Goal: Transaction & Acquisition: Purchase product/service

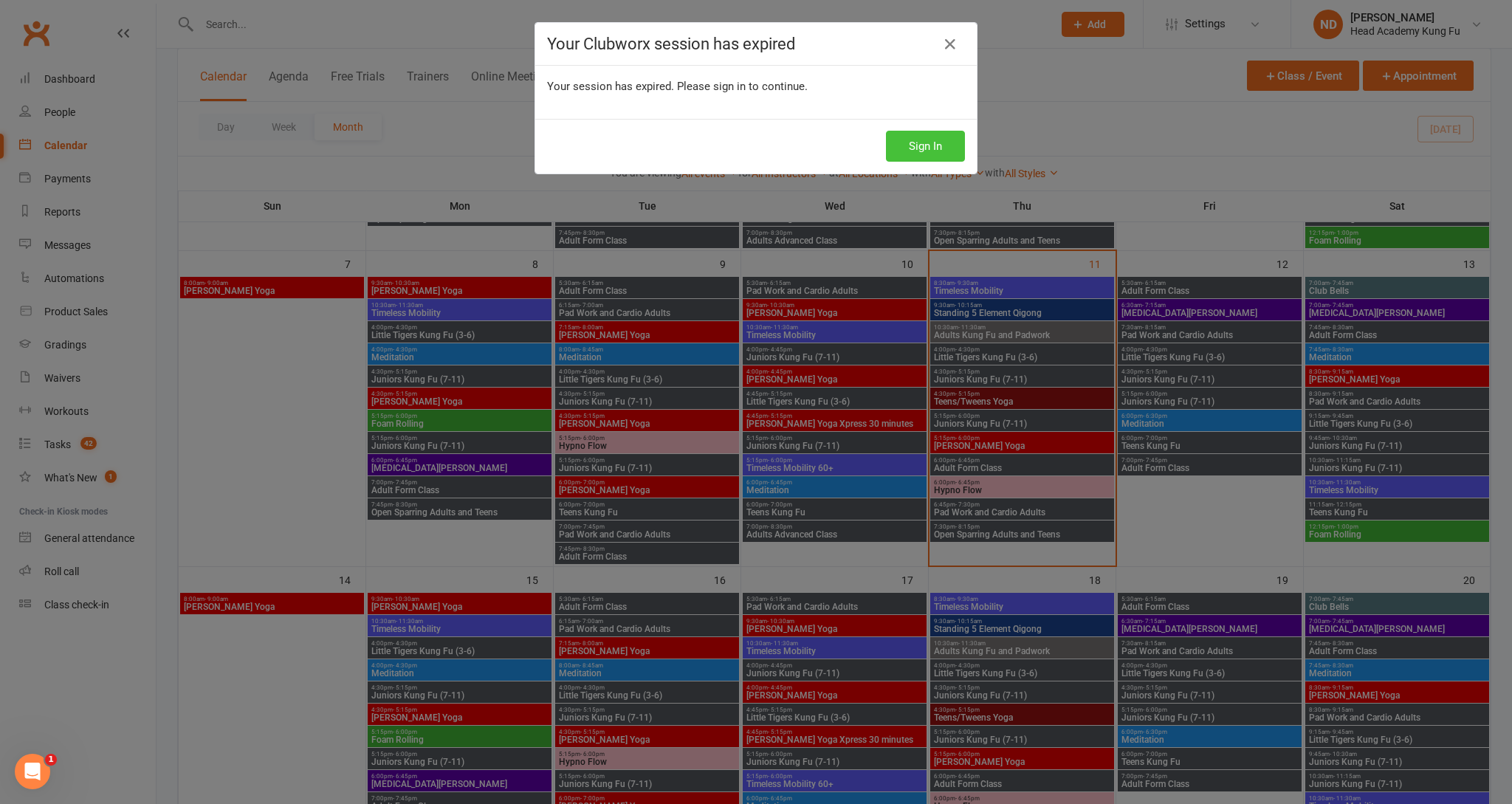
click at [927, 151] on button "Sign In" at bounding box center [925, 145] width 79 height 31
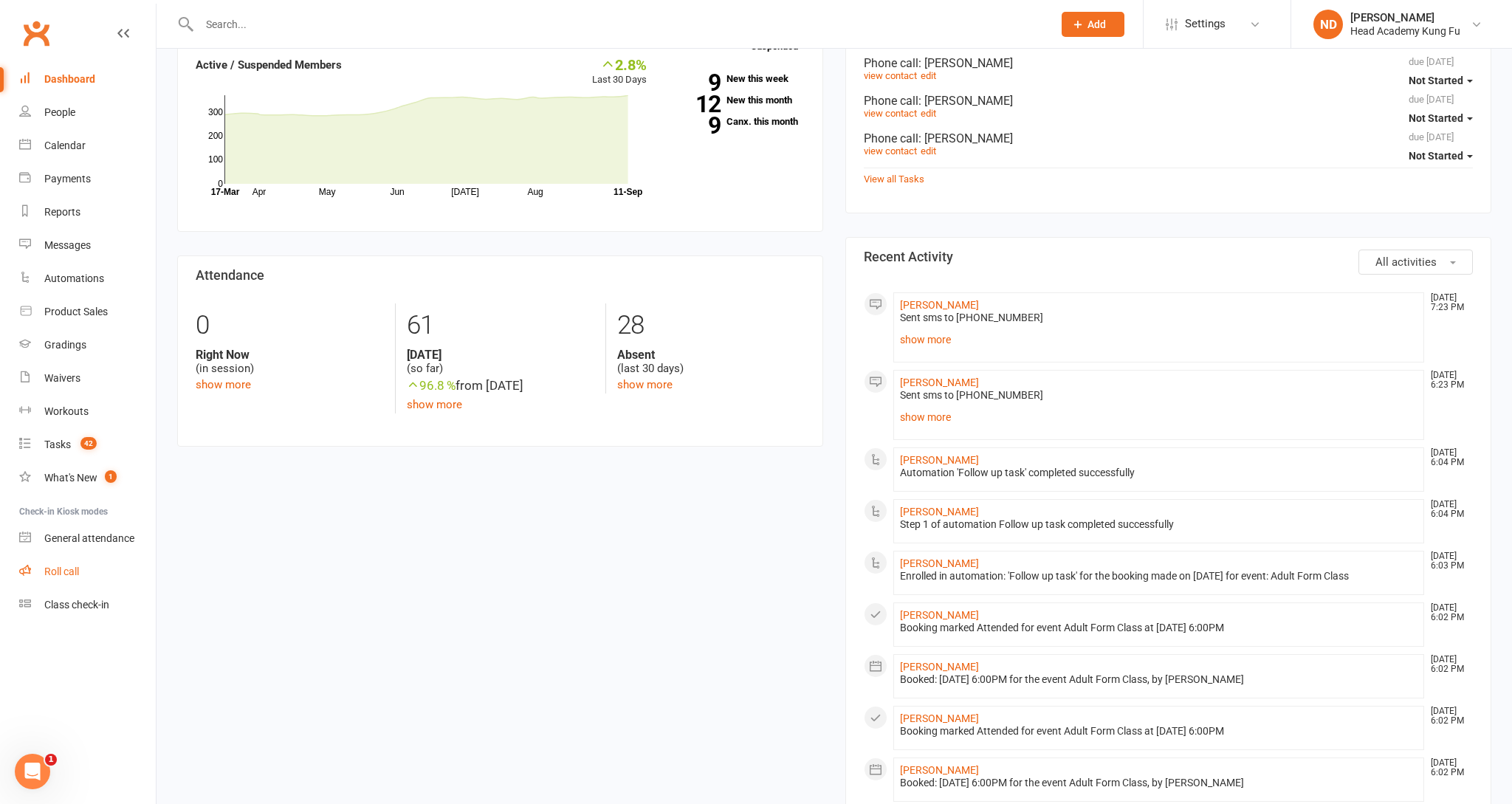
scroll to position [303, 0]
click at [73, 565] on div "Roll call" at bounding box center [61, 571] width 35 height 12
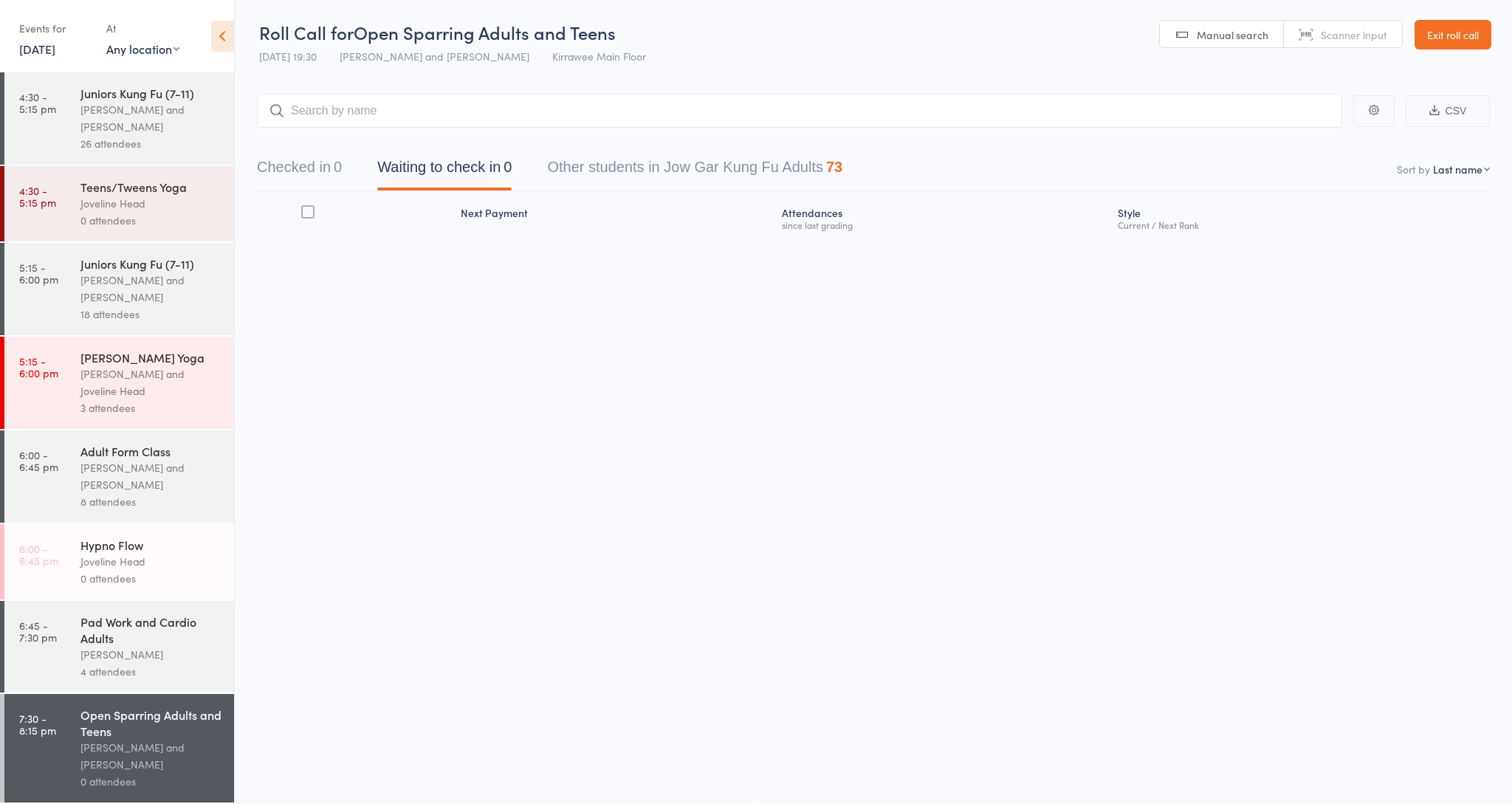
scroll to position [391, 0]
click at [117, 490] on div "Nathan Head and Nathan Donnellan" at bounding box center [151, 476] width 141 height 34
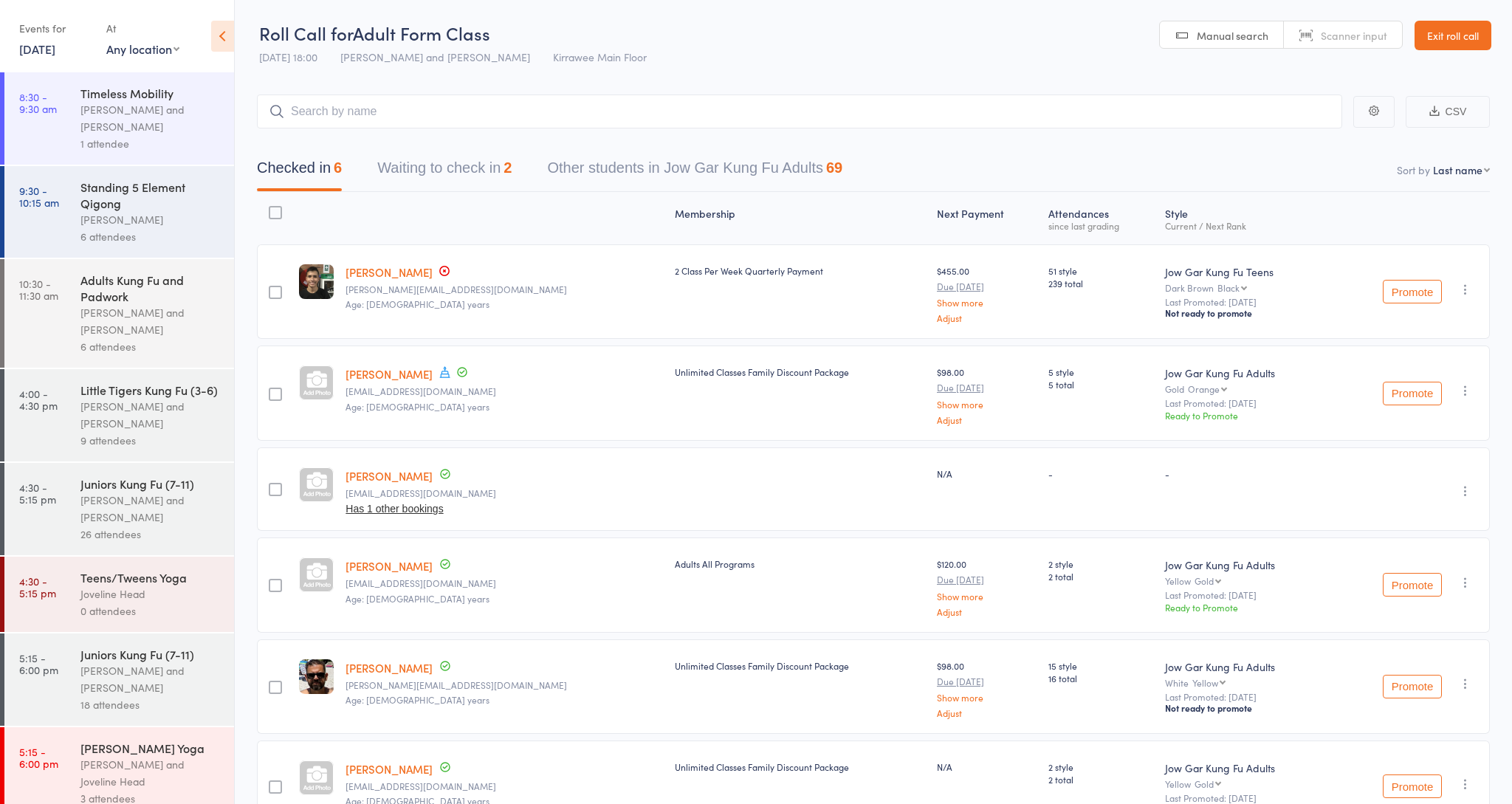
click at [436, 161] on button "Waiting to check in 2" at bounding box center [444, 171] width 134 height 39
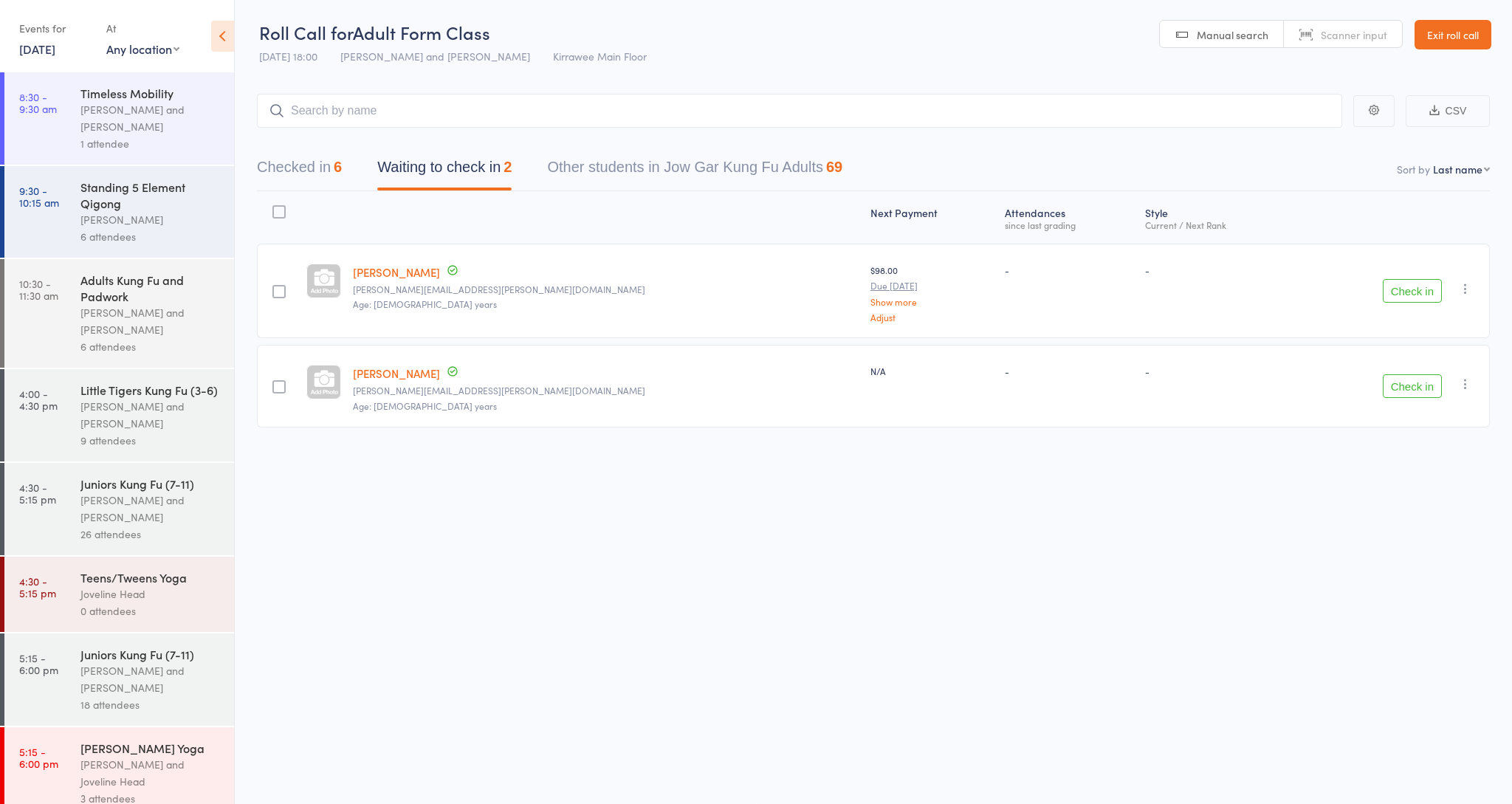
click at [1404, 287] on button "Check in" at bounding box center [1412, 290] width 59 height 23
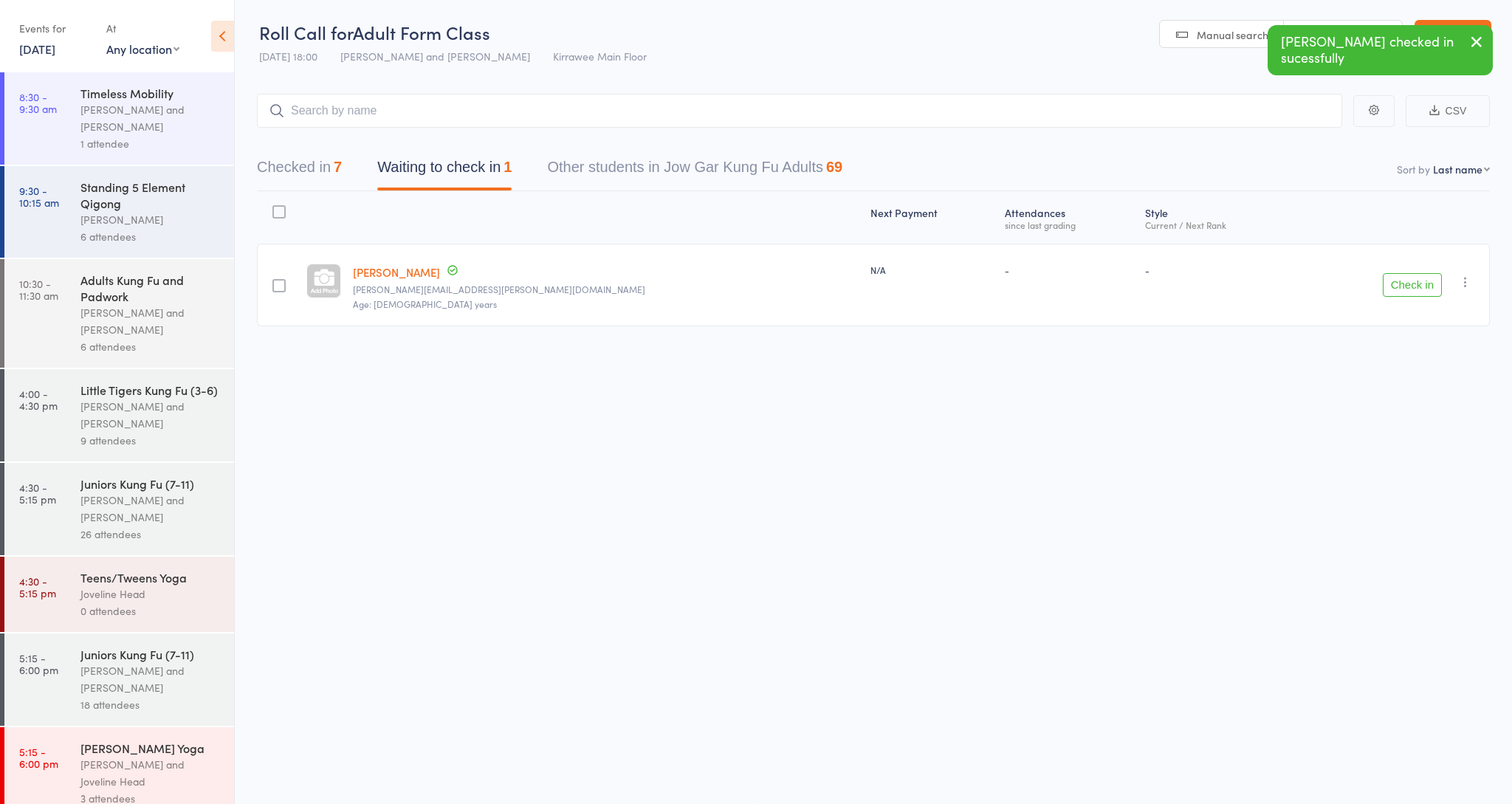
click at [1411, 282] on button "Check in" at bounding box center [1412, 284] width 59 height 23
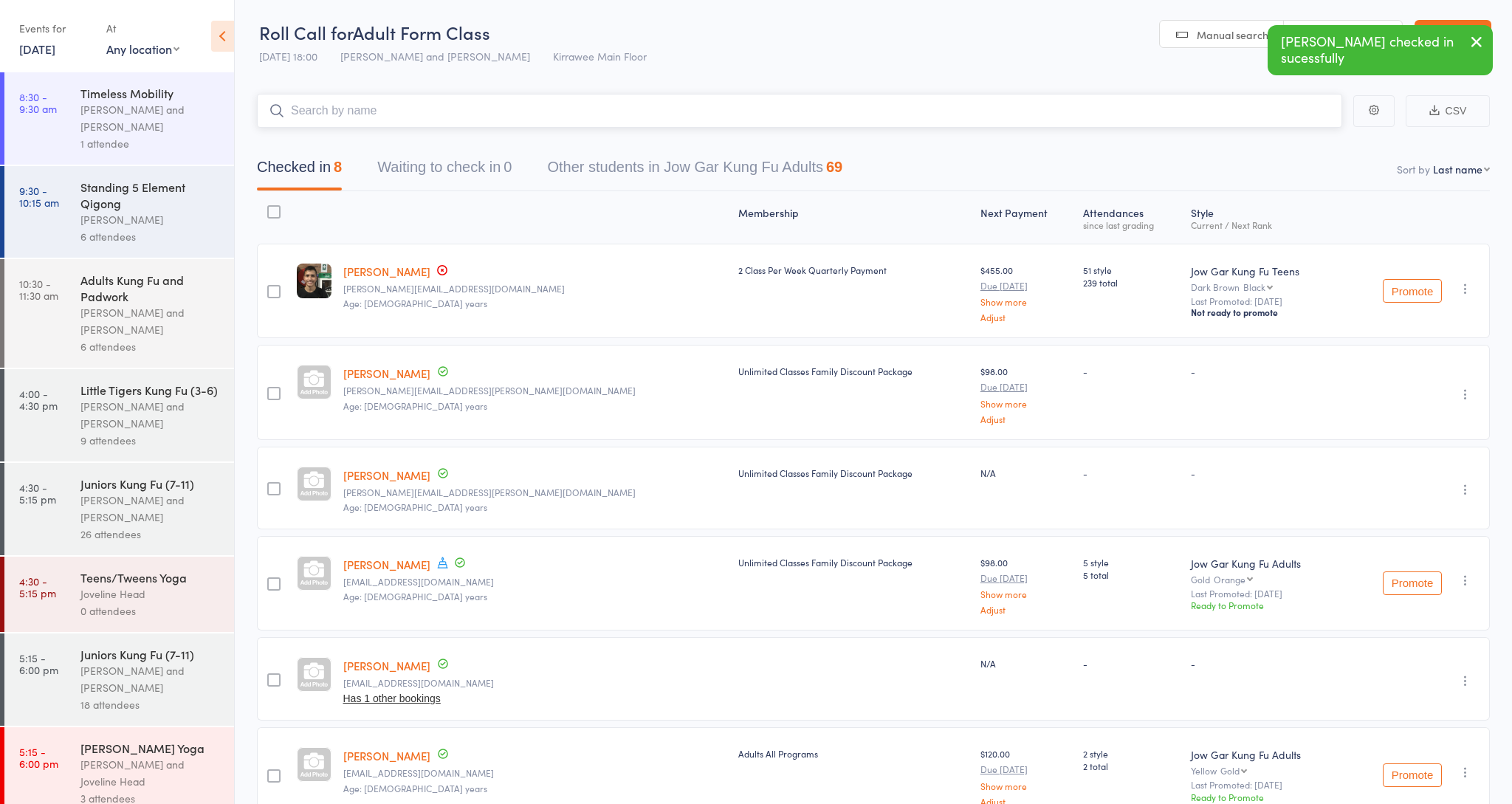
click at [407, 120] on input "search" at bounding box center [800, 111] width 1085 height 34
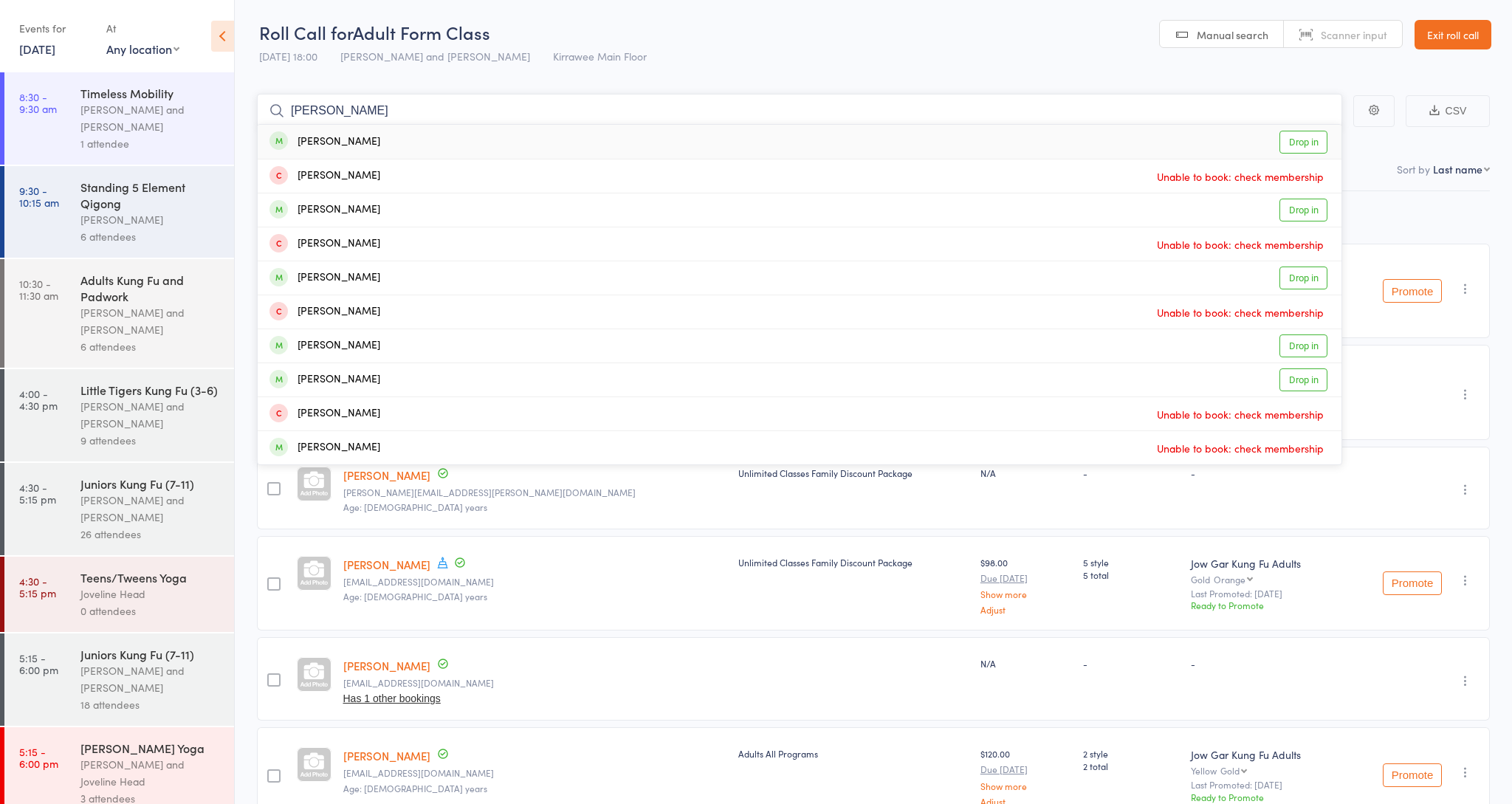
type input "Nicholas"
drag, startPoint x: 460, startPoint y: 138, endPoint x: 1307, endPoint y: 141, distance: 847.0
click at [1307, 141] on link "Drop in" at bounding box center [1303, 141] width 48 height 22
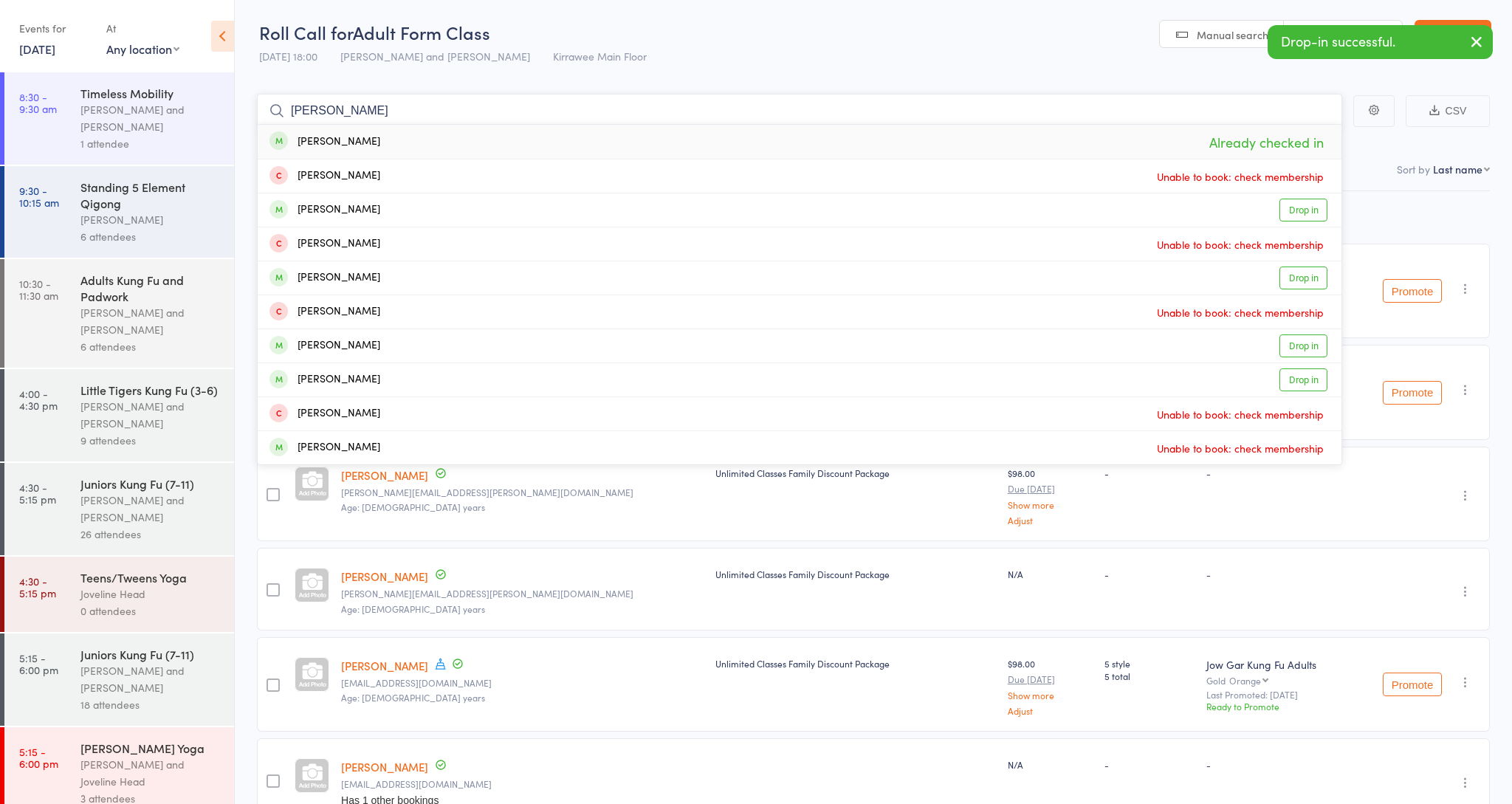
type input "Nicholas"
drag, startPoint x: 1310, startPoint y: 144, endPoint x: 1310, endPoint y: 214, distance: 70.0
click at [1310, 214] on link "Drop in" at bounding box center [1303, 210] width 48 height 22
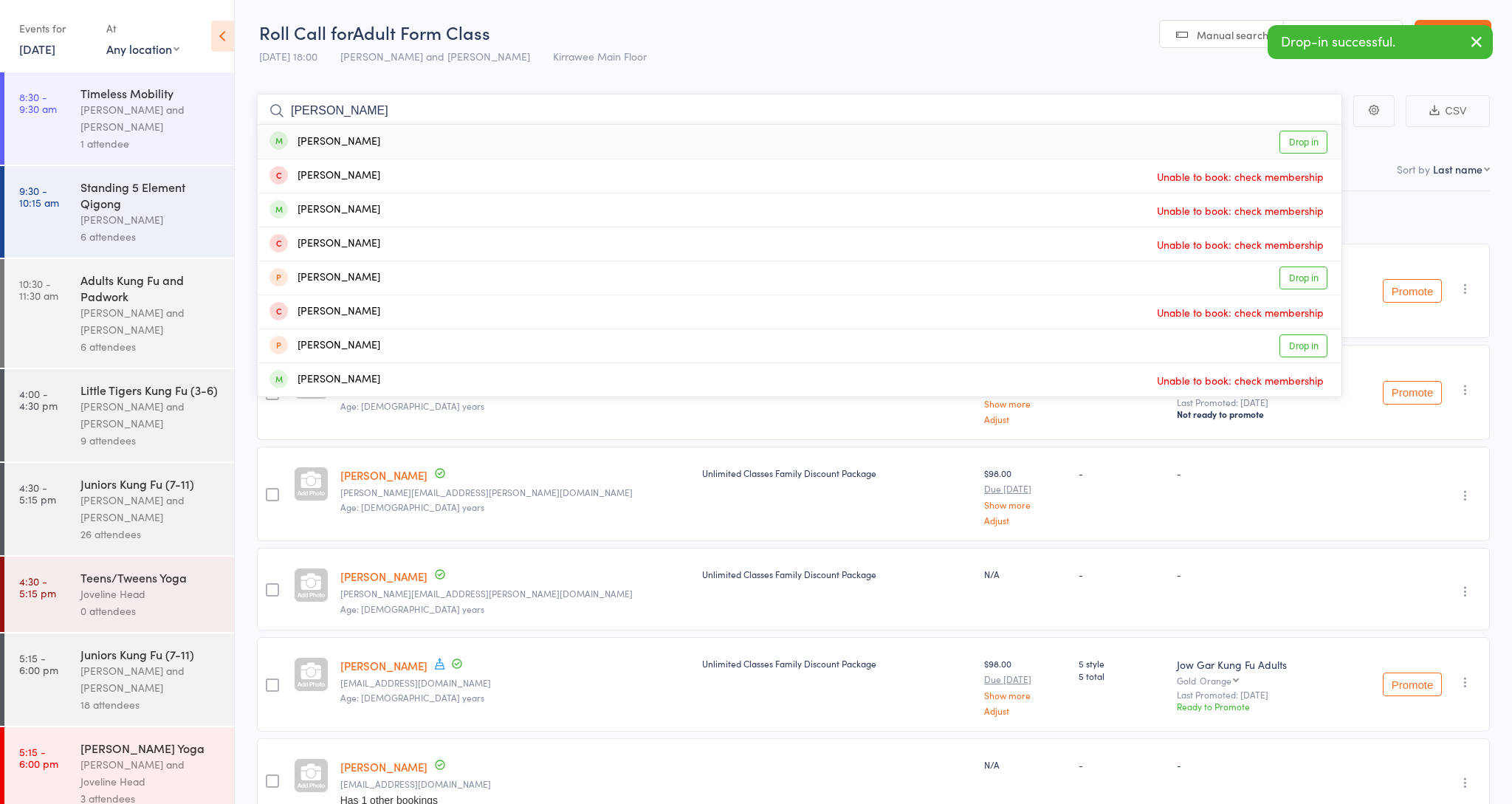
type input "Gabriela"
drag, startPoint x: 1111, startPoint y: 218, endPoint x: 1312, endPoint y: 146, distance: 213.5
click at [1312, 146] on link "Drop in" at bounding box center [1303, 141] width 48 height 22
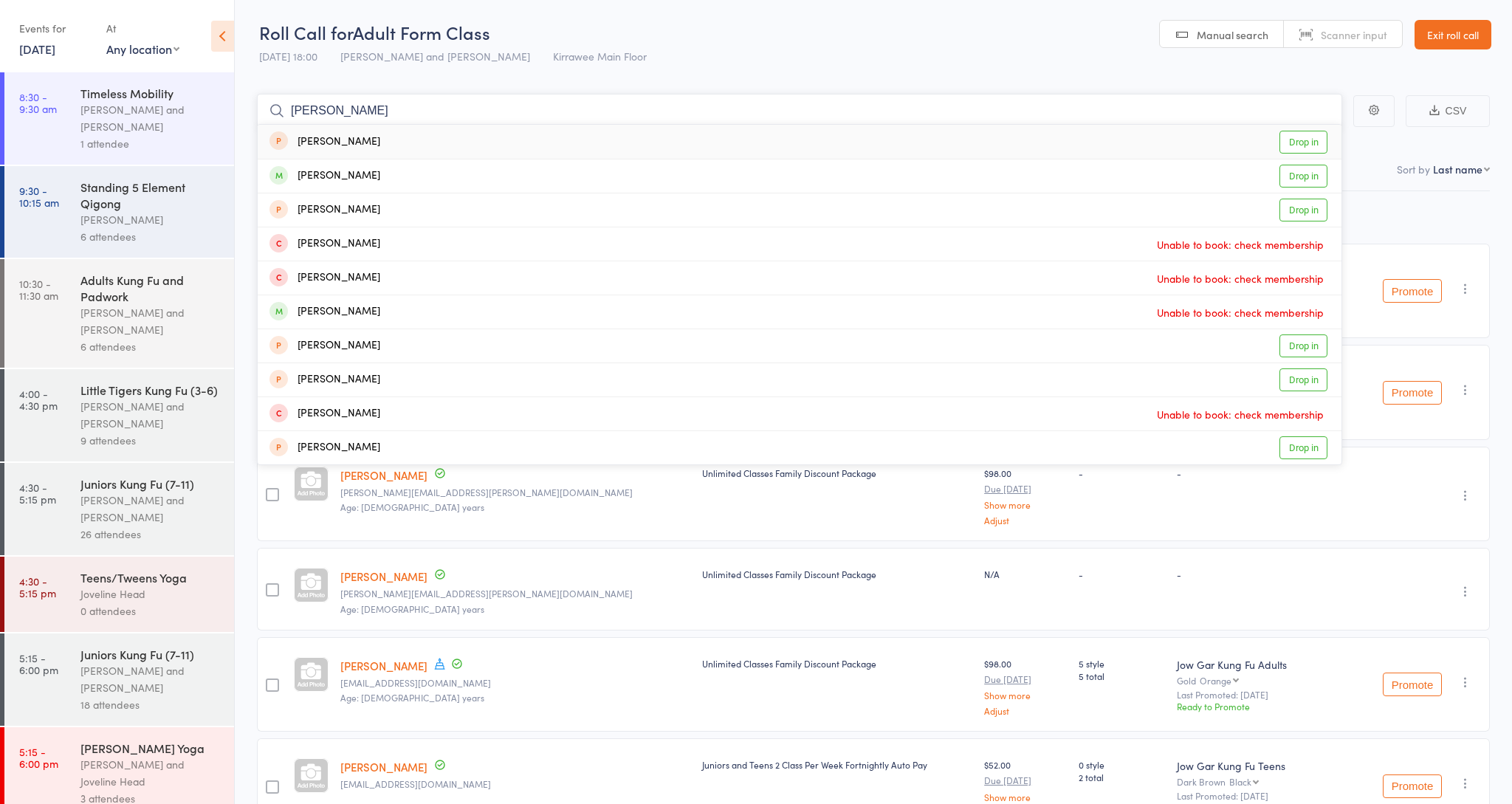
type input "Francis"
drag, startPoint x: 1312, startPoint y: 158, endPoint x: 1289, endPoint y: 175, distance: 28.6
click at [1289, 175] on link "Drop in" at bounding box center [1303, 176] width 48 height 22
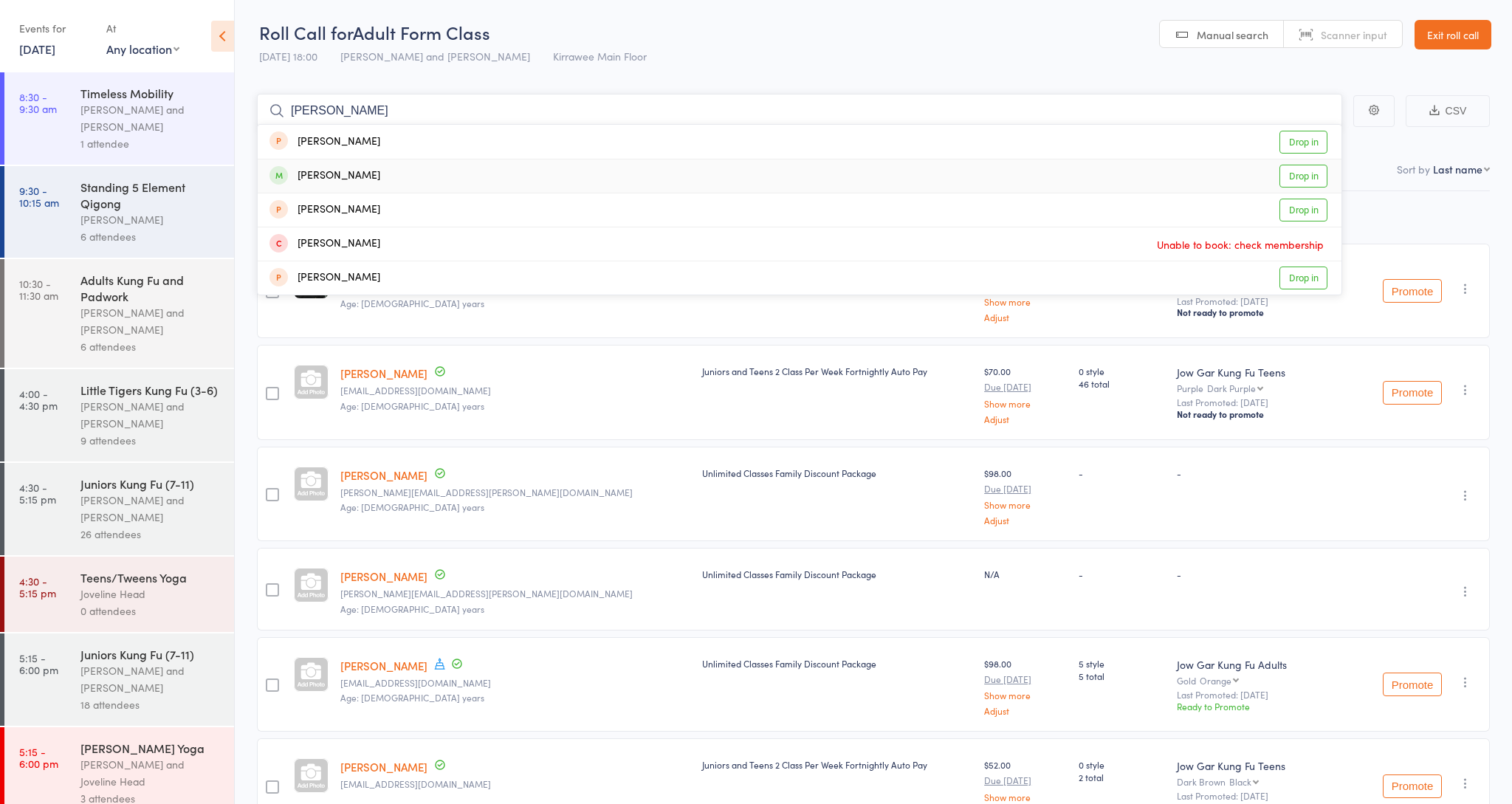
type input "ricard"
click at [1293, 170] on link "Drop in" at bounding box center [1303, 176] width 48 height 22
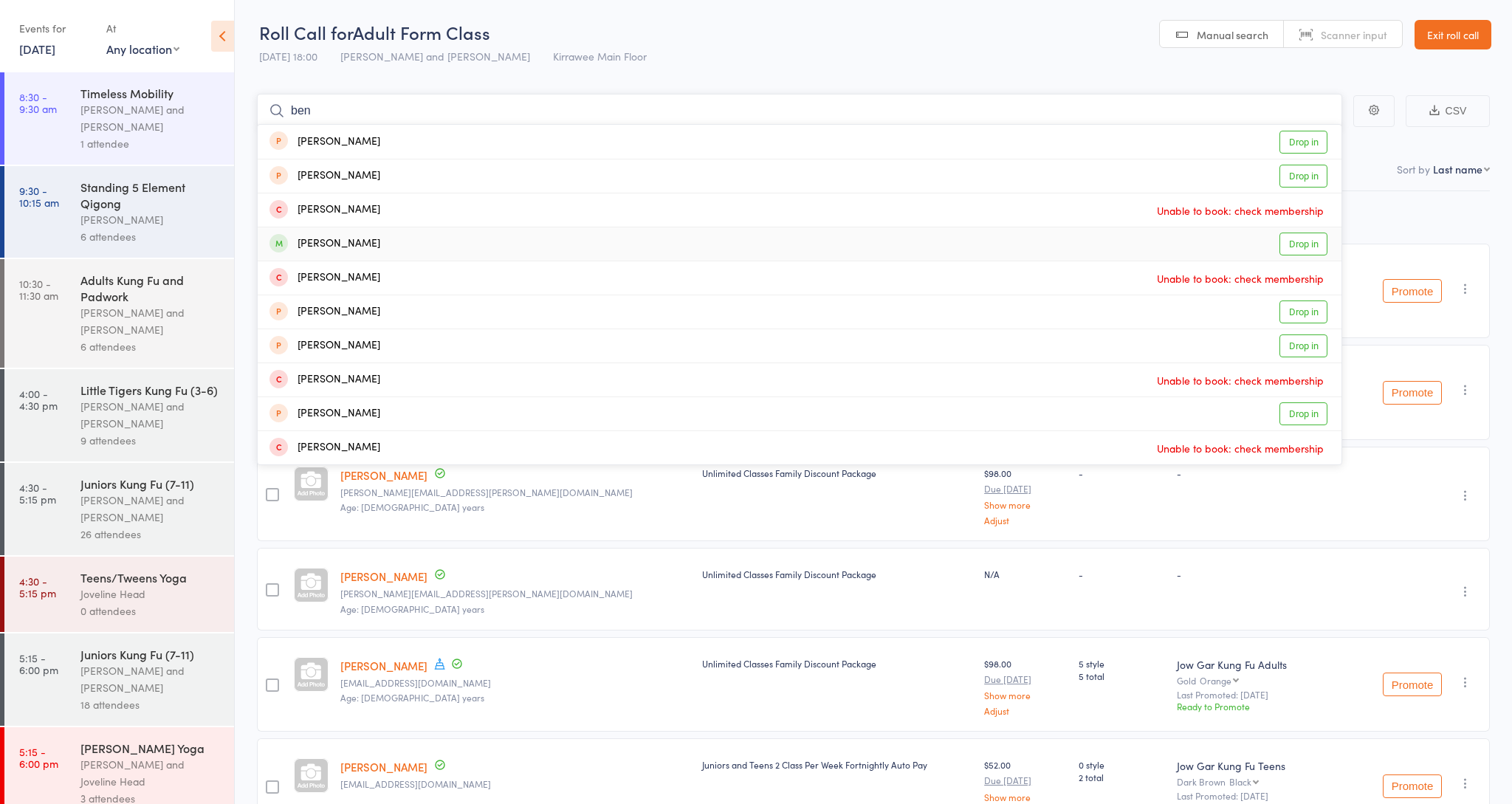
type input "ben"
click at [1299, 239] on link "Drop in" at bounding box center [1303, 244] width 48 height 22
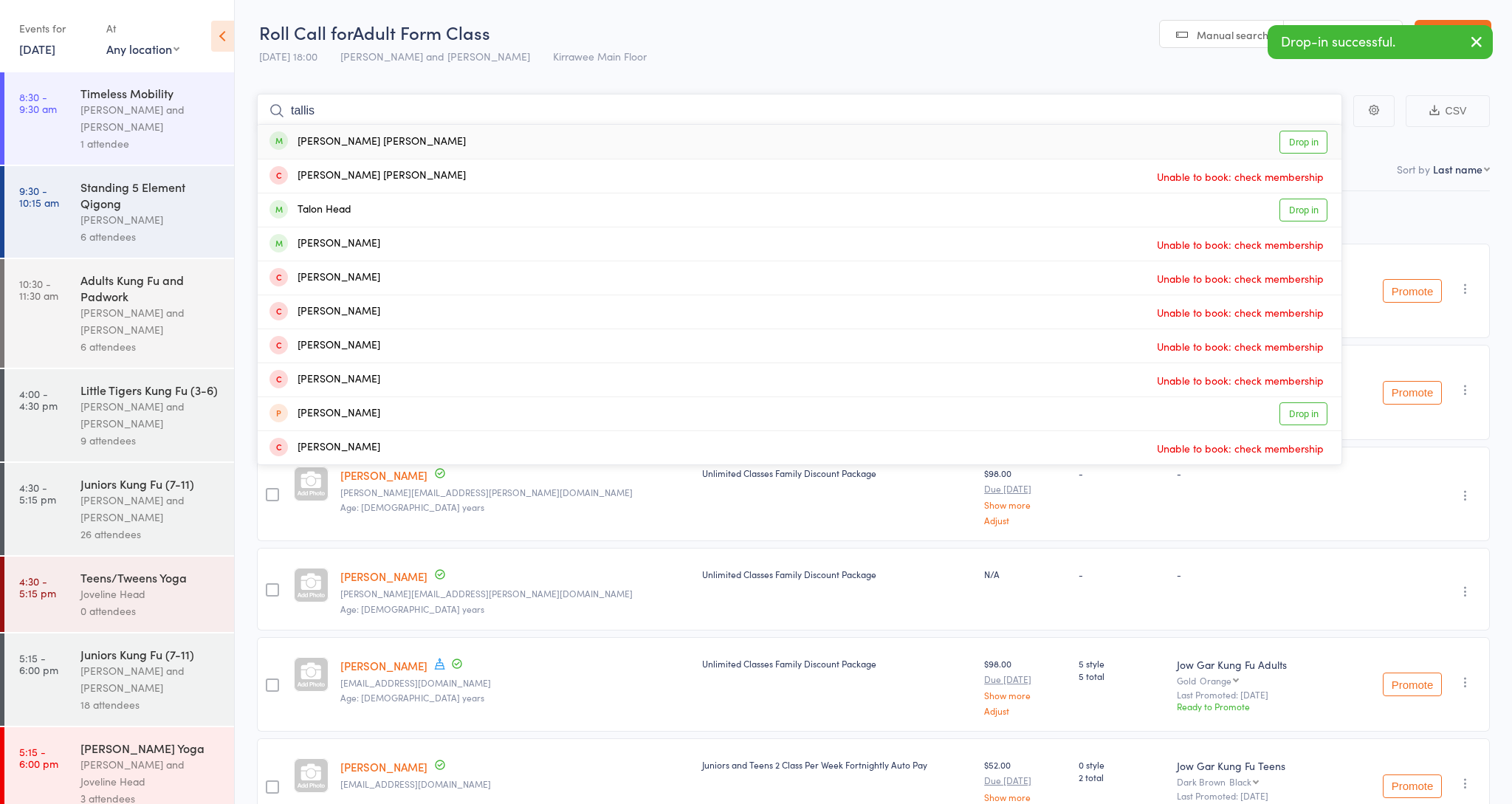
type input "tallis"
click at [1303, 137] on link "Drop in" at bounding box center [1303, 141] width 48 height 22
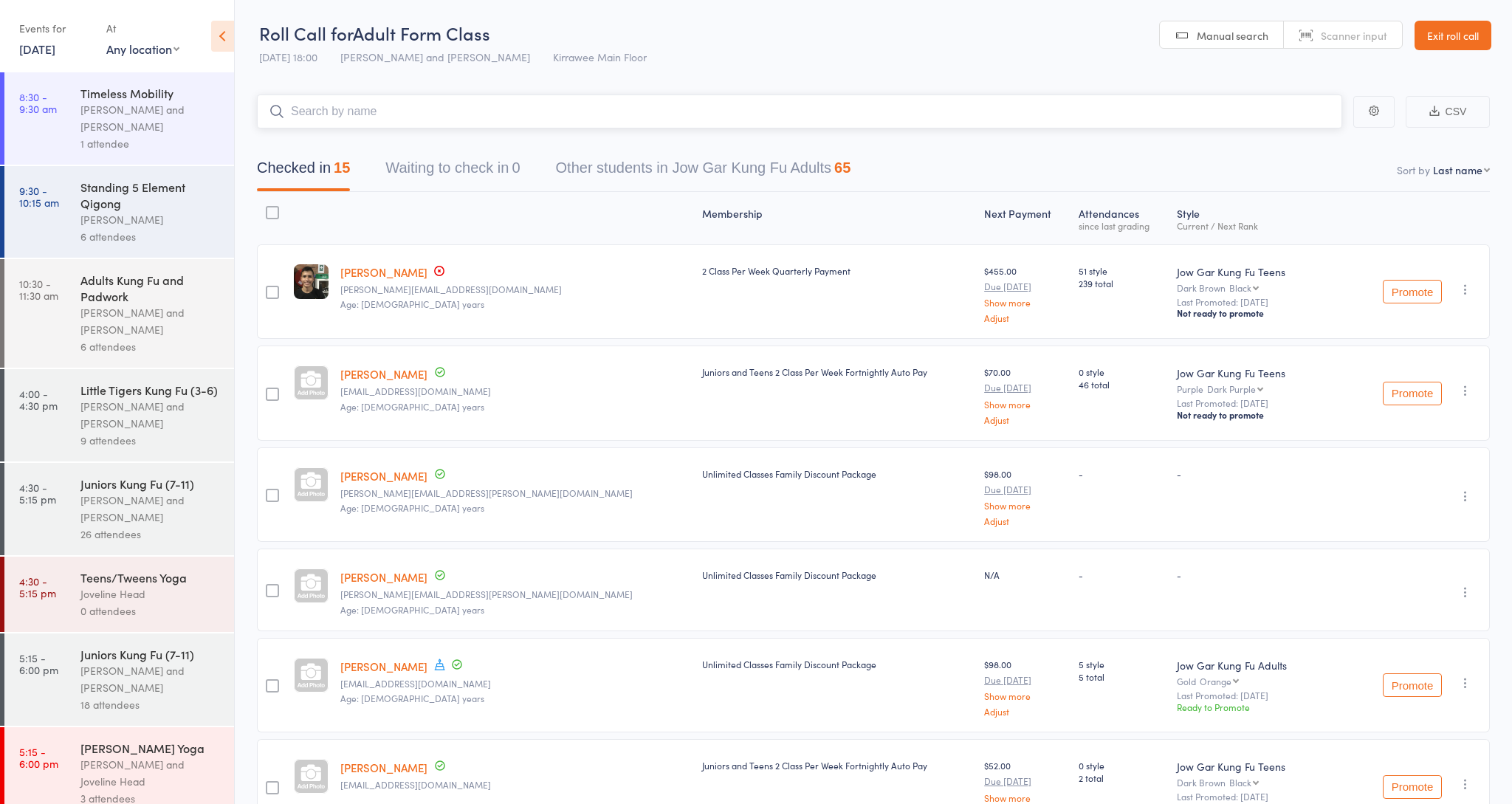
scroll to position [0, 0]
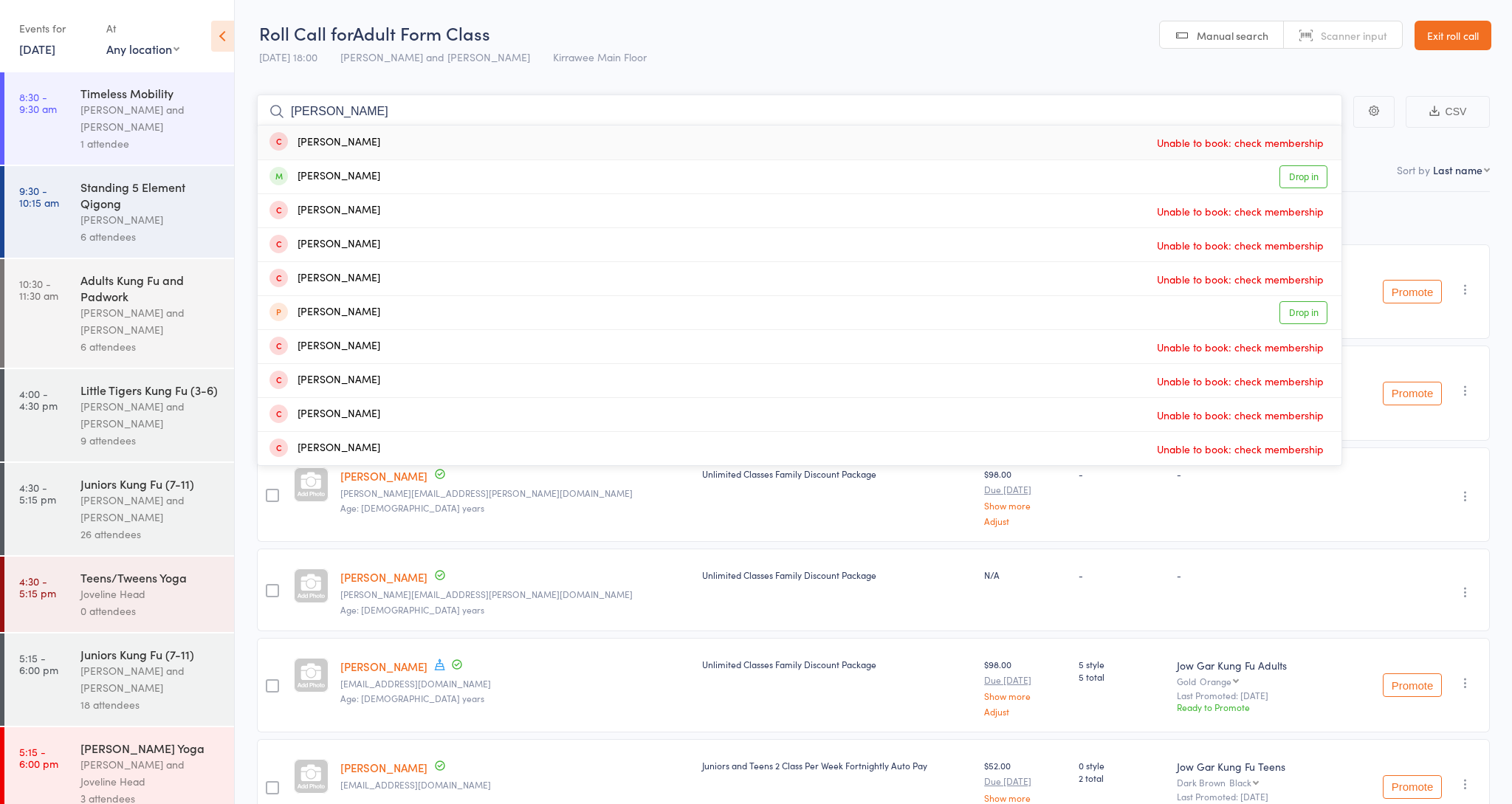
type input "Hayden"
drag, startPoint x: 1151, startPoint y: 185, endPoint x: 1299, endPoint y: 179, distance: 148.1
click at [1299, 179] on link "Drop in" at bounding box center [1303, 176] width 48 height 22
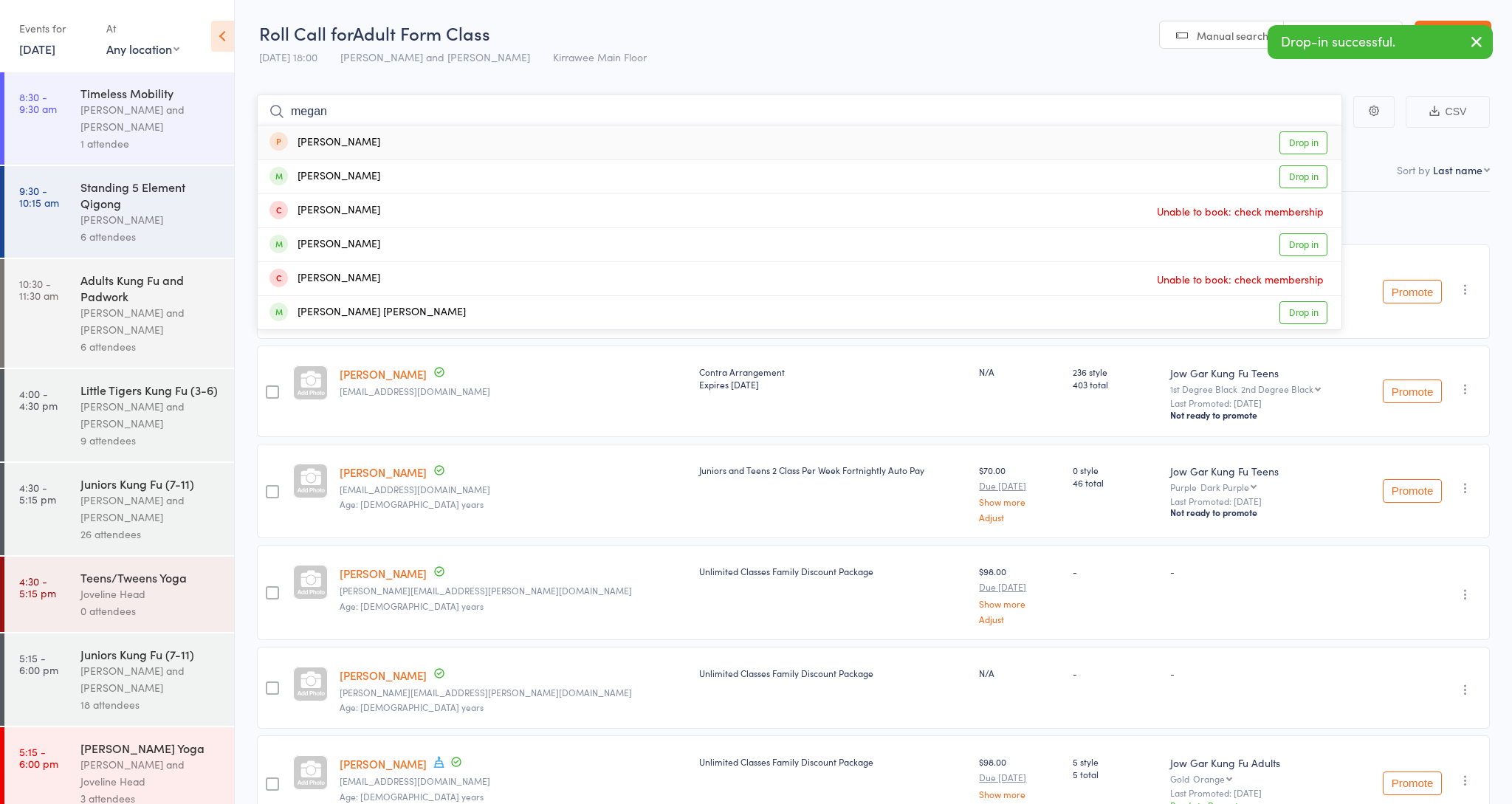
type input "Megan"
drag, startPoint x: 1352, startPoint y: 193, endPoint x: 1318, endPoint y: 175, distance: 38.5
click at [1318, 175] on link "Drop in" at bounding box center [1303, 176] width 48 height 22
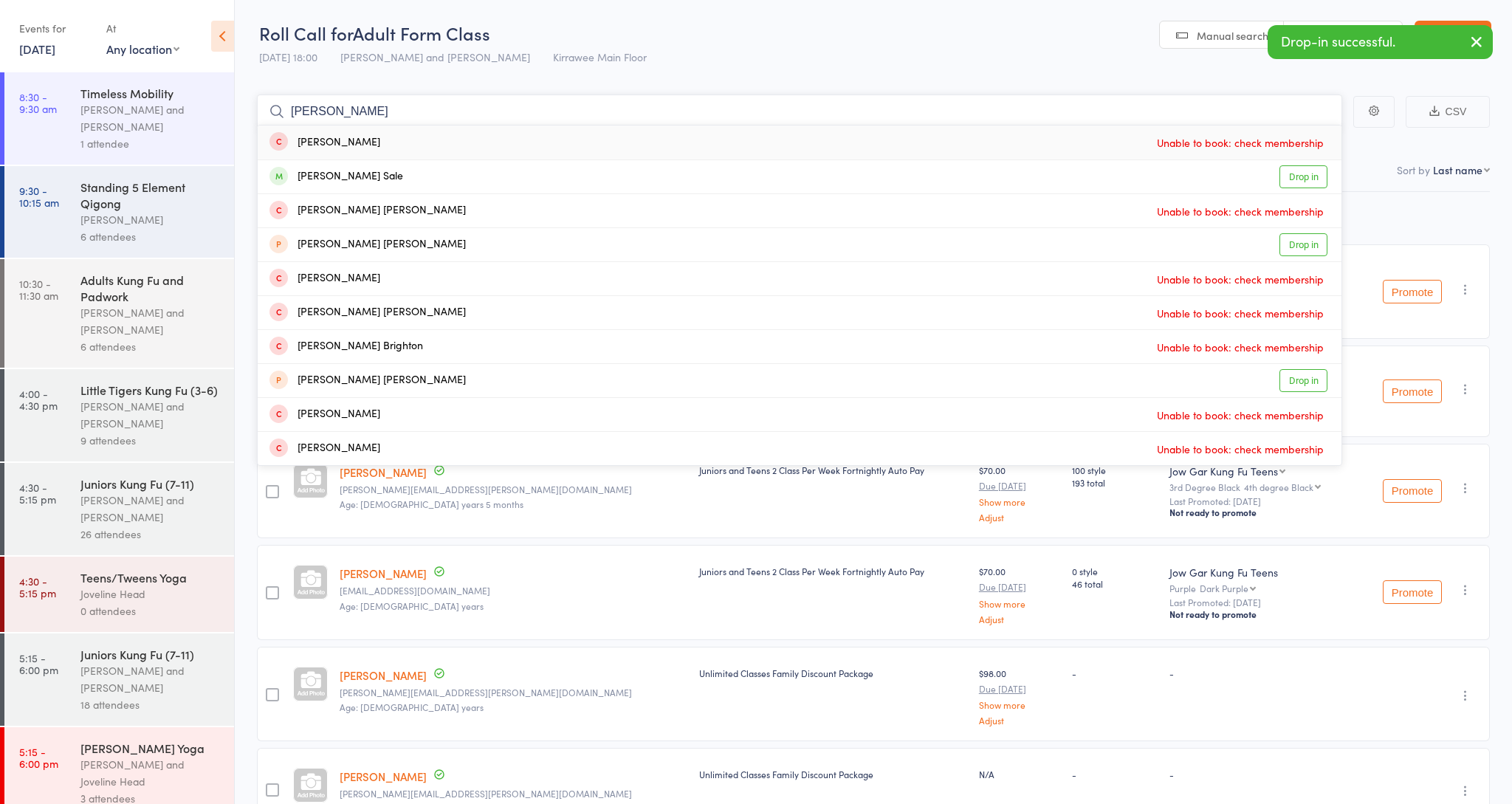
type input "Cooper"
drag, startPoint x: 1318, startPoint y: 175, endPoint x: 1323, endPoint y: 186, distance: 12.1
click at [1323, 186] on link "Drop in" at bounding box center [1303, 176] width 48 height 22
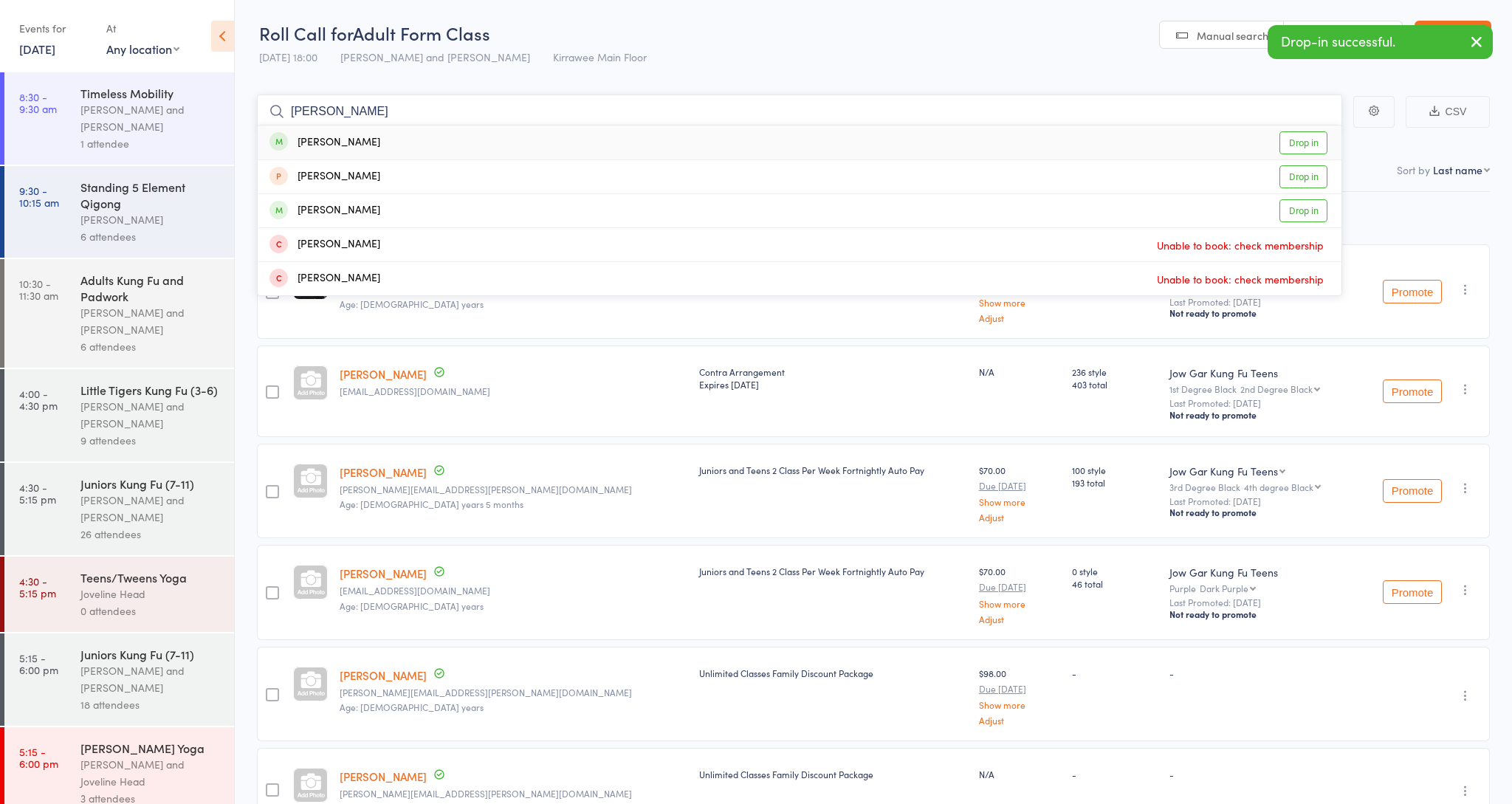
type input "jarred"
click at [1301, 147] on link "Drop in" at bounding box center [1303, 142] width 48 height 22
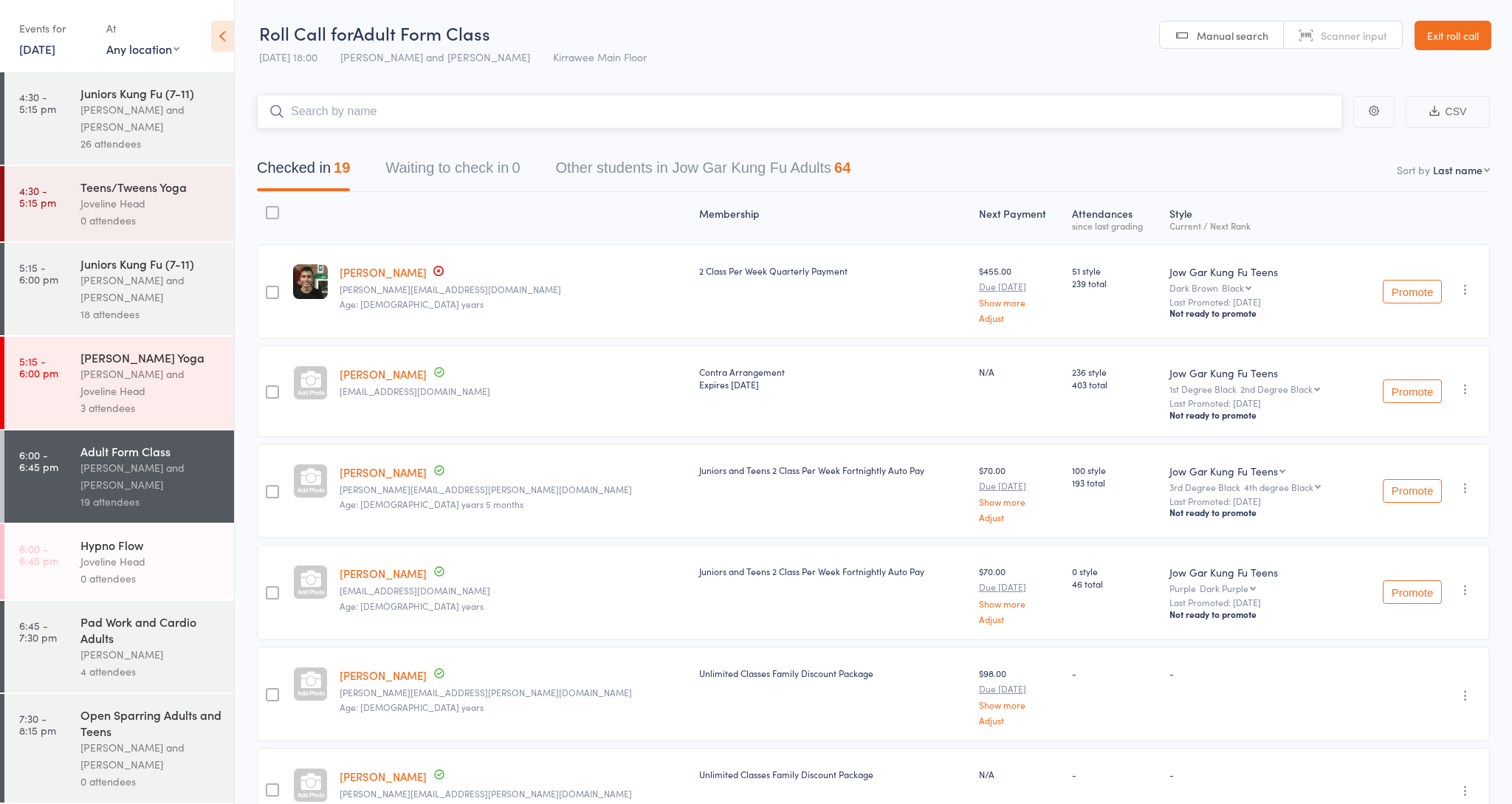
scroll to position [391, 0]
click at [148, 642] on div "Pad Work and Cardio Adults" at bounding box center [151, 630] width 141 height 33
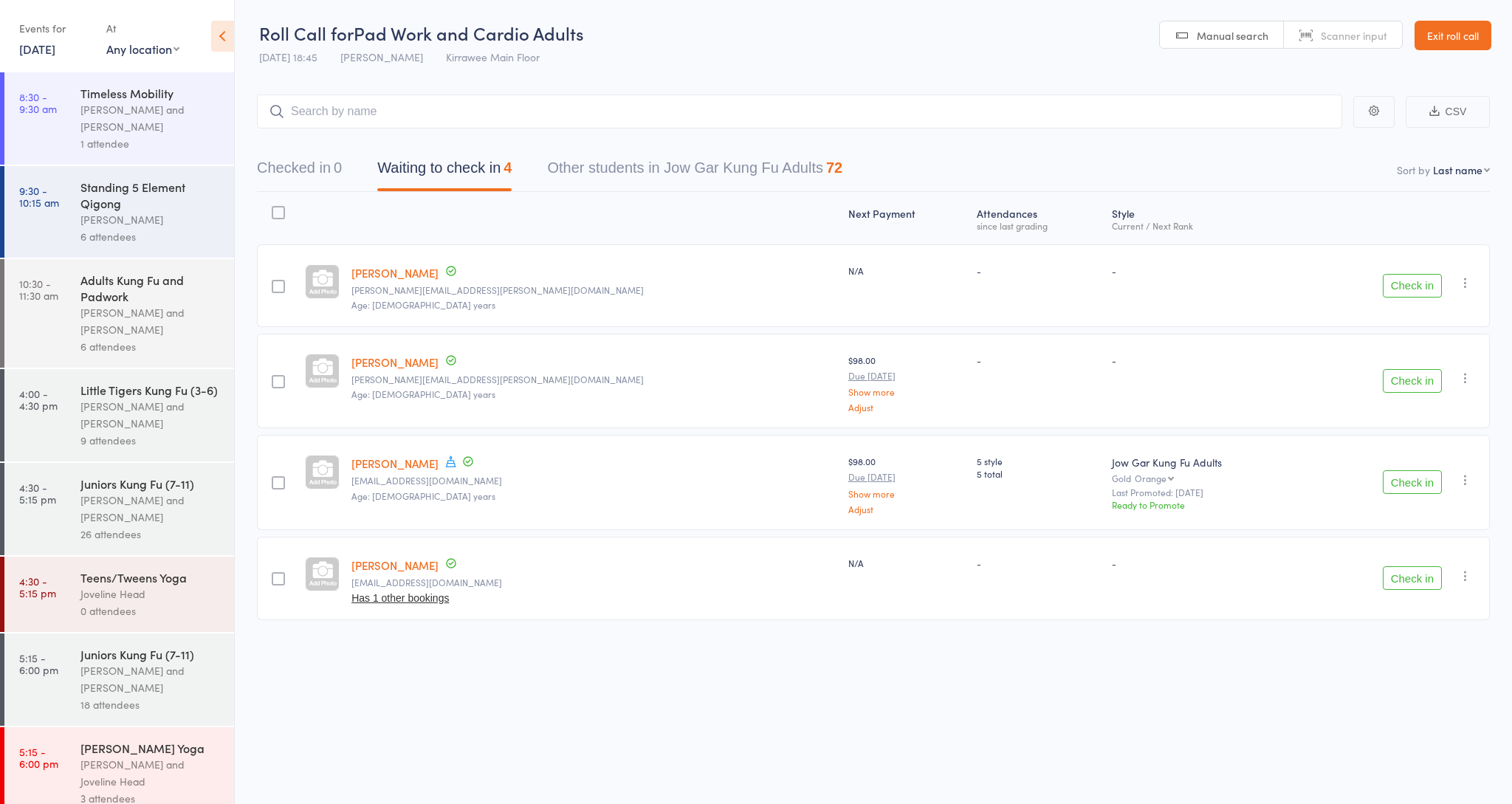
click at [1401, 284] on button "Check in" at bounding box center [1412, 285] width 59 height 23
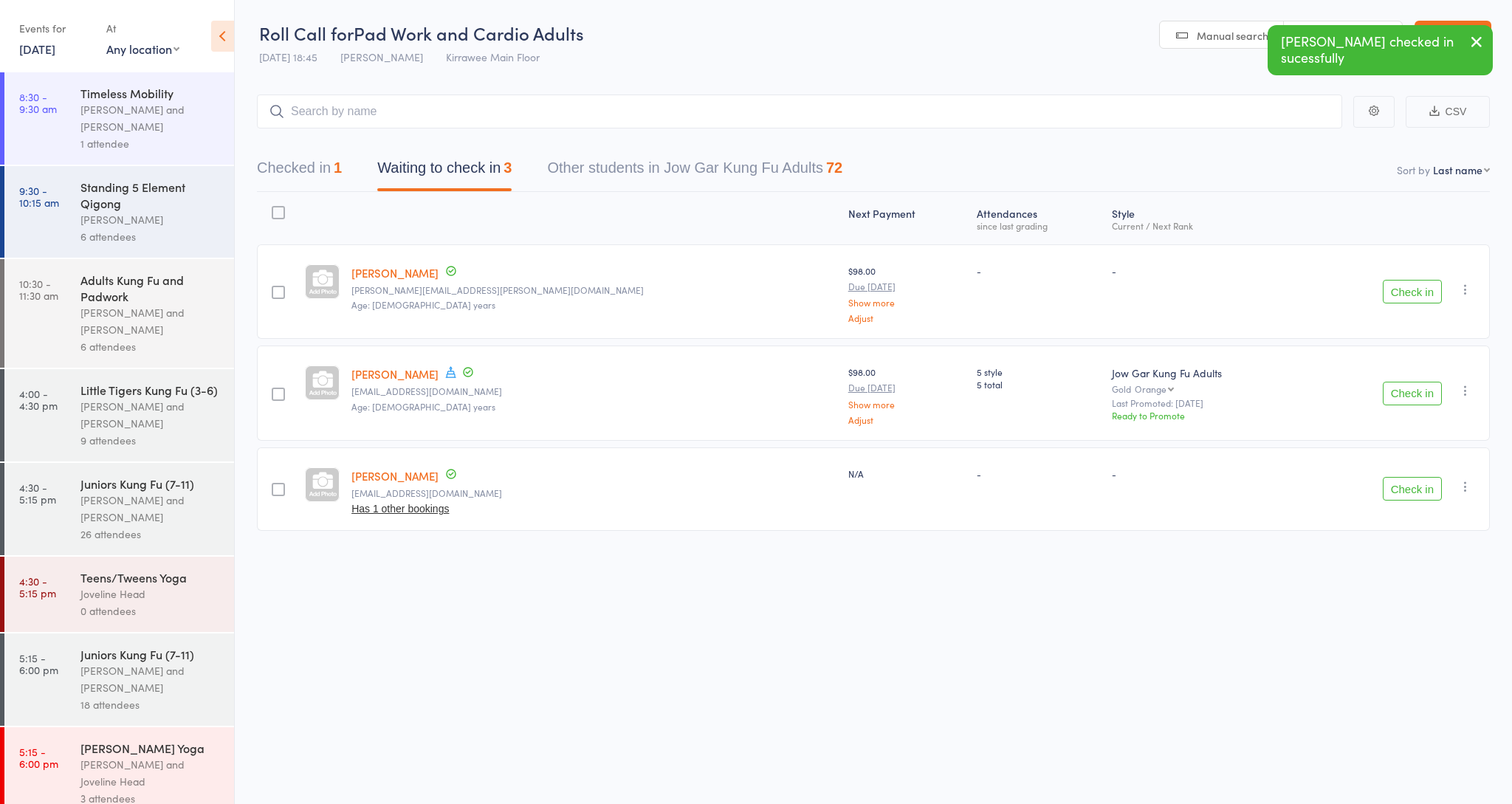
click at [1406, 300] on button "Check in" at bounding box center [1412, 291] width 59 height 23
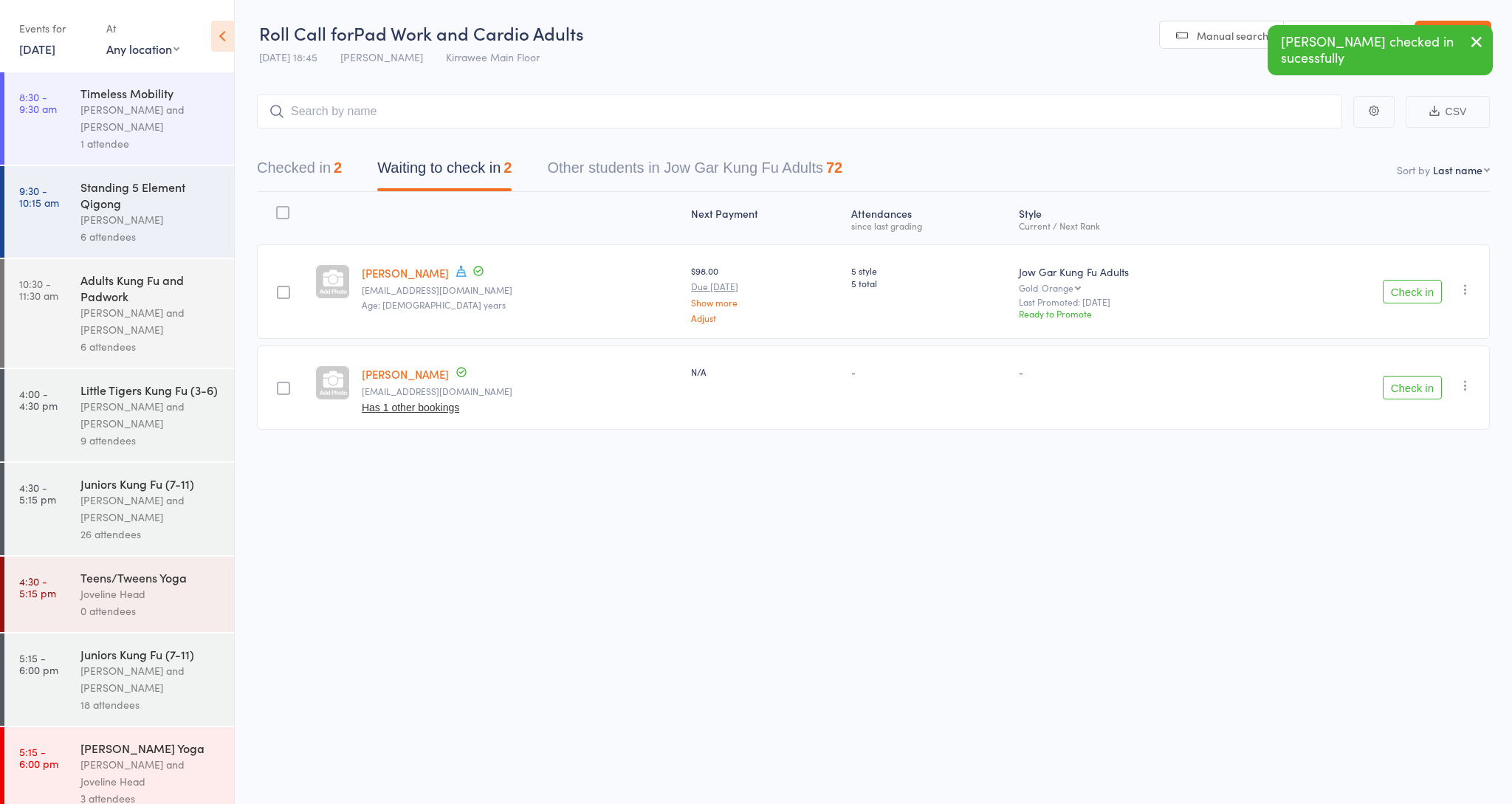
click at [1406, 300] on button "Check in" at bounding box center [1412, 291] width 59 height 23
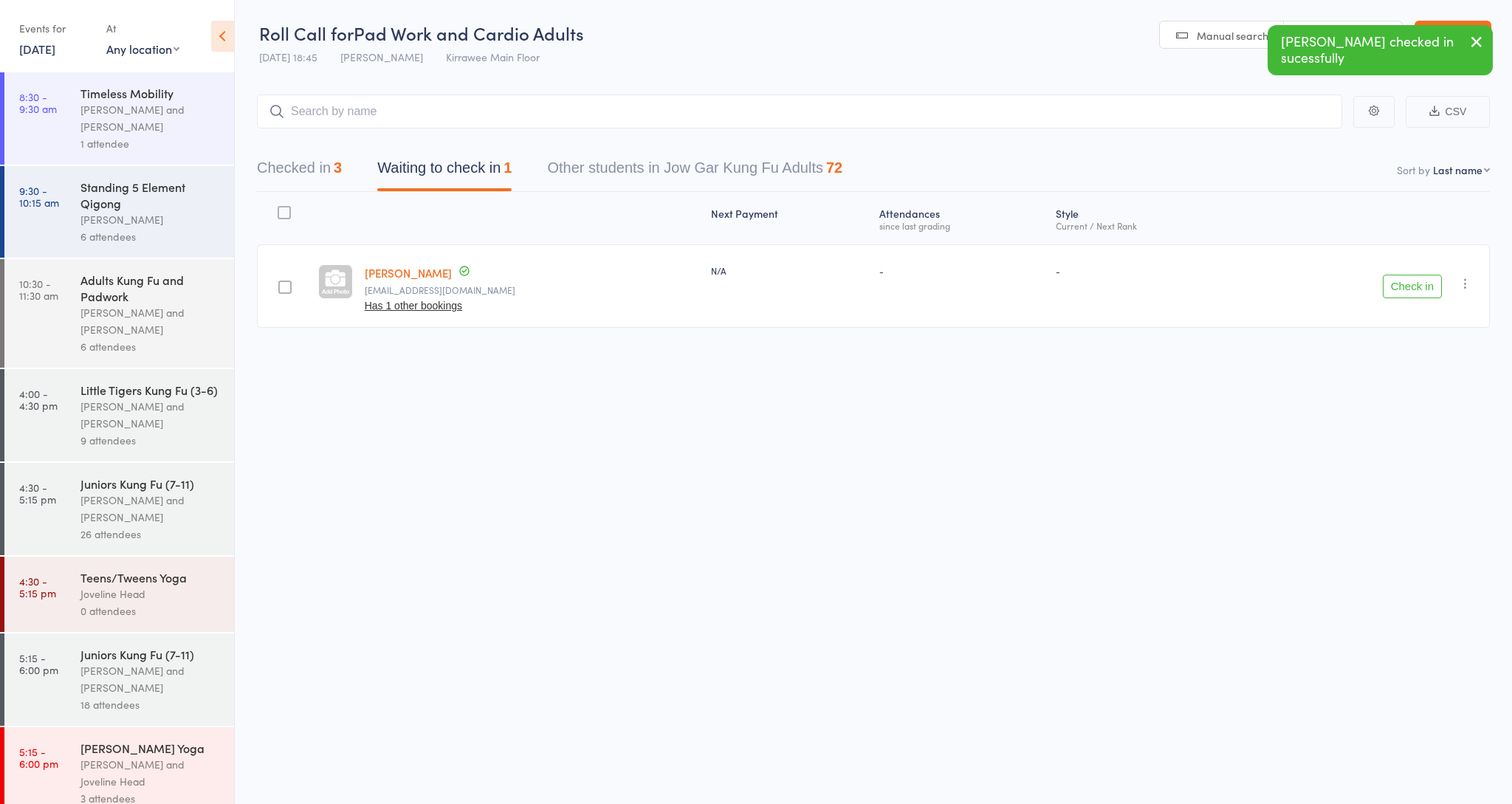
click at [1411, 294] on button "Check in" at bounding box center [1412, 286] width 59 height 23
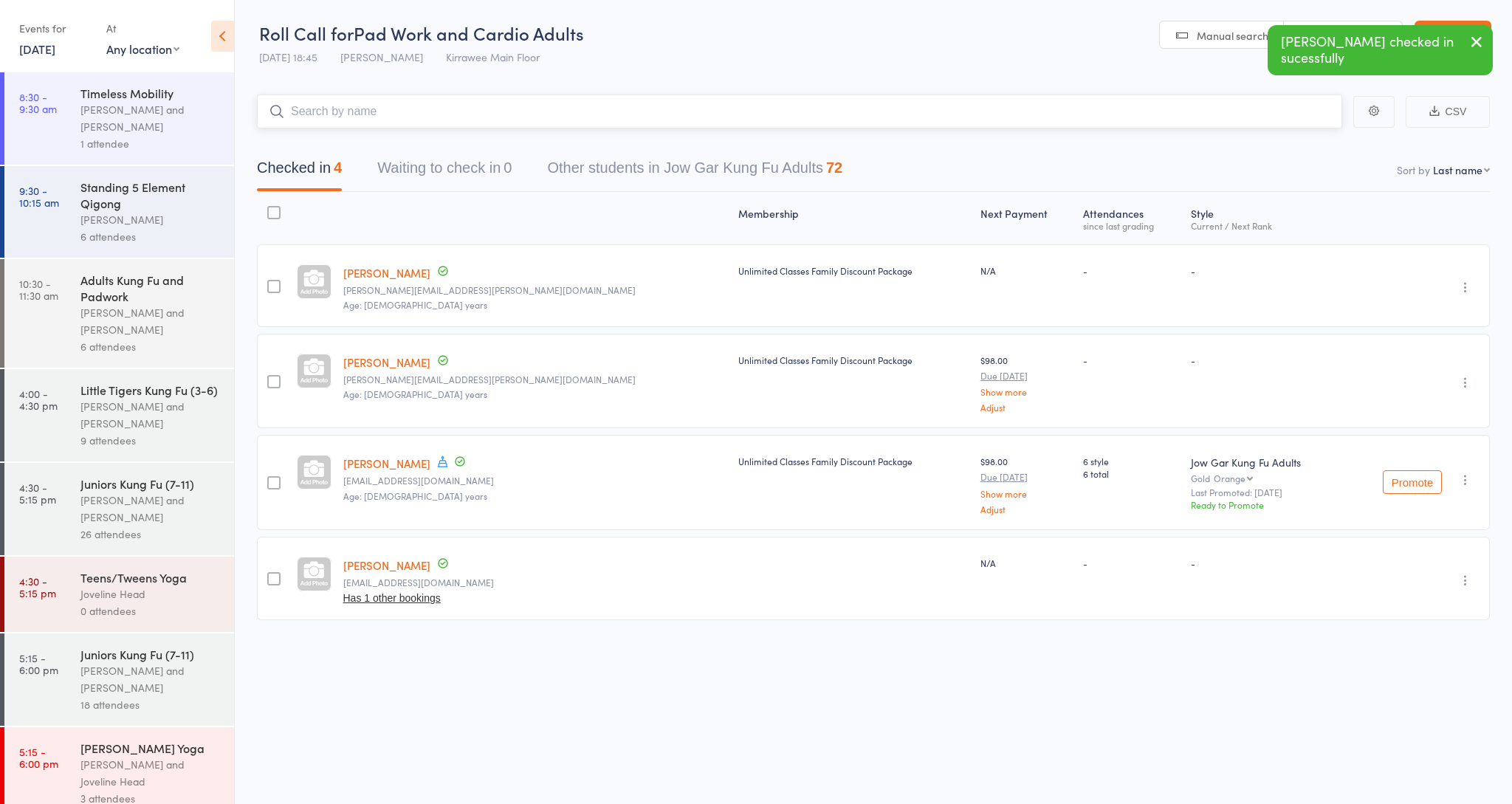
click at [686, 116] on input "search" at bounding box center [800, 112] width 1085 height 34
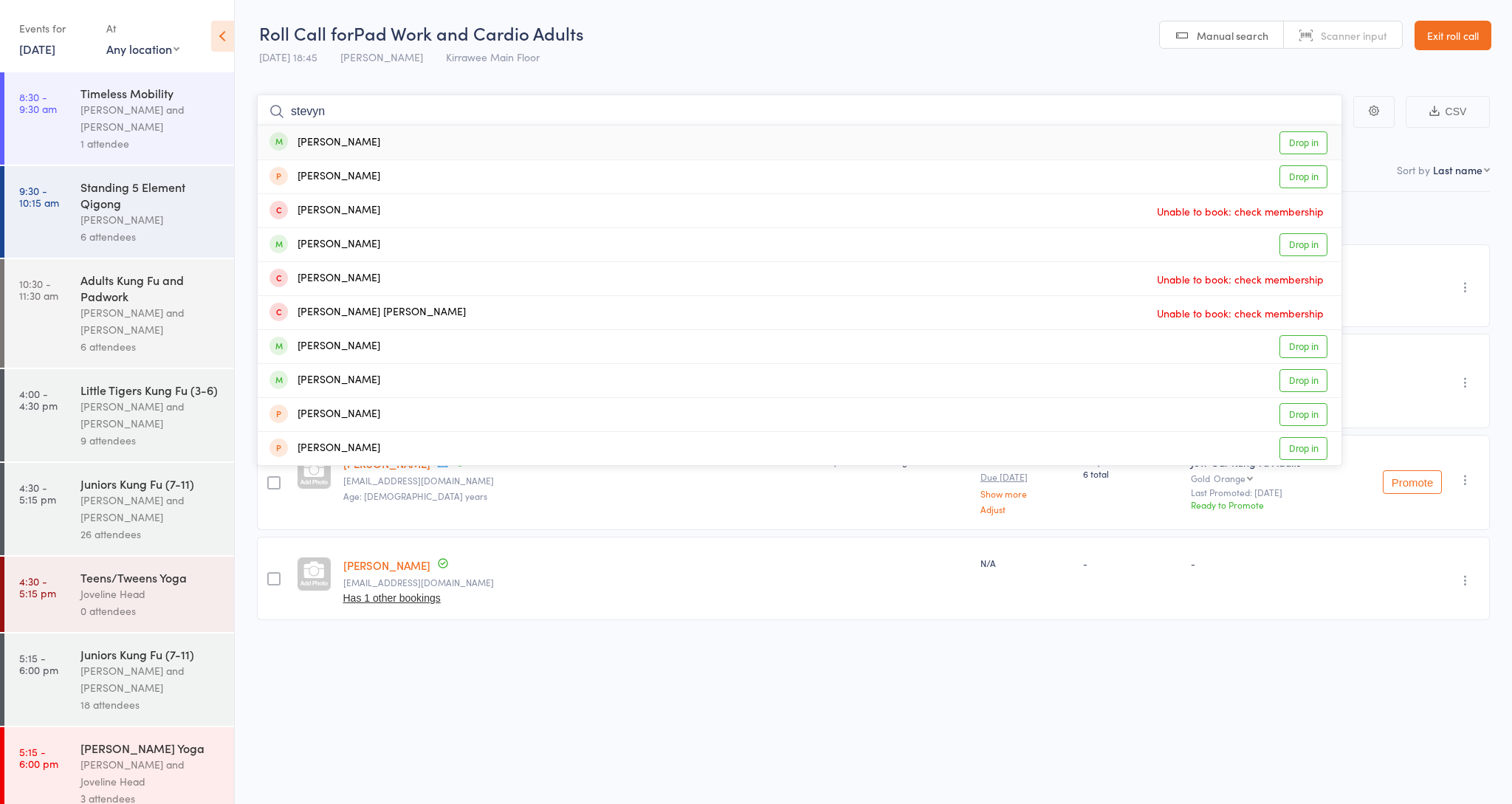
type input "Steven"
drag, startPoint x: 686, startPoint y: 116, endPoint x: 1314, endPoint y: 148, distance: 628.8
click at [1314, 148] on link "Drop in" at bounding box center [1303, 142] width 48 height 22
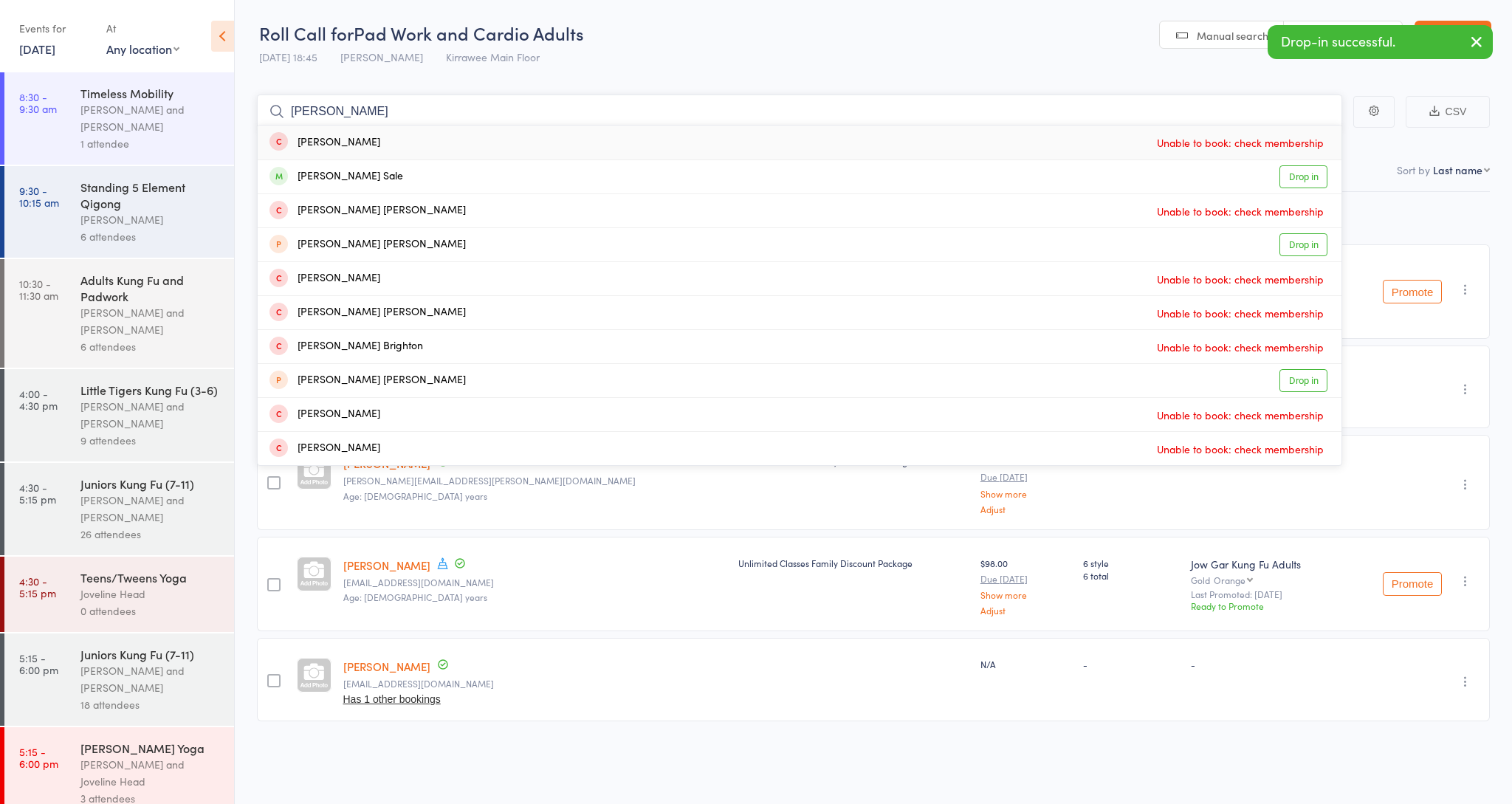
type input "Cooper"
drag, startPoint x: 1297, startPoint y: 149, endPoint x: 1287, endPoint y: 173, distance: 26.0
click at [1287, 173] on link "Drop in" at bounding box center [1303, 176] width 48 height 22
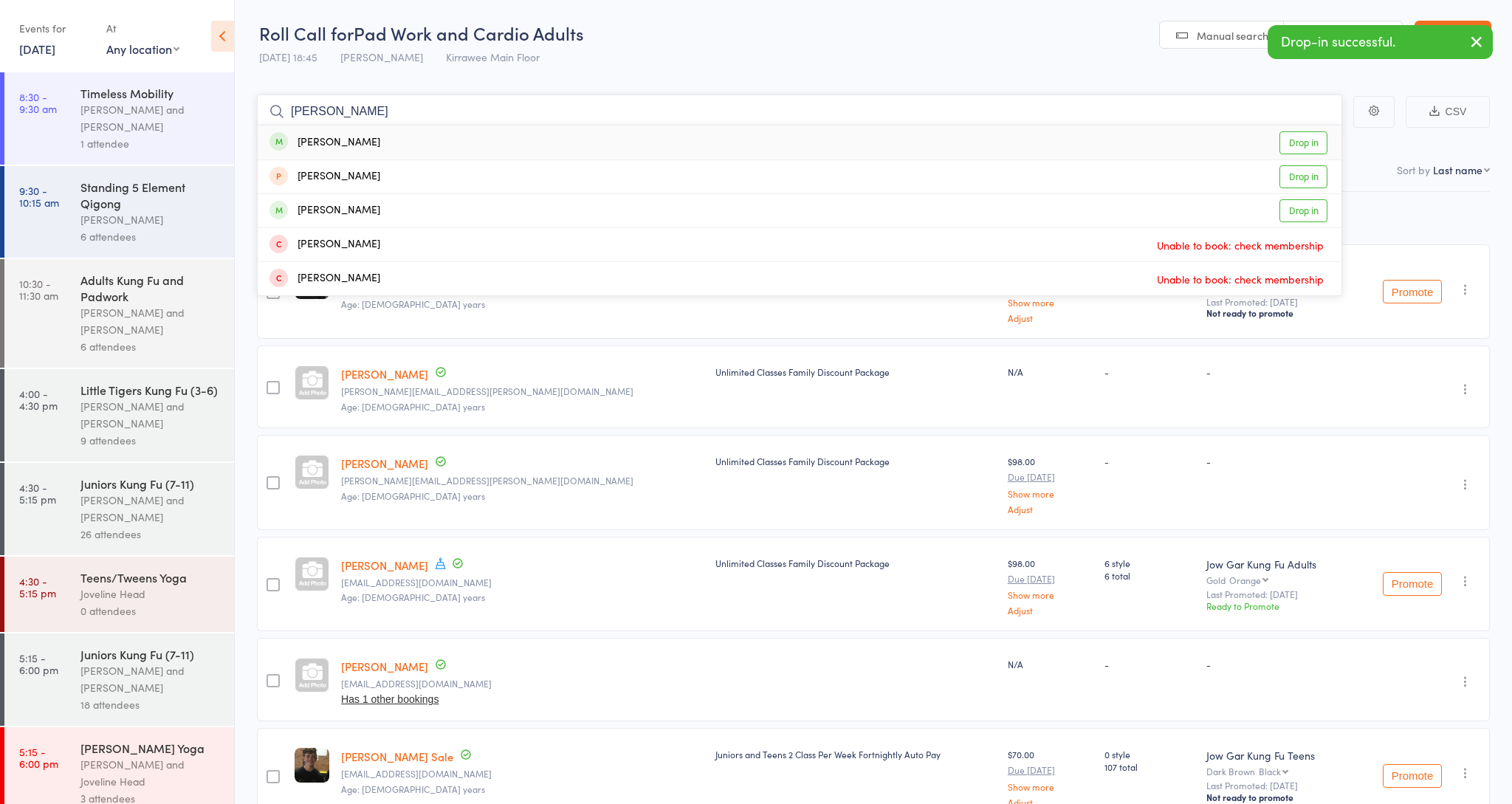
type input "jarred"
click at [1313, 151] on link "Drop in" at bounding box center [1303, 142] width 48 height 22
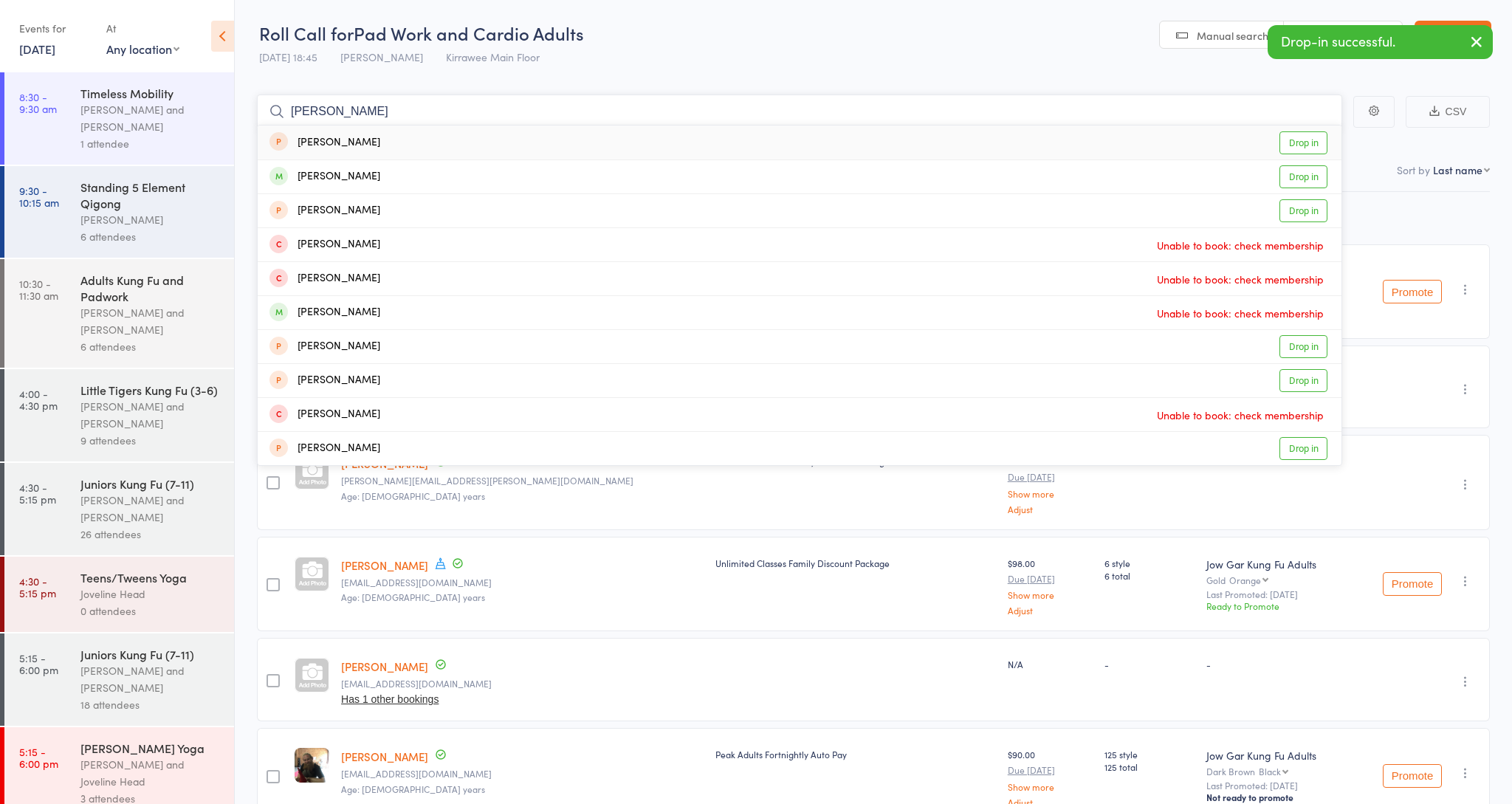
type input "Francis"
drag, startPoint x: 1313, startPoint y: 151, endPoint x: 1301, endPoint y: 173, distance: 25.1
click at [1301, 173] on link "Drop in" at bounding box center [1303, 176] width 48 height 22
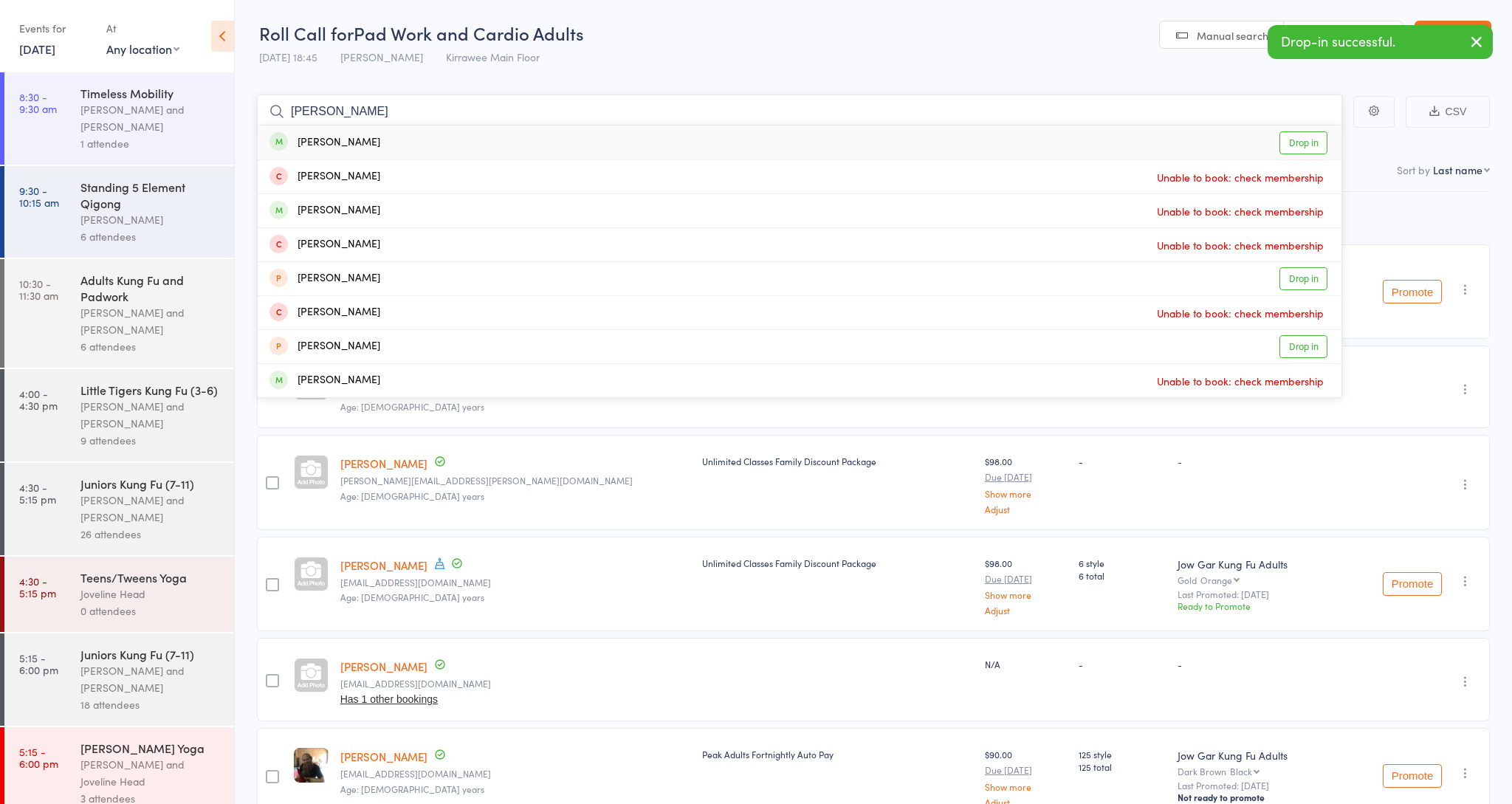
type input "Gabriela"
drag, startPoint x: 1301, startPoint y: 173, endPoint x: 1307, endPoint y: 147, distance: 26.7
click at [1307, 147] on link "Drop in" at bounding box center [1303, 142] width 48 height 22
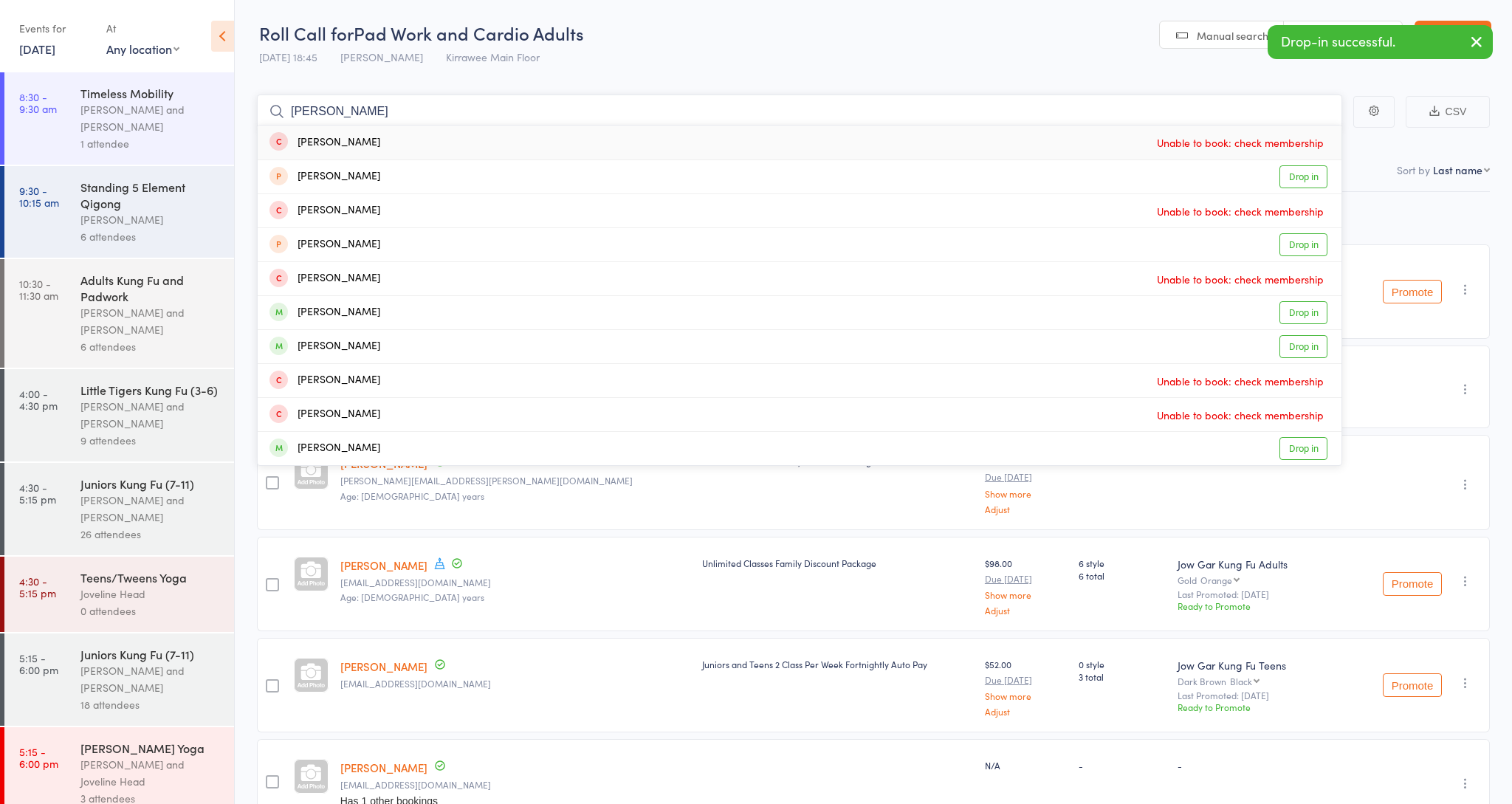
type input "Sophie"
drag, startPoint x: 1303, startPoint y: 183, endPoint x: 1301, endPoint y: 311, distance: 128.0
click at [1302, 311] on link "Drop in" at bounding box center [1303, 312] width 48 height 22
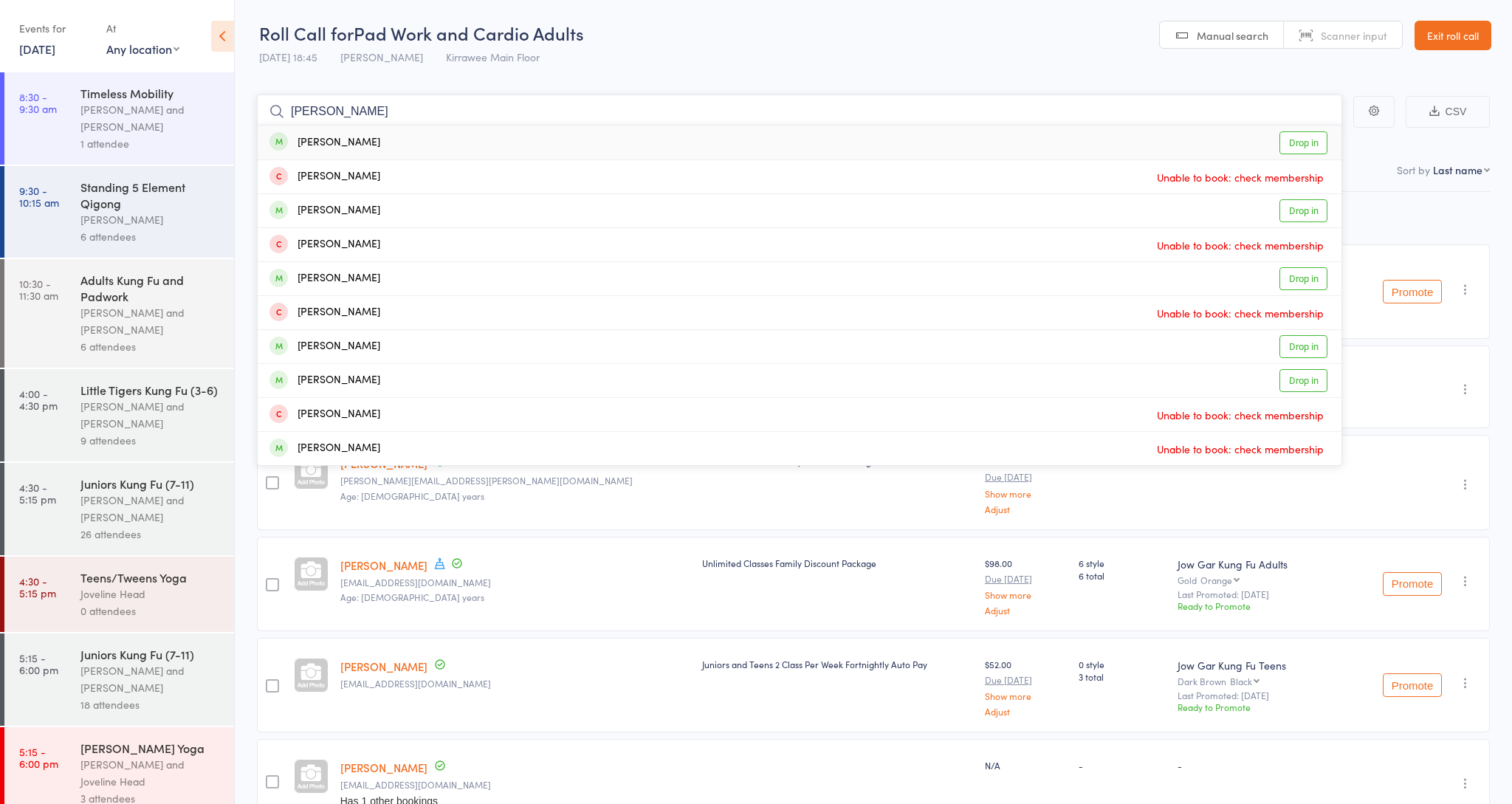
type input "Nicholas"
drag, startPoint x: 1095, startPoint y: 247, endPoint x: 1302, endPoint y: 140, distance: 233.0
click at [1303, 140] on link "Drop in" at bounding box center [1303, 142] width 48 height 22
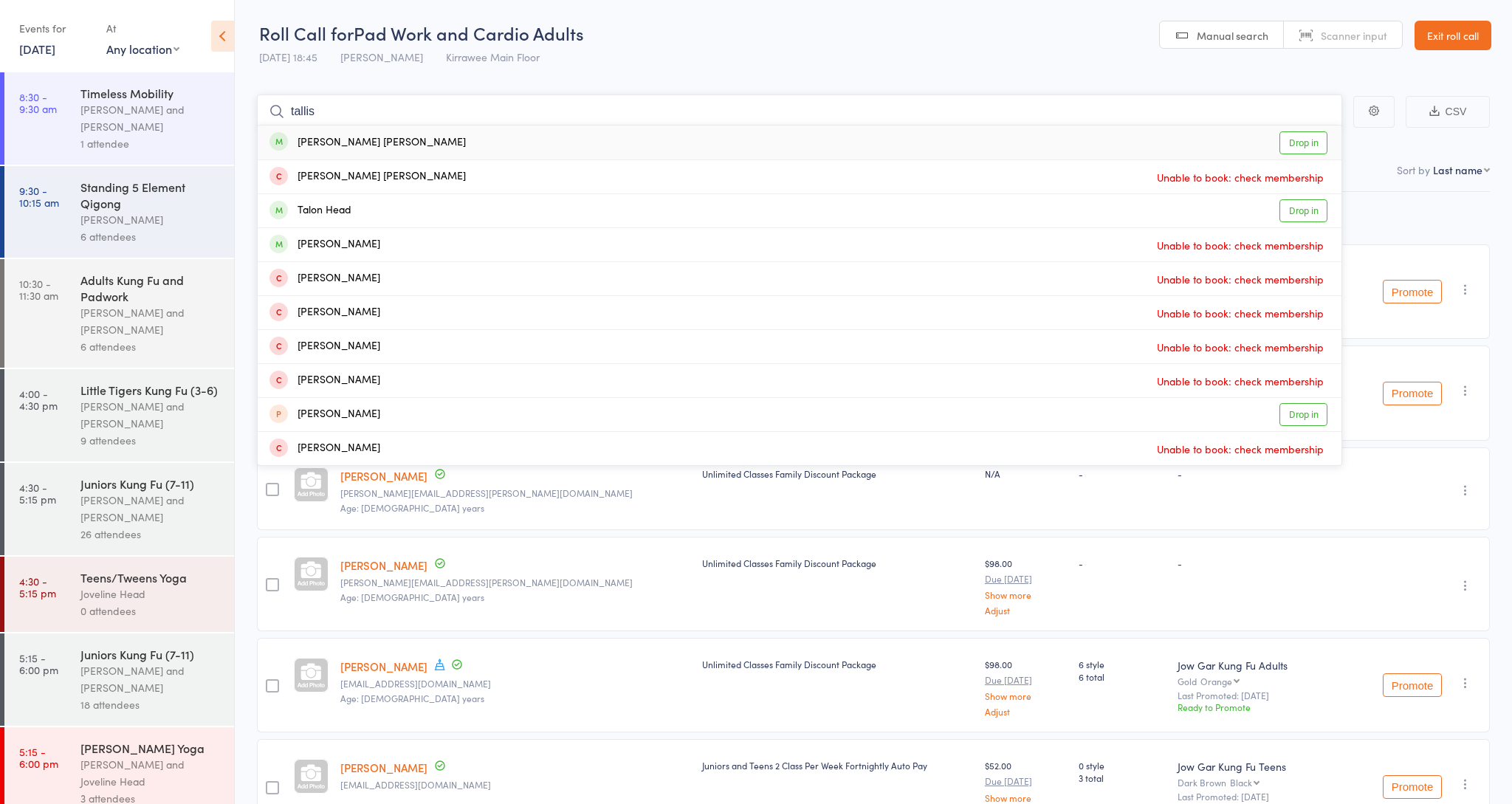
type input "tallis"
click at [1303, 138] on link "Drop in" at bounding box center [1303, 142] width 48 height 22
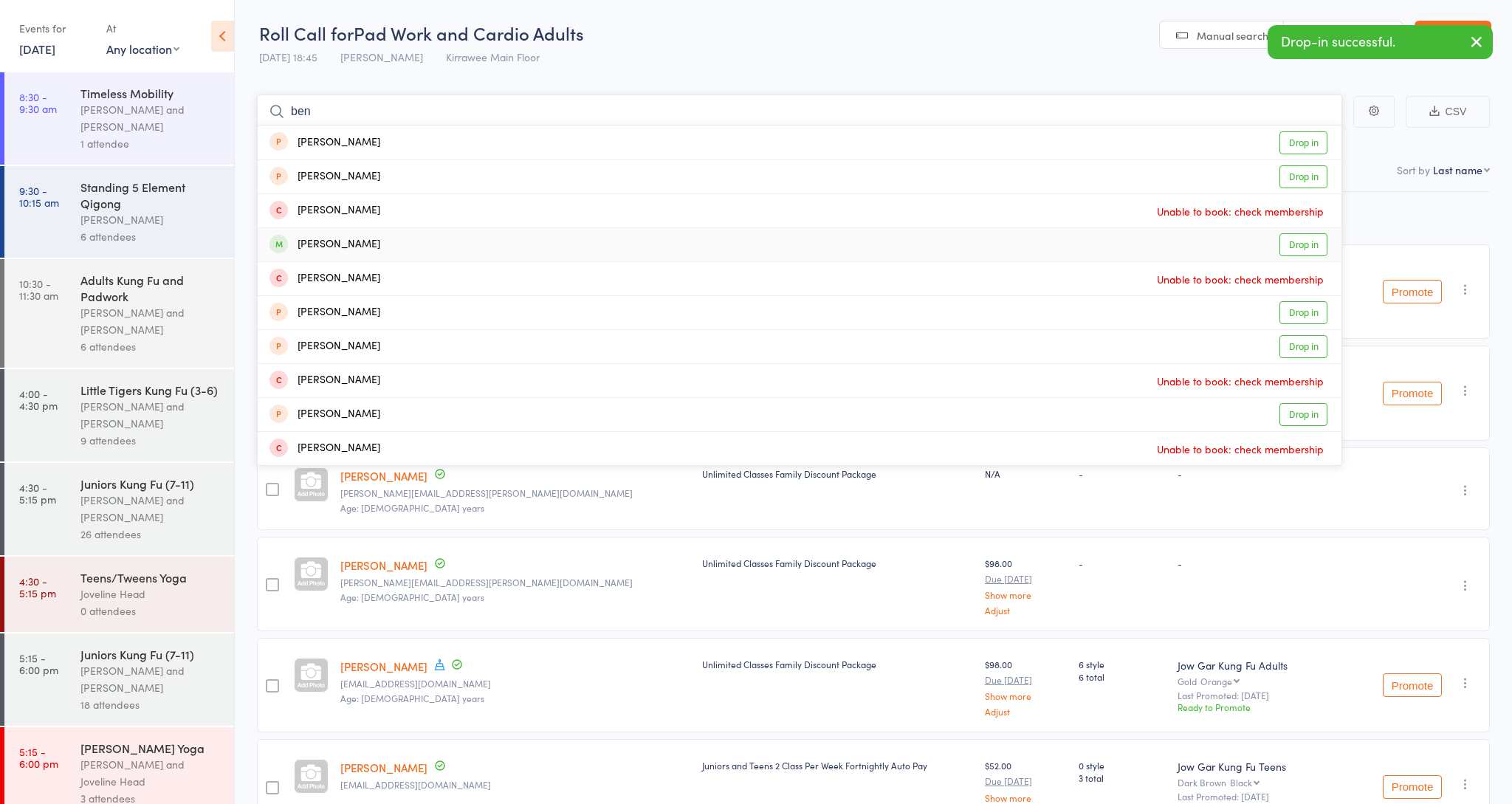
type input "ben"
click at [1294, 246] on link "Drop in" at bounding box center [1303, 245] width 48 height 22
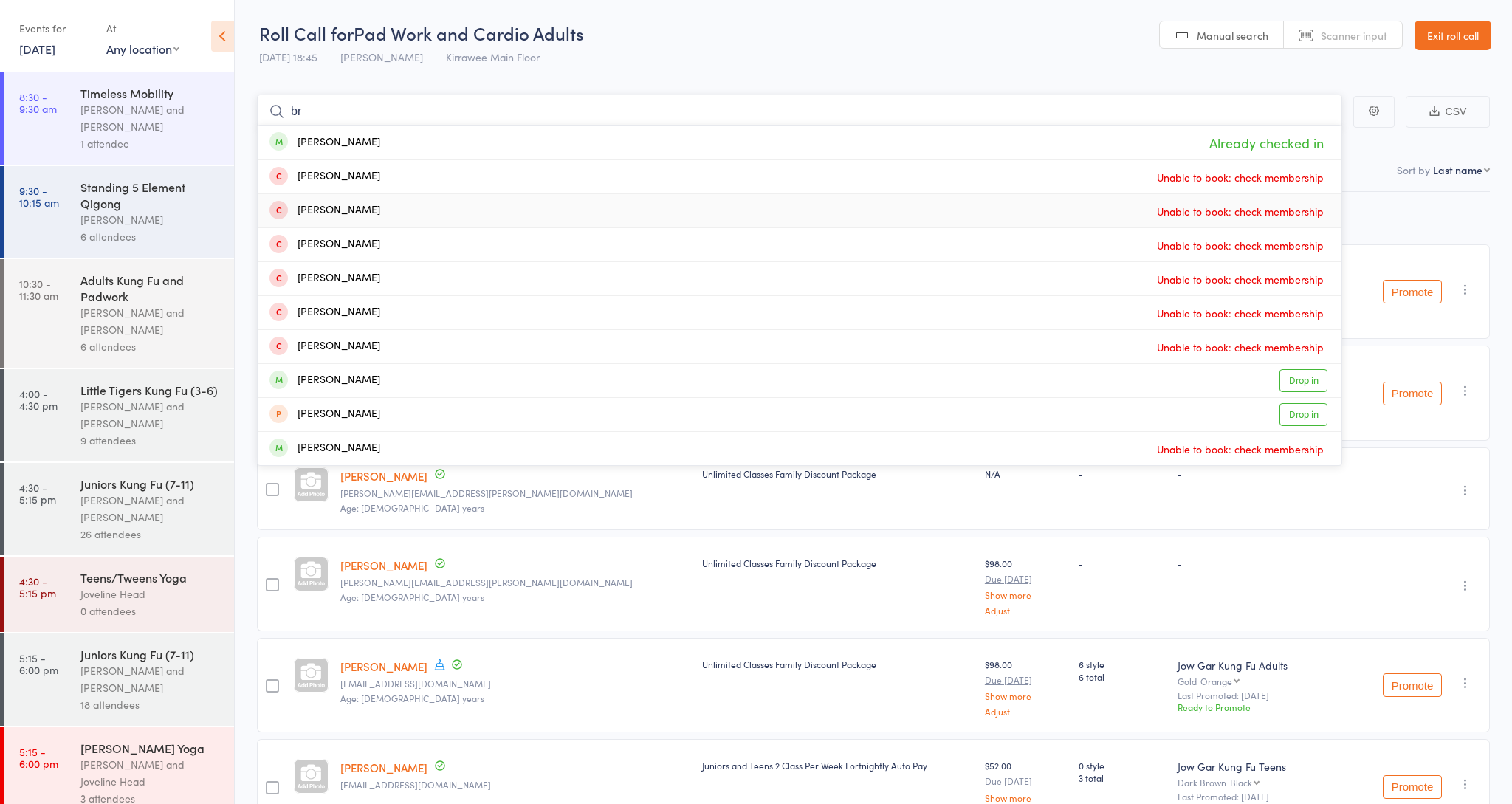
type input "b"
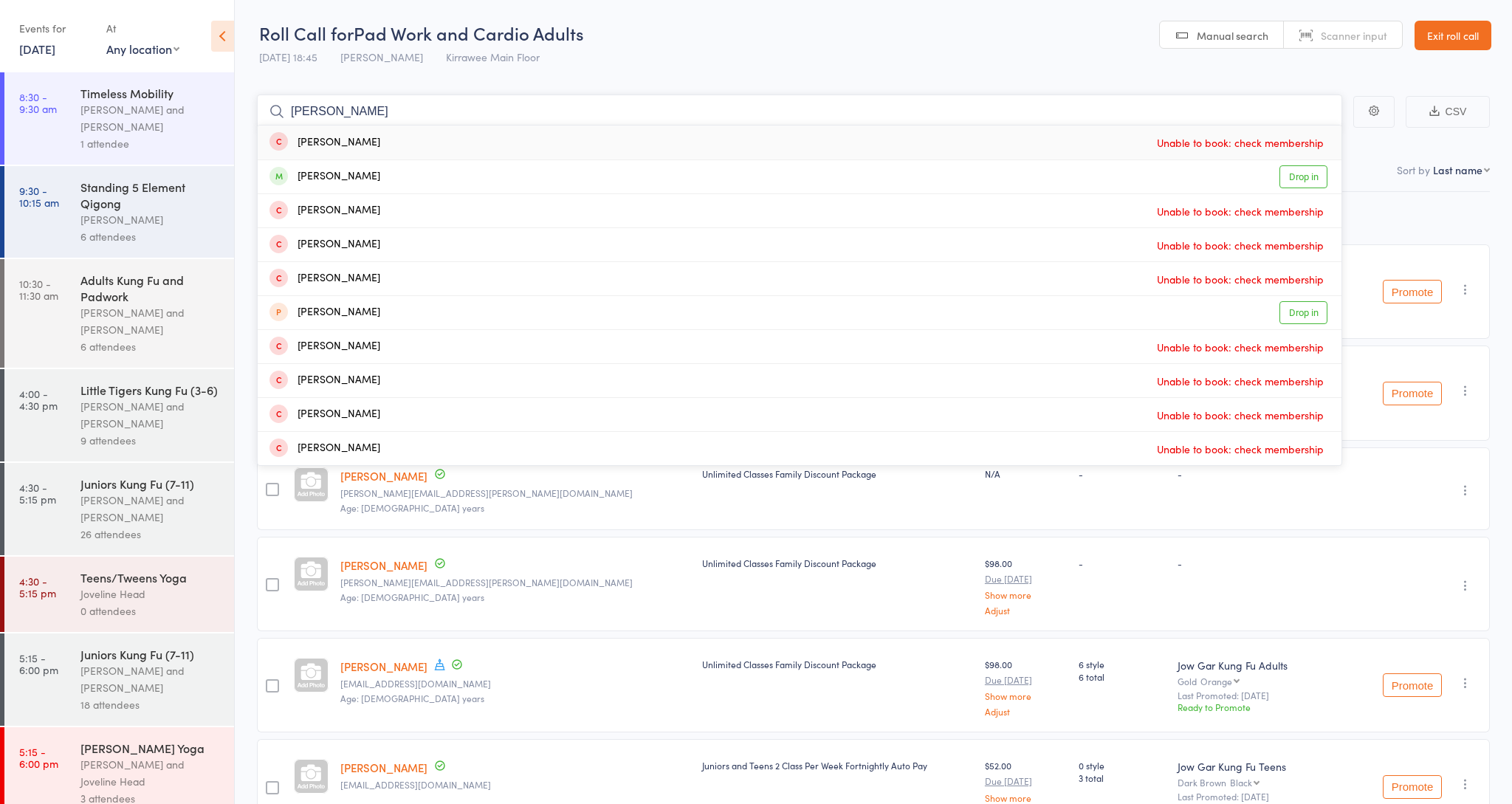
type input "Hayden"
drag, startPoint x: 1025, startPoint y: 223, endPoint x: 1304, endPoint y: 183, distance: 281.9
click at [1304, 183] on link "Drop in" at bounding box center [1303, 176] width 48 height 22
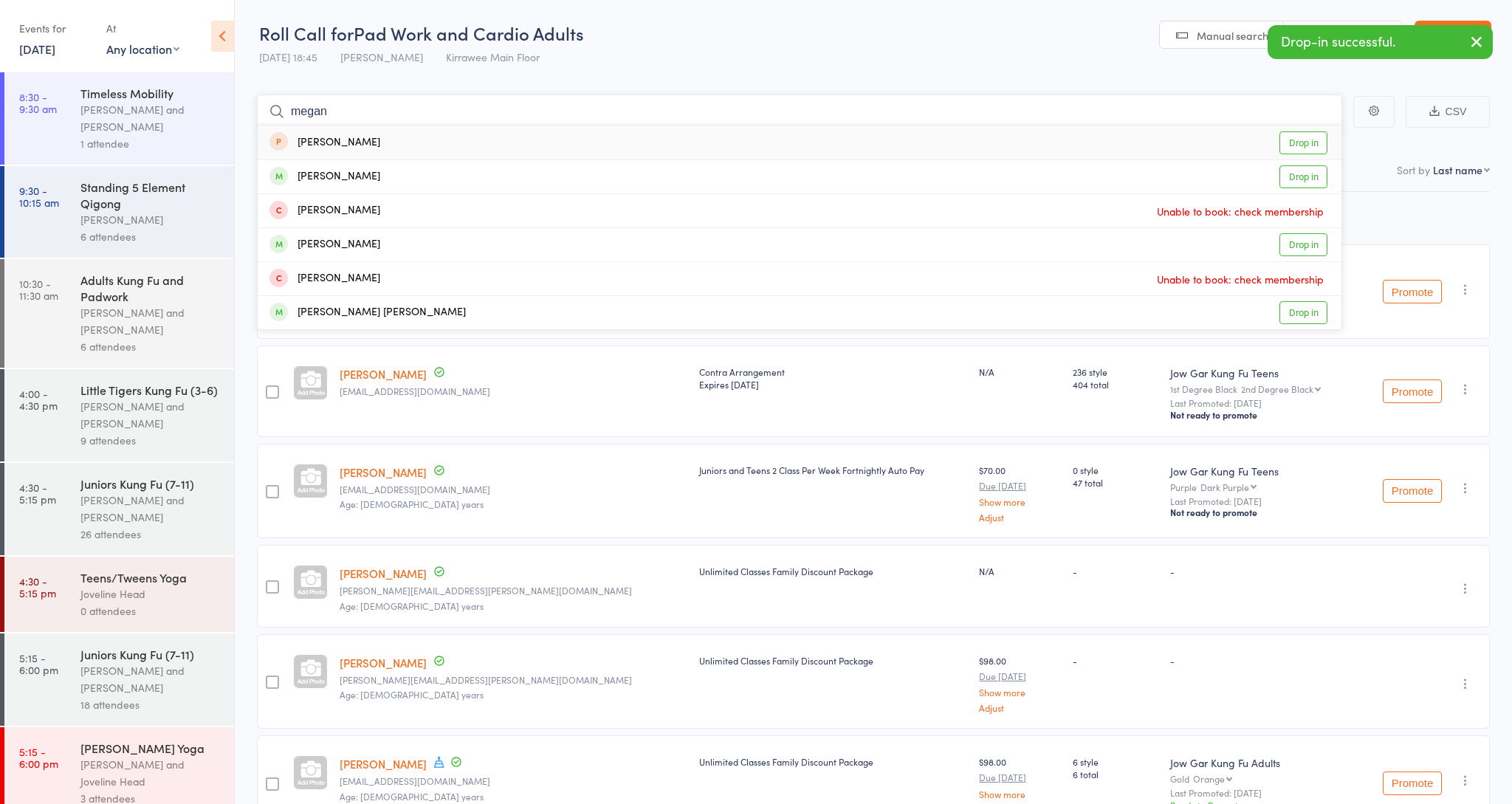
type input "Megan"
drag, startPoint x: 1304, startPoint y: 183, endPoint x: 1292, endPoint y: 173, distance: 15.6
click at [1292, 173] on link "Drop in" at bounding box center [1303, 176] width 48 height 22
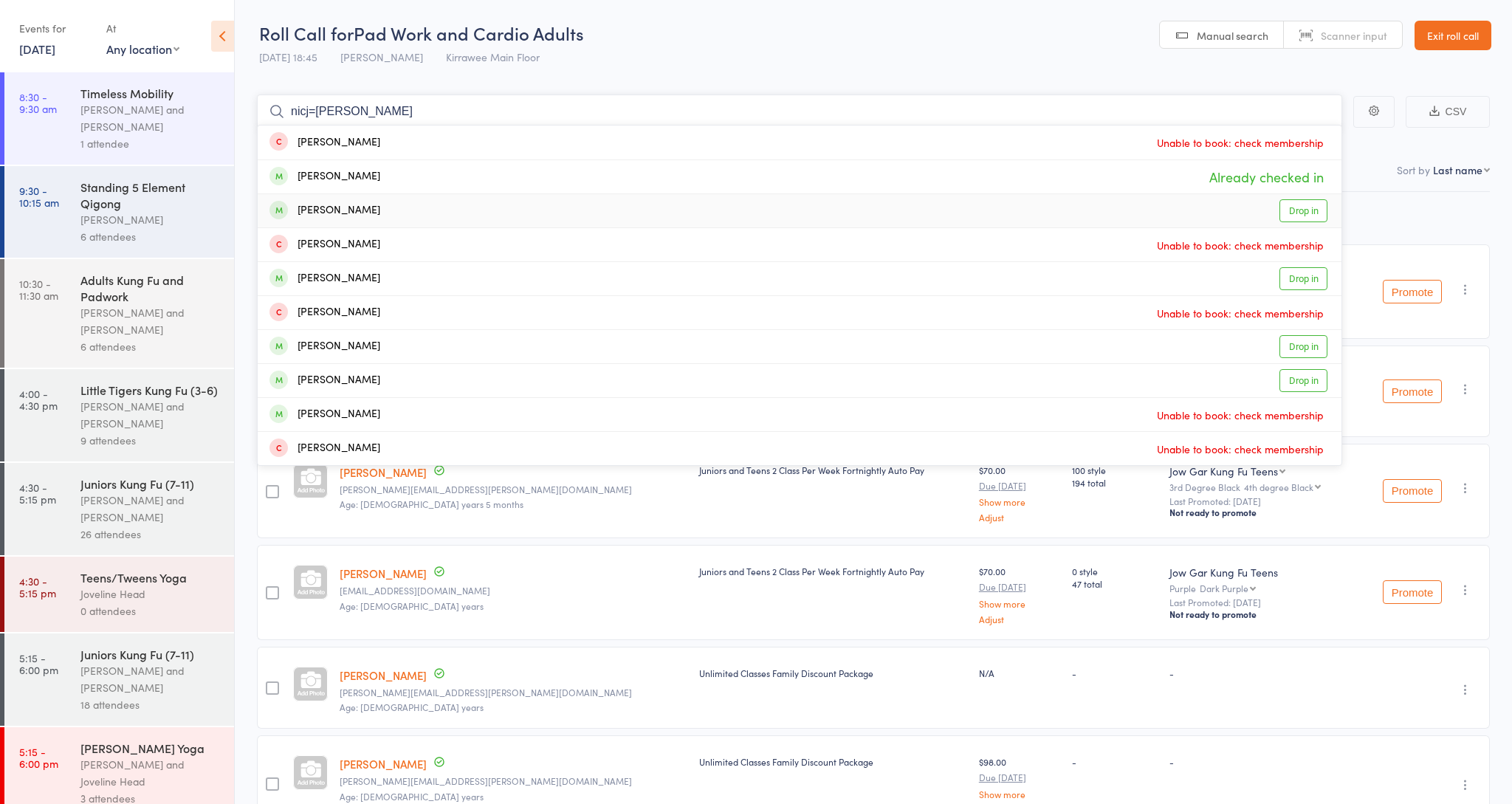
type input "nicj=holas"
click at [1296, 210] on link "Drop in" at bounding box center [1303, 211] width 48 height 22
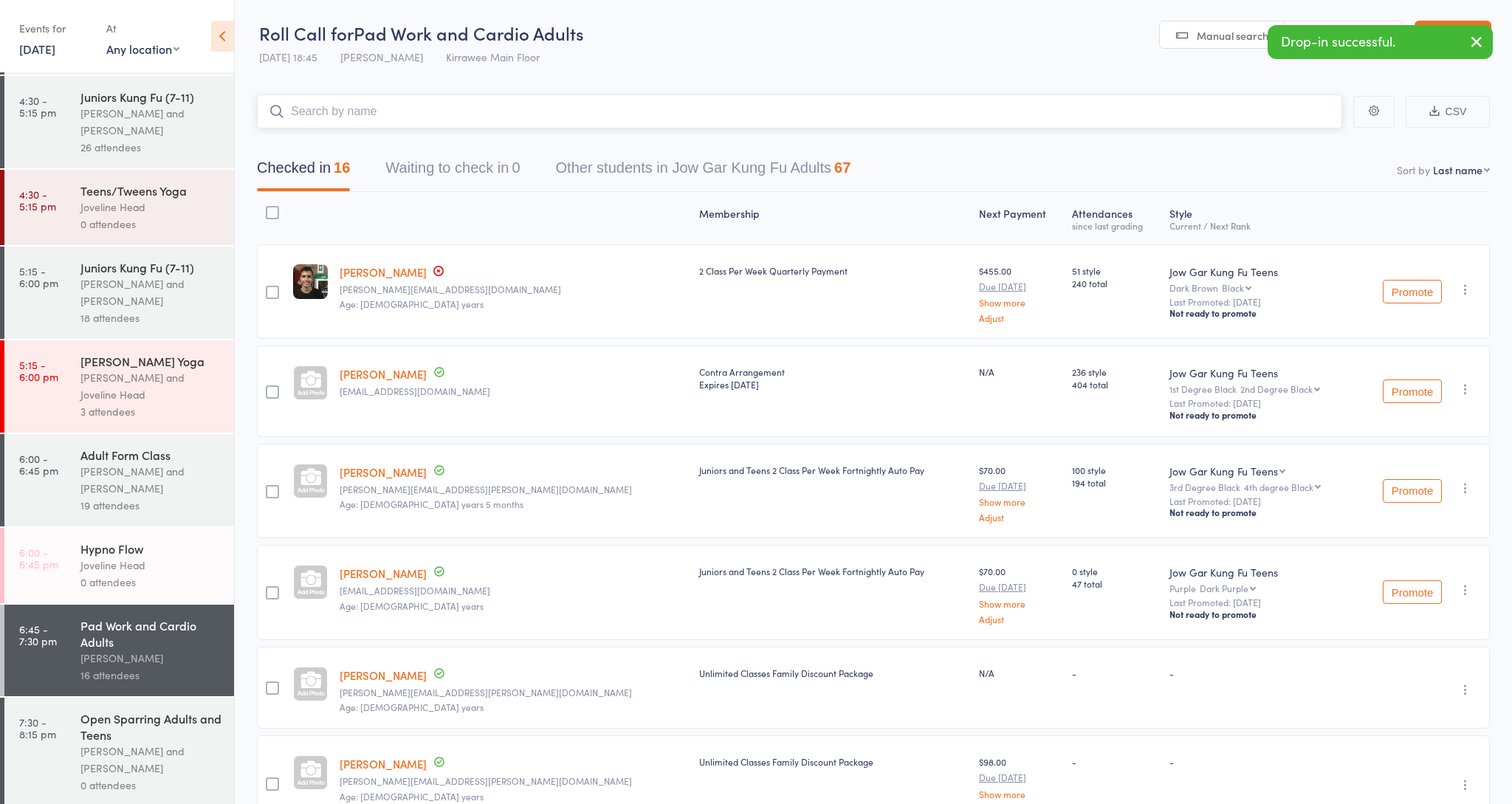
scroll to position [391, 0]
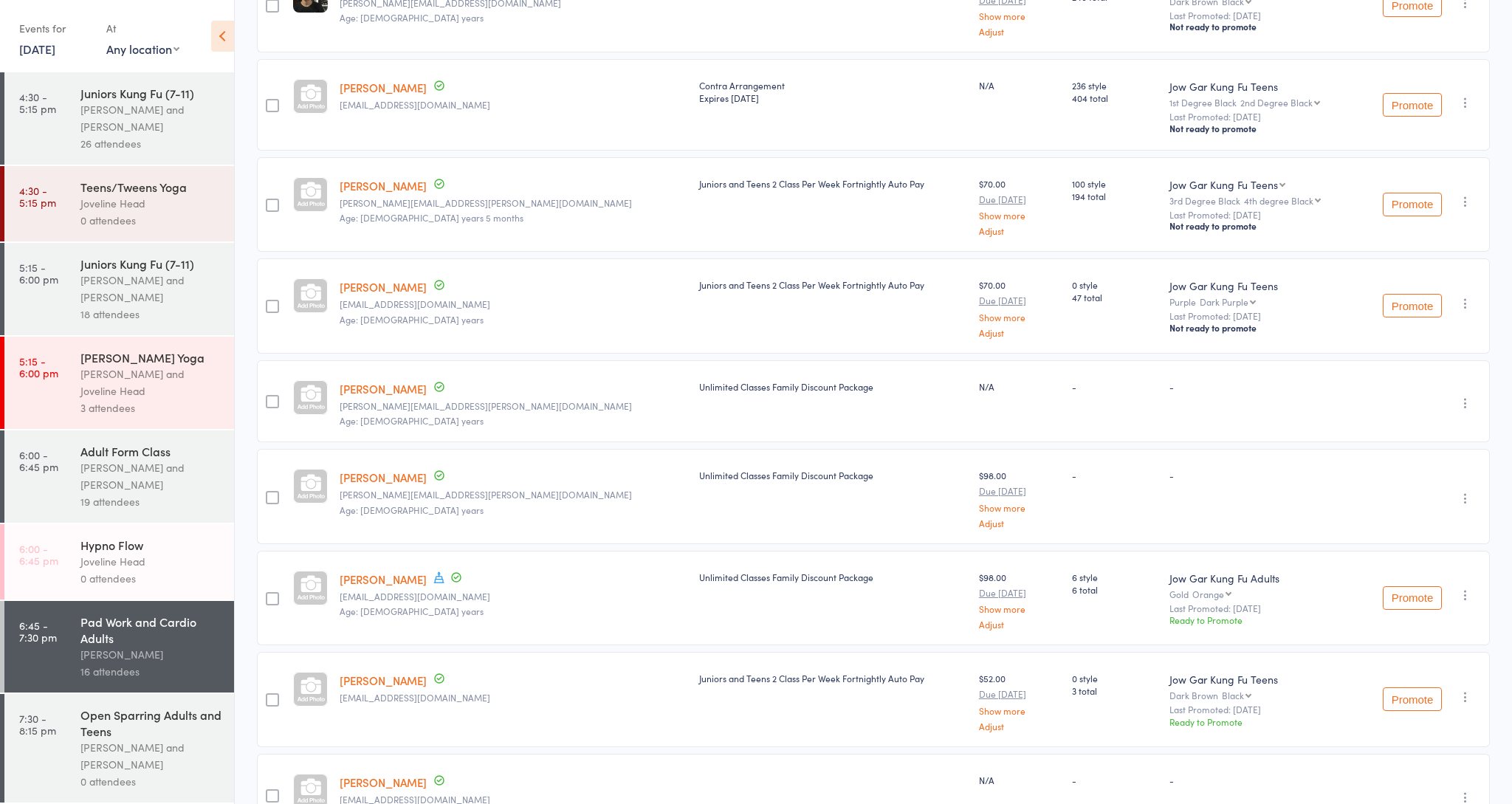
click at [97, 722] on div "Open Sparring Adults and Teens" at bounding box center [151, 722] width 141 height 33
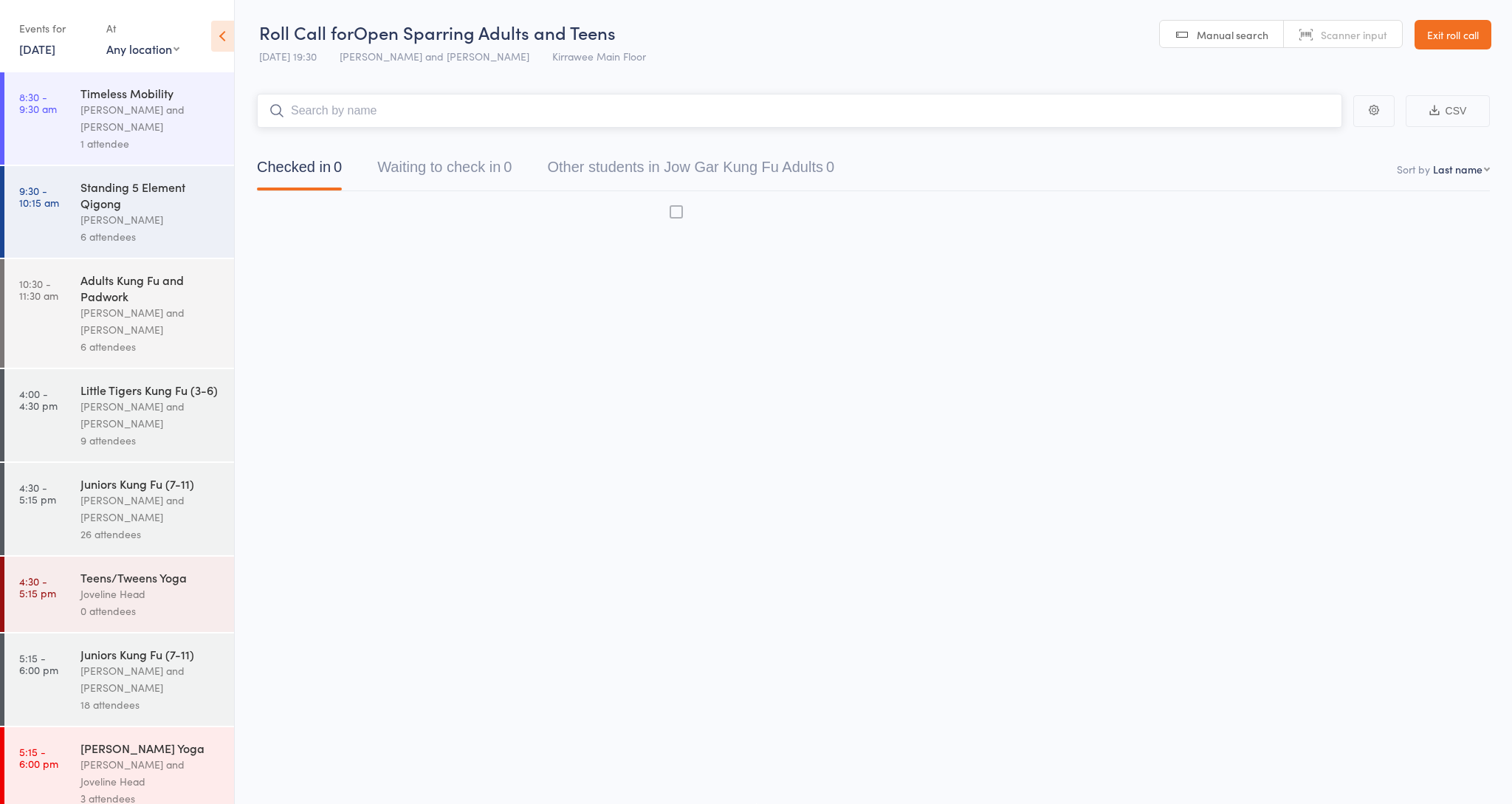
scroll to position [1, 0]
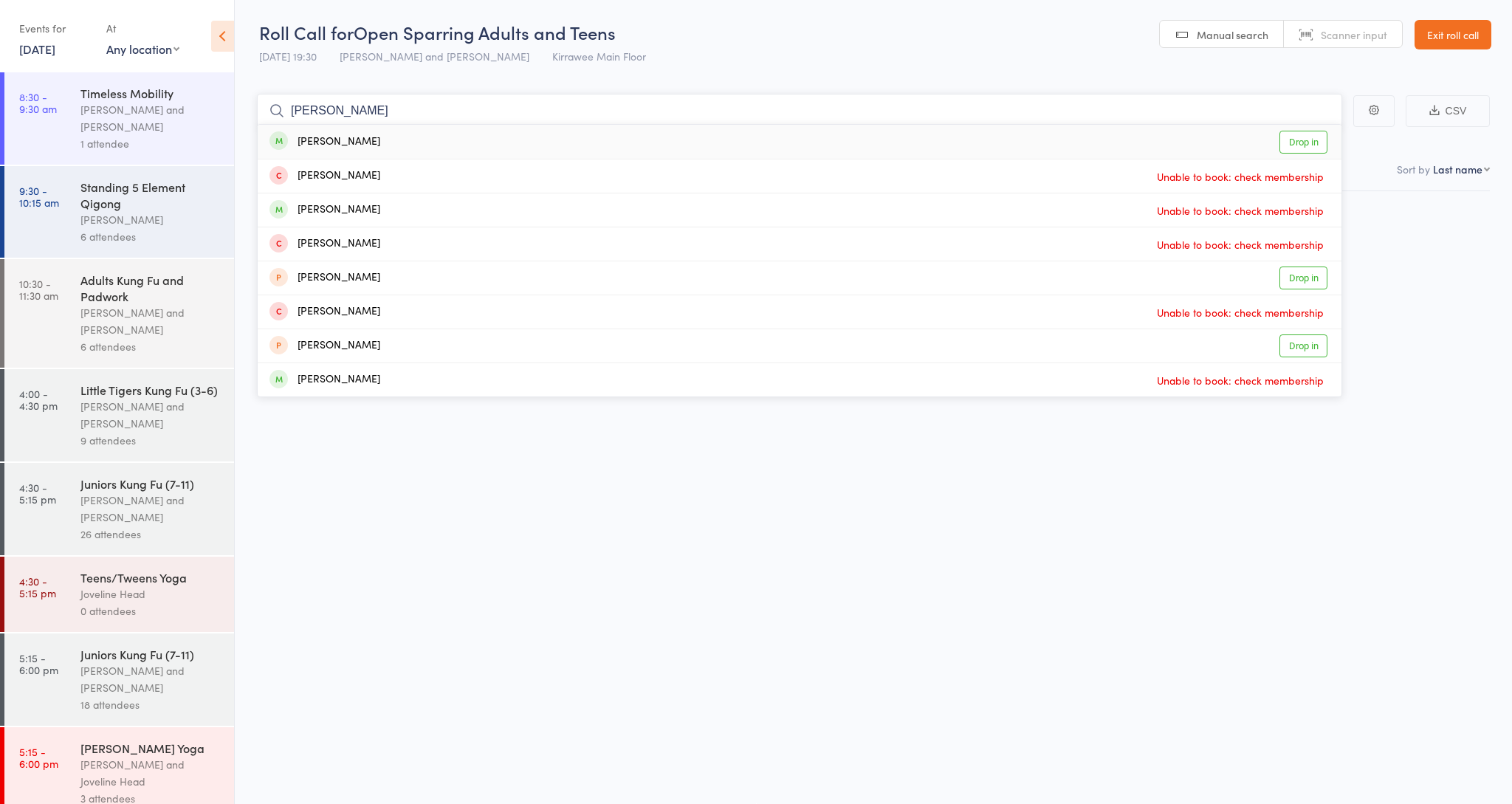
type input "Gabriela"
drag, startPoint x: 990, startPoint y: 202, endPoint x: 1310, endPoint y: 144, distance: 325.2
click at [1310, 144] on link "Drop in" at bounding box center [1303, 141] width 48 height 22
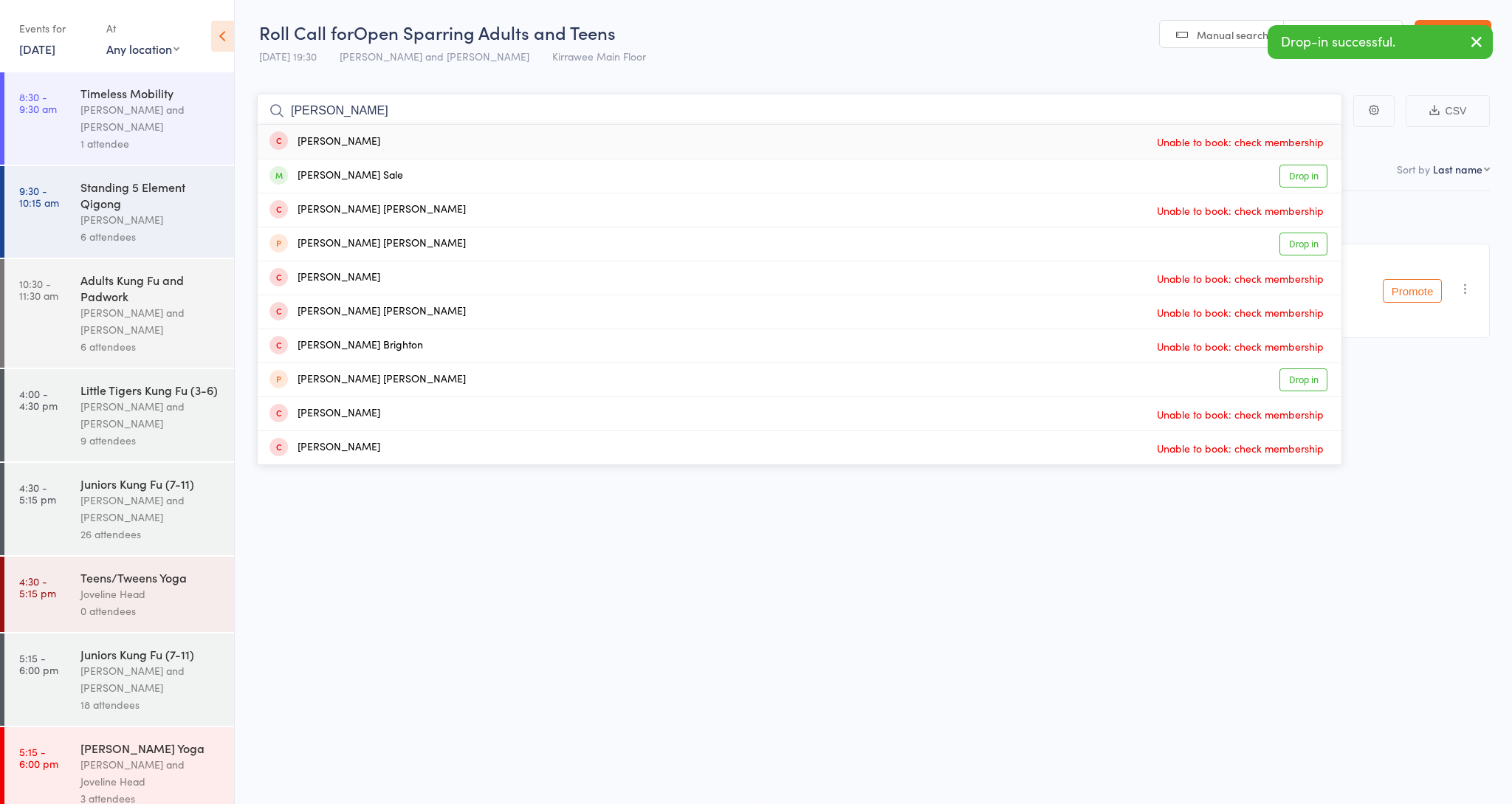
type input "Cooper"
drag, startPoint x: 1303, startPoint y: 143, endPoint x: 1281, endPoint y: 169, distance: 34.1
click at [1281, 169] on link "Drop in" at bounding box center [1303, 176] width 48 height 22
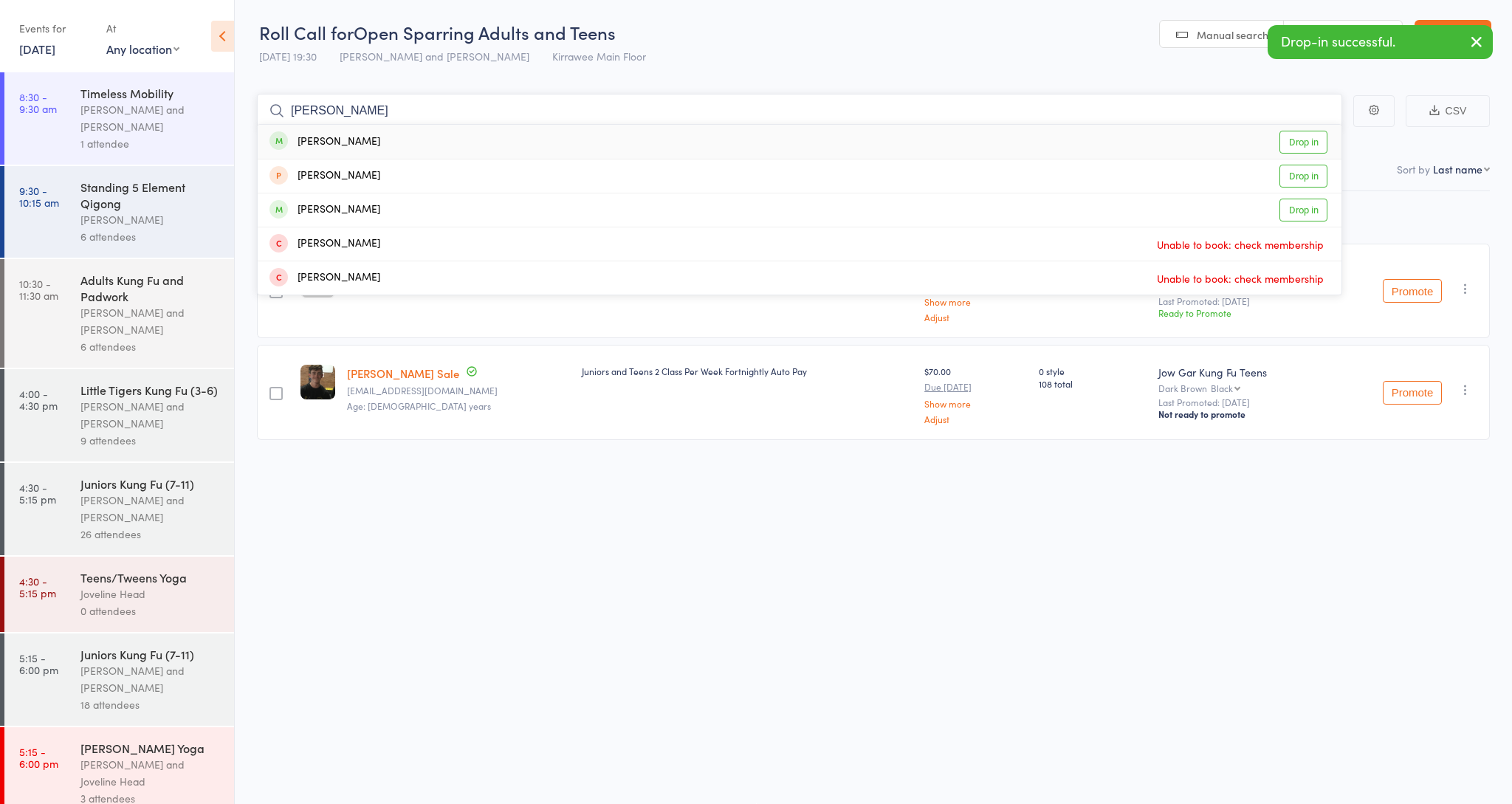
type input "jarred"
click at [1316, 138] on link "Drop in" at bounding box center [1303, 141] width 48 height 22
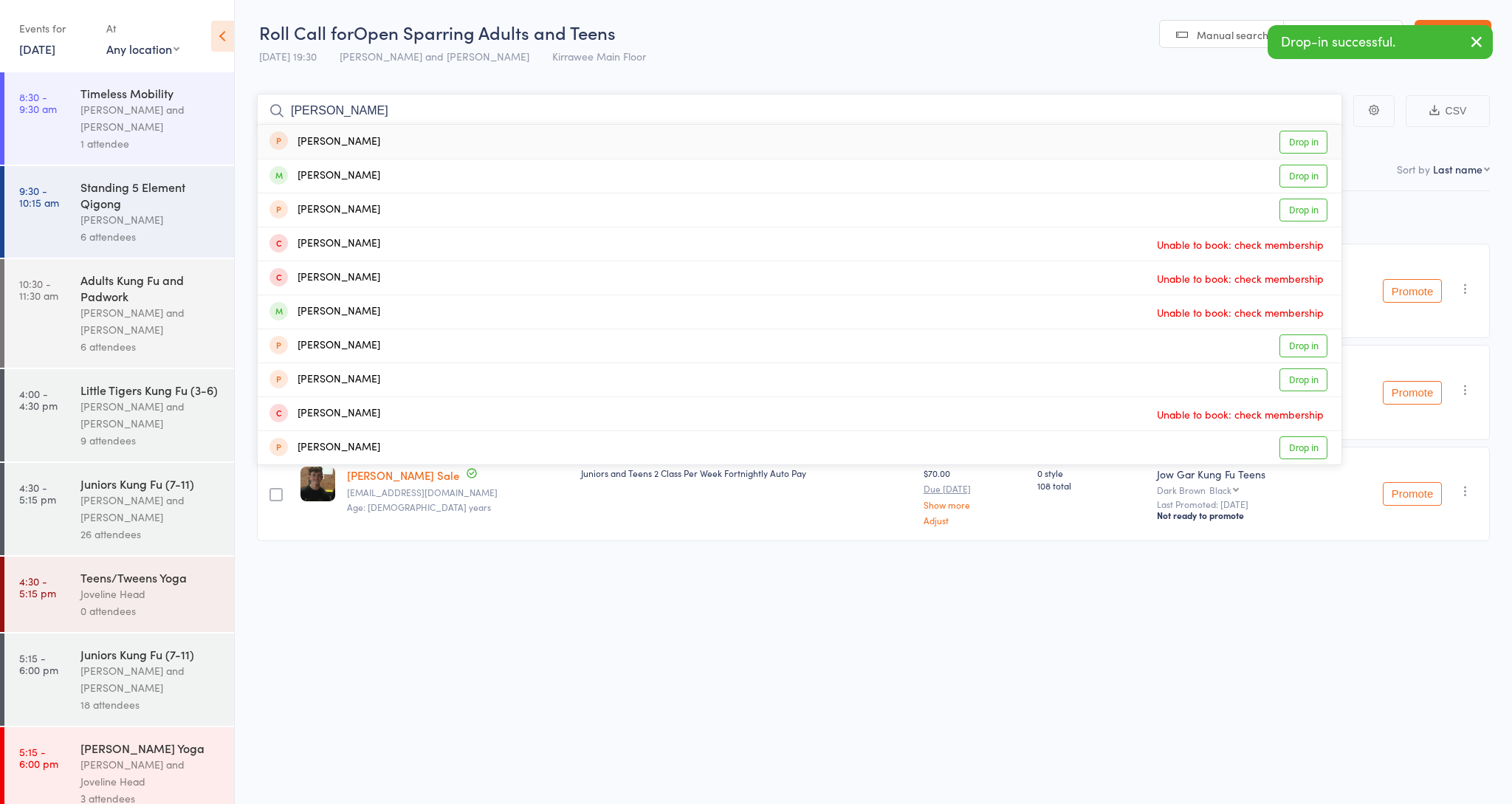
type input "Francis"
drag, startPoint x: 1316, startPoint y: 138, endPoint x: 1302, endPoint y: 172, distance: 36.8
click at [1302, 172] on link "Drop in" at bounding box center [1303, 176] width 48 height 22
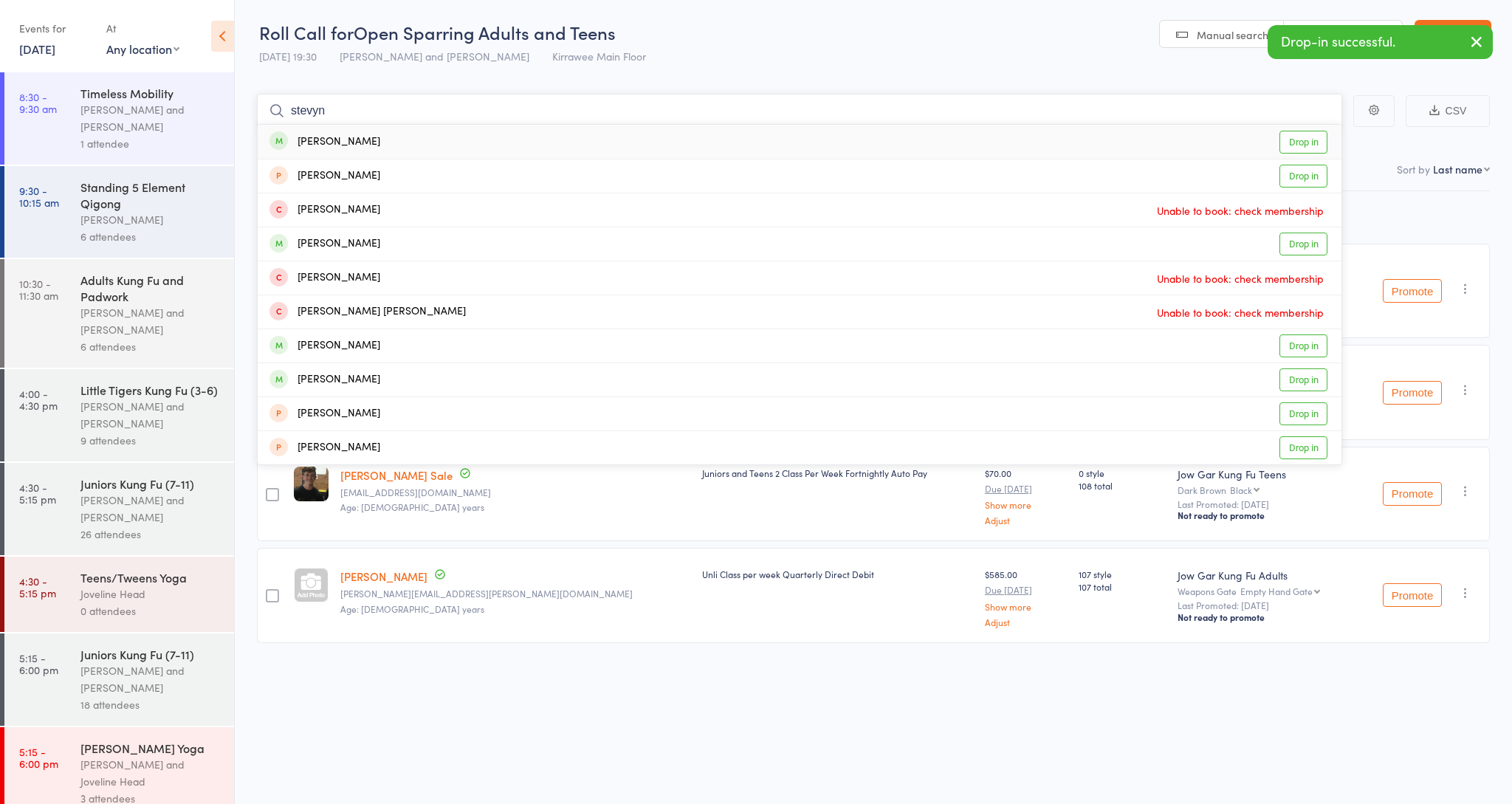
type input "Steven"
drag, startPoint x: 1302, startPoint y: 172, endPoint x: 1303, endPoint y: 141, distance: 31.0
click at [1303, 141] on link "Drop in" at bounding box center [1303, 141] width 48 height 22
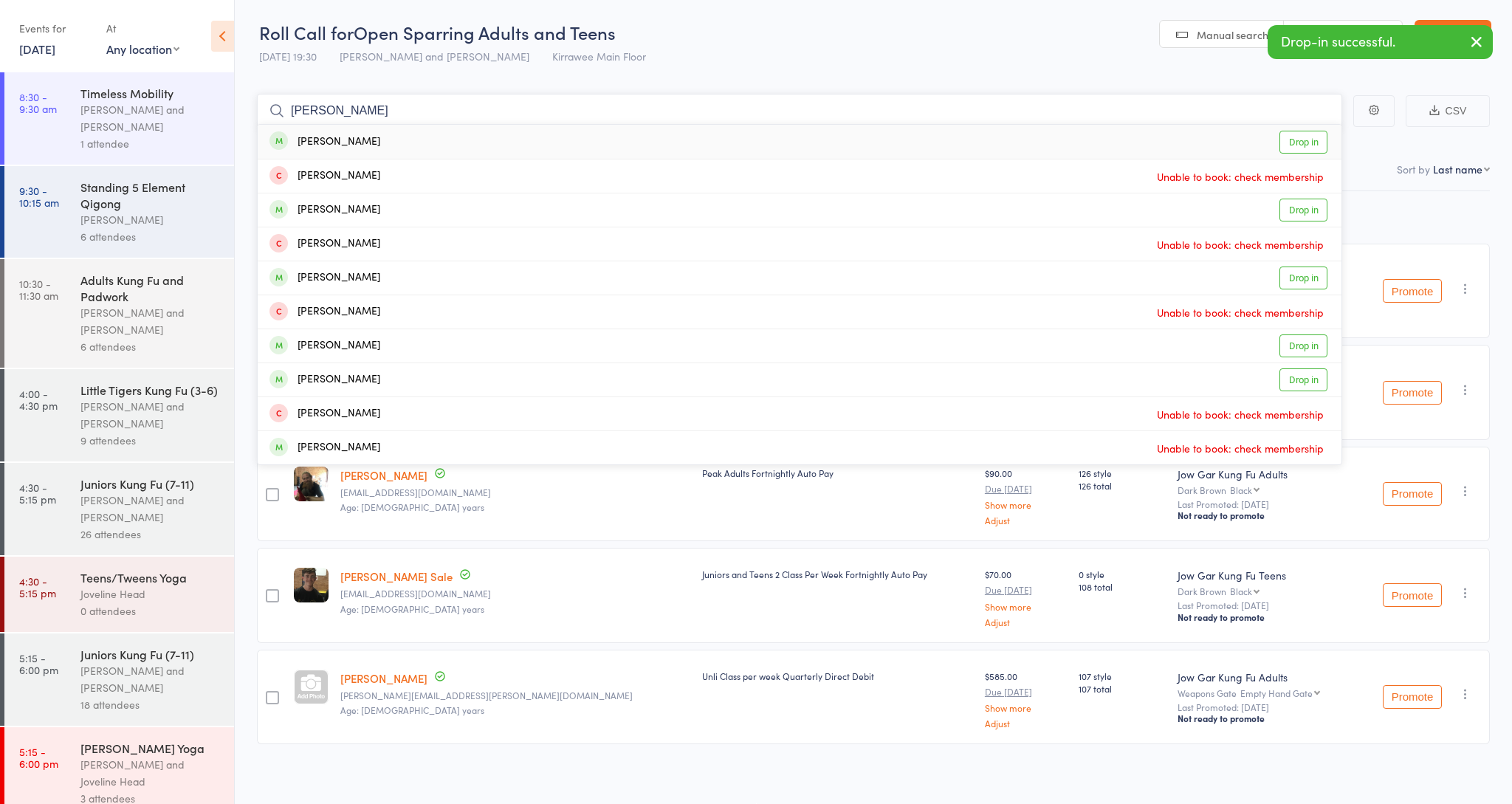
type input "Nicholas"
click at [1307, 144] on link "Drop in" at bounding box center [1303, 141] width 48 height 22
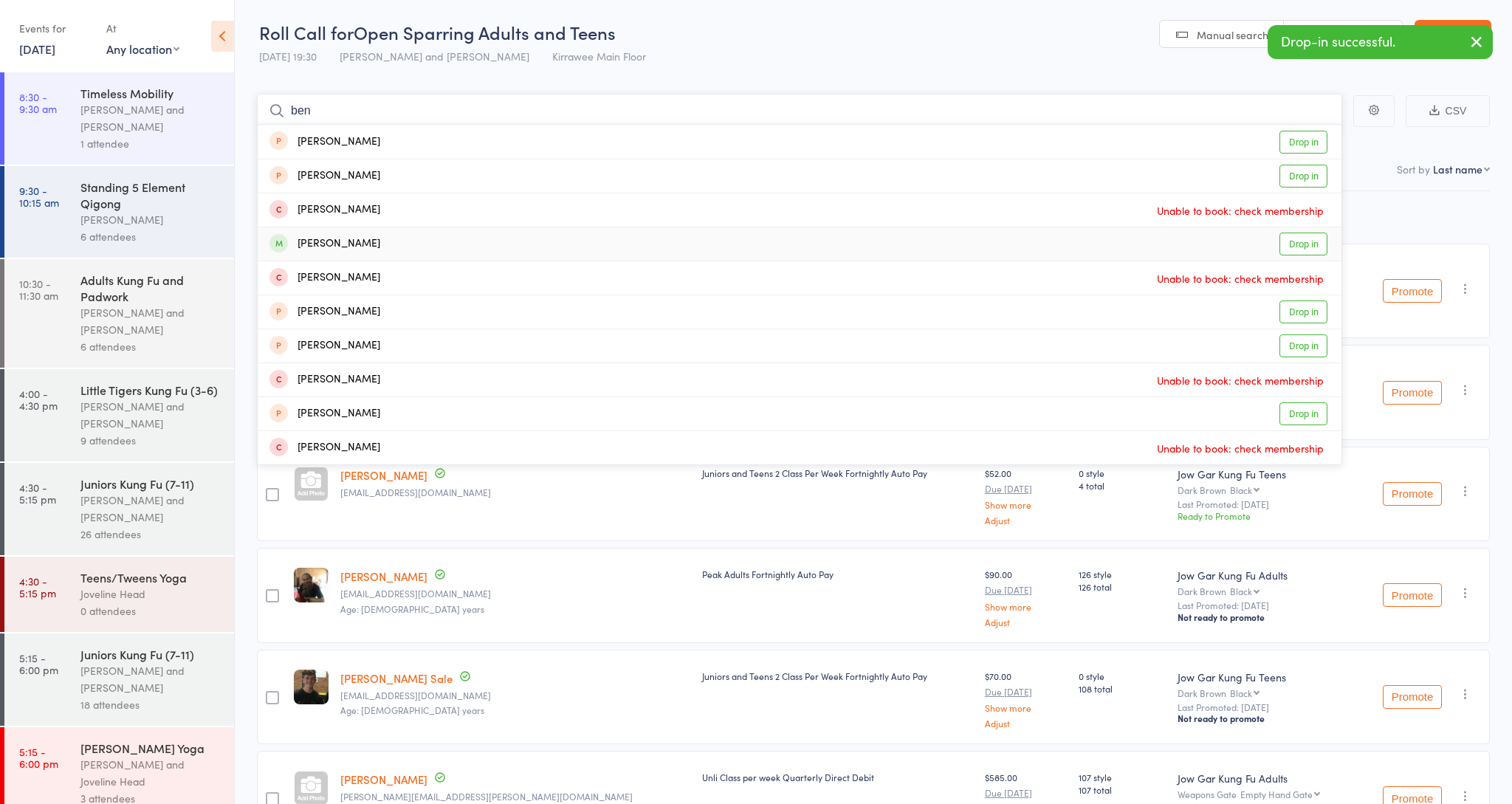
type input "ben"
click at [1293, 243] on link "Drop in" at bounding box center [1303, 244] width 48 height 22
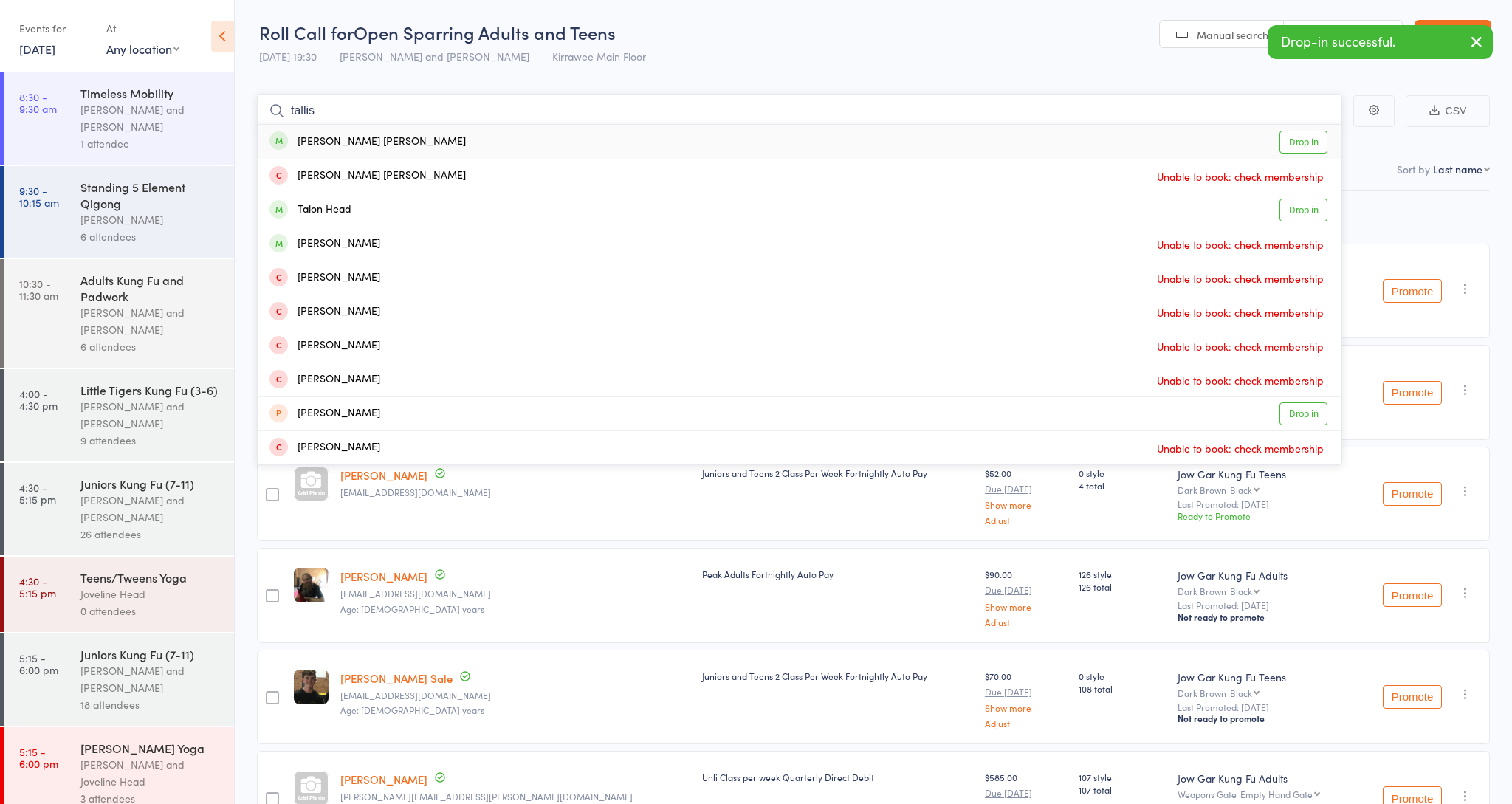
type input "tallis"
click at [1314, 141] on link "Drop in" at bounding box center [1303, 141] width 48 height 22
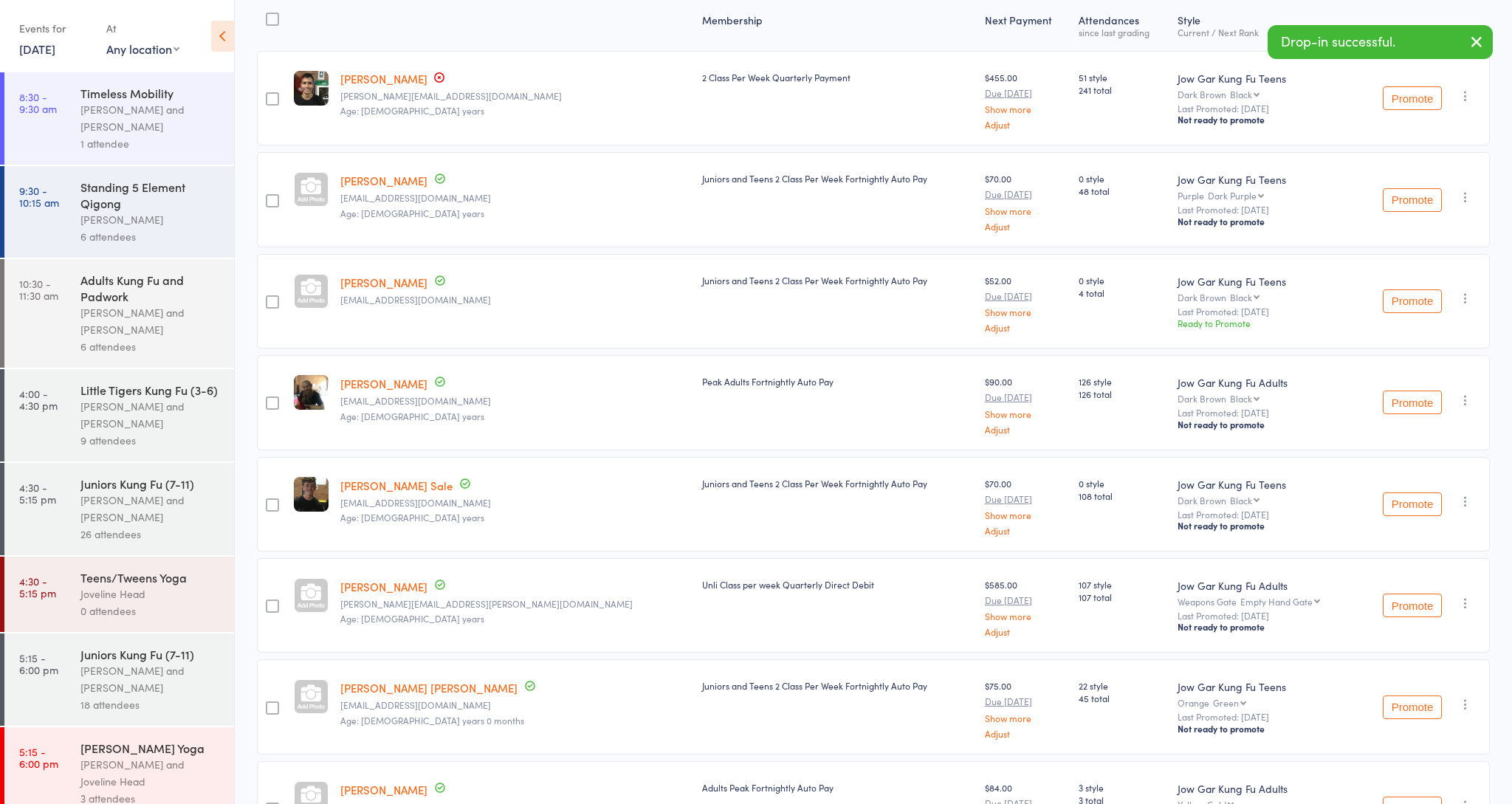
scroll to position [196, 0]
click at [392, 380] on link "[PERSON_NAME]" at bounding box center [383, 381] width 87 height 16
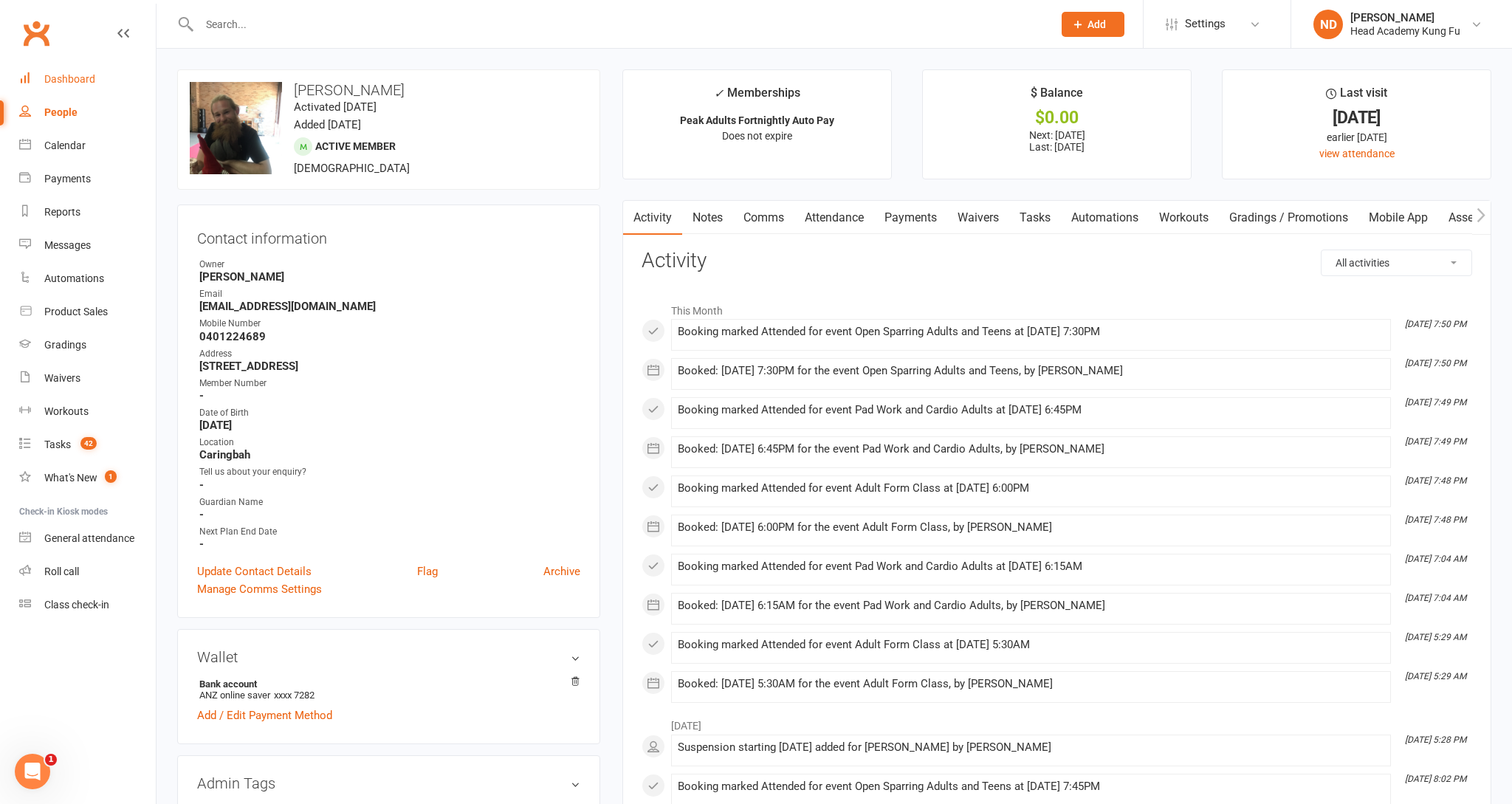
click at [67, 77] on div "Dashboard" at bounding box center [69, 79] width 51 height 12
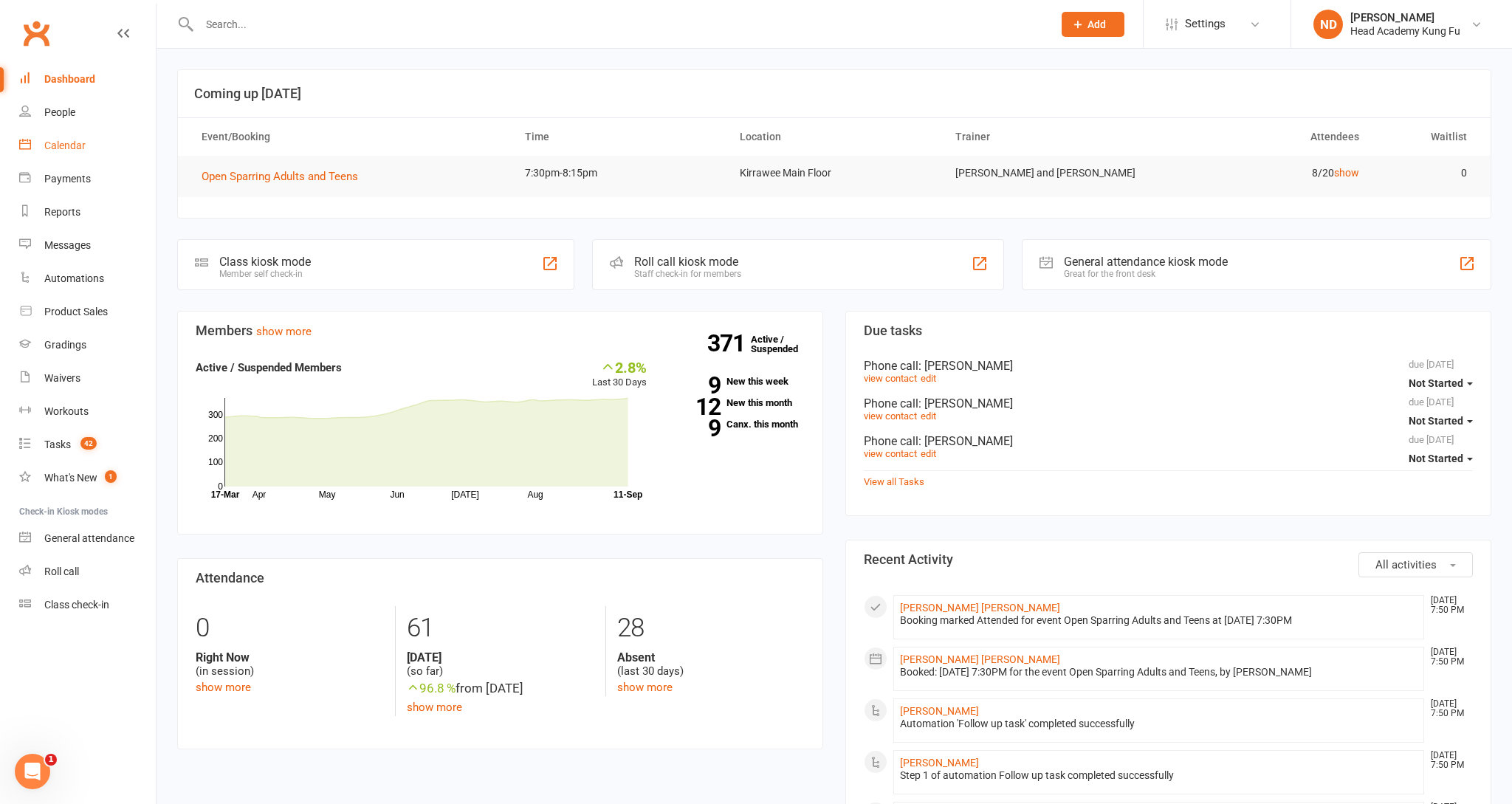
click at [65, 142] on div "Calendar" at bounding box center [65, 145] width 41 height 12
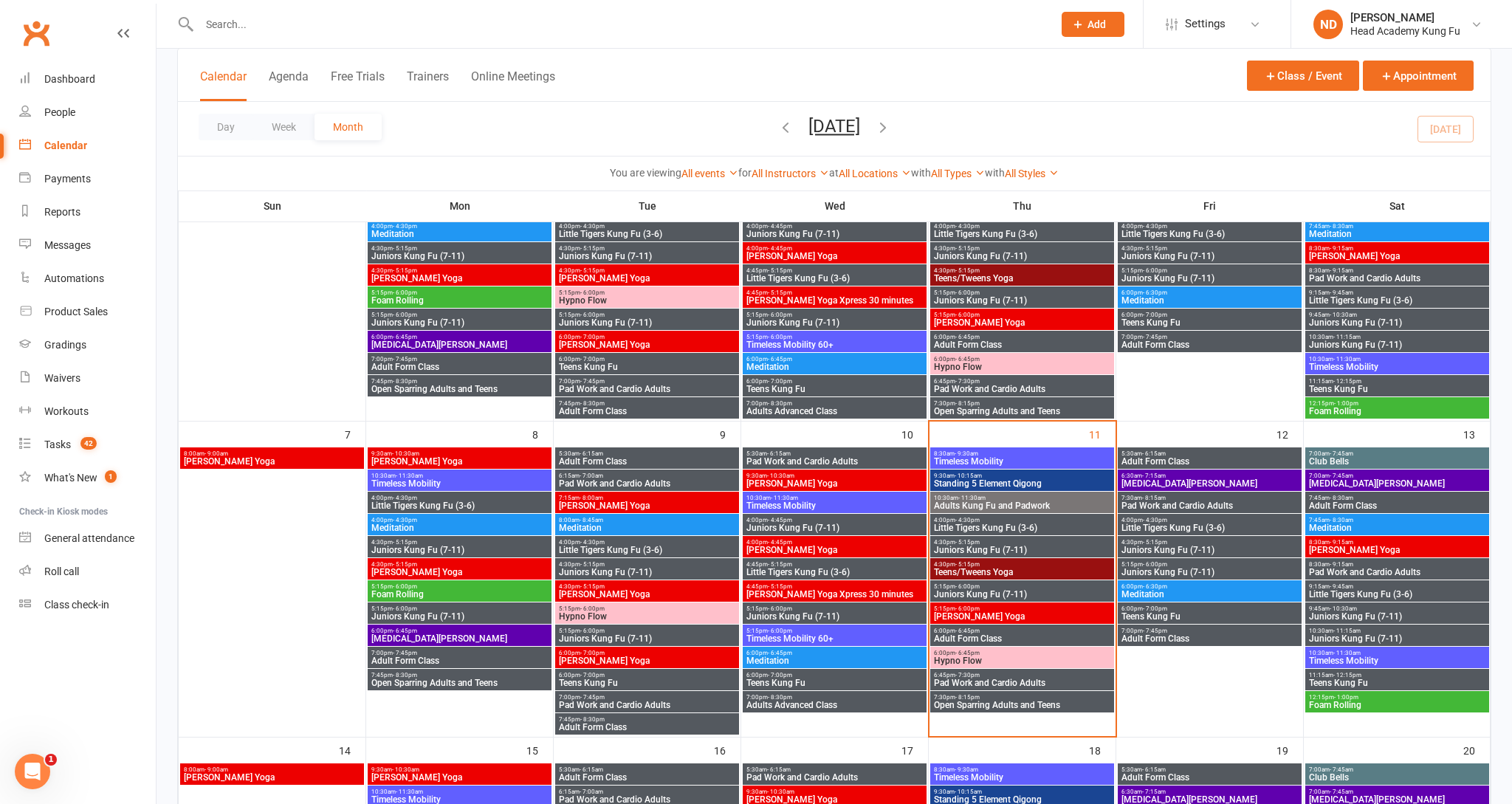
scroll to position [193, 0]
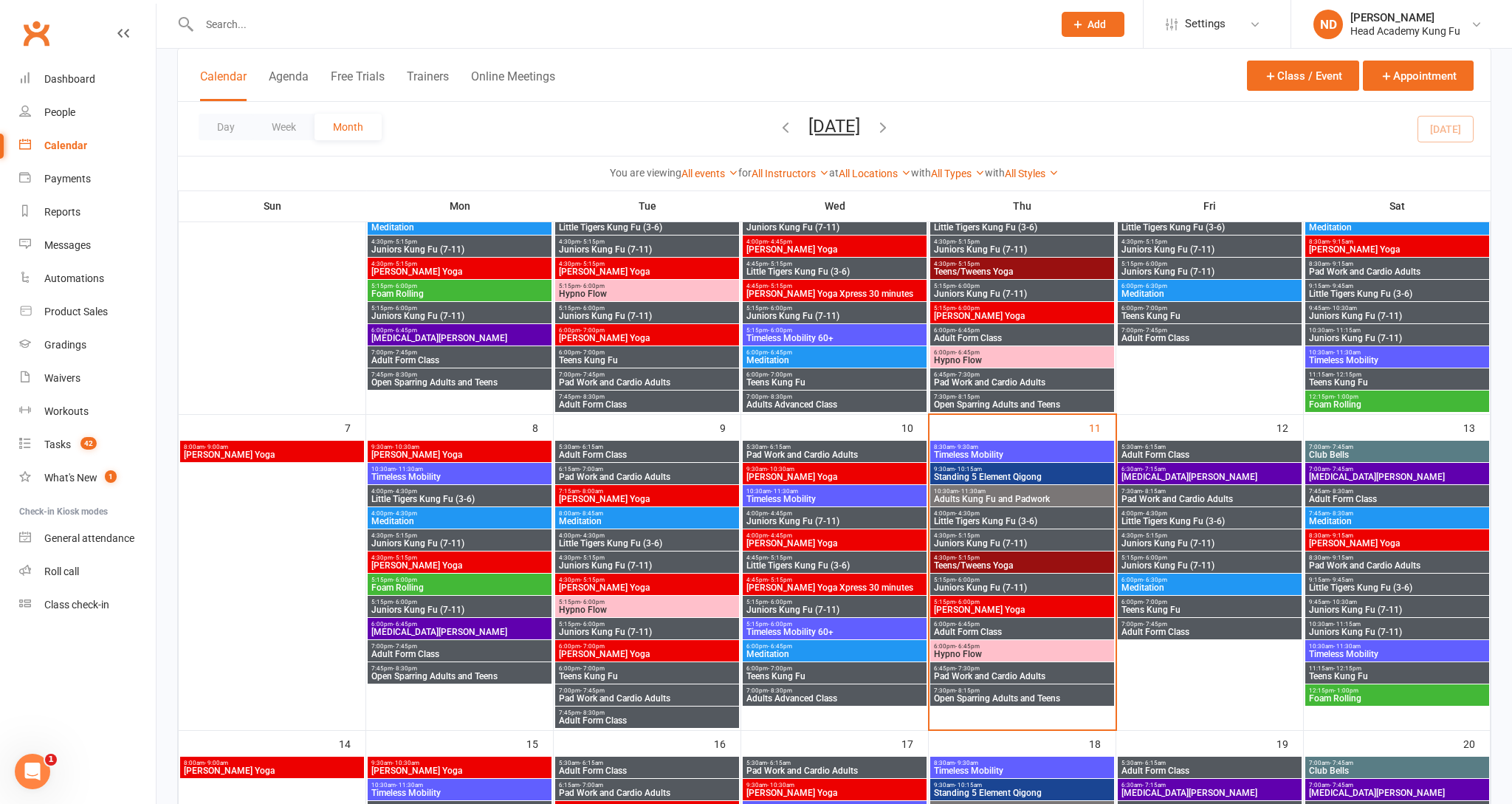
click at [1175, 469] on span "6:30am - 7:15am" at bounding box center [1210, 469] width 178 height 7
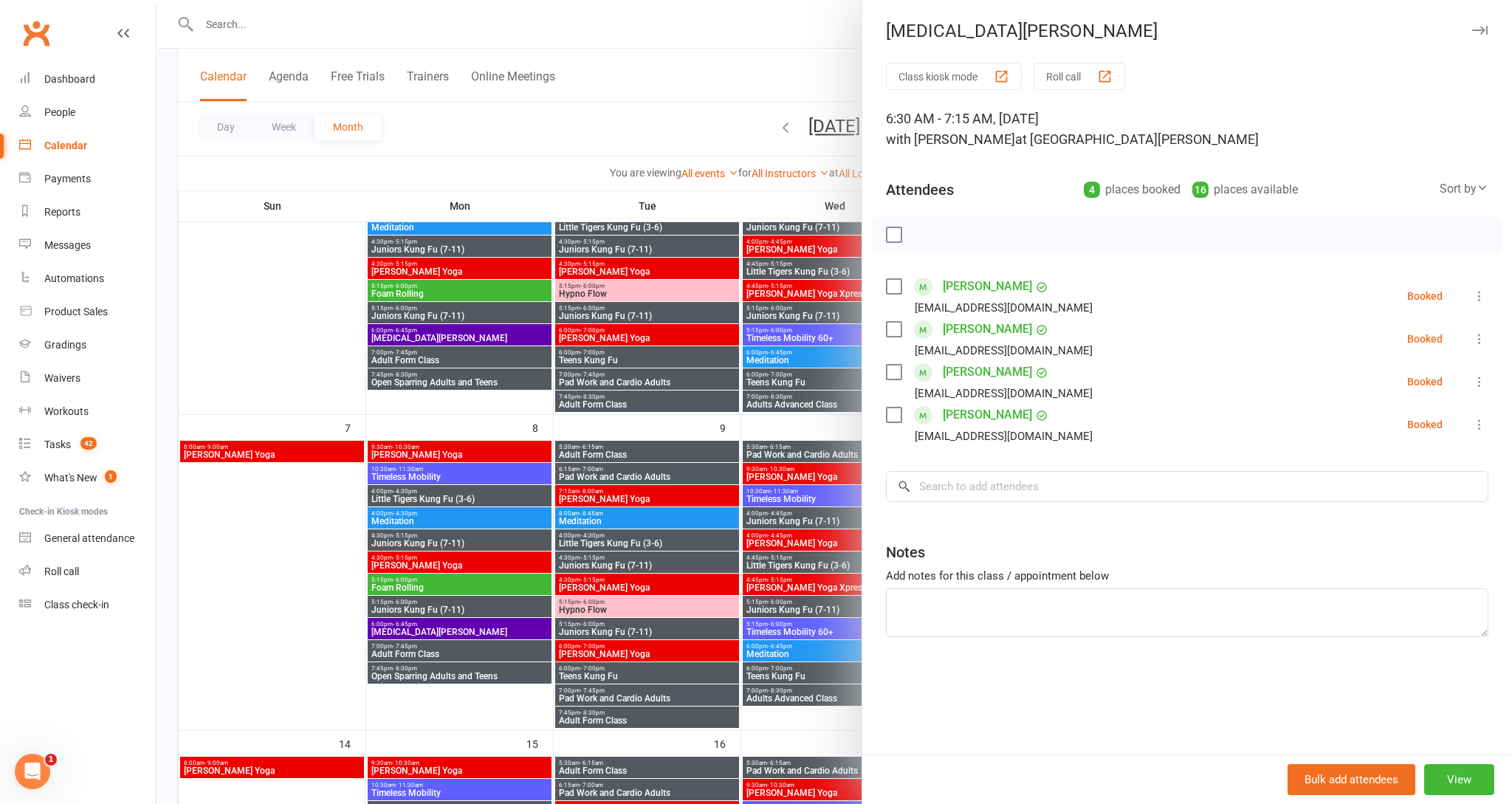
click at [1477, 30] on icon "button" at bounding box center [1480, 30] width 16 height 8
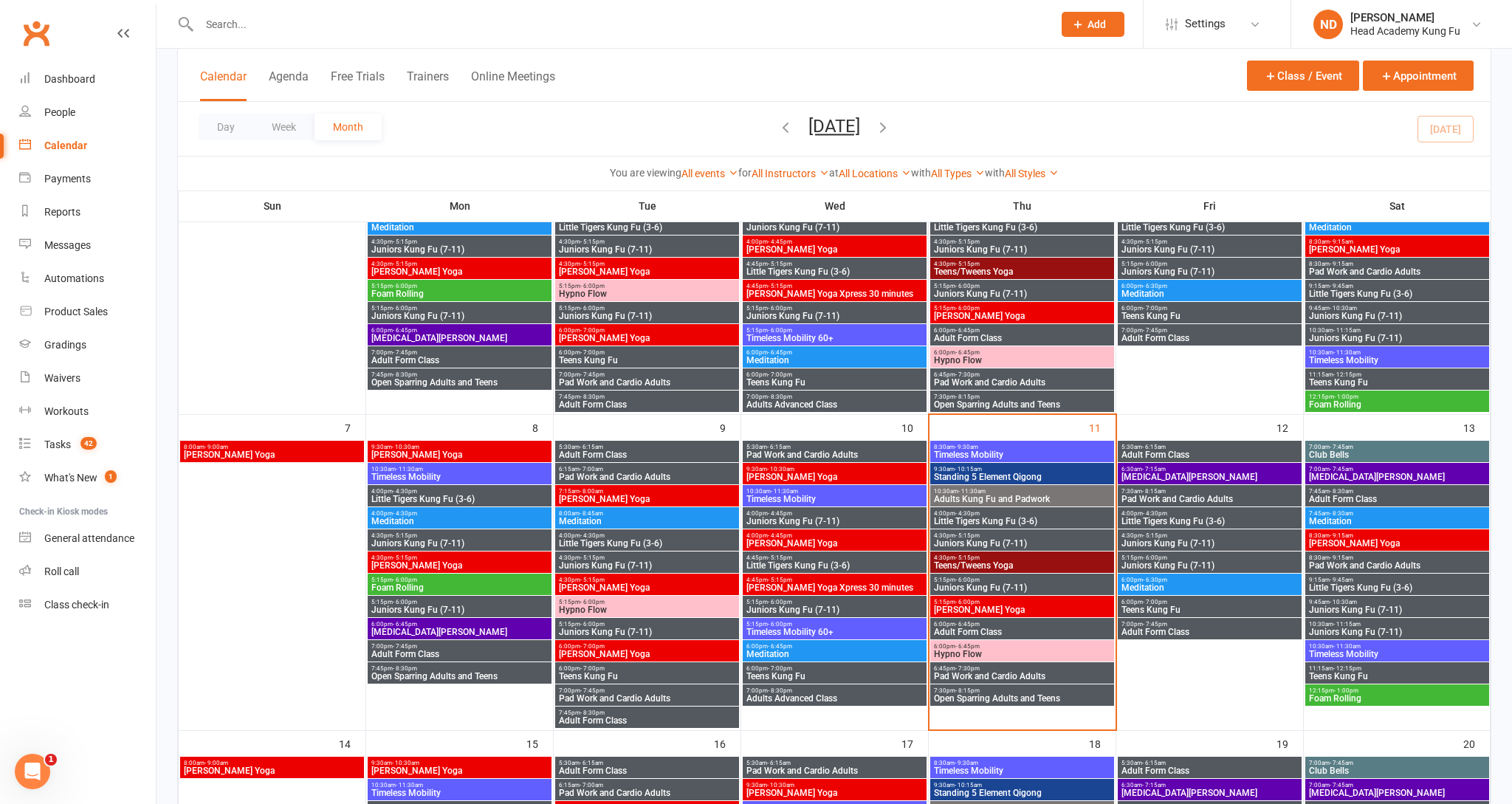
click at [1173, 447] on span "5:30am - 6:15am" at bounding box center [1210, 446] width 178 height 7
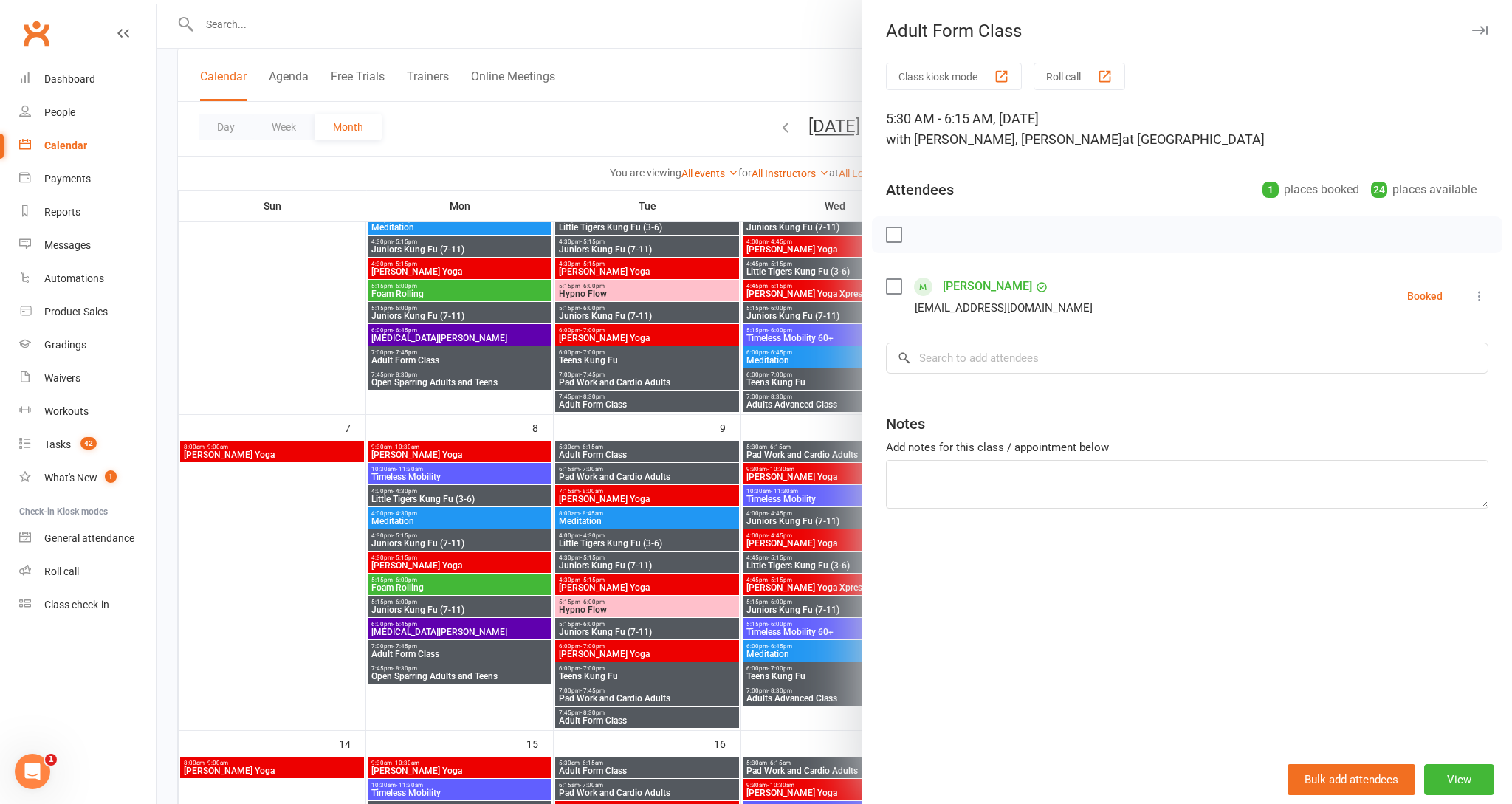
click at [1477, 29] on icon "button" at bounding box center [1480, 30] width 16 height 8
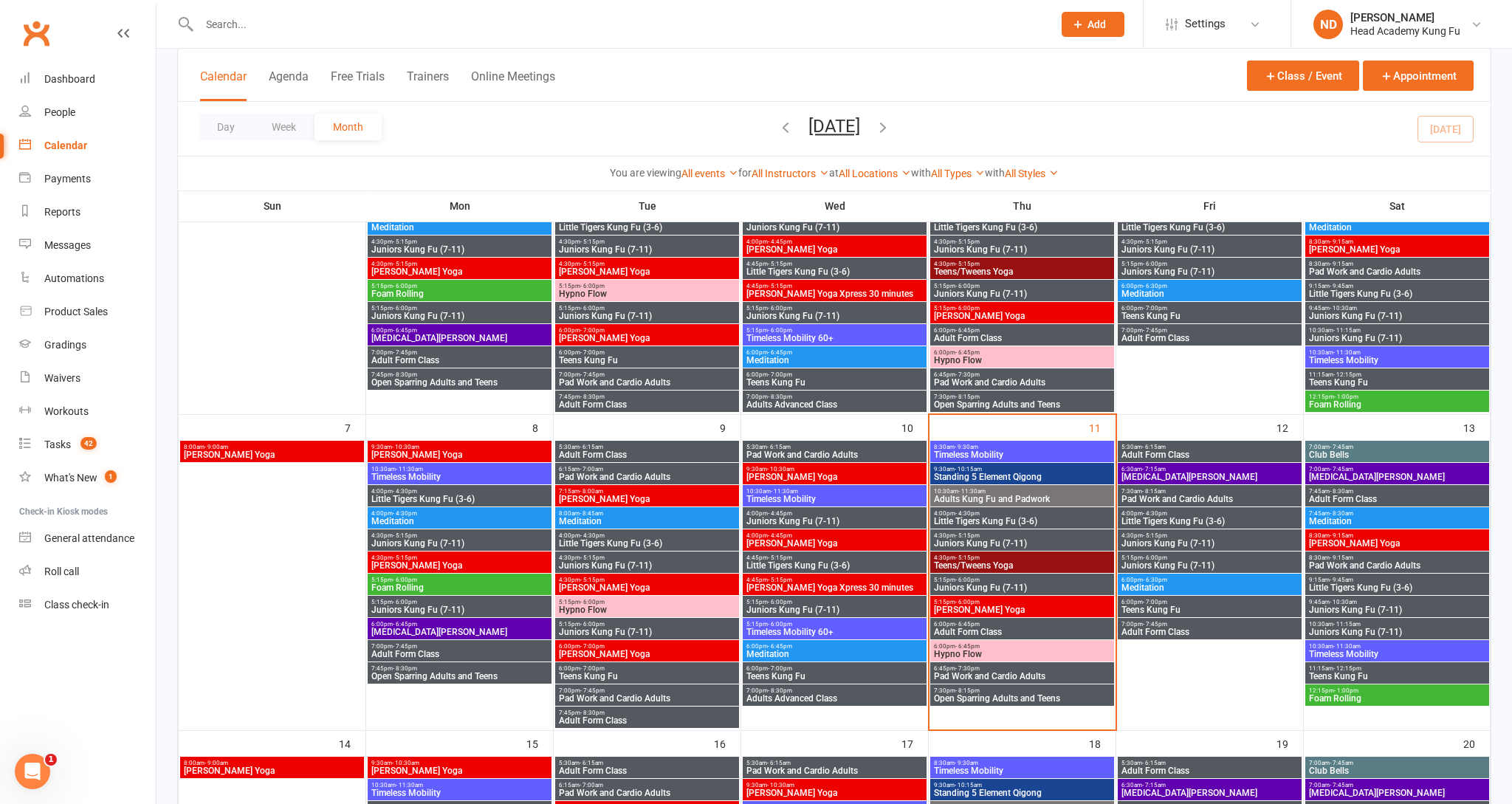
click at [1182, 516] on span "Little Tigers Kung Fu (3-6)" at bounding box center [1210, 520] width 178 height 8
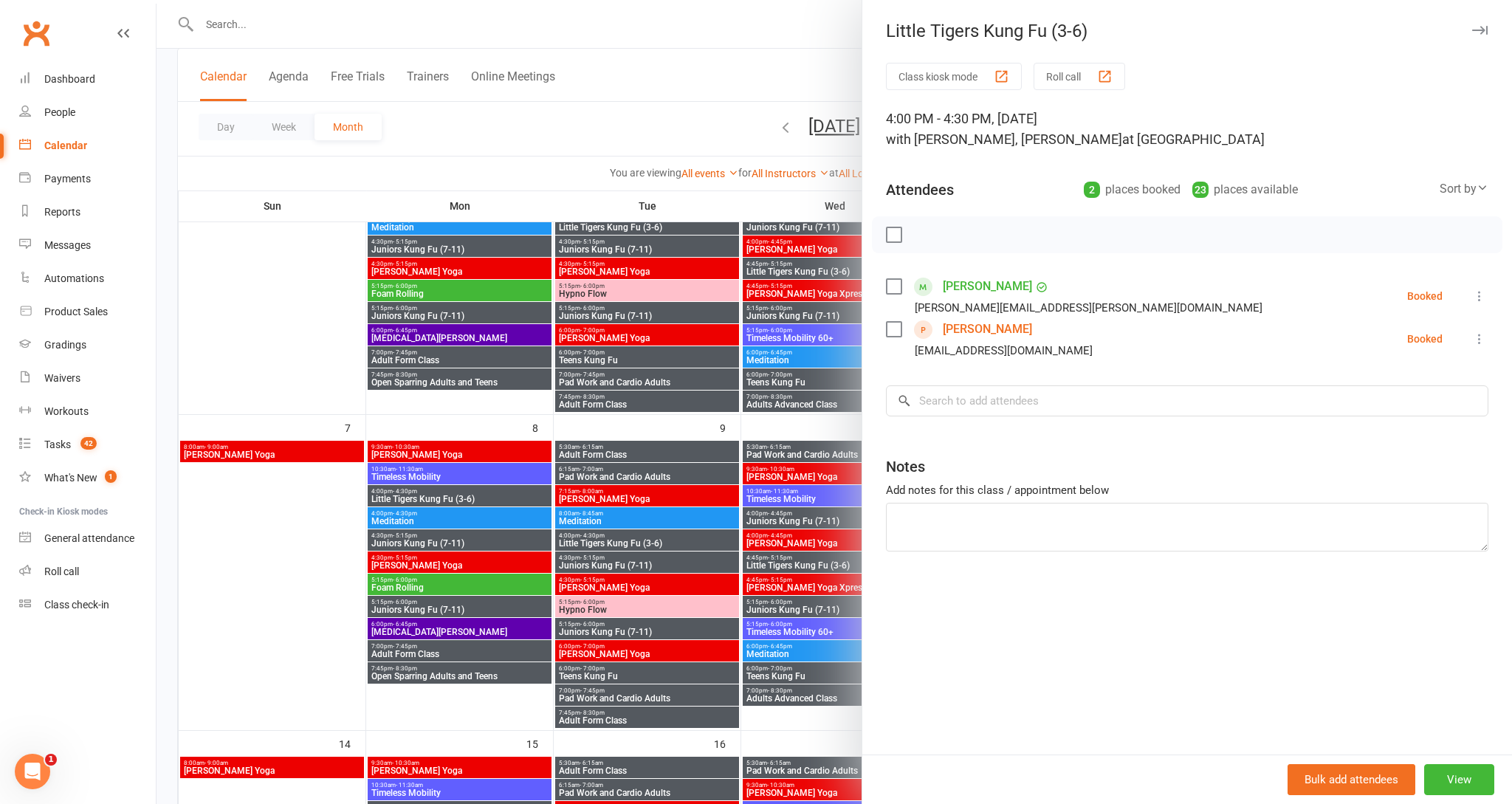
click at [1483, 33] on icon "button" at bounding box center [1480, 30] width 16 height 8
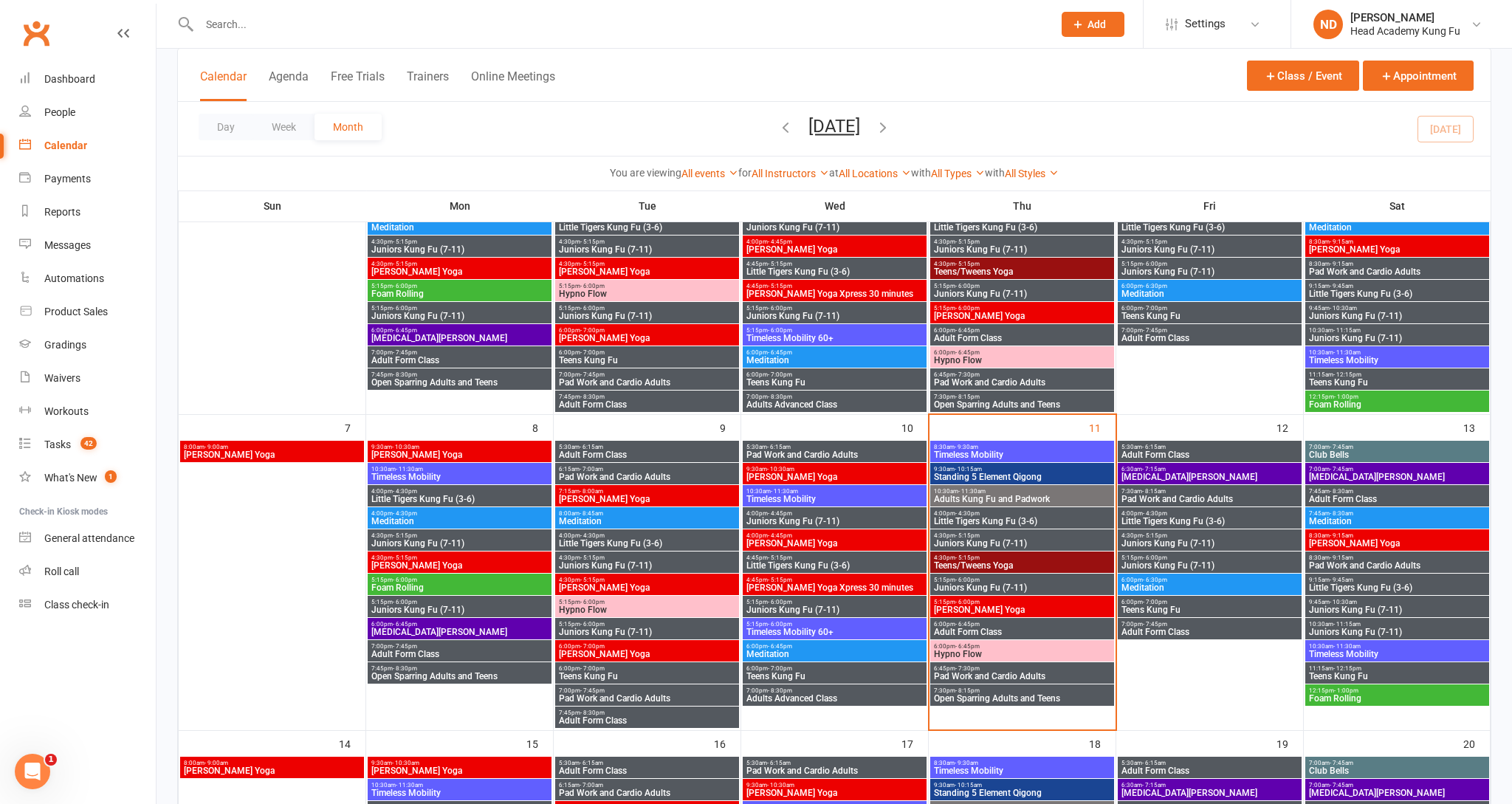
click at [1183, 545] on span "Juniors Kung Fu (7-11)" at bounding box center [1210, 543] width 178 height 8
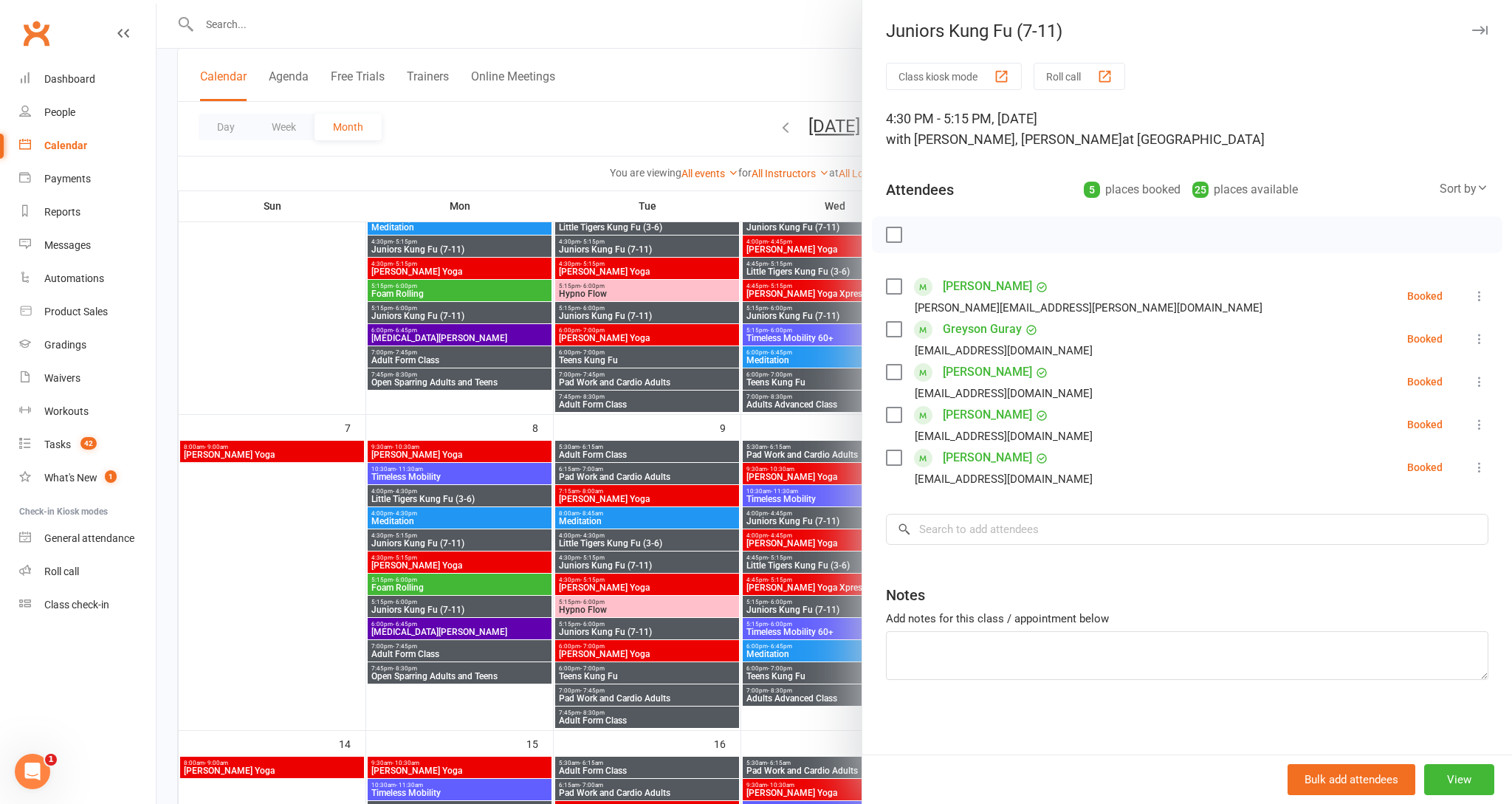
click at [1483, 25] on button "button" at bounding box center [1479, 30] width 18 height 18
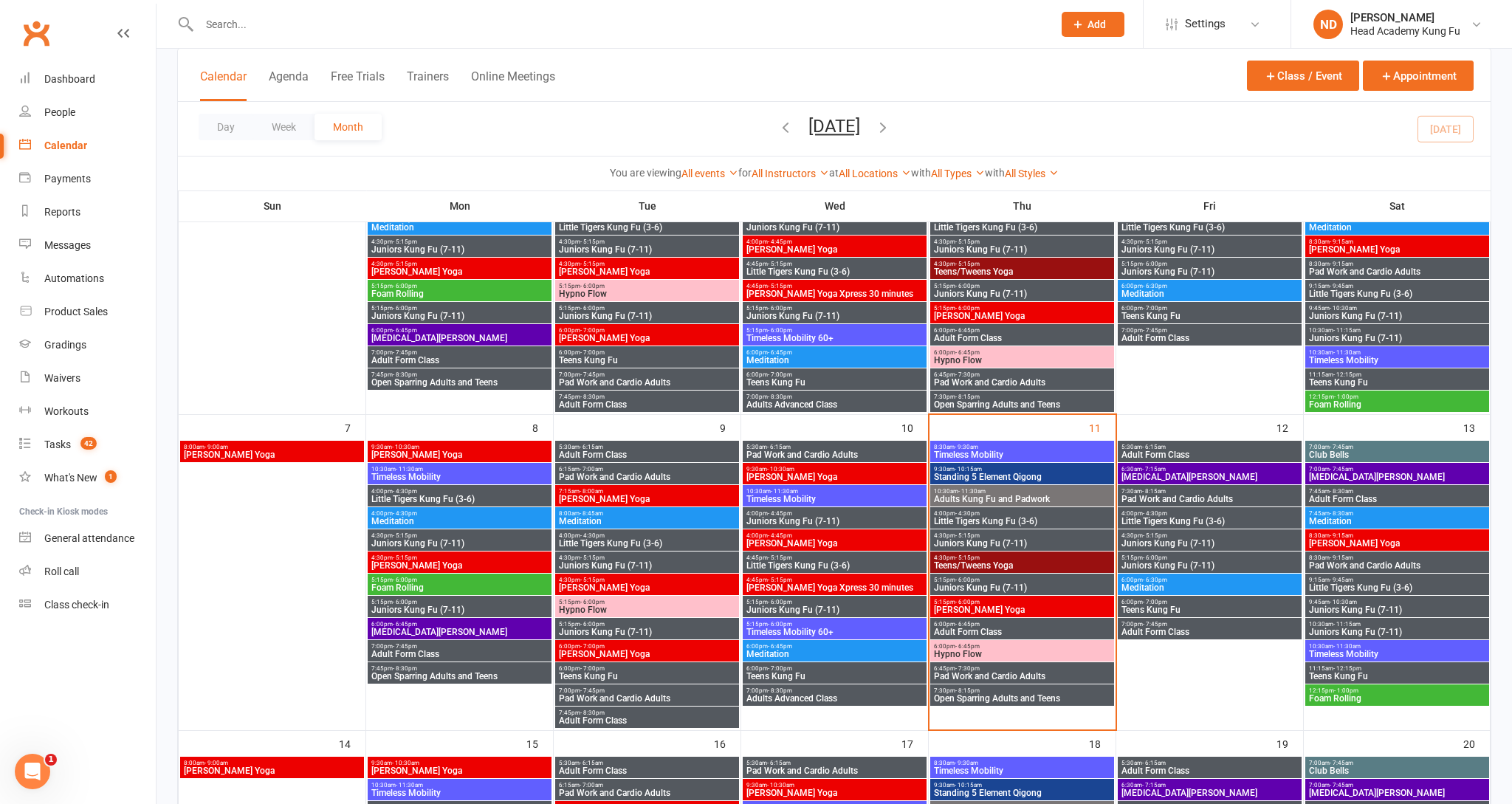
click at [1185, 565] on span "Juniors Kung Fu (7-11)" at bounding box center [1210, 565] width 178 height 8
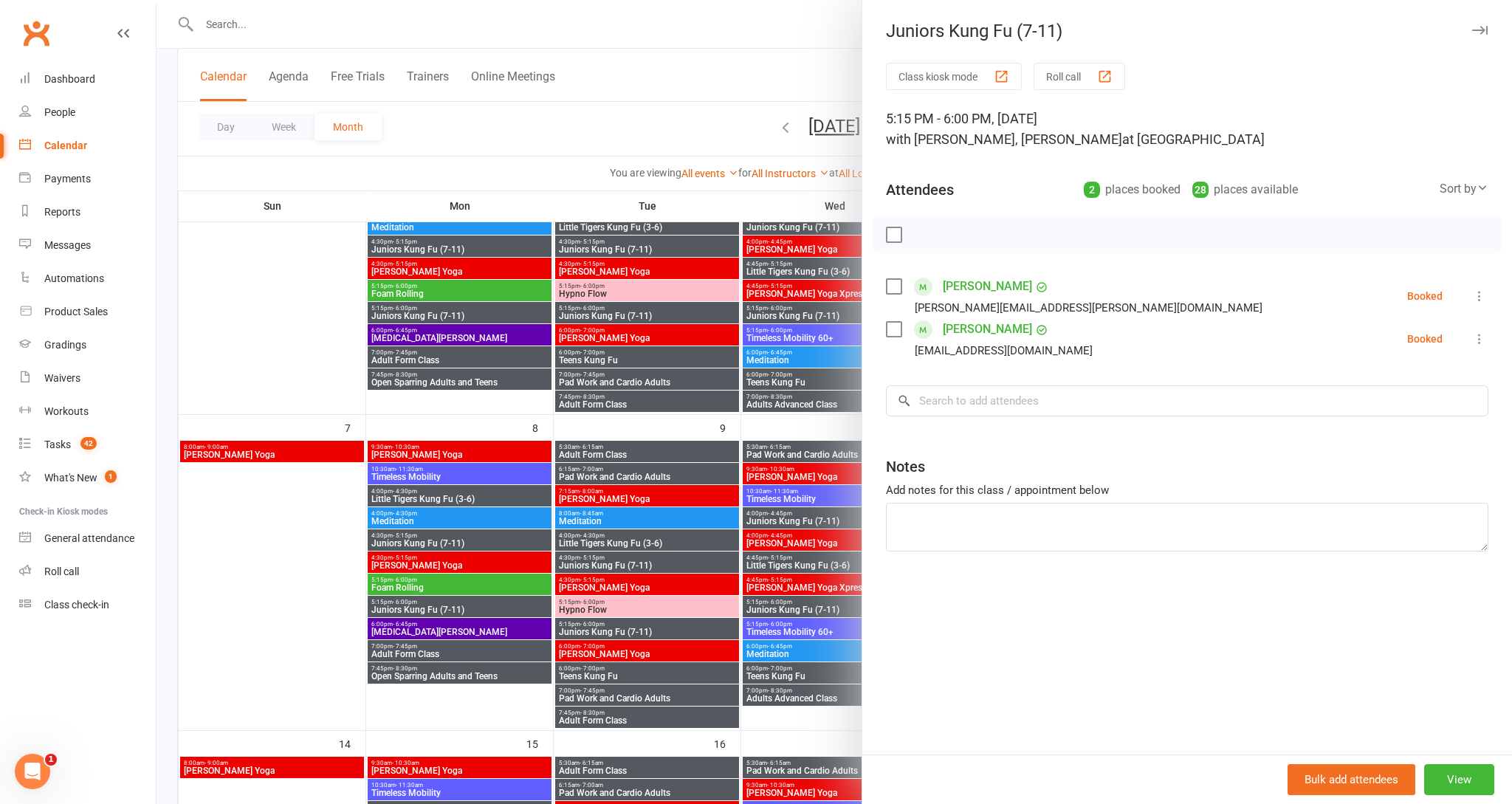
click at [1475, 24] on button "button" at bounding box center [1479, 30] width 18 height 18
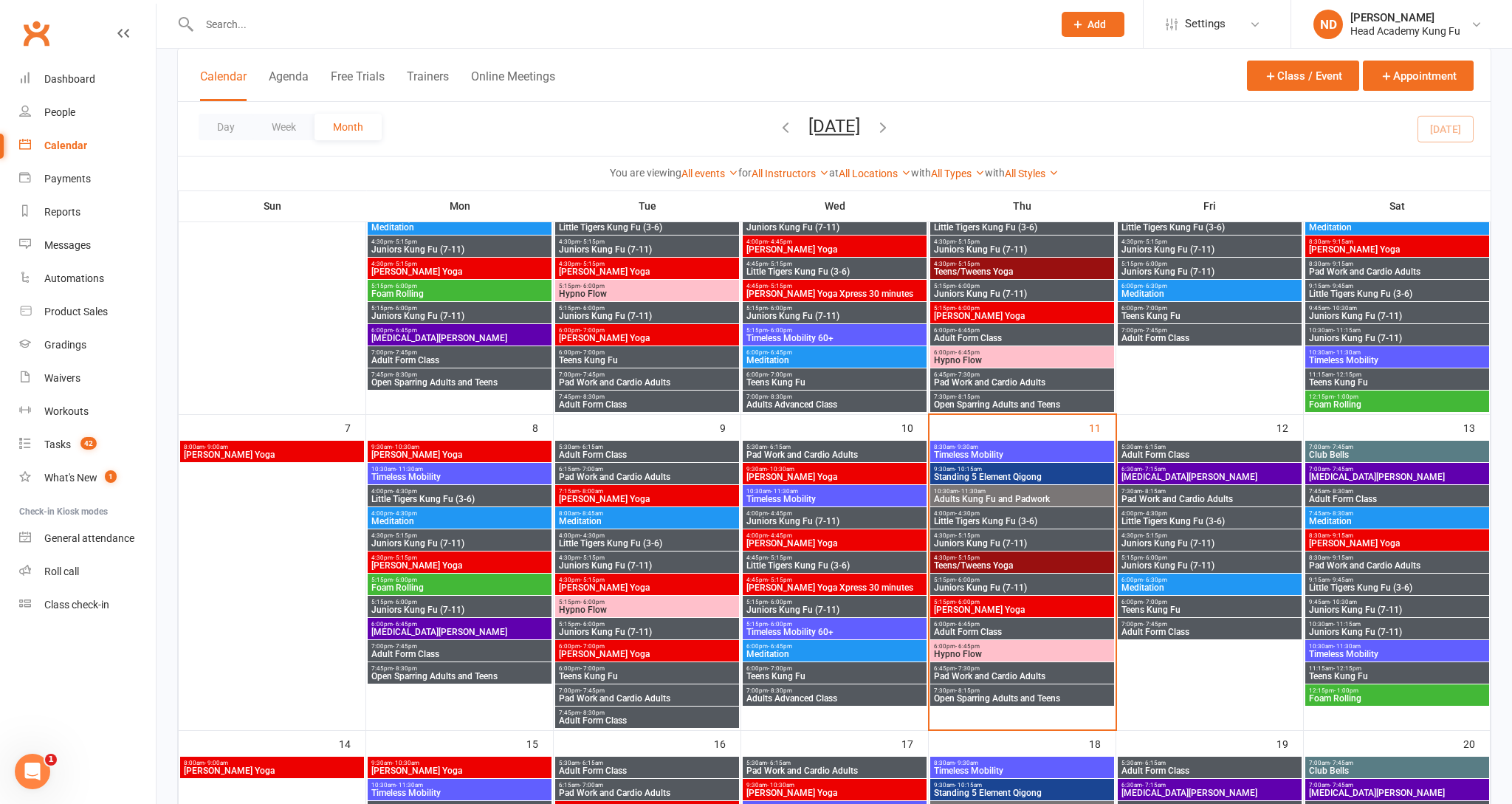
click at [1192, 585] on span "Meditation" at bounding box center [1210, 587] width 178 height 8
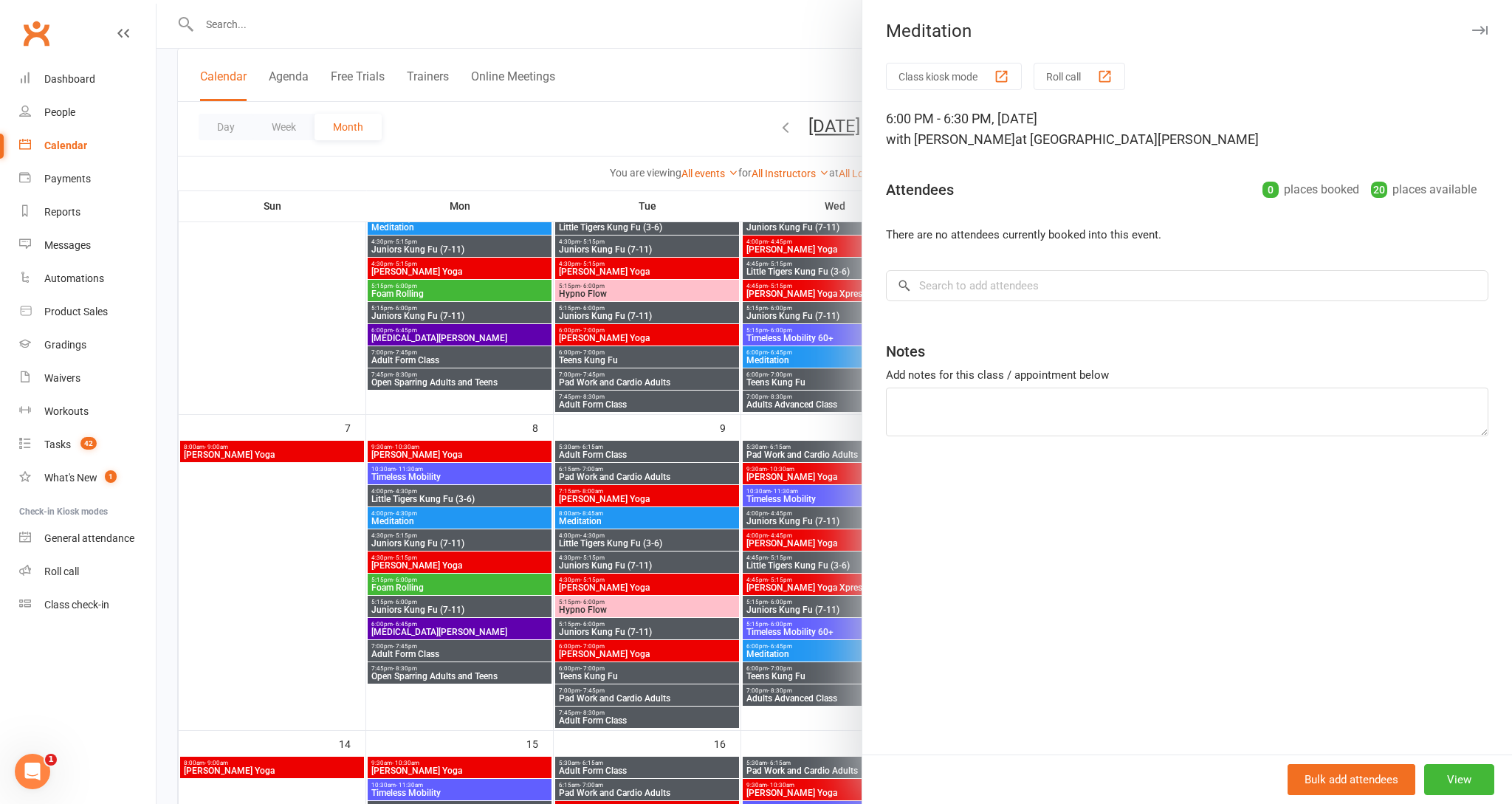
click at [1486, 34] on icon "button" at bounding box center [1480, 30] width 16 height 8
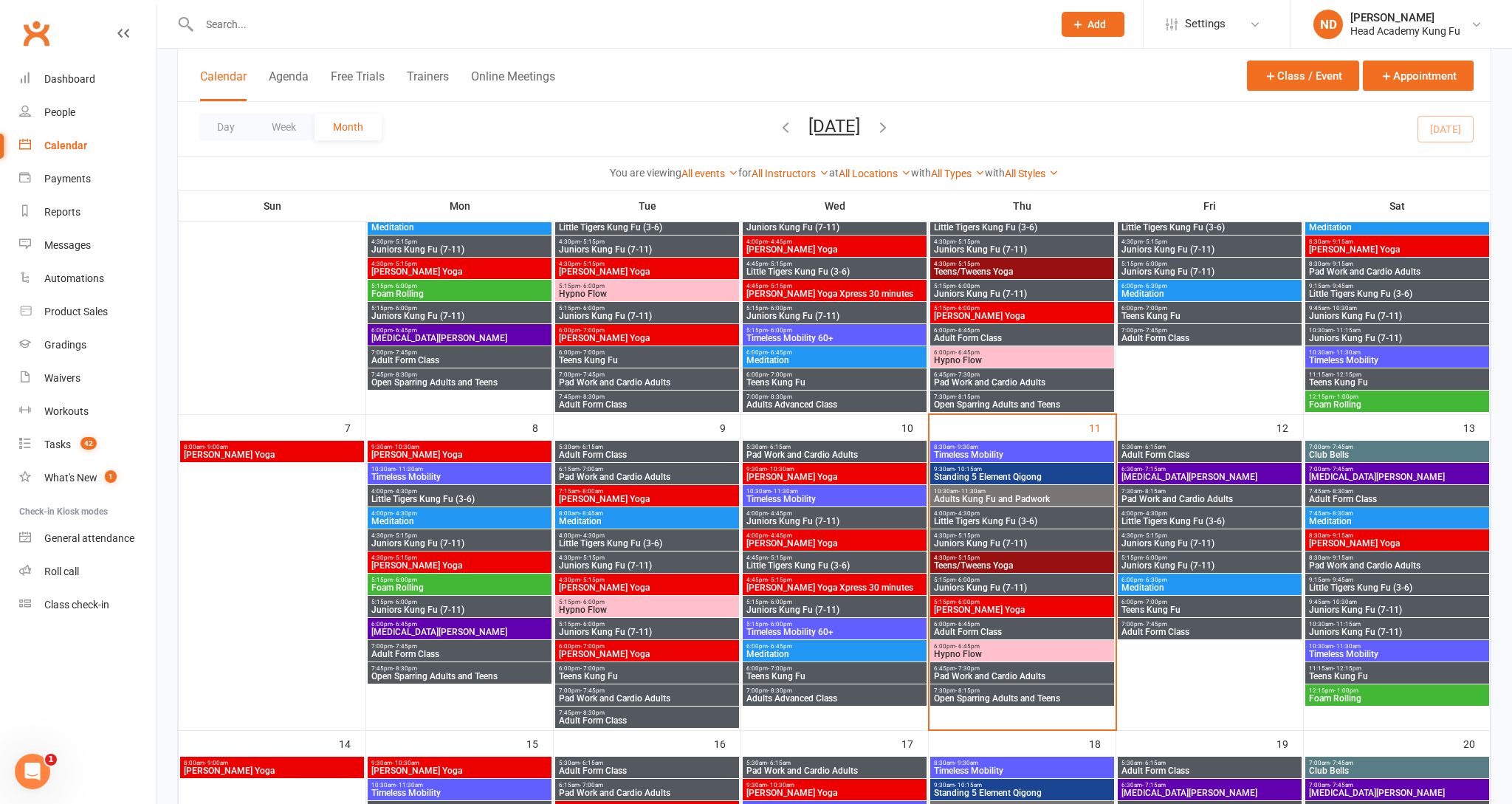
click at [1157, 608] on span "Teens Kung Fu" at bounding box center [1210, 609] width 178 height 8
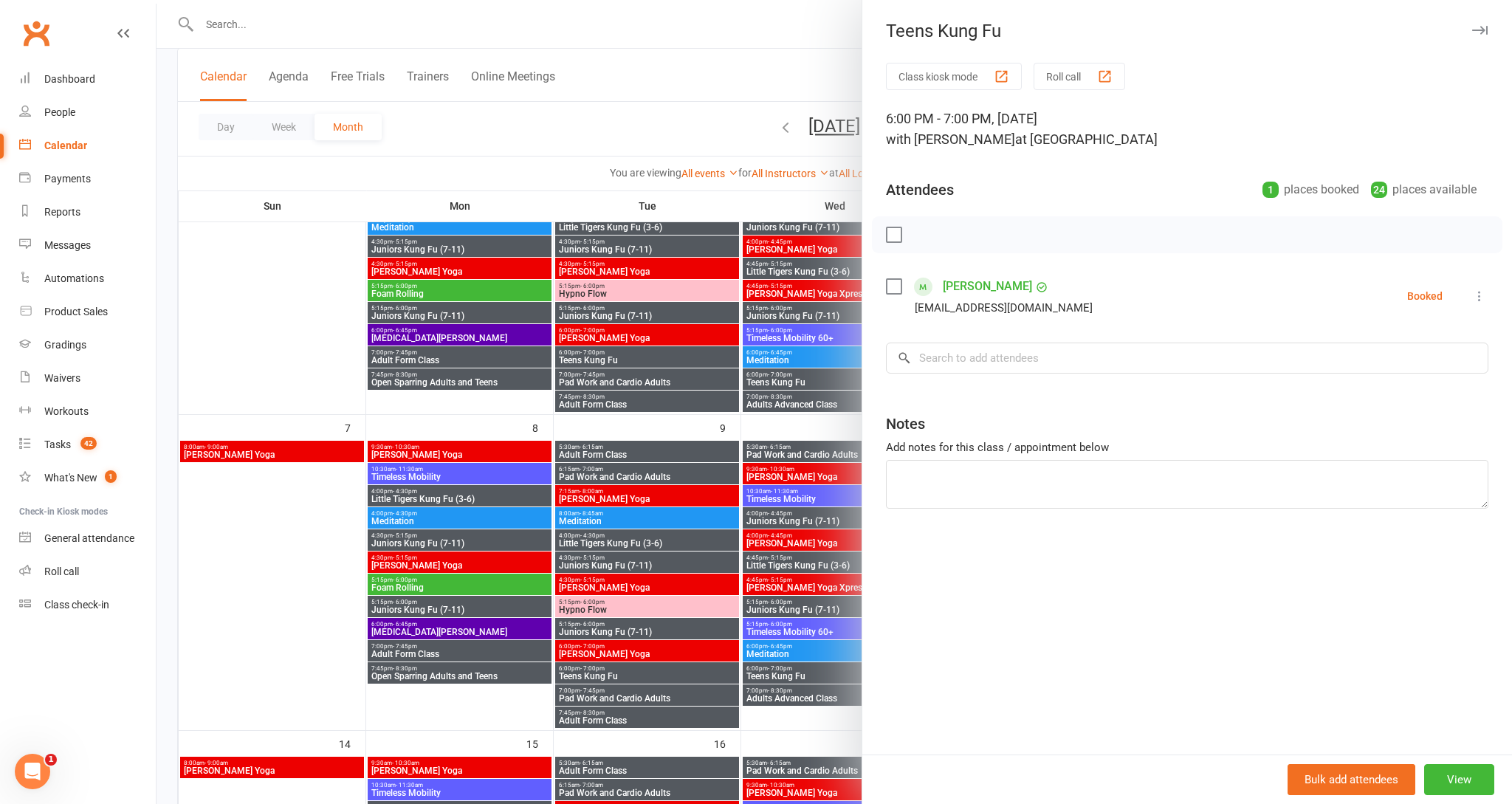
drag, startPoint x: 1480, startPoint y: 31, endPoint x: 1475, endPoint y: 37, distance: 7.8
click at [1480, 31] on icon "button" at bounding box center [1480, 30] width 16 height 8
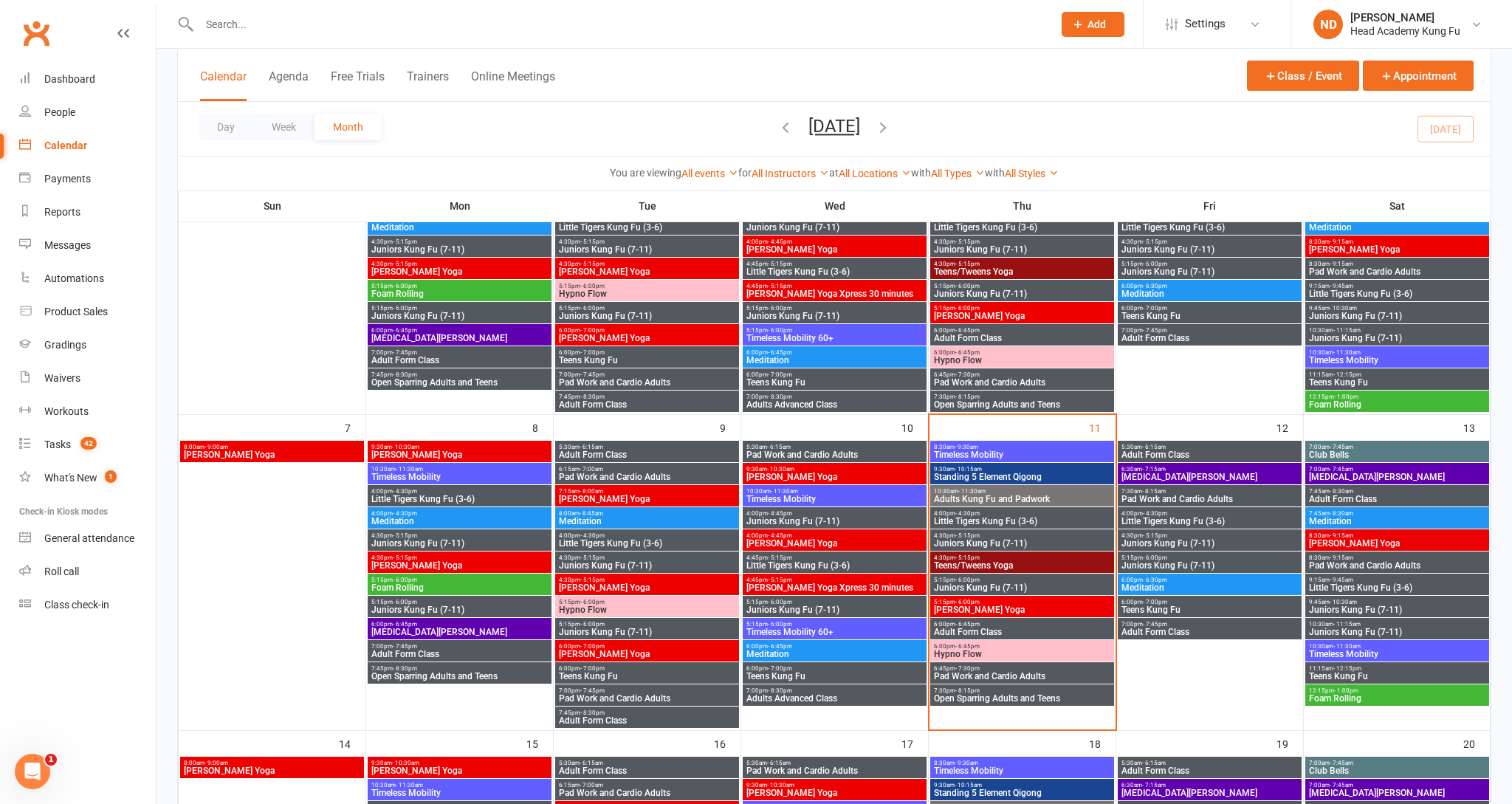
click at [1148, 634] on span "Adult Form Class" at bounding box center [1210, 632] width 178 height 8
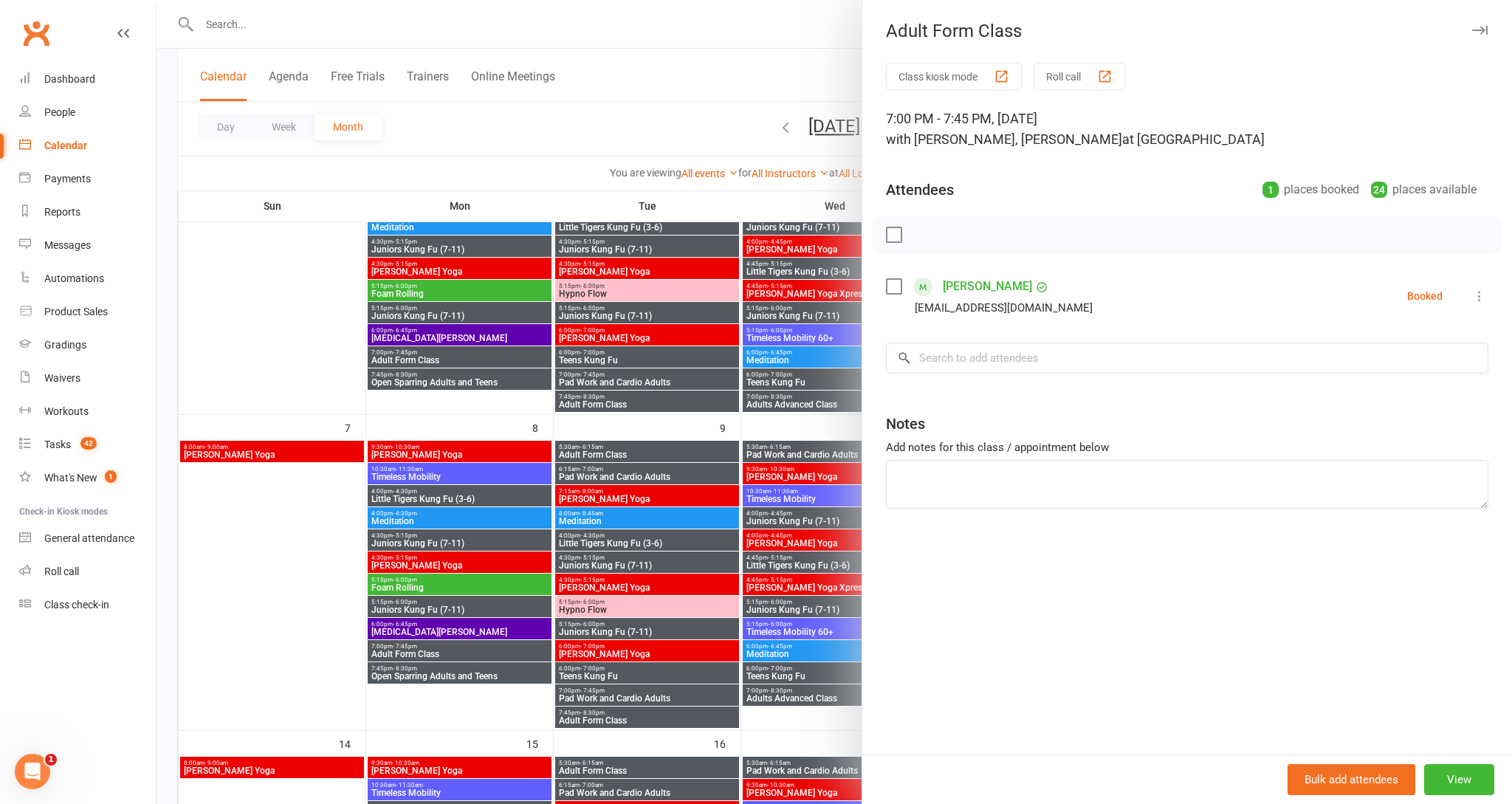
click at [1485, 27] on icon "button" at bounding box center [1480, 30] width 16 height 8
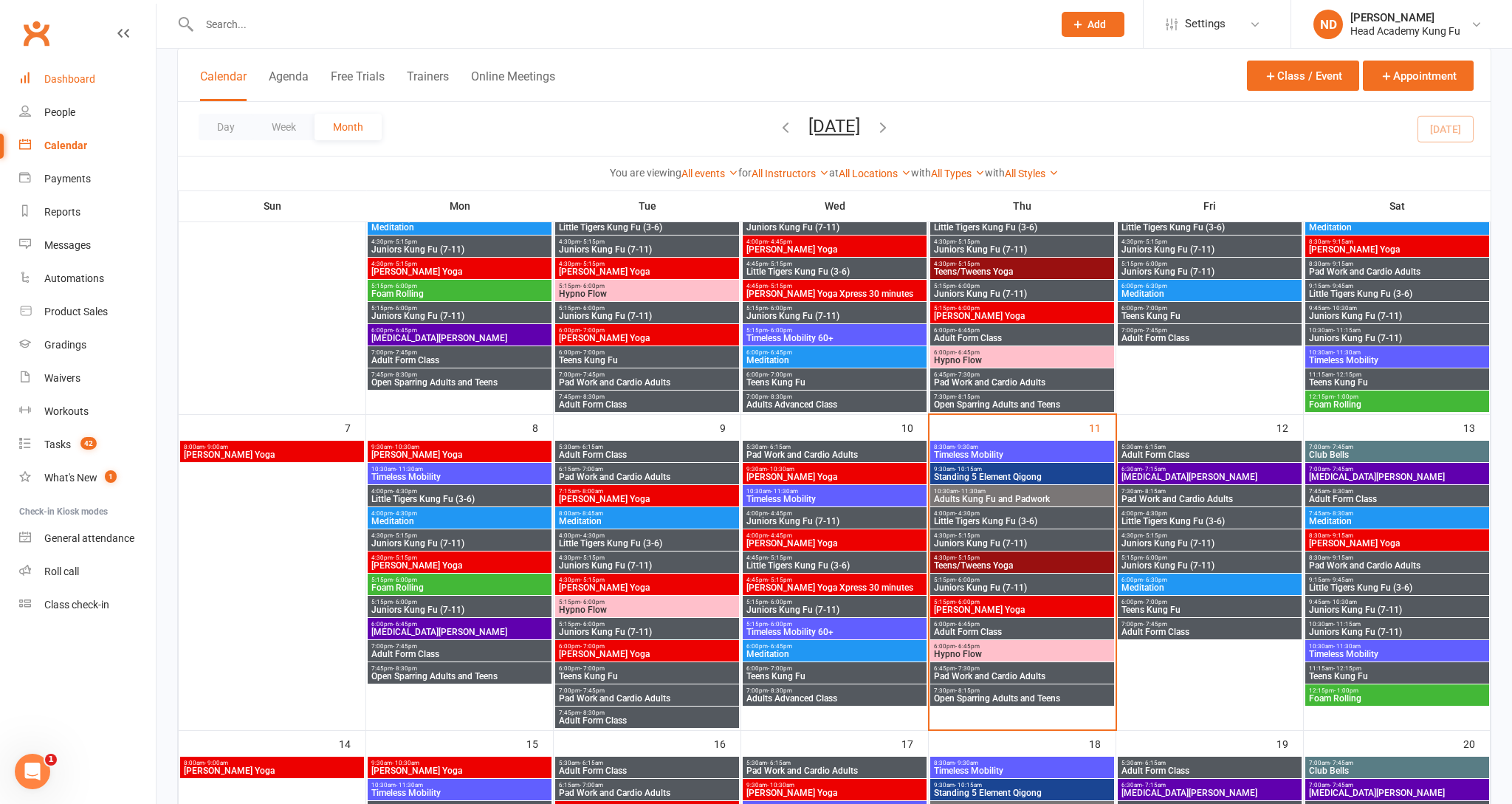
click at [81, 75] on div "Dashboard" at bounding box center [69, 79] width 51 height 12
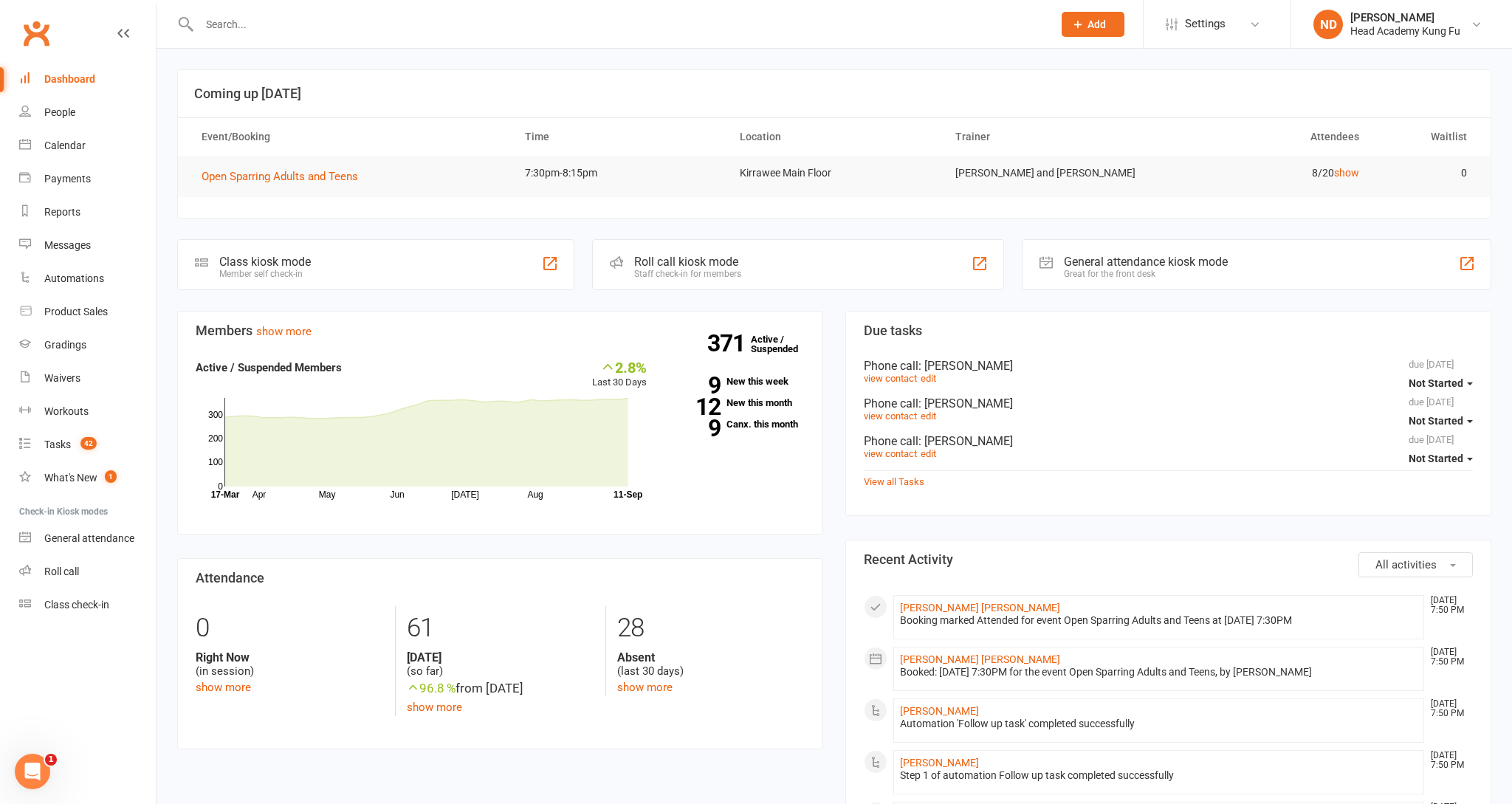
click at [364, 33] on input "text" at bounding box center [619, 24] width 848 height 21
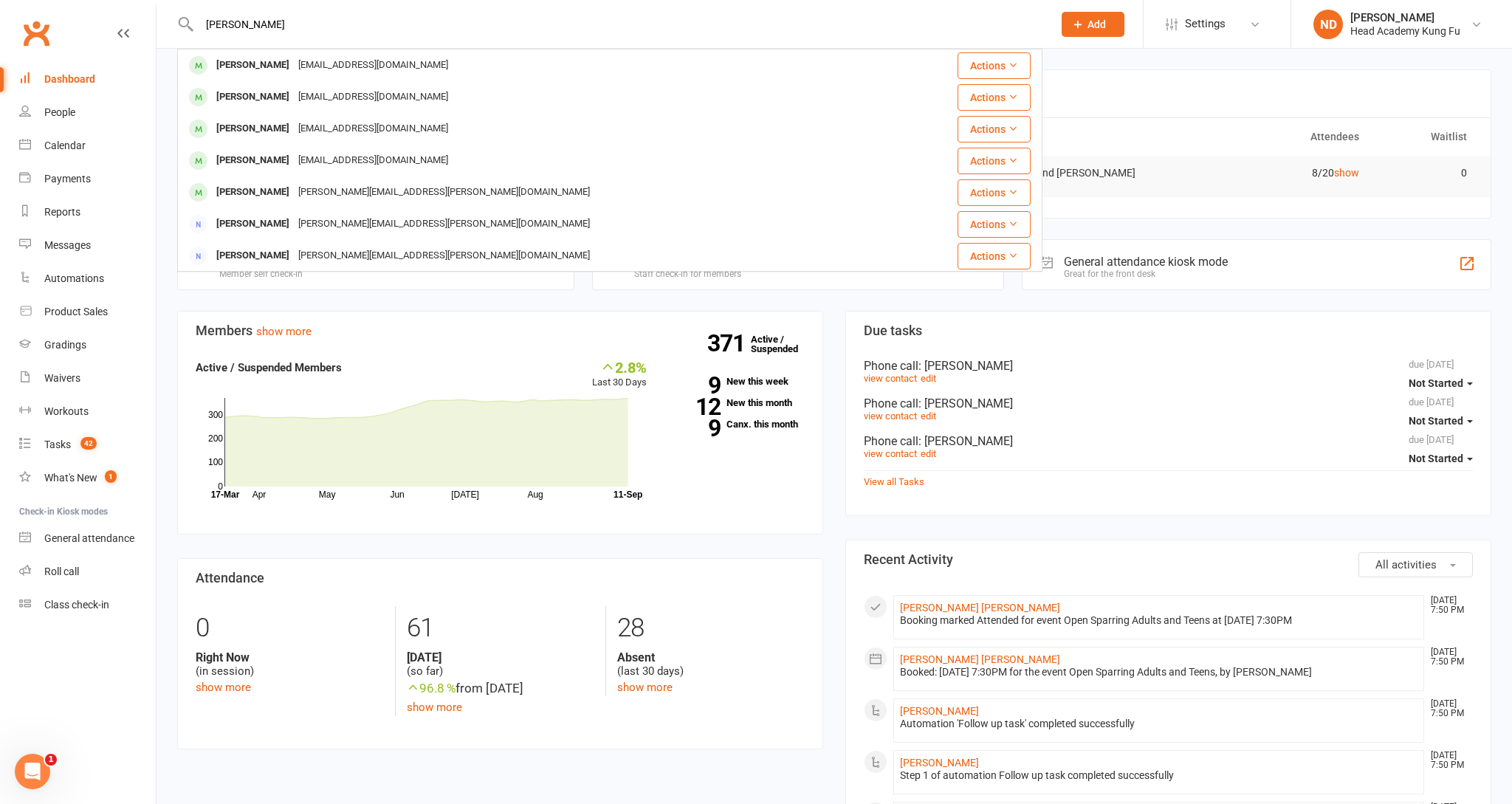
type input "Audrey"
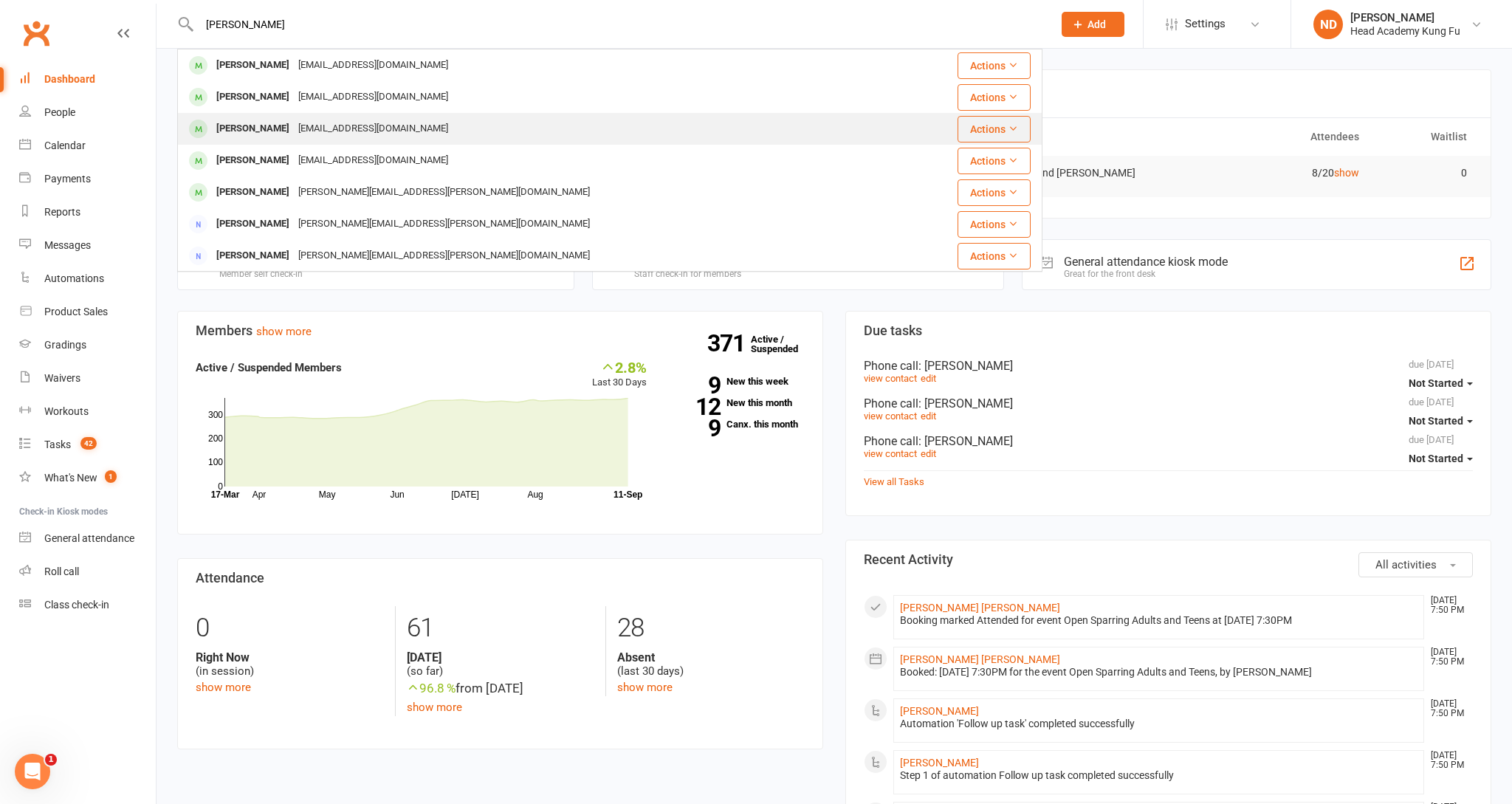
drag, startPoint x: 632, startPoint y: 169, endPoint x: 340, endPoint y: 127, distance: 295.0
click at [340, 127] on div "[EMAIL_ADDRESS][DOMAIN_NAME]" at bounding box center [373, 128] width 158 height 22
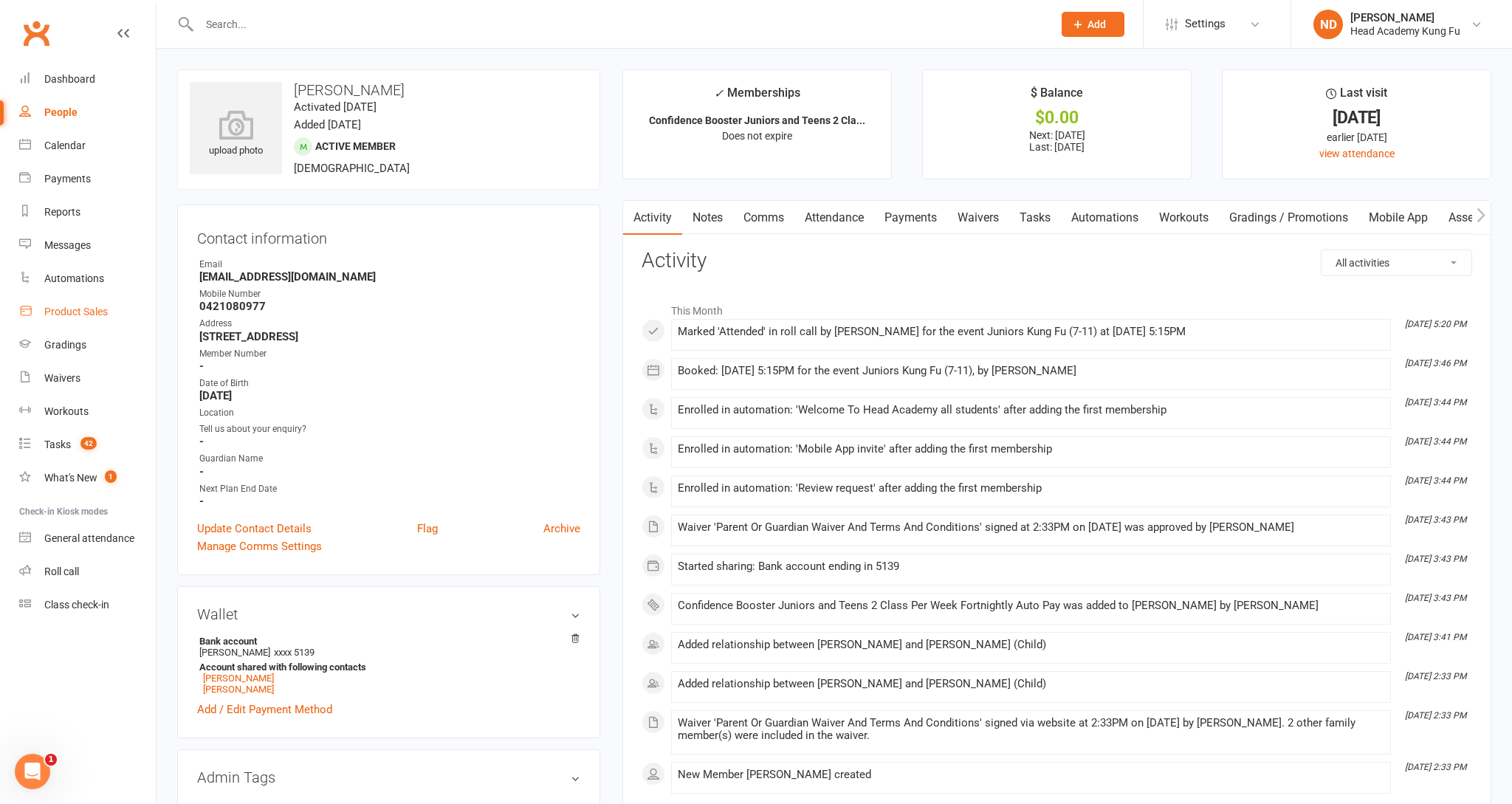
click at [71, 301] on link "Product Sales" at bounding box center [87, 311] width 137 height 33
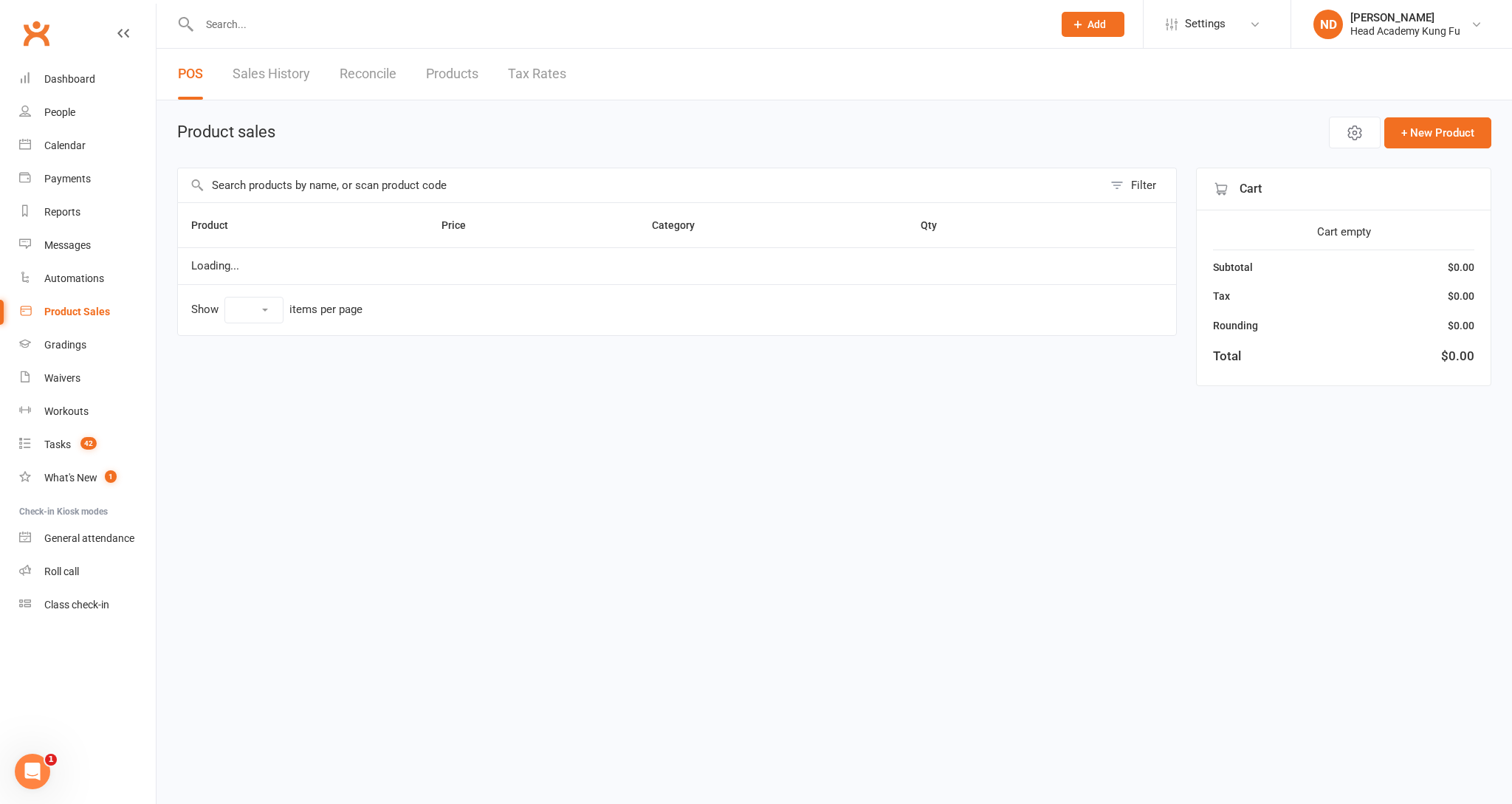
select select "10"
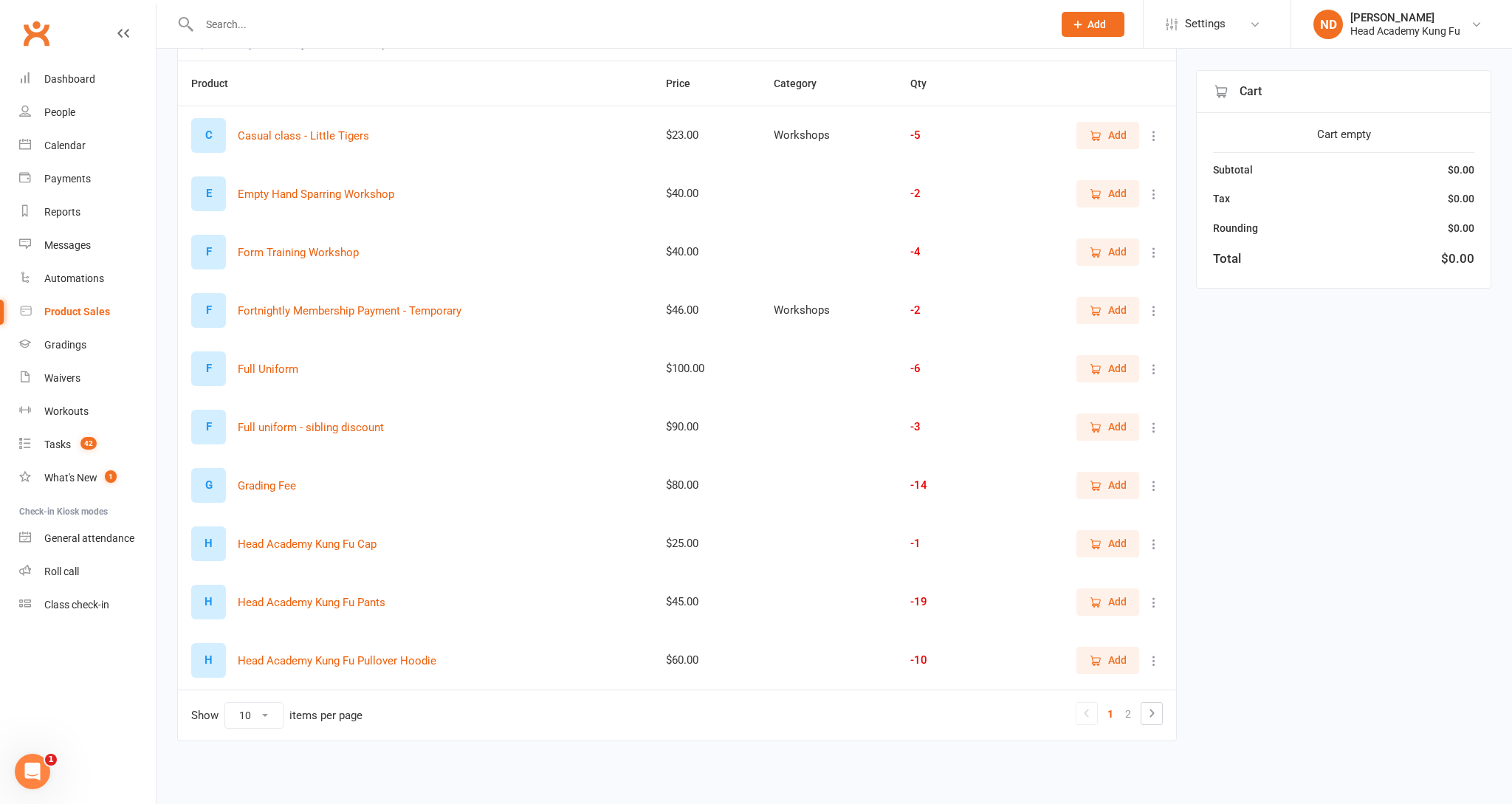
scroll to position [144, 0]
click at [1107, 423] on span "Add" at bounding box center [1108, 426] width 37 height 16
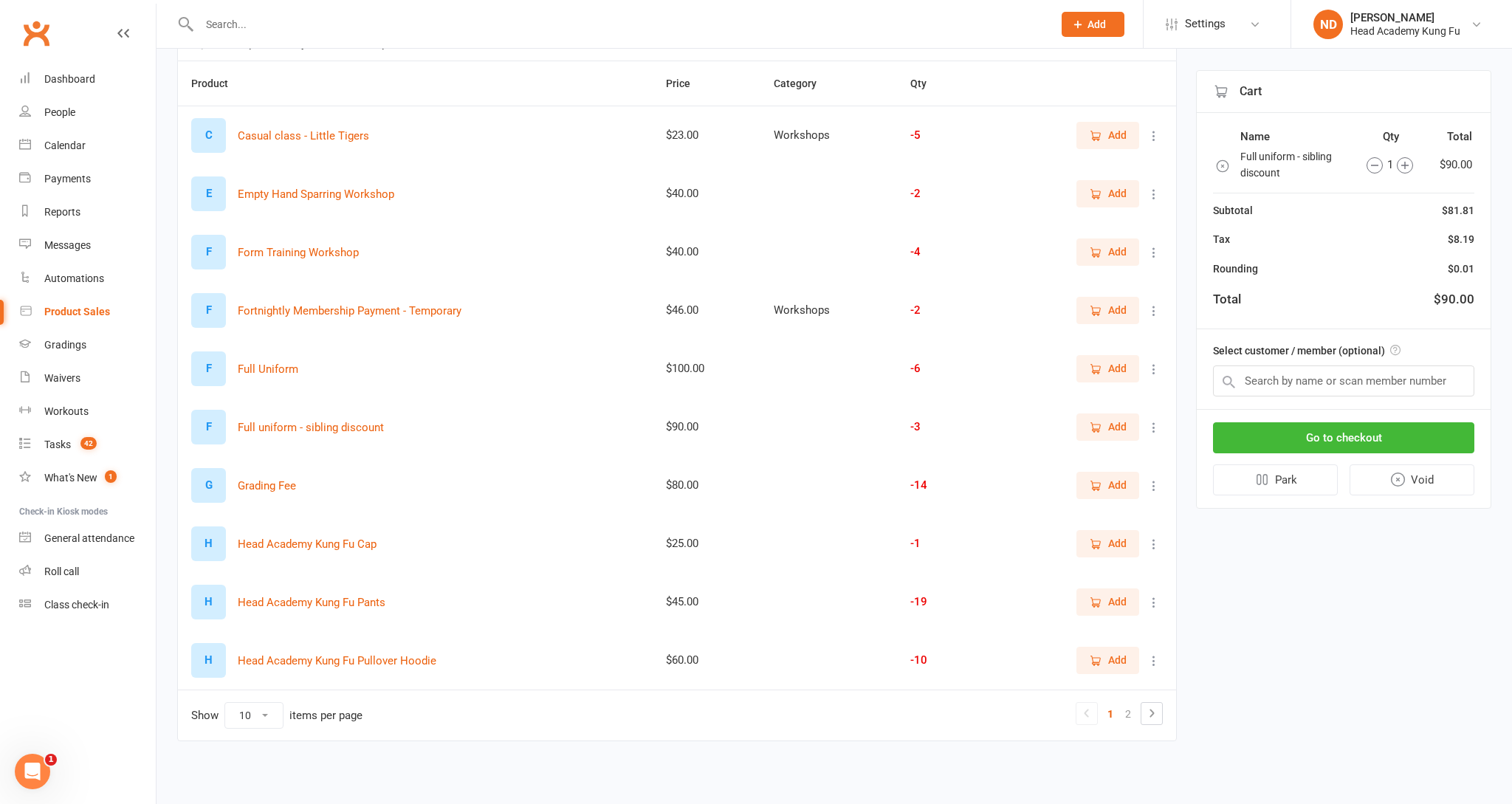
click at [1405, 165] on icon "button" at bounding box center [1405, 166] width 7 height 7
click at [1293, 384] on input "text" at bounding box center [1343, 380] width 262 height 31
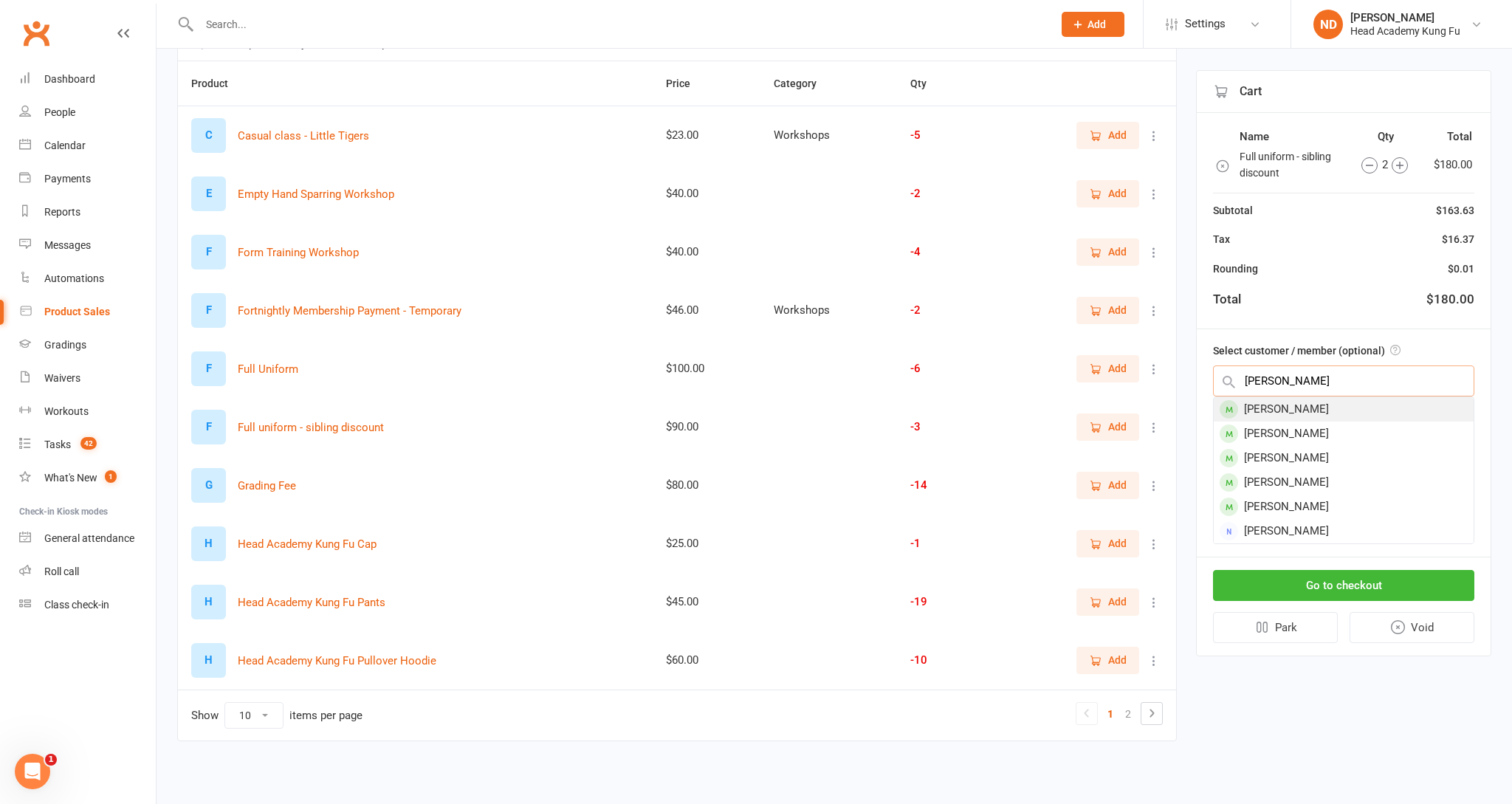
type input "Audrey"
drag, startPoint x: 1292, startPoint y: 405, endPoint x: 1296, endPoint y: 458, distance: 53.2
click at [1296, 458] on div "[PERSON_NAME]" at bounding box center [1343, 458] width 260 height 24
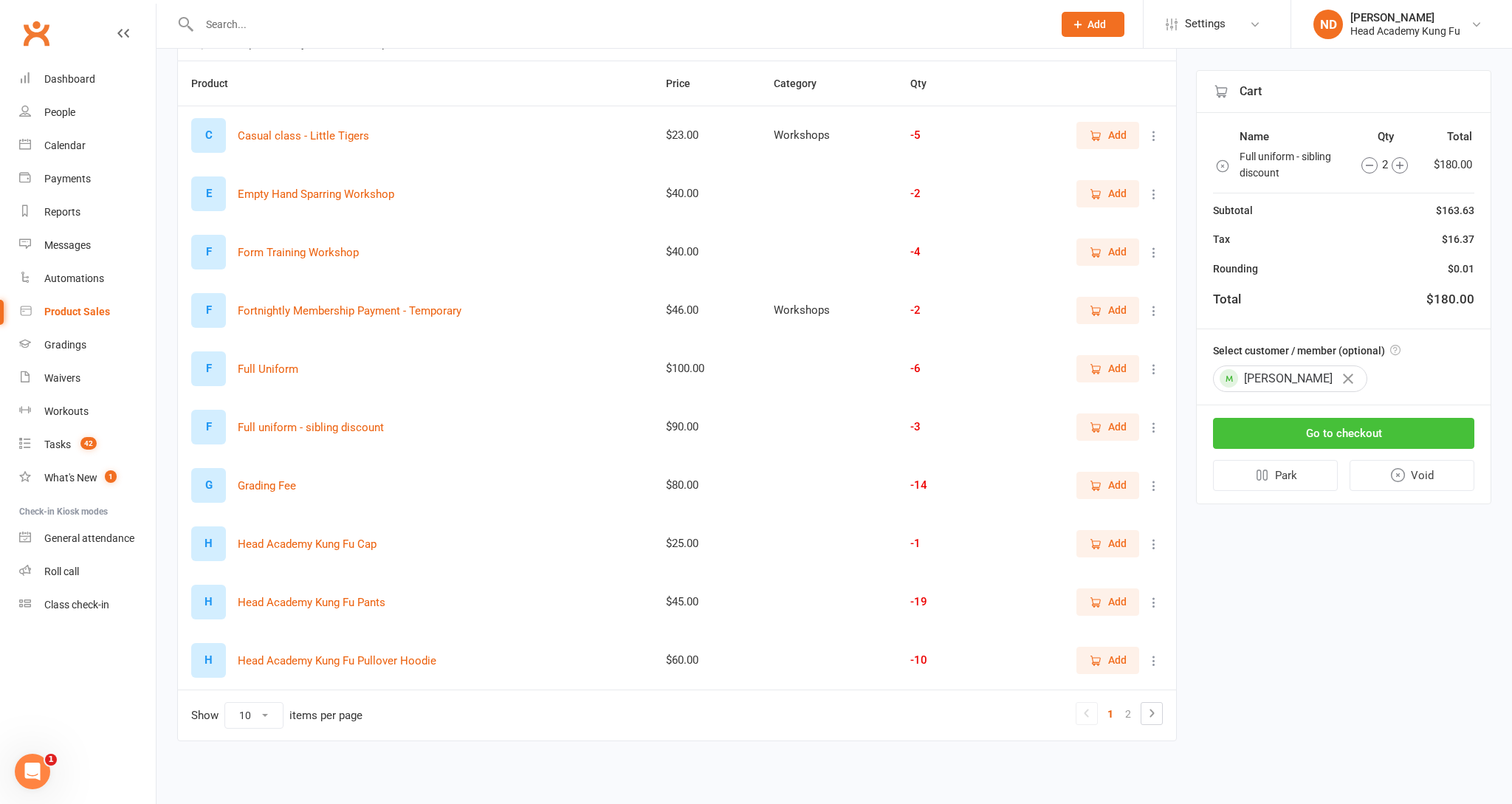
click at [1327, 439] on button "Go to checkout" at bounding box center [1343, 433] width 262 height 31
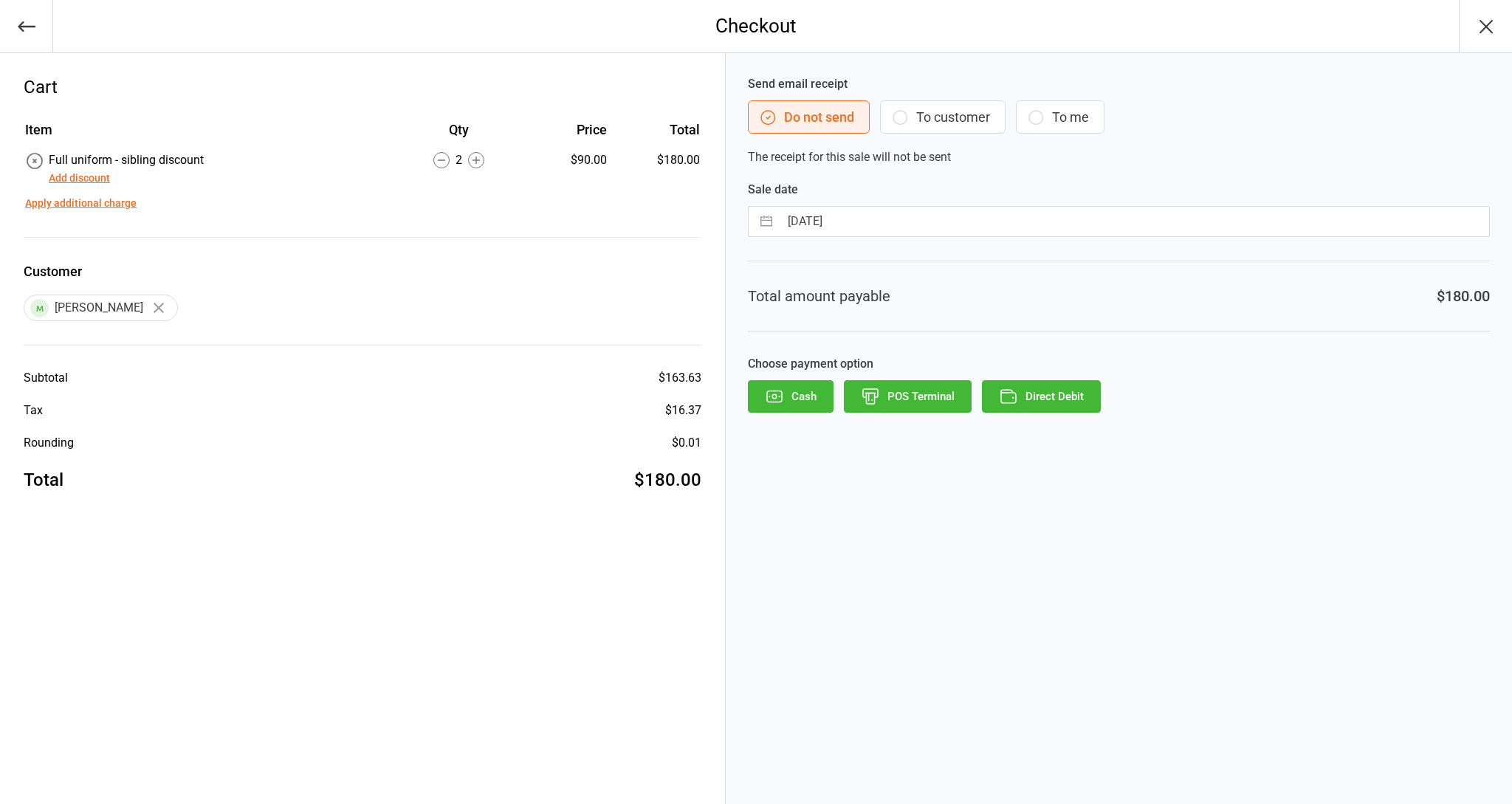
click at [935, 113] on button "To customer" at bounding box center [943, 116] width 126 height 33
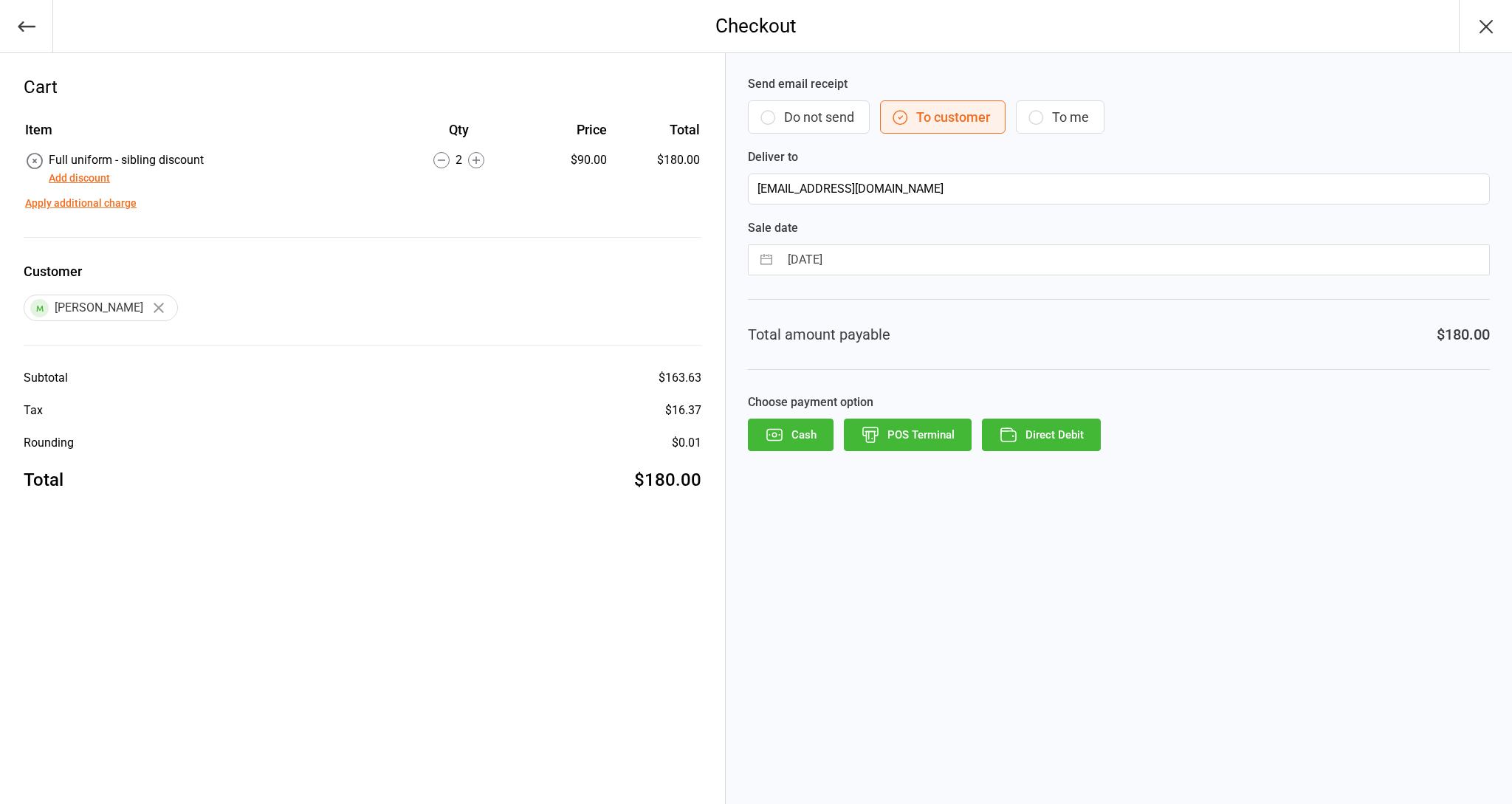
click at [1025, 432] on button "Direct Debit" at bounding box center [1041, 435] width 119 height 33
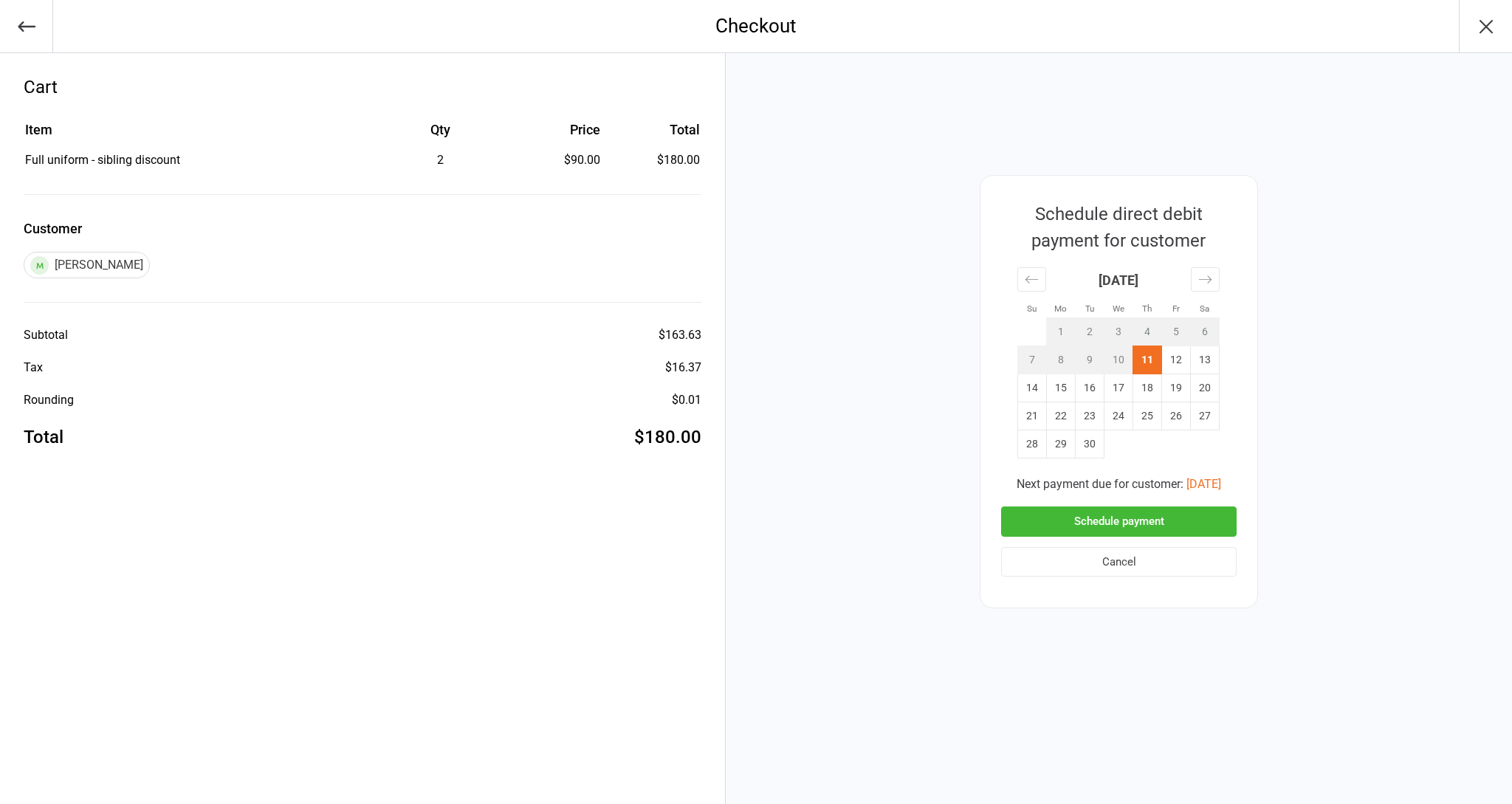
click at [1171, 525] on button "Schedule payment" at bounding box center [1118, 521] width 235 height 30
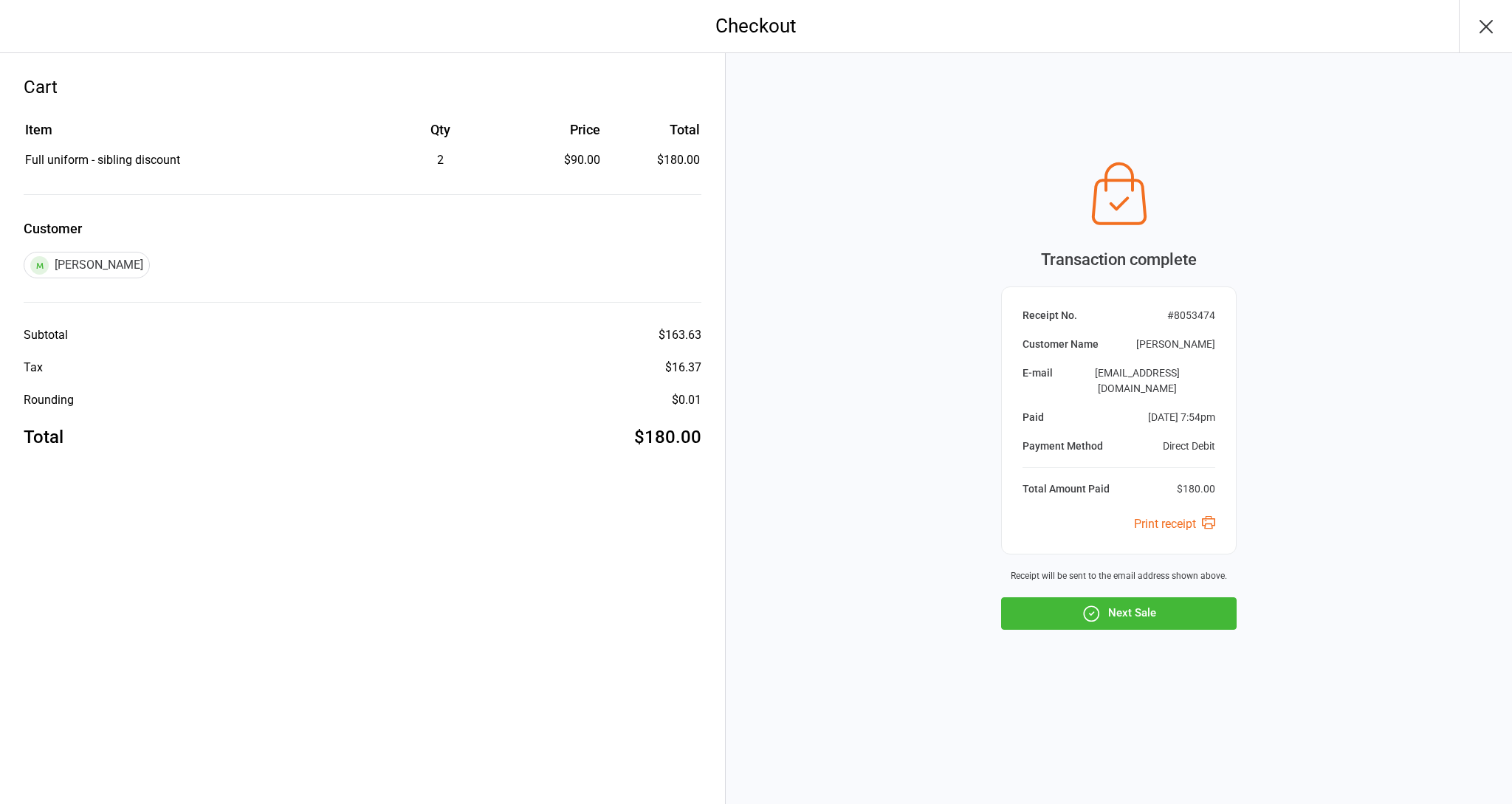
click at [1496, 29] on icon "button" at bounding box center [1486, 26] width 23 height 23
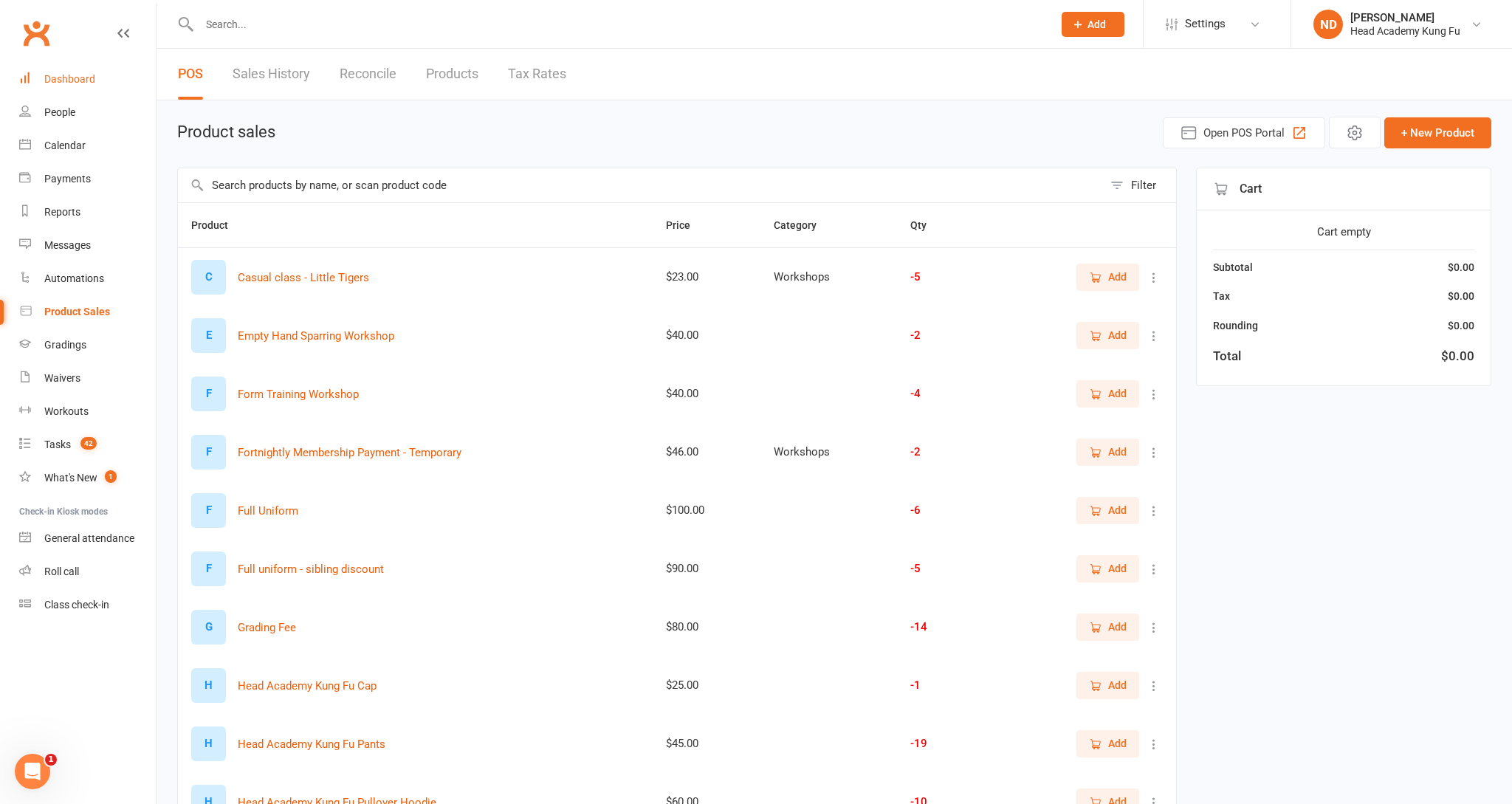
click at [71, 82] on link "Dashboard" at bounding box center [87, 79] width 137 height 33
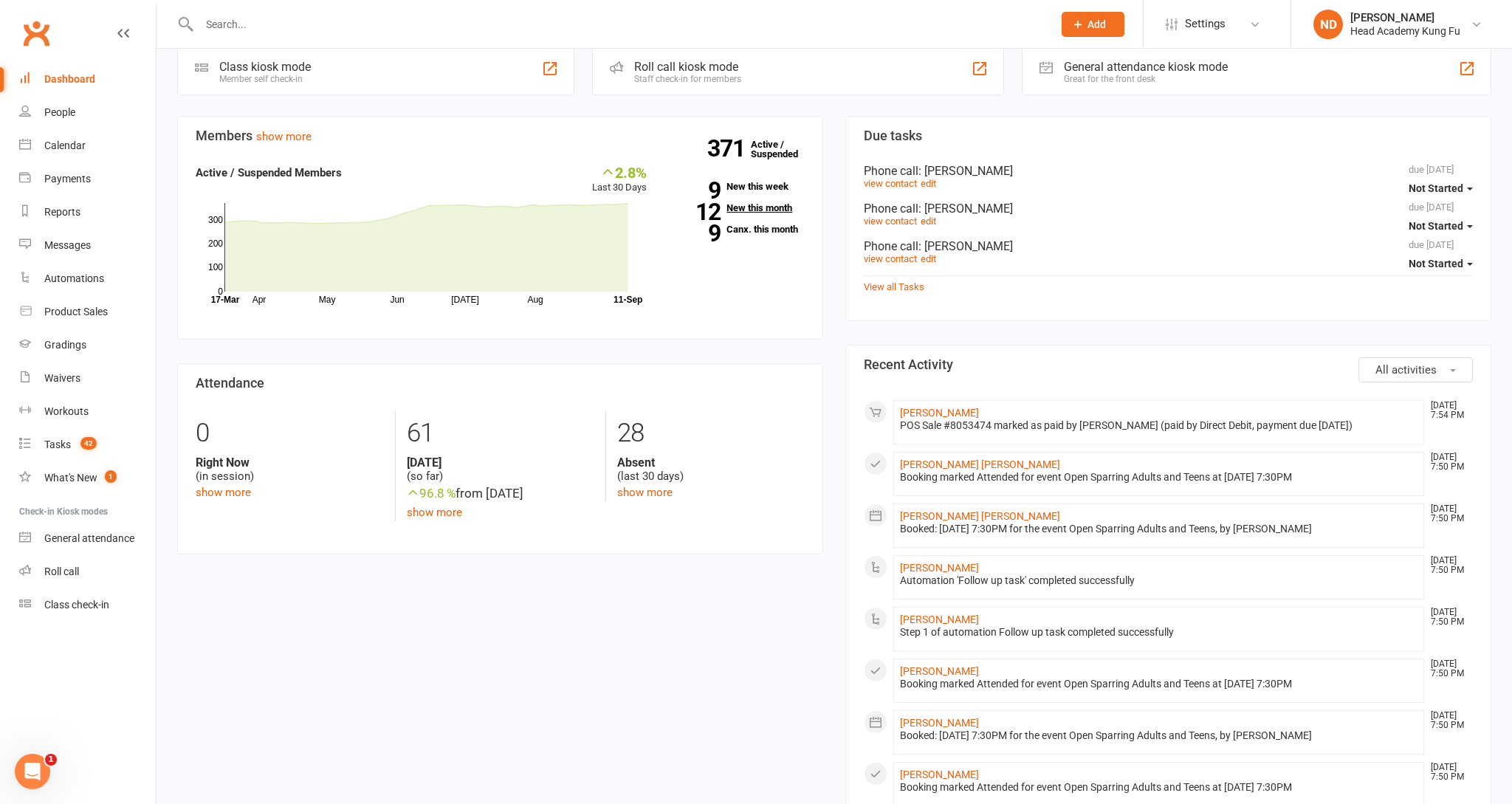
scroll to position [203, 0]
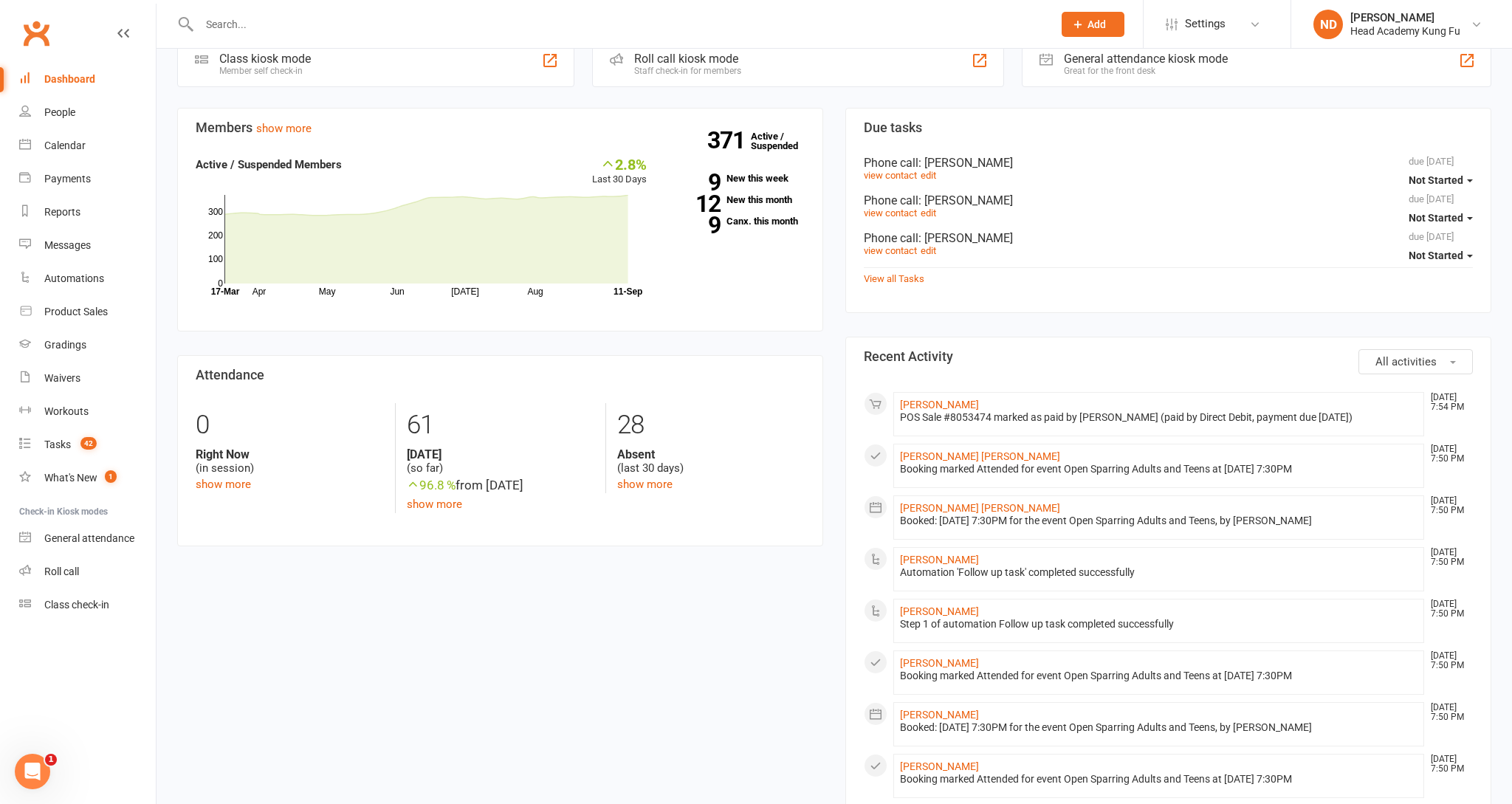
click at [612, 35] on div at bounding box center [609, 23] width 865 height 48
click at [615, 32] on input "text" at bounding box center [619, 24] width 848 height 21
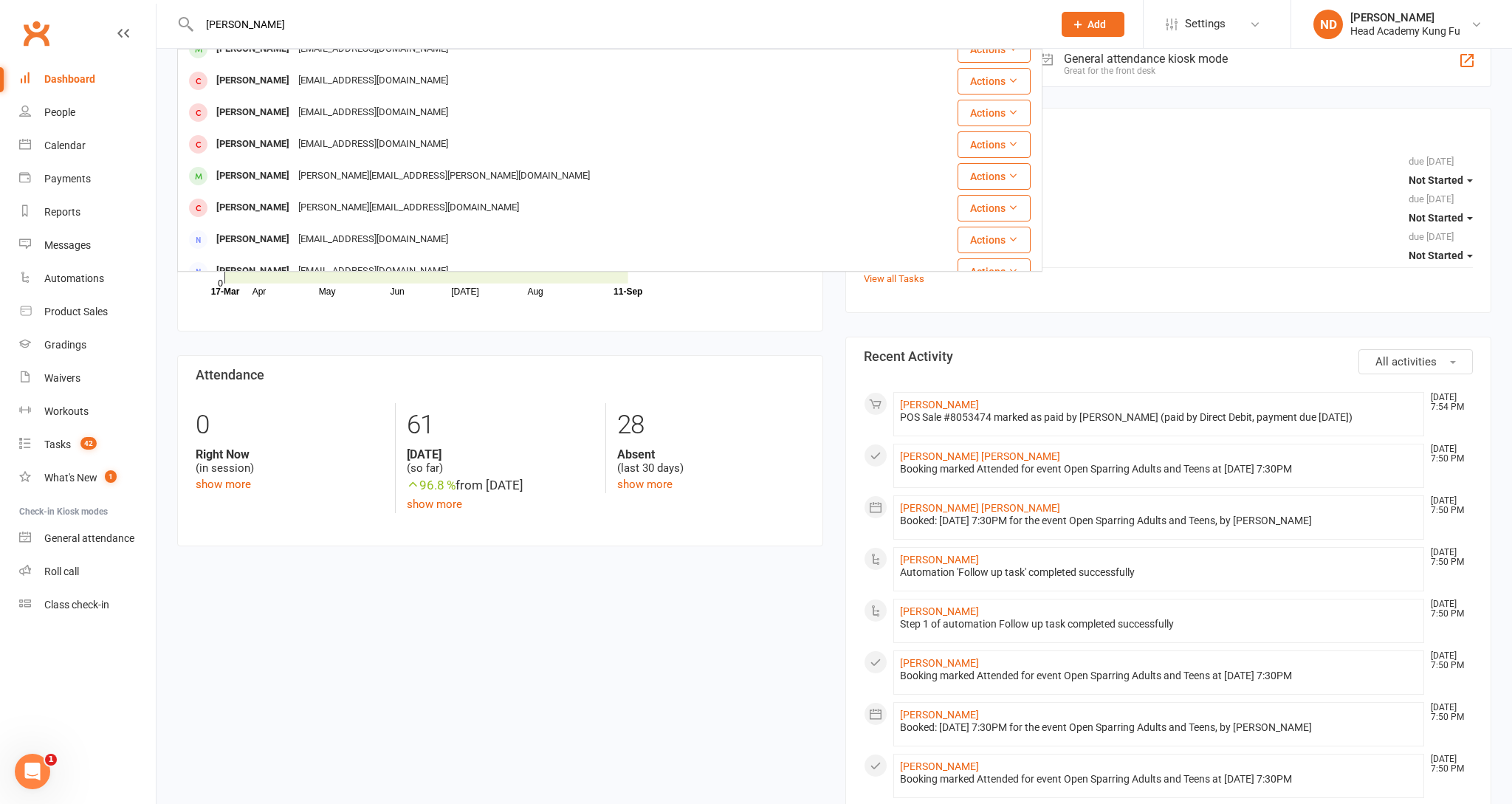
scroll to position [153, 0]
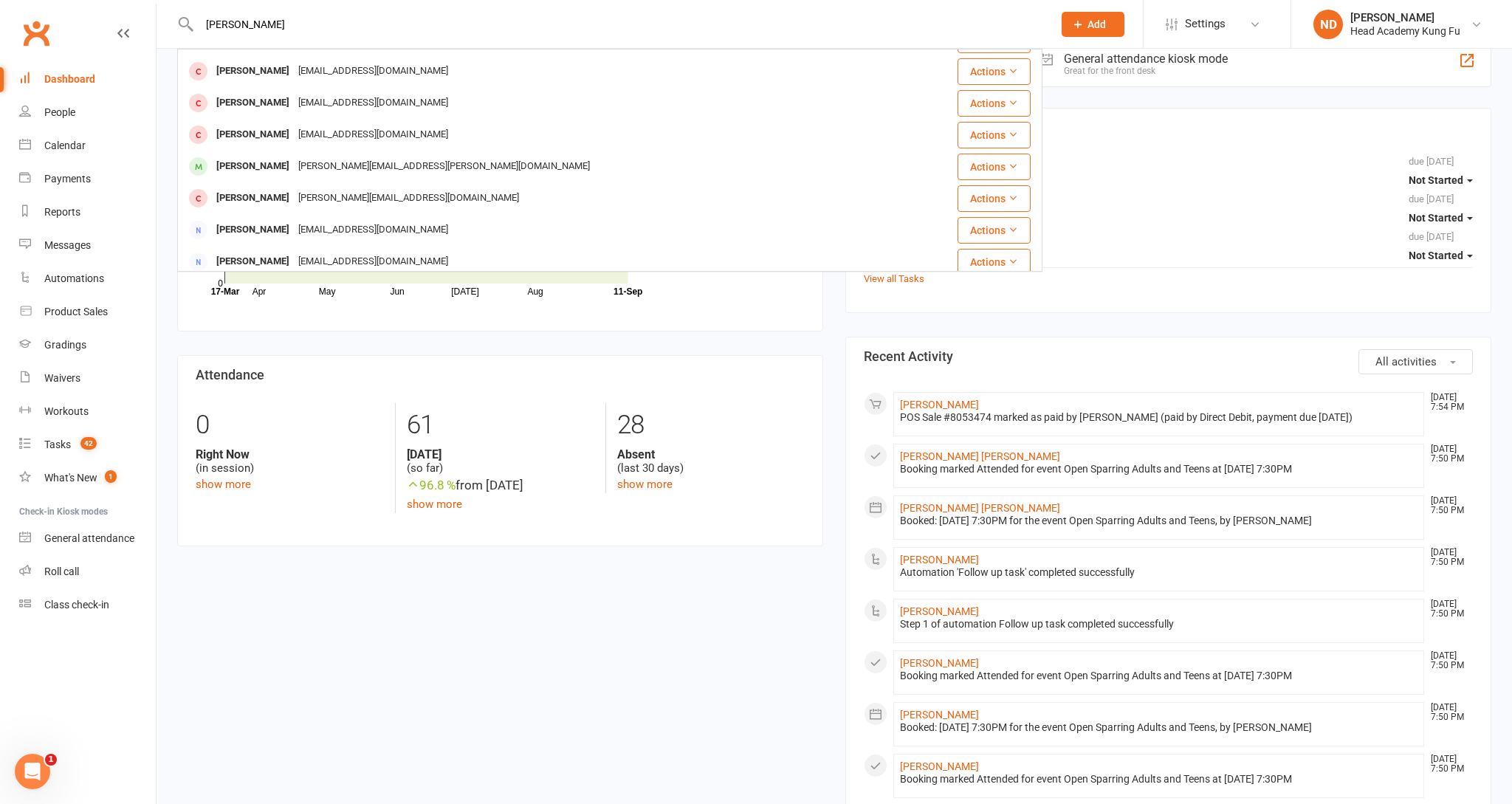
drag, startPoint x: 327, startPoint y: 21, endPoint x: 145, endPoint y: 17, distance: 182.0
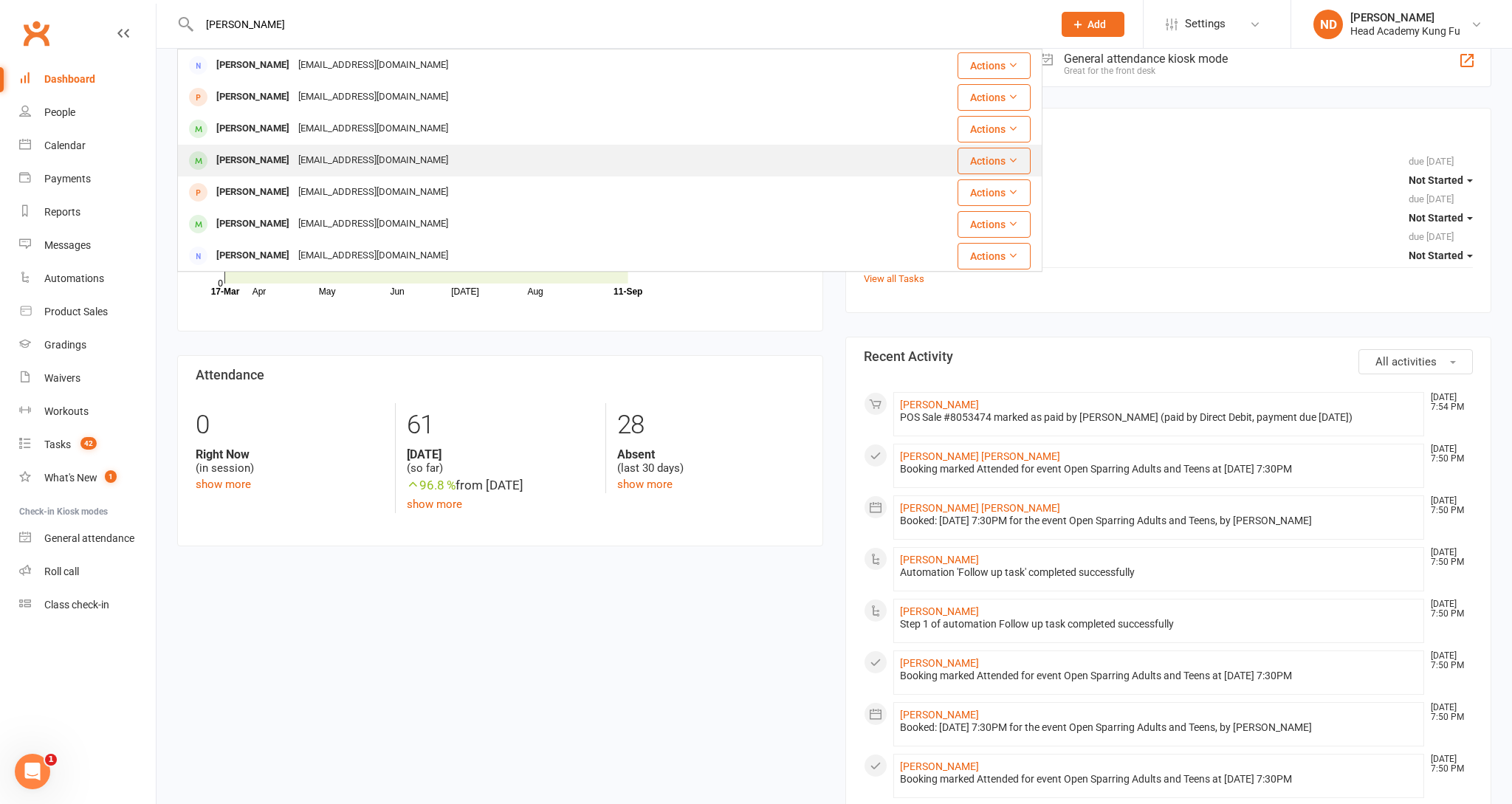
scroll to position [0, 0]
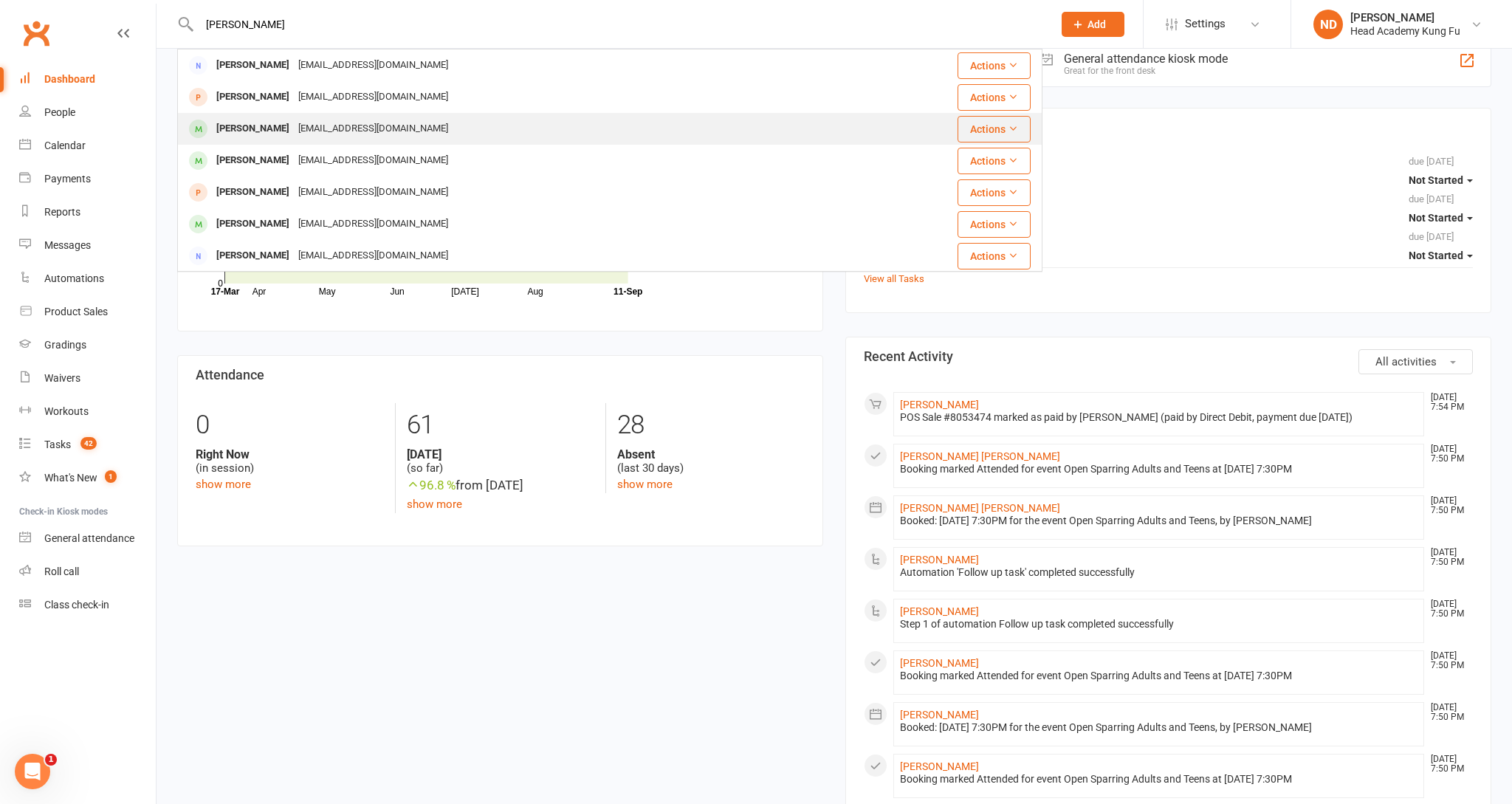
type input "nitchell"
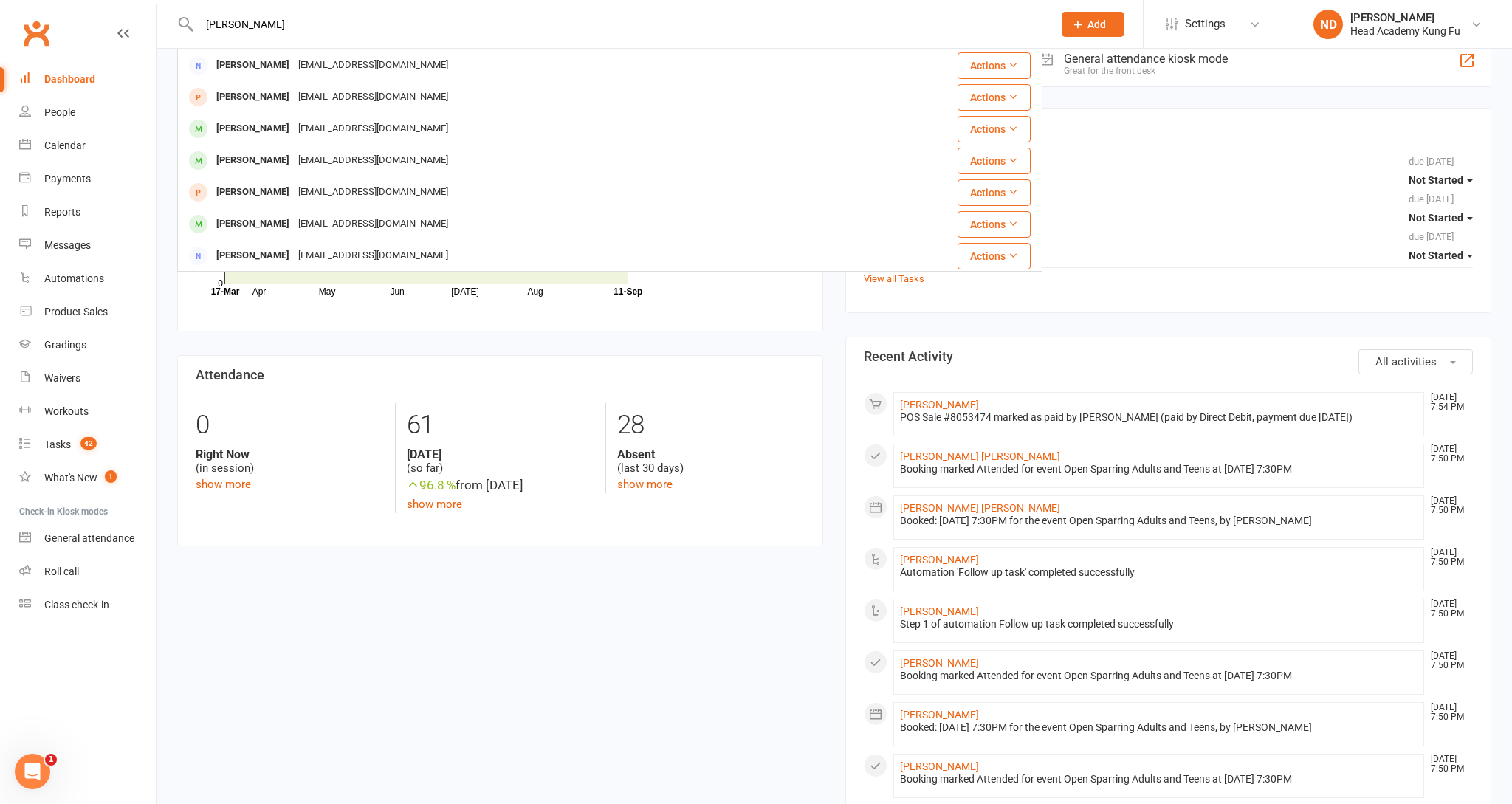
click at [418, 127] on div "Mitchell Chan chanscedwin@gmail.com" at bounding box center [546, 128] width 736 height 30
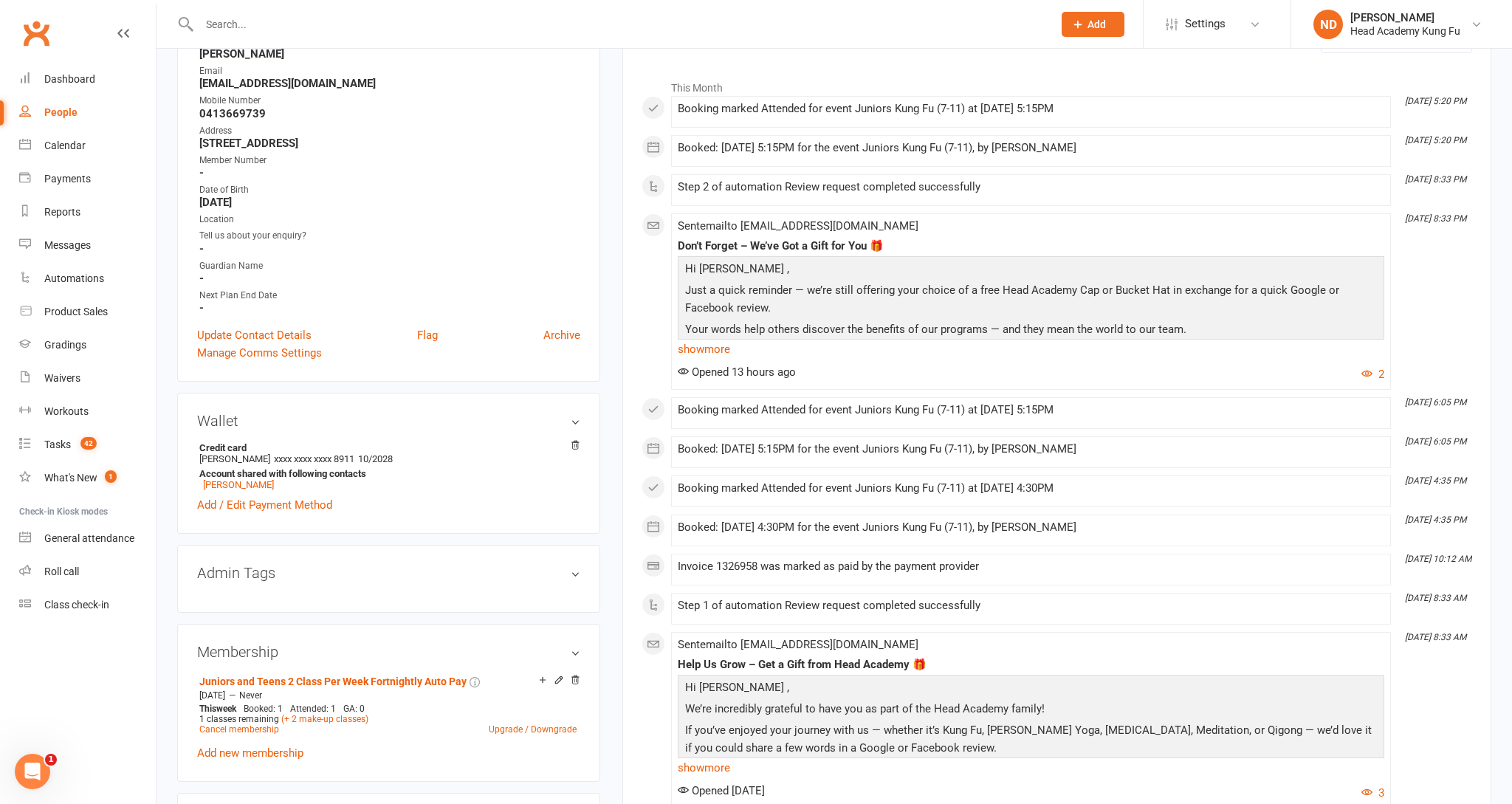
scroll to position [223, 0]
click at [706, 350] on link "show more" at bounding box center [1031, 350] width 707 height 21
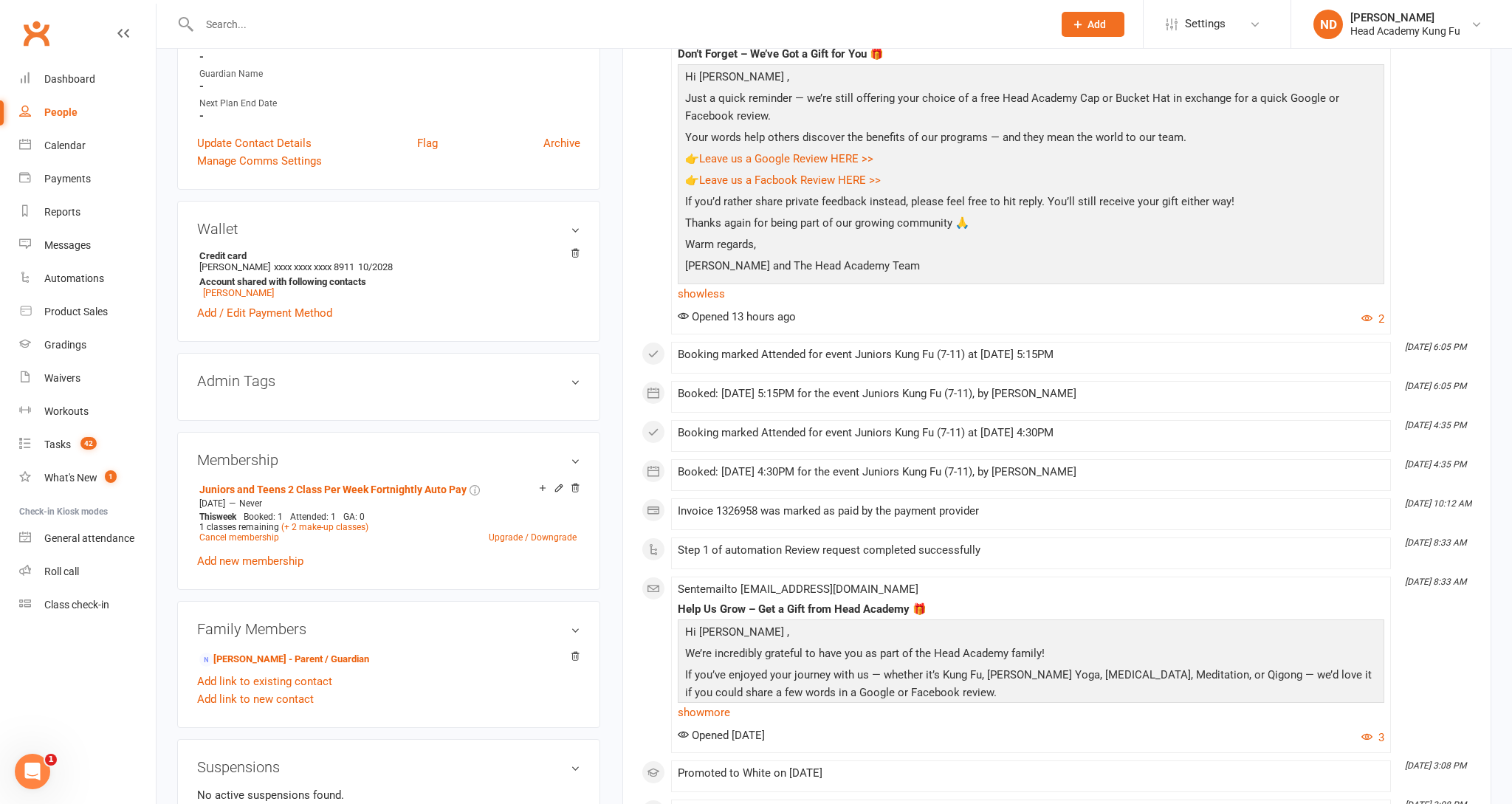
scroll to position [417, 0]
click at [697, 707] on link "show more" at bounding box center [1031, 710] width 707 height 21
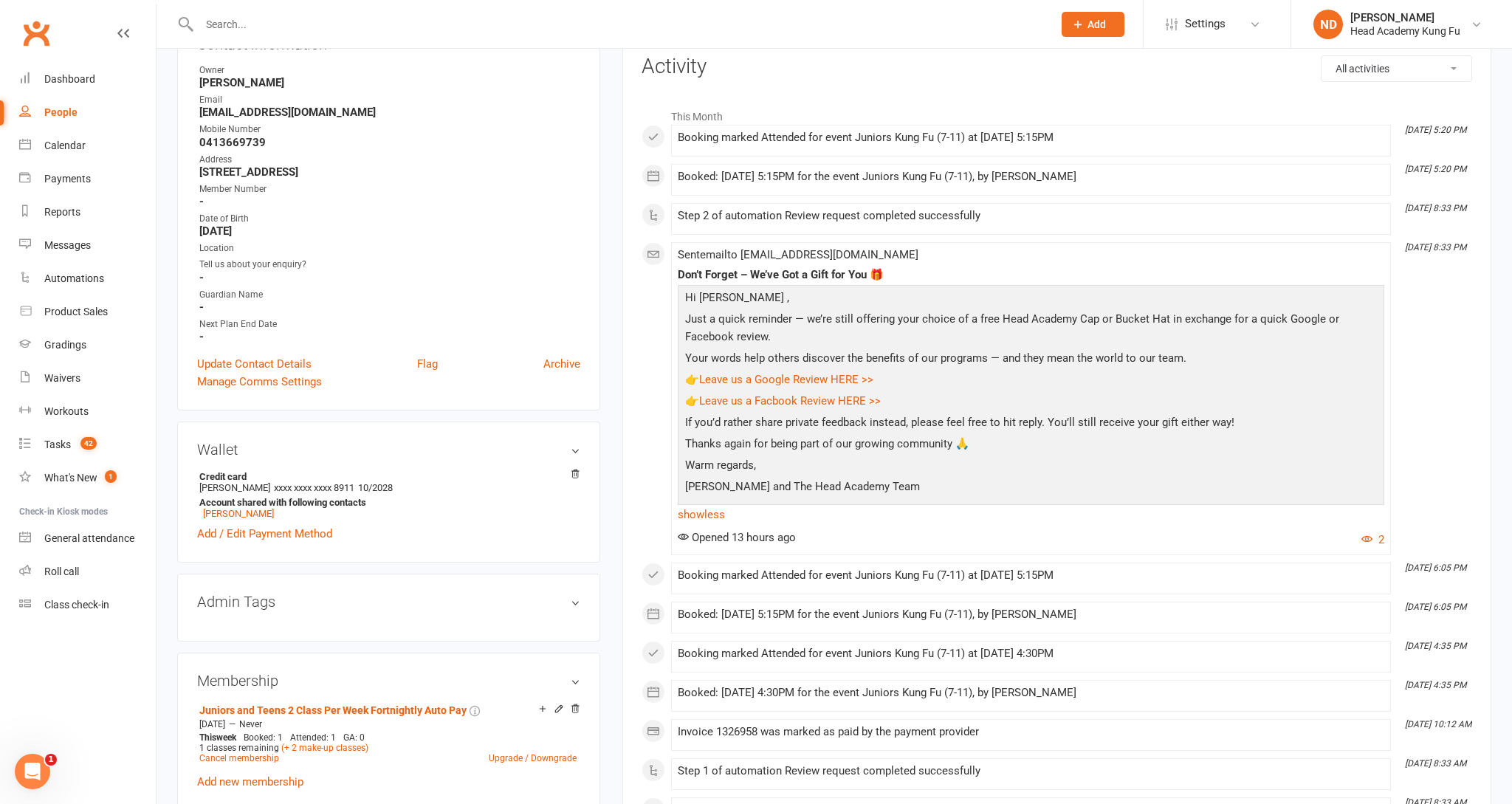
scroll to position [0, 0]
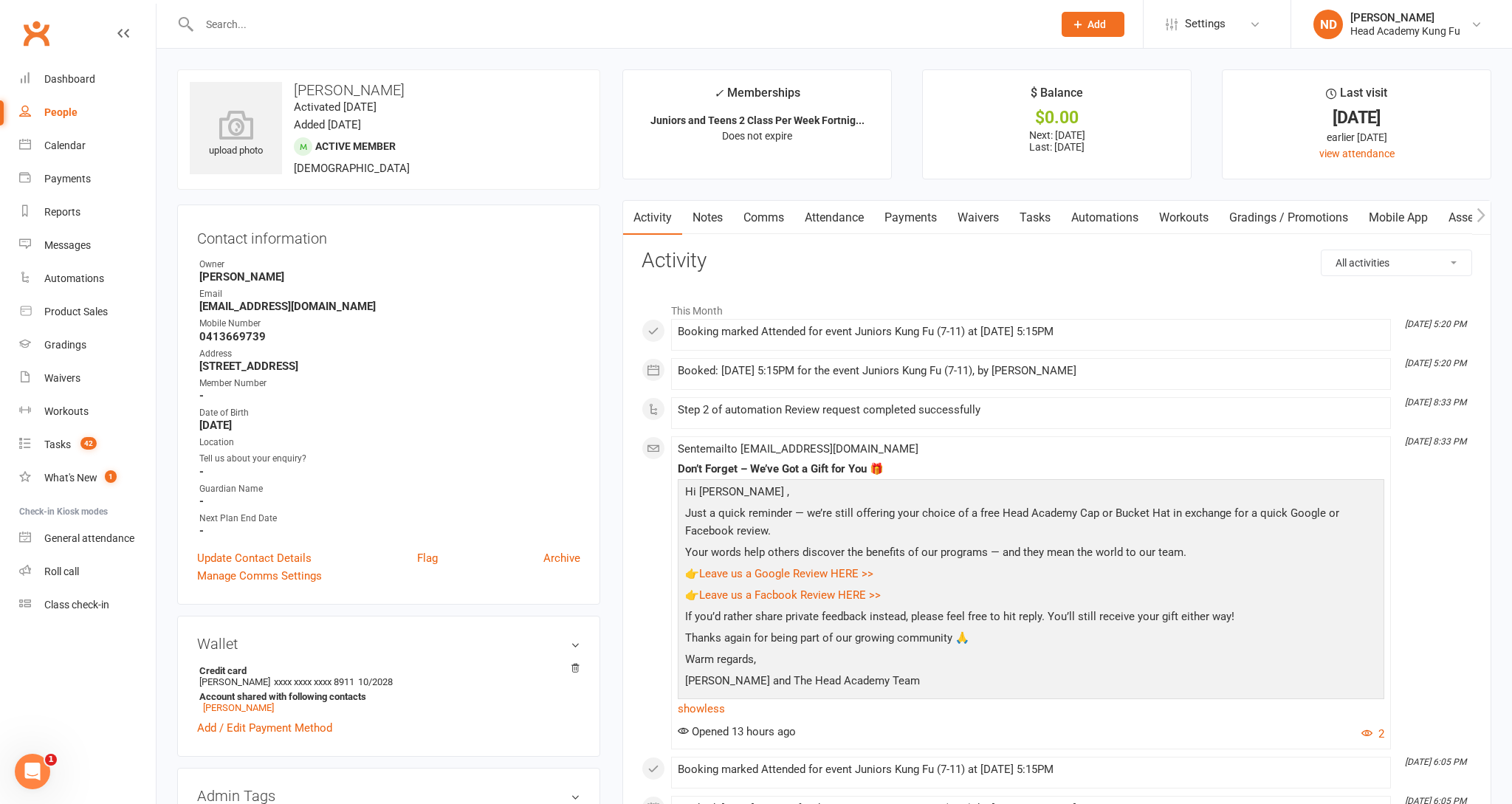
click at [711, 218] on link "Notes" at bounding box center [708, 217] width 51 height 34
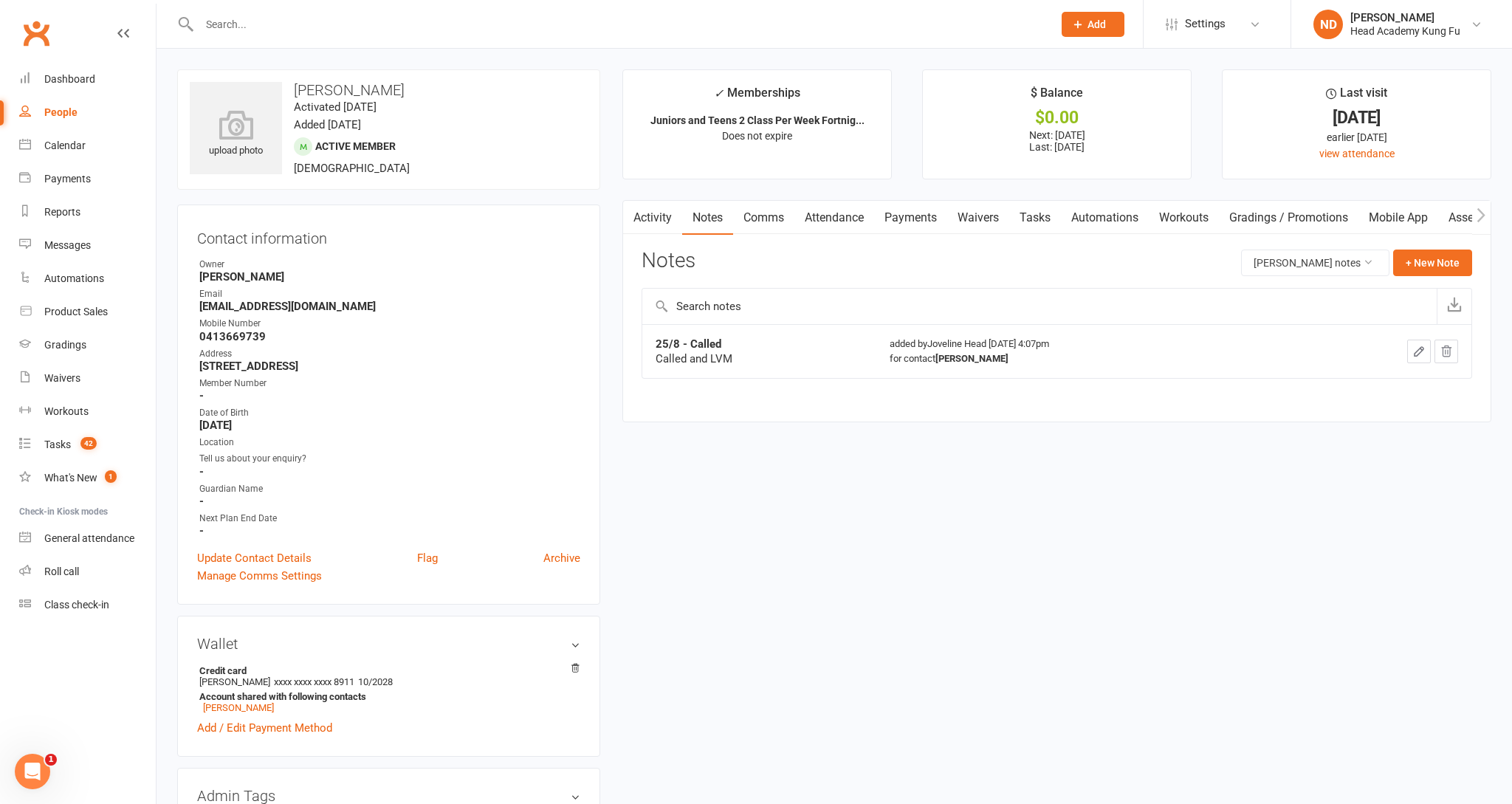
click at [659, 221] on link "Activity" at bounding box center [652, 217] width 59 height 34
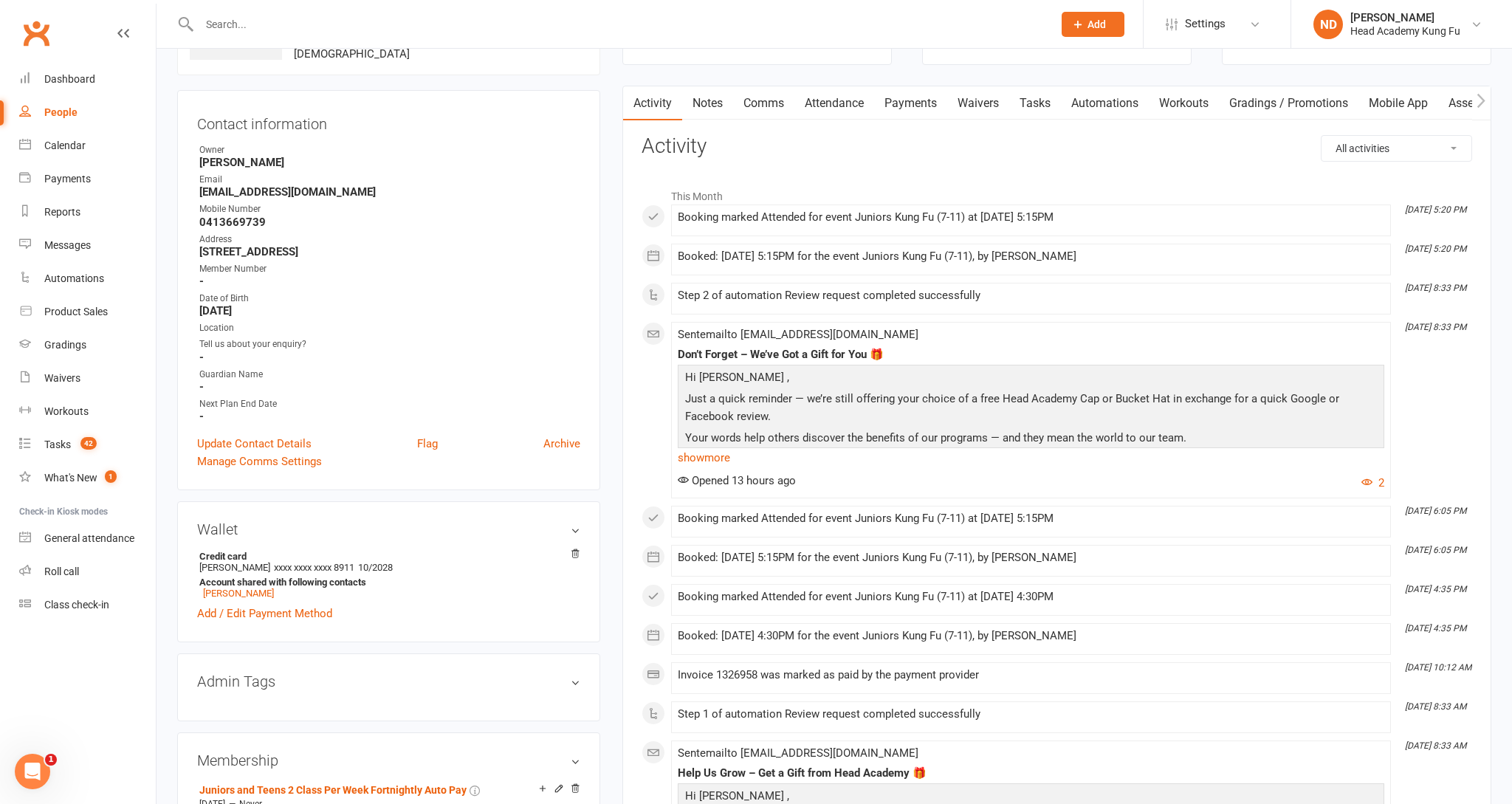
scroll to position [118, 0]
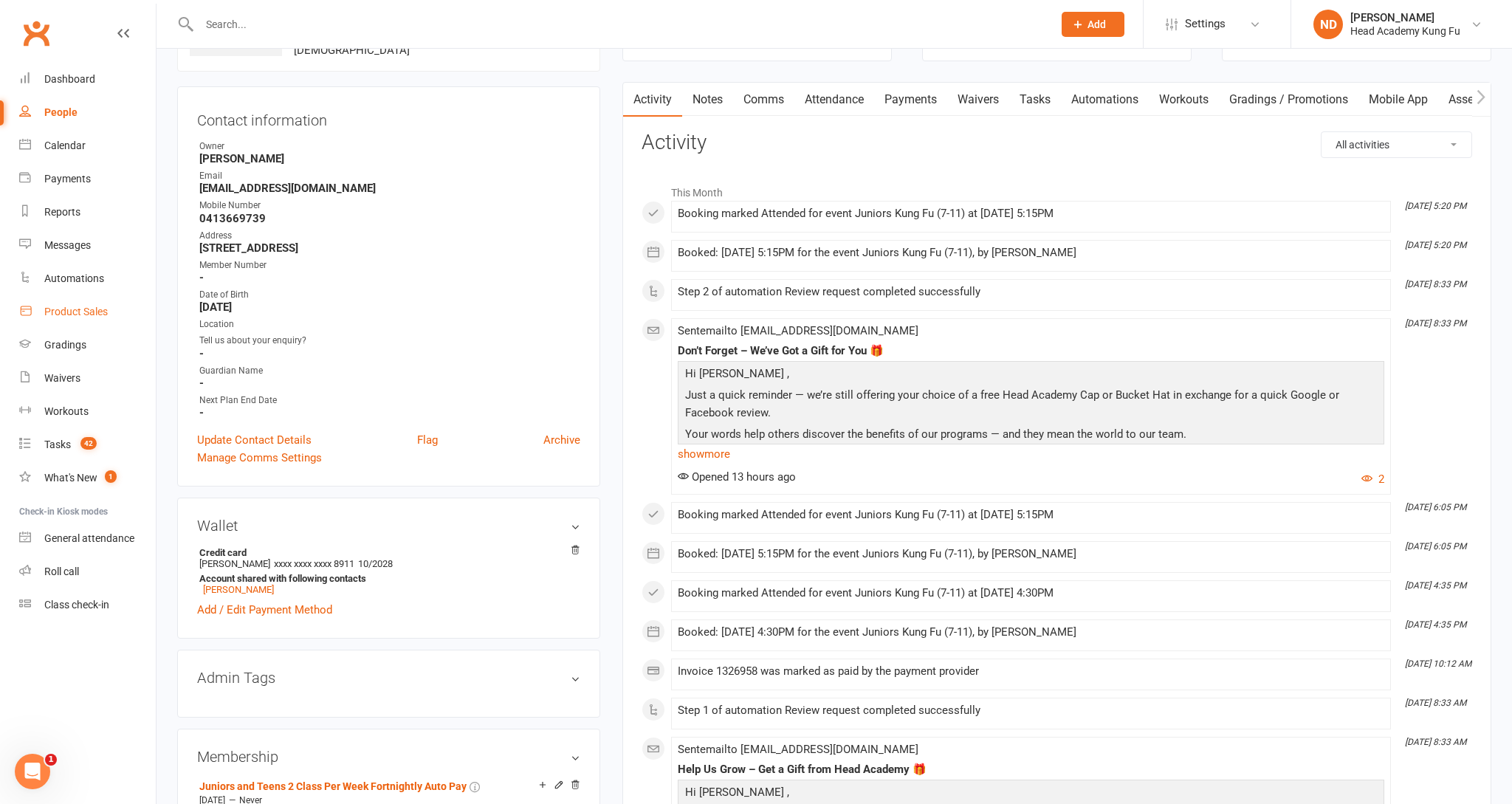
click at [75, 313] on div "Product Sales" at bounding box center [76, 311] width 64 height 12
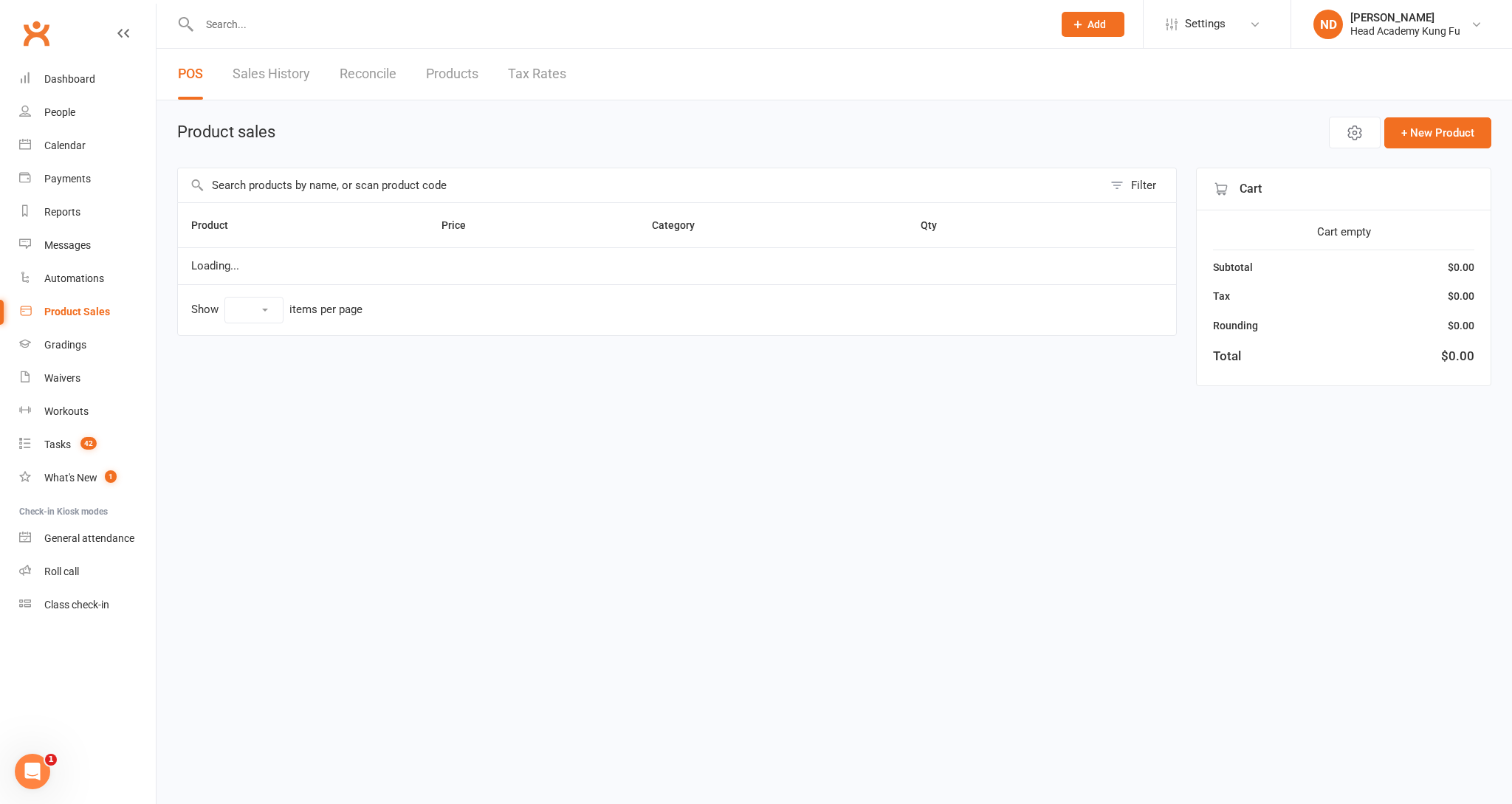
select select "10"
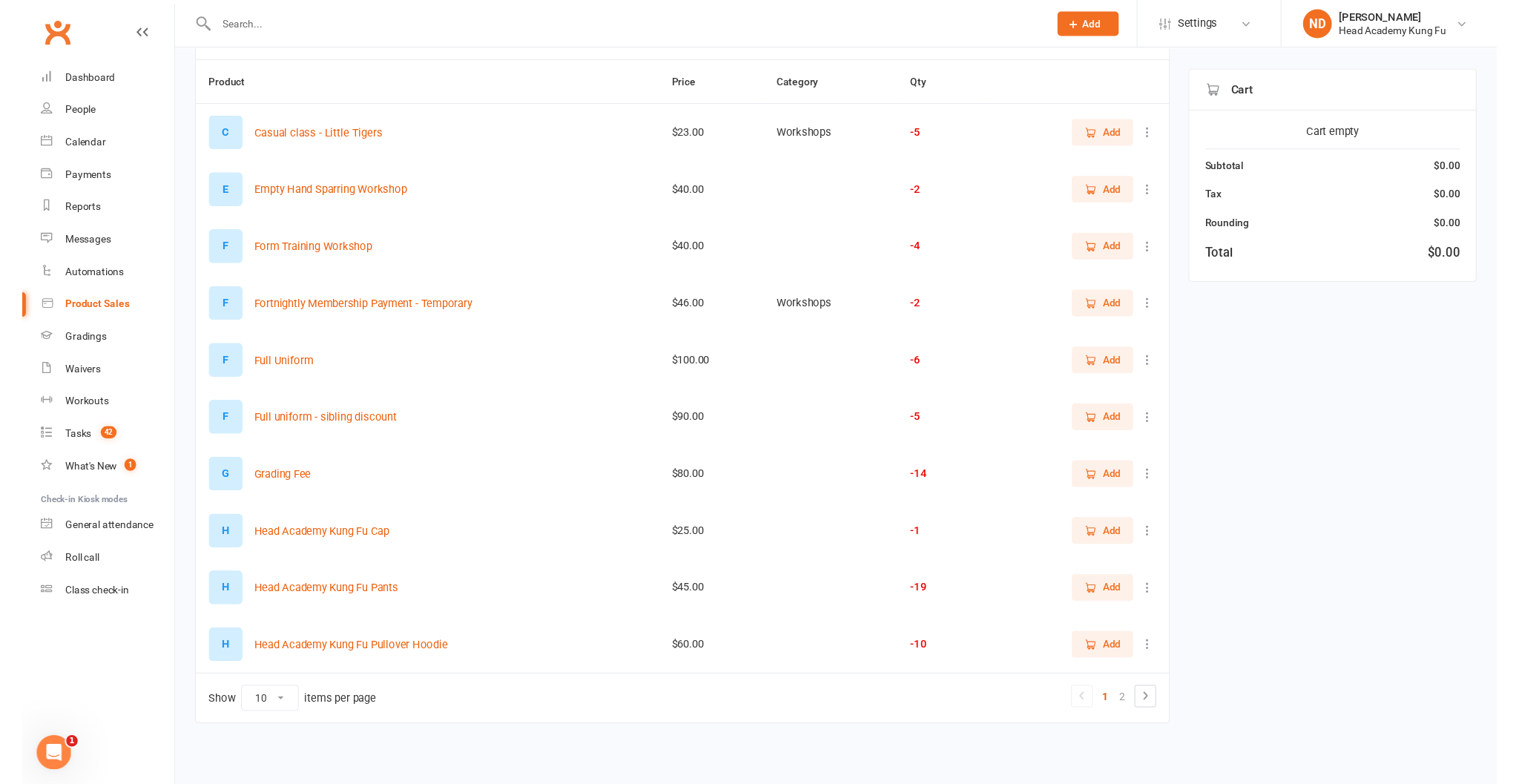
scroll to position [145, 0]
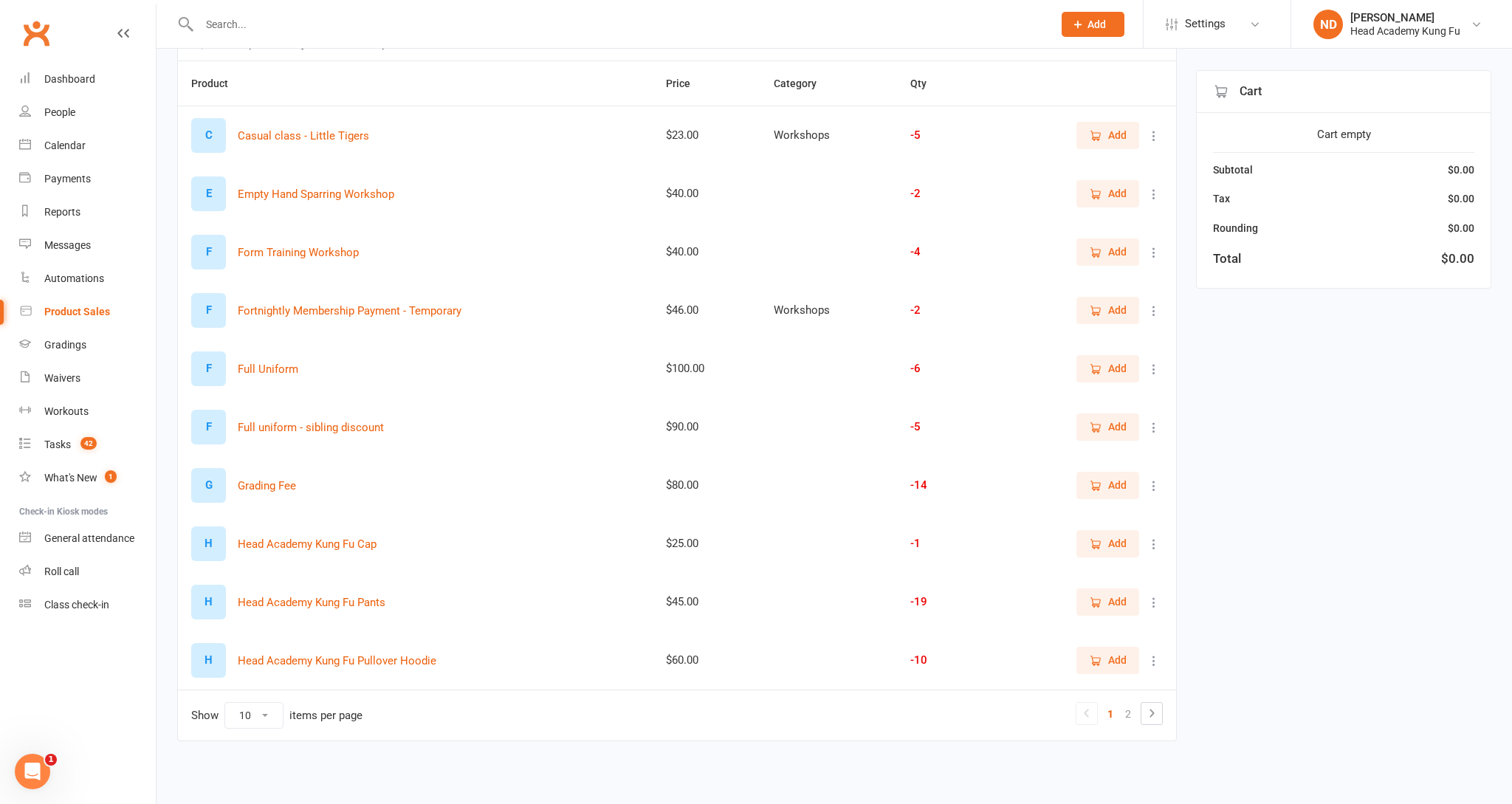
click at [1104, 365] on span "Add" at bounding box center [1108, 367] width 37 height 16
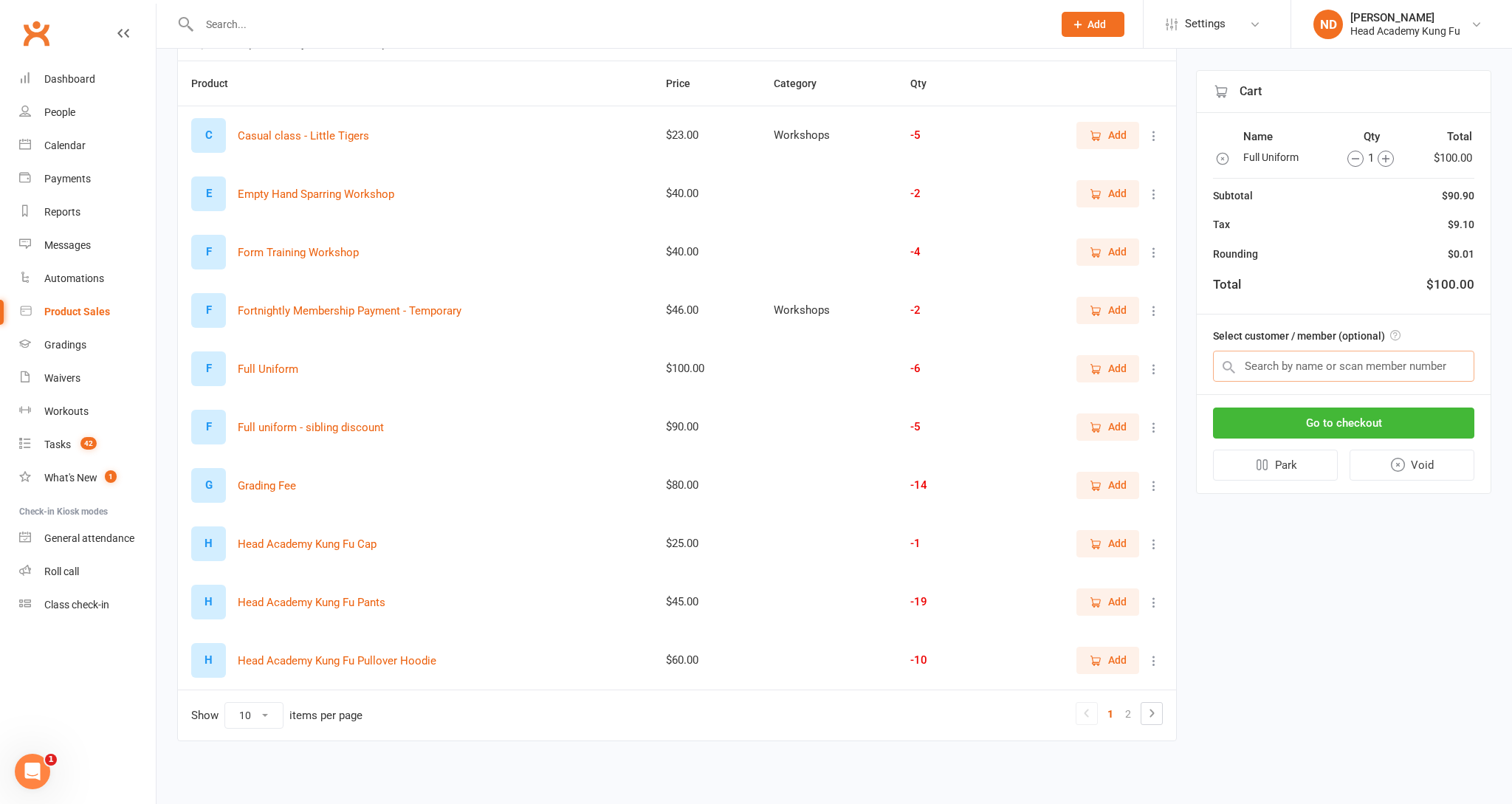
click at [1349, 371] on input "text" at bounding box center [1343, 365] width 262 height 31
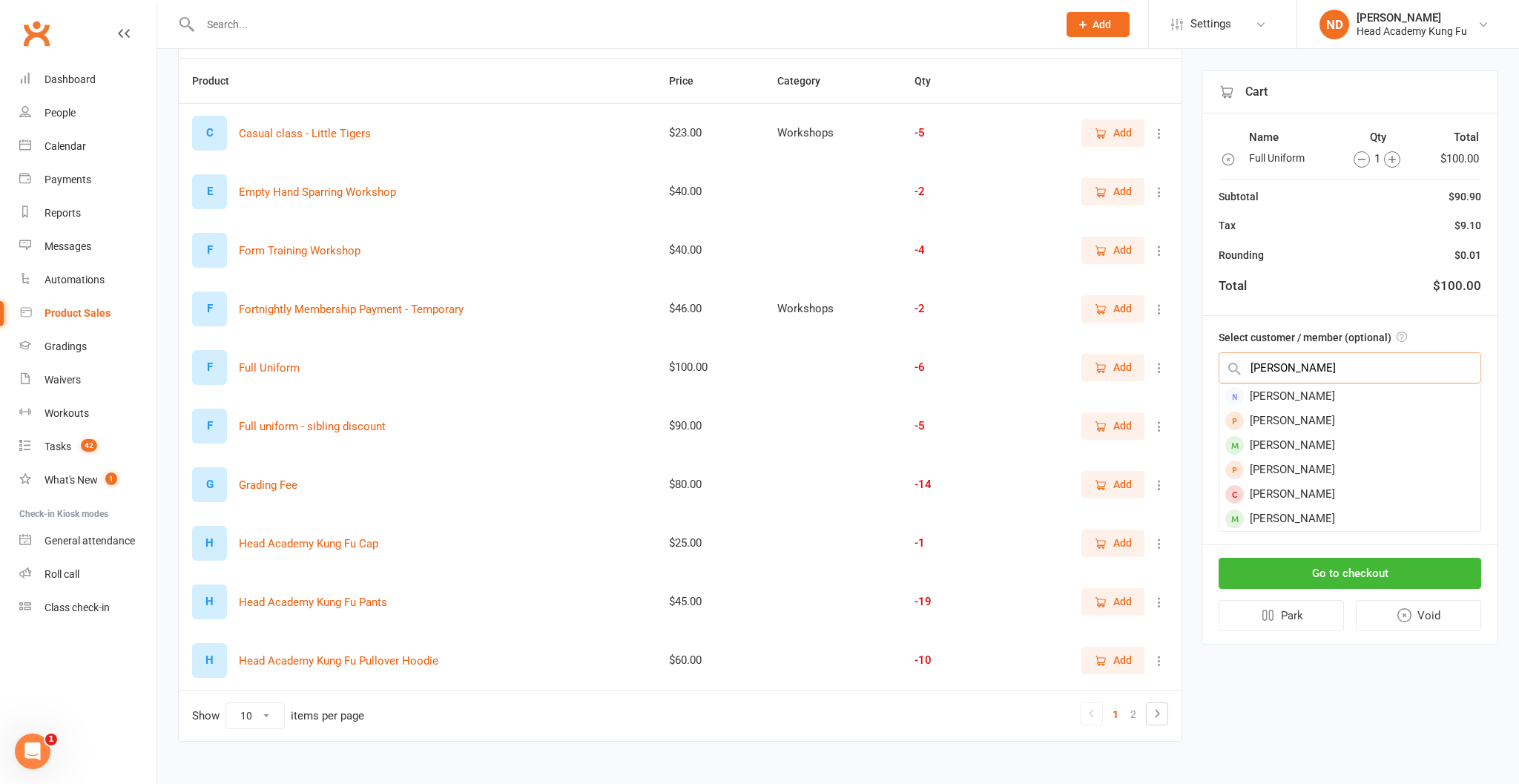
type input "Mitchell"
drag, startPoint x: 1355, startPoint y: 373, endPoint x: 1278, endPoint y: 448, distance: 107.5
click at [1278, 449] on div "[PERSON_NAME]" at bounding box center [1349, 445] width 261 height 24
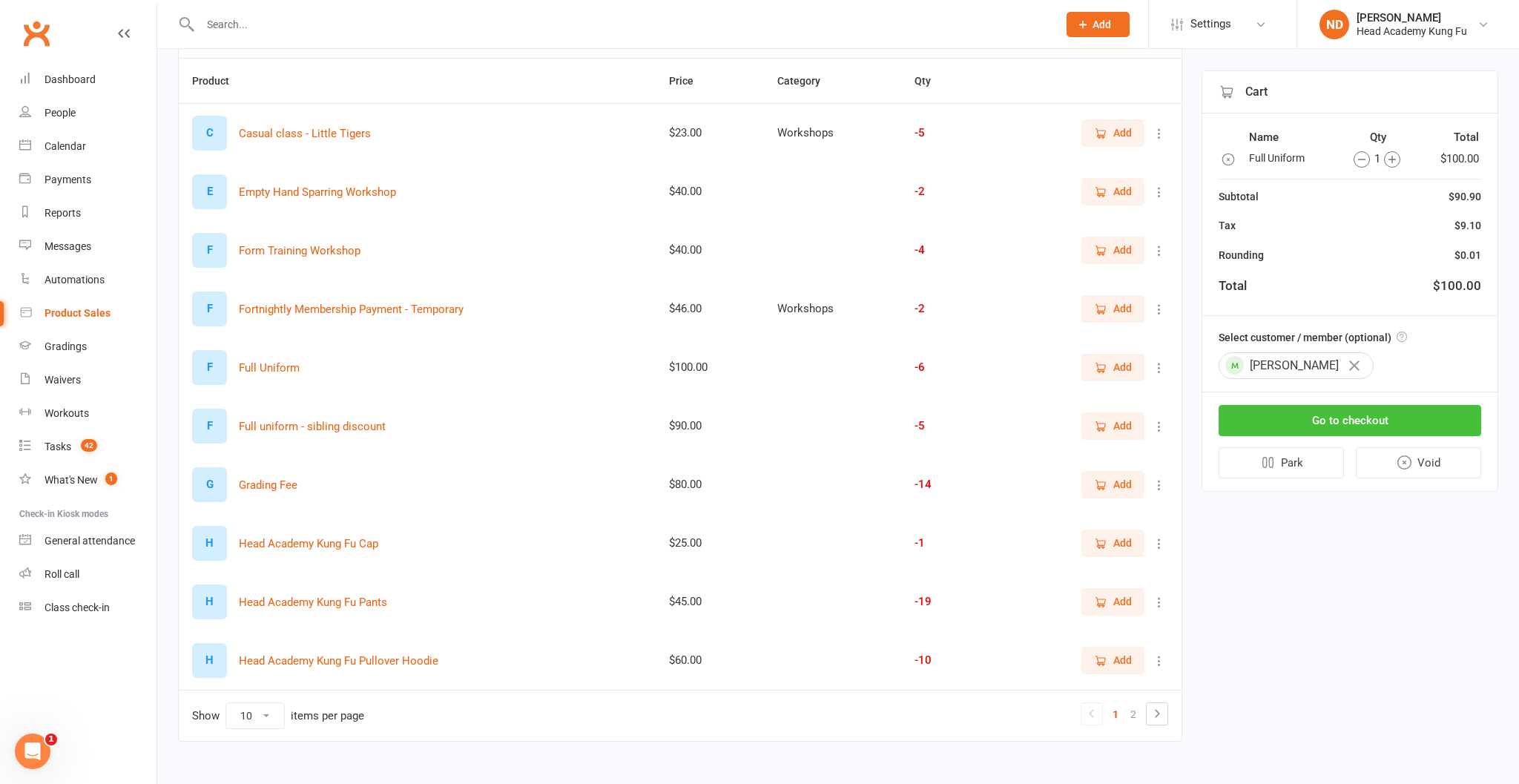
click at [1316, 422] on button "Go to checkout" at bounding box center [1349, 420] width 263 height 31
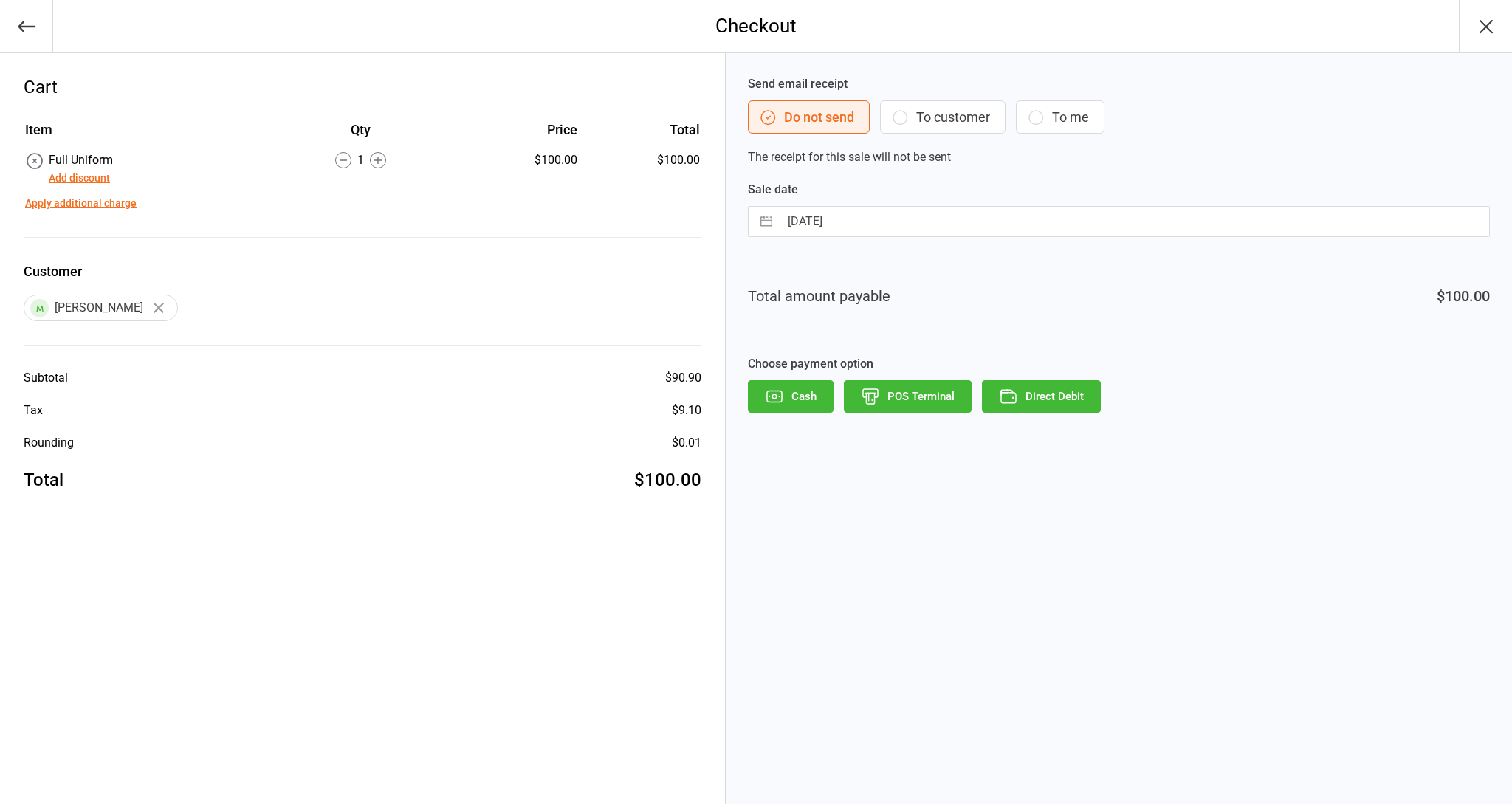
click at [969, 121] on button "To customer" at bounding box center [943, 116] width 126 height 33
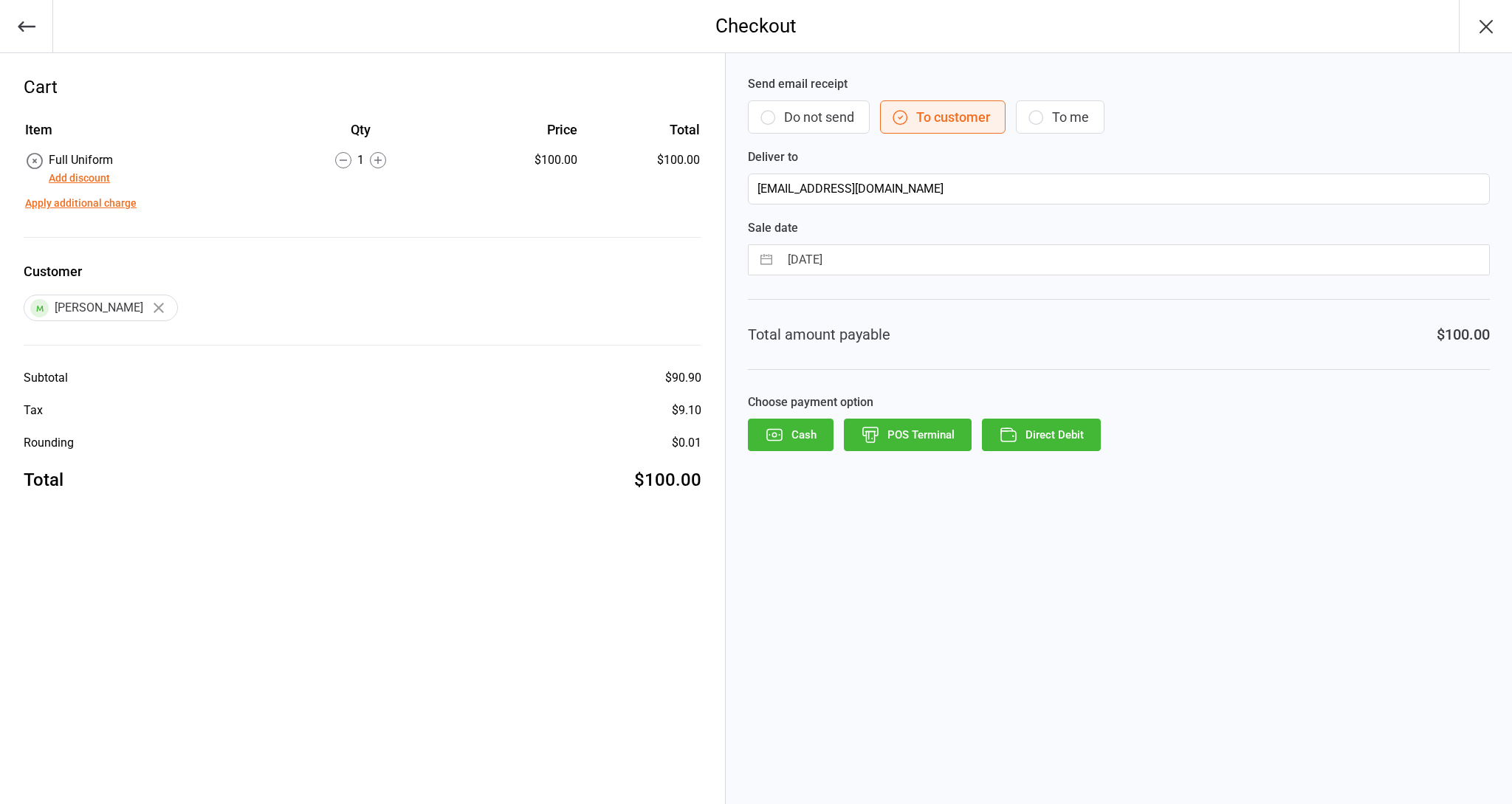
click at [1067, 440] on button "Direct Debit" at bounding box center [1041, 435] width 119 height 33
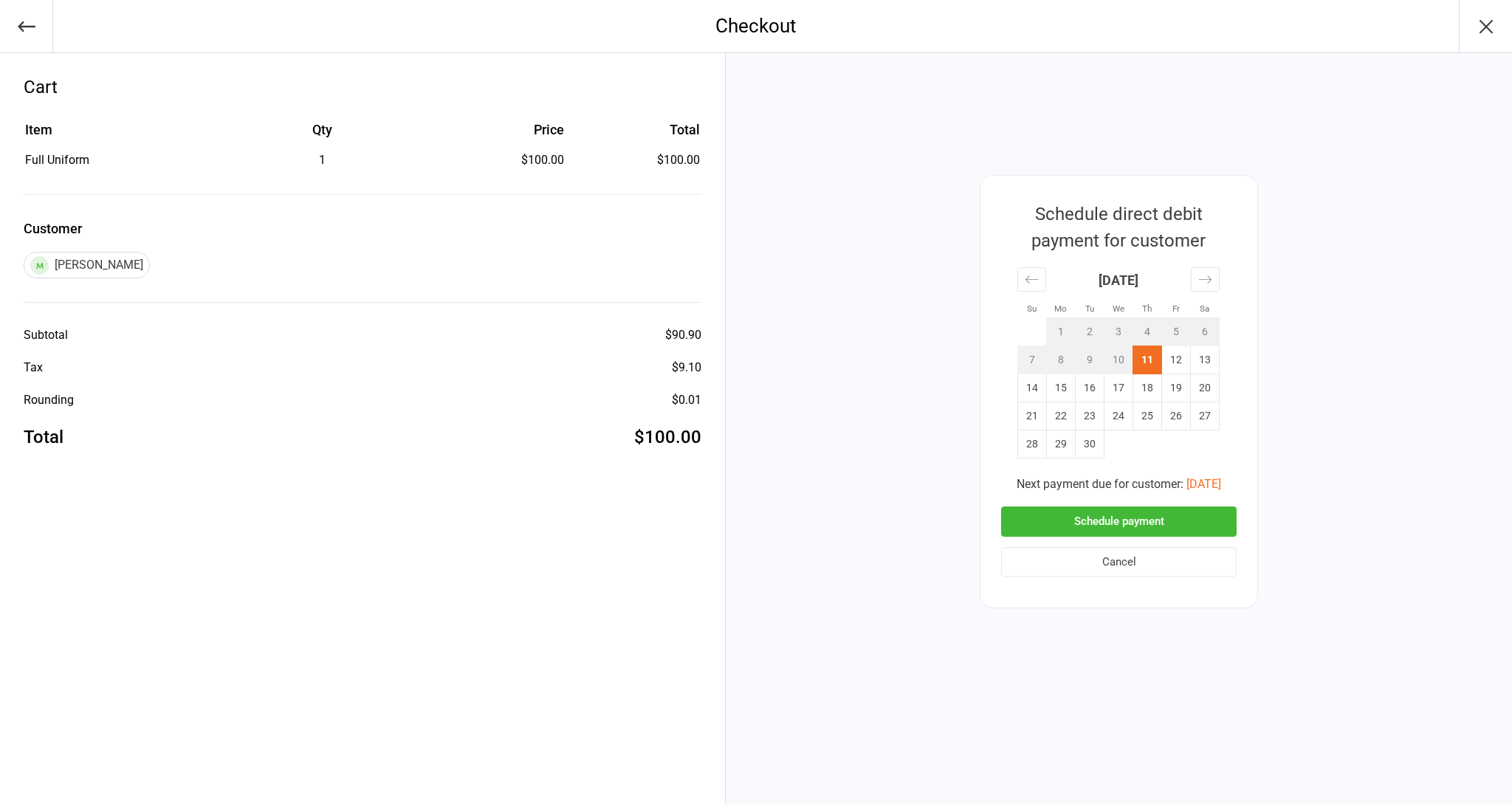
click at [1099, 516] on button "Schedule payment" at bounding box center [1118, 521] width 235 height 30
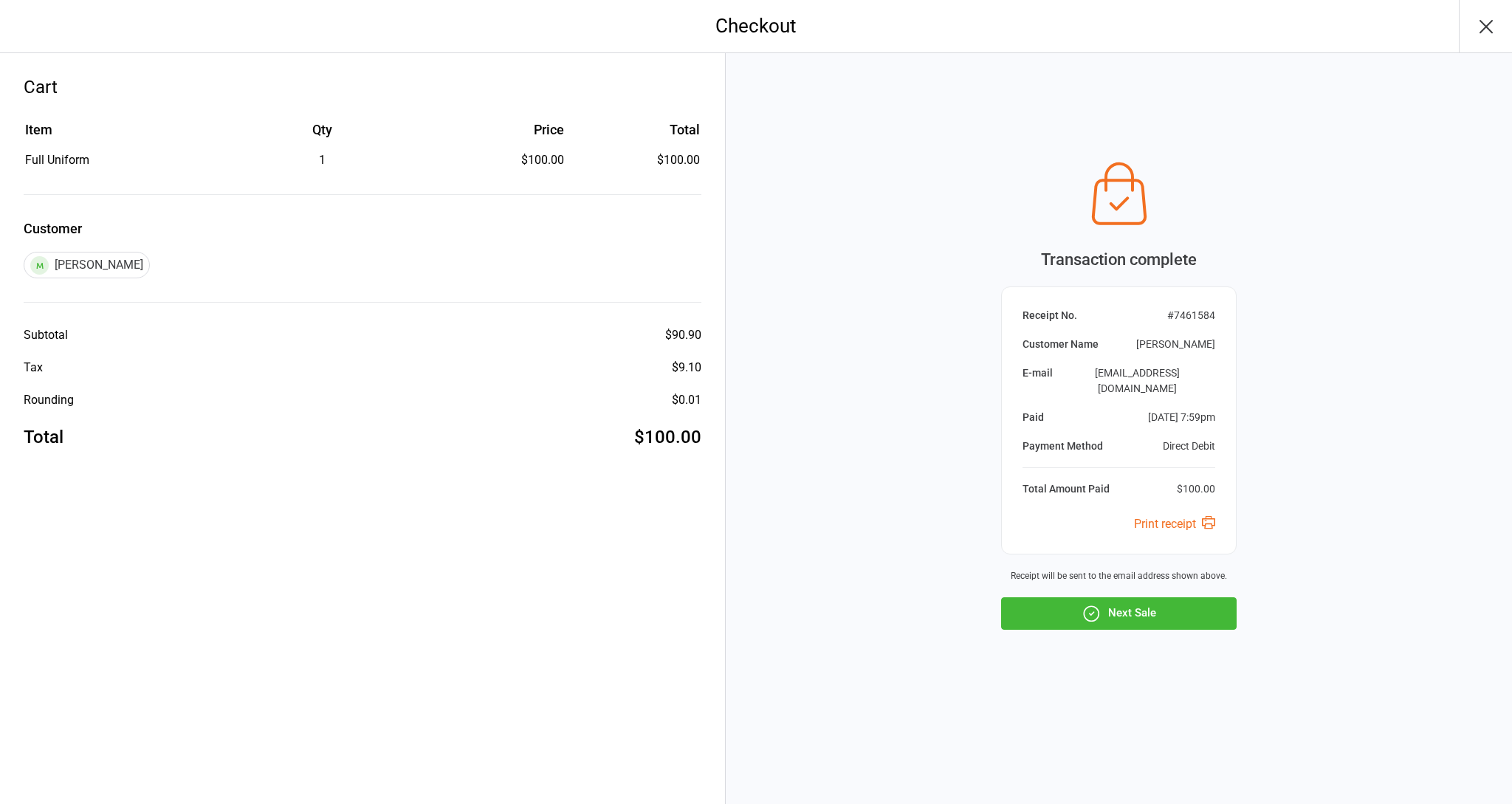
click at [1485, 28] on icon "button" at bounding box center [1486, 26] width 12 height 12
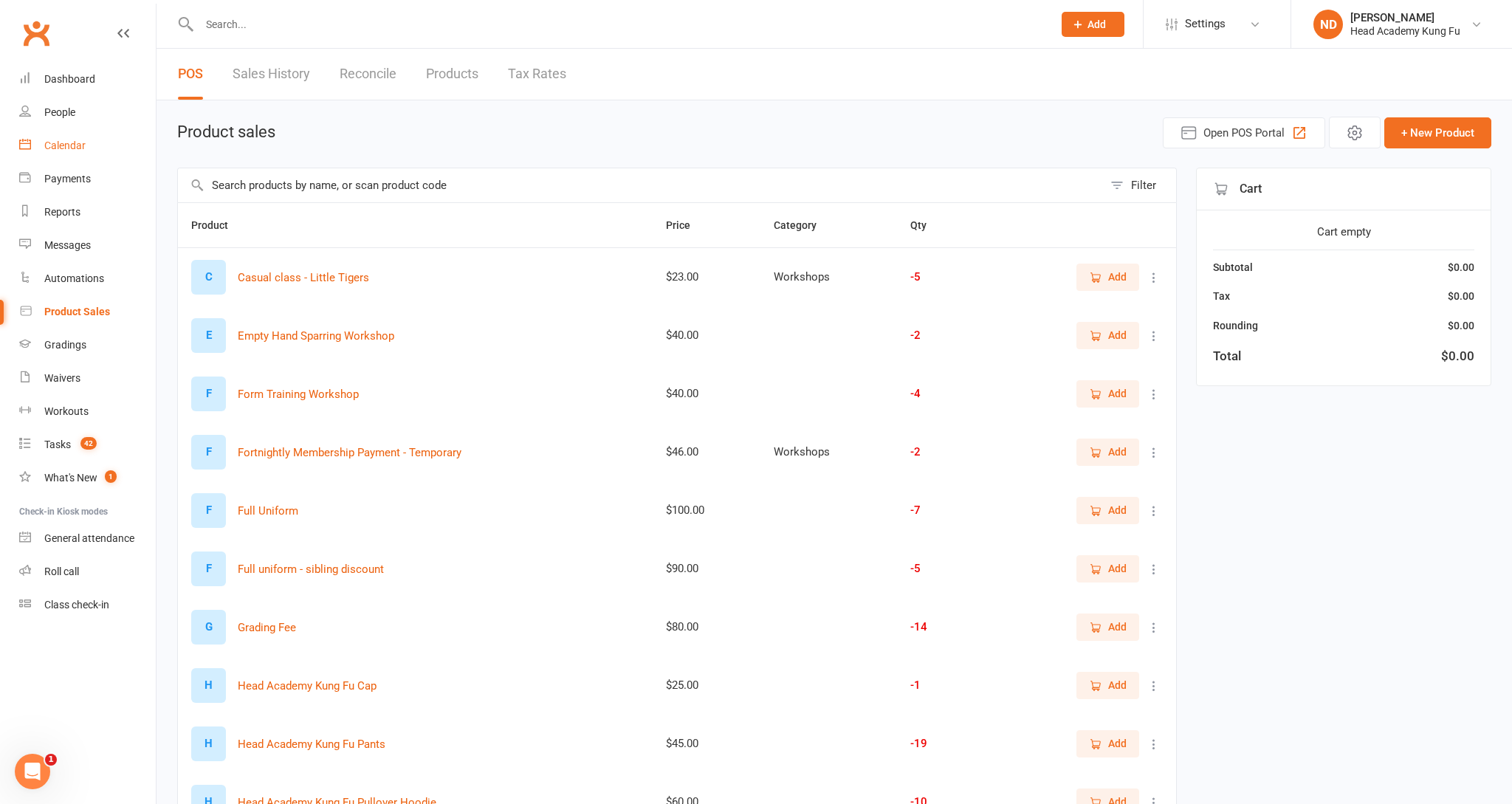
click at [79, 146] on div "Calendar" at bounding box center [65, 145] width 41 height 12
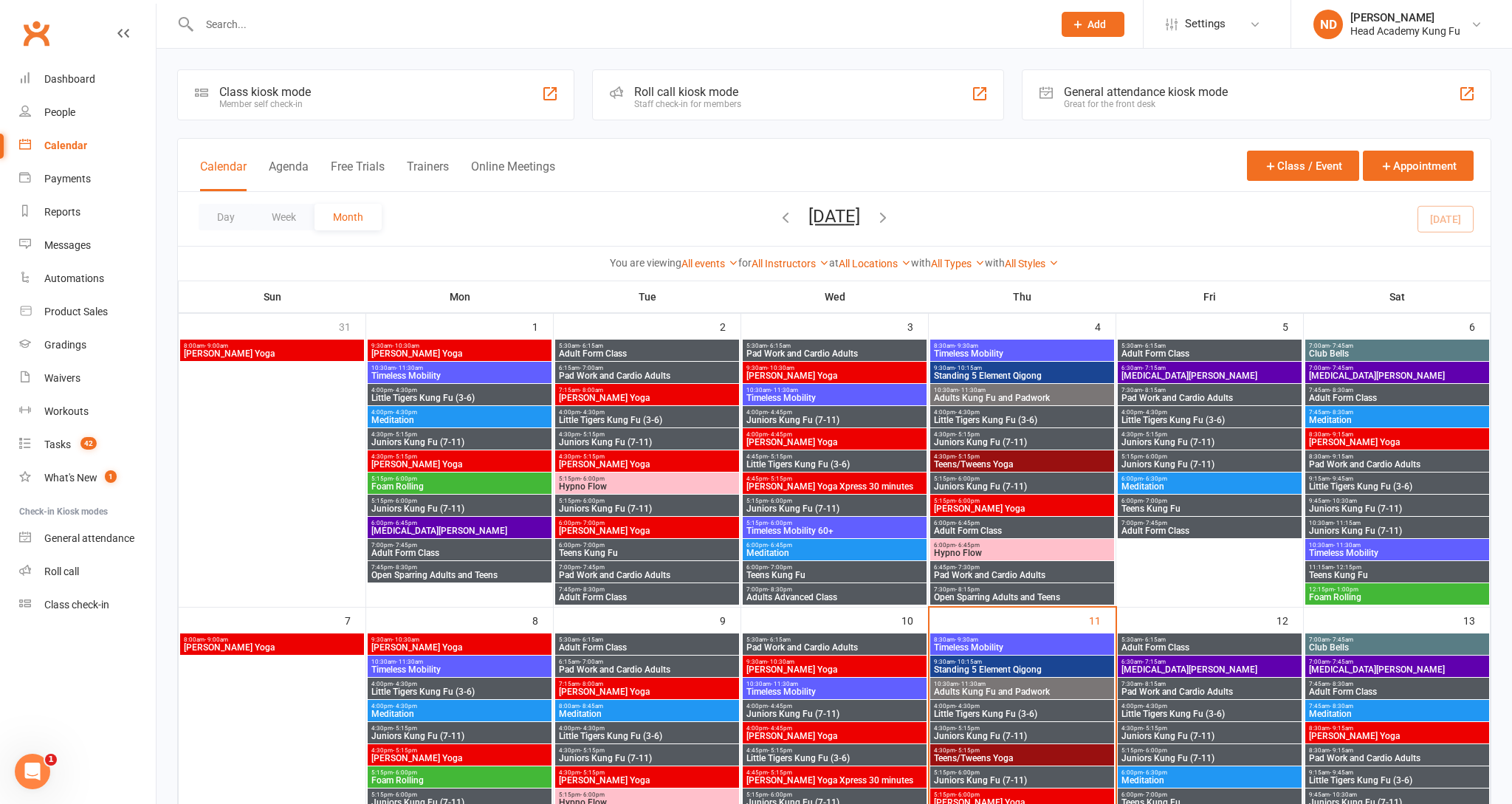
click at [980, 418] on span "Little Tigers Kung Fu (3-6)" at bounding box center [1023, 420] width 178 height 8
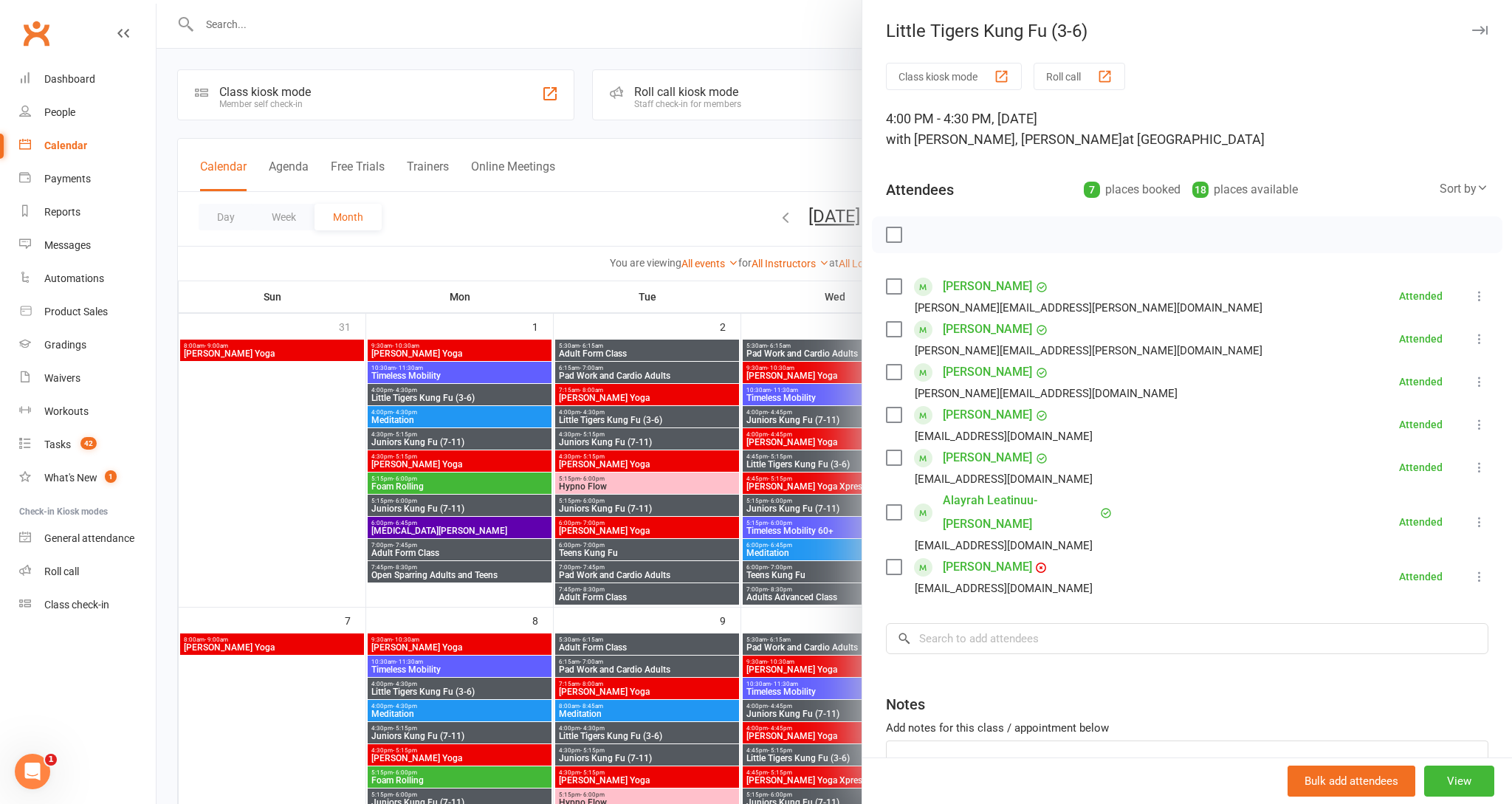
click at [1477, 29] on icon "button" at bounding box center [1480, 30] width 16 height 8
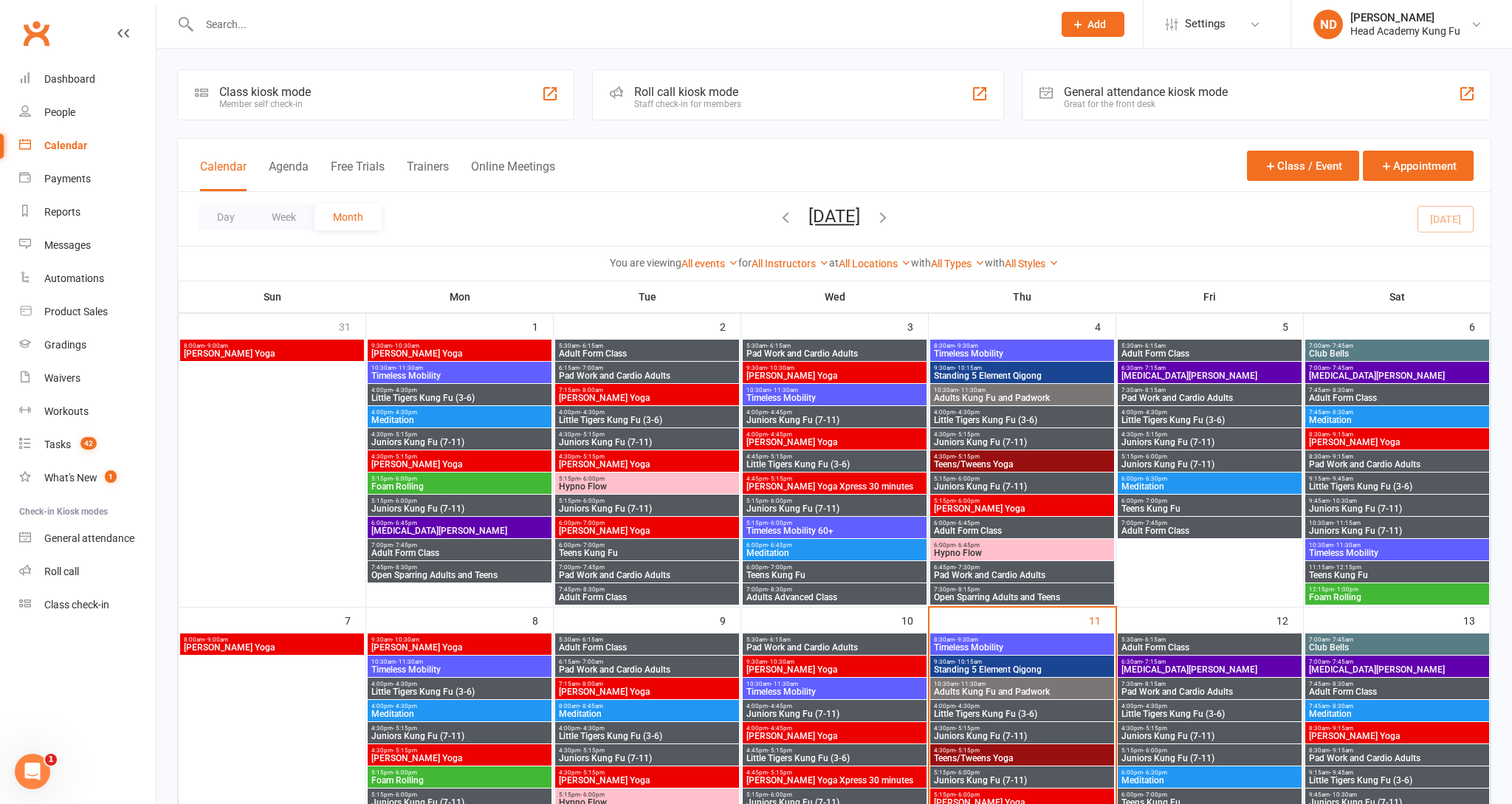
click at [994, 482] on span "Juniors Kung Fu (7-11)" at bounding box center [1023, 485] width 178 height 8
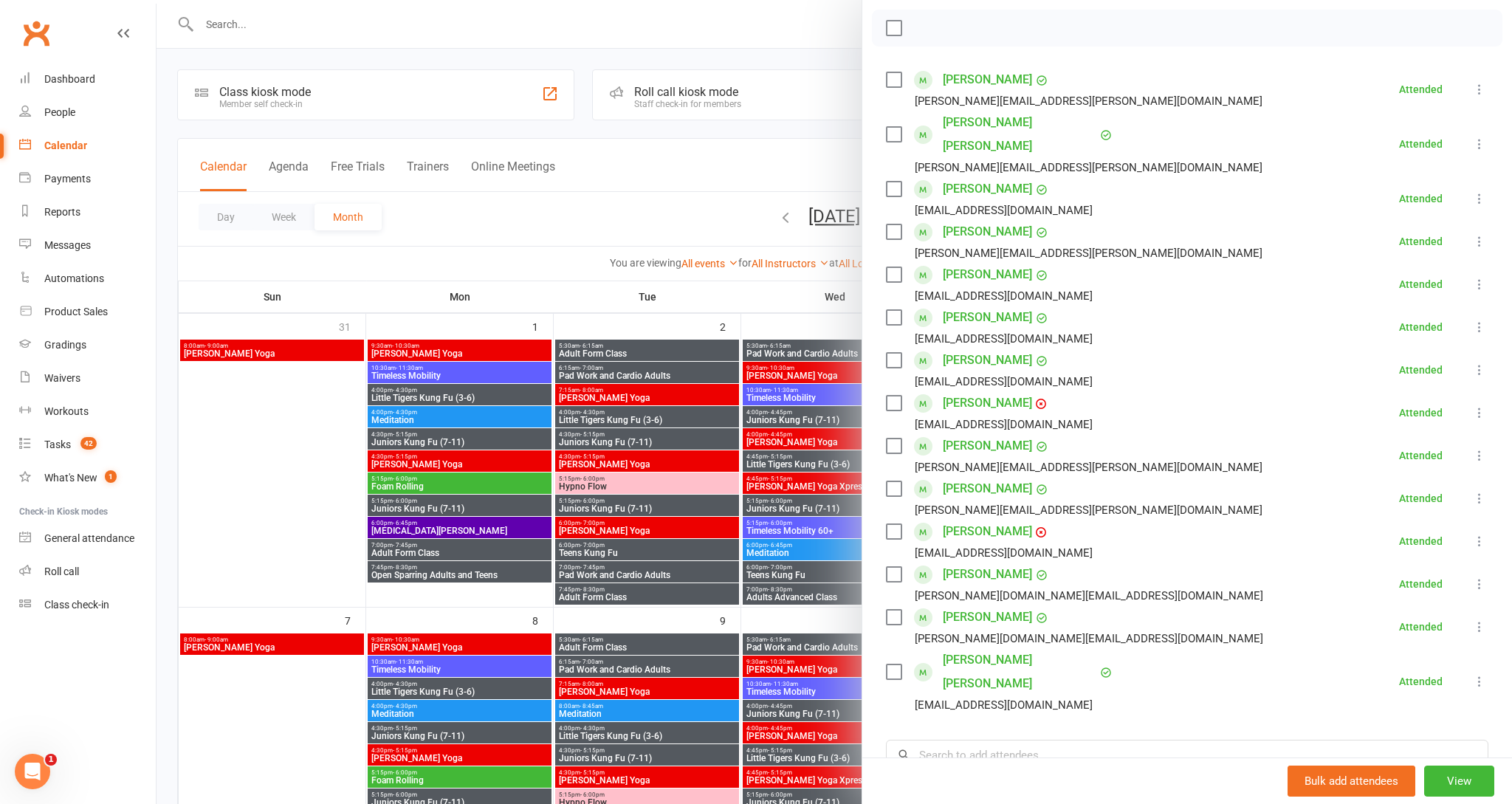
scroll to position [208, 0]
click at [818, 20] on div at bounding box center [834, 402] width 1355 height 804
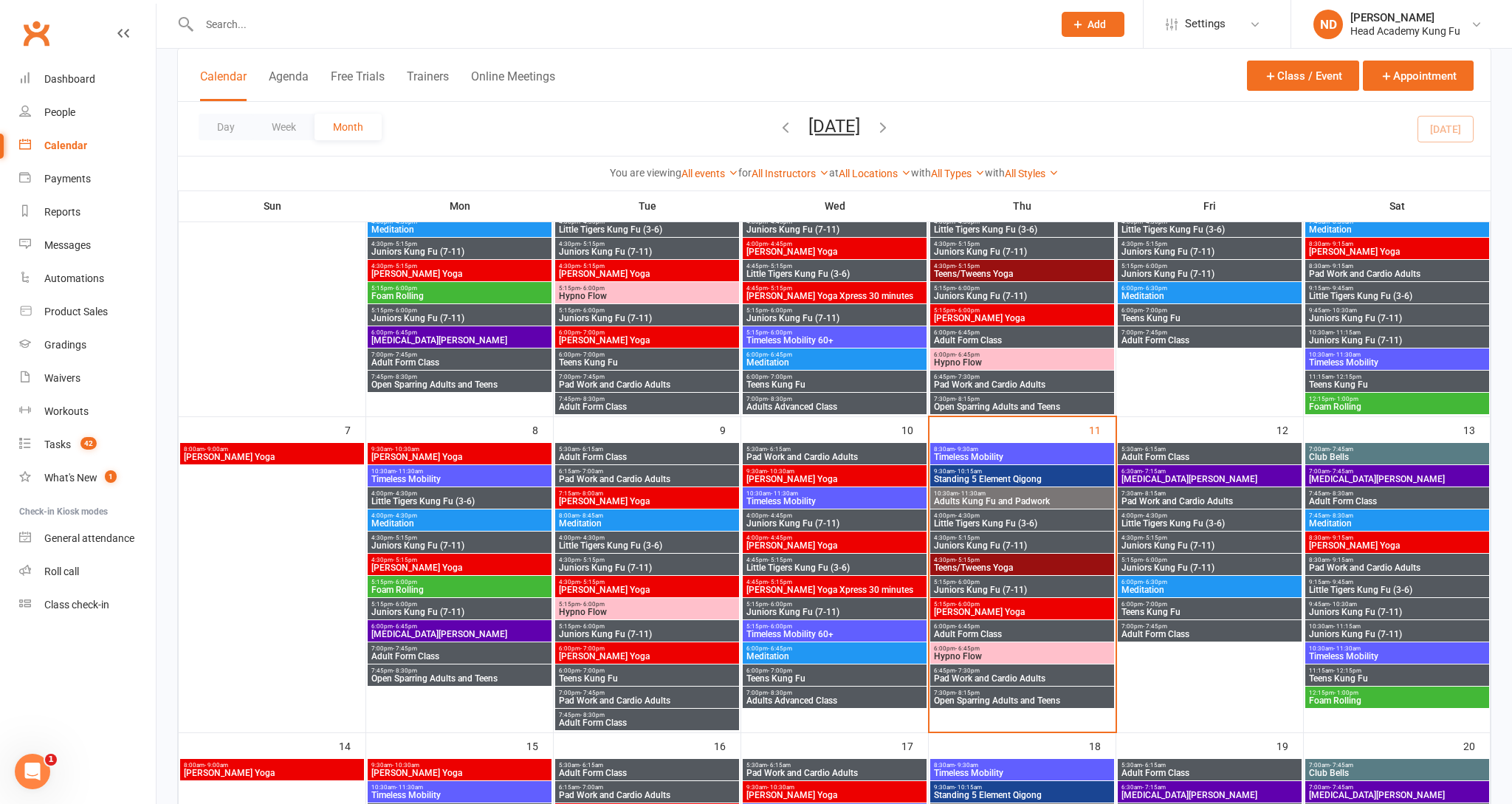
scroll to position [206, 0]
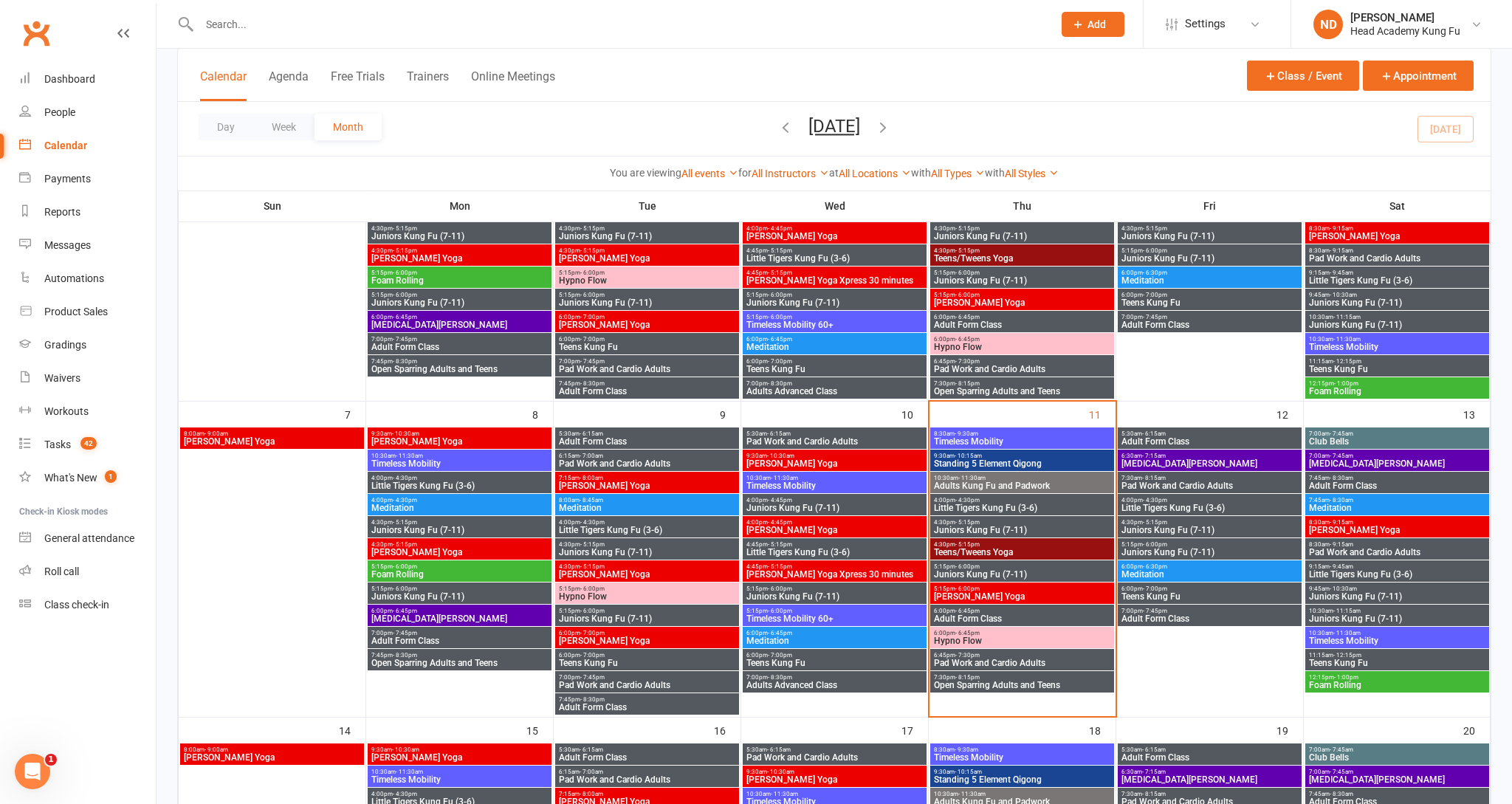
click at [958, 575] on span "Juniors Kung Fu (7-11)" at bounding box center [1023, 573] width 178 height 8
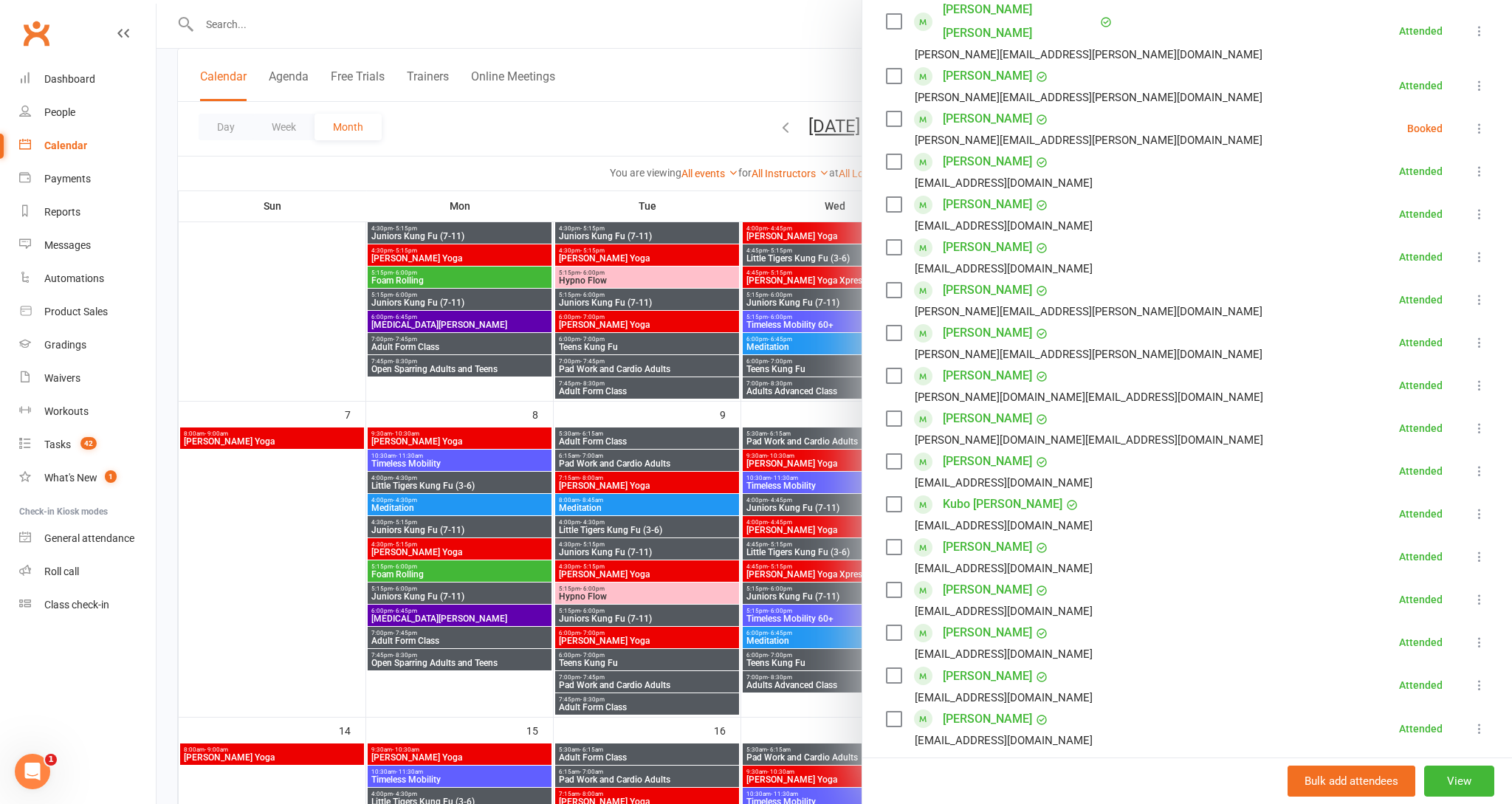
scroll to position [320, 0]
click at [979, 663] on link "[PERSON_NAME]" at bounding box center [987, 675] width 89 height 23
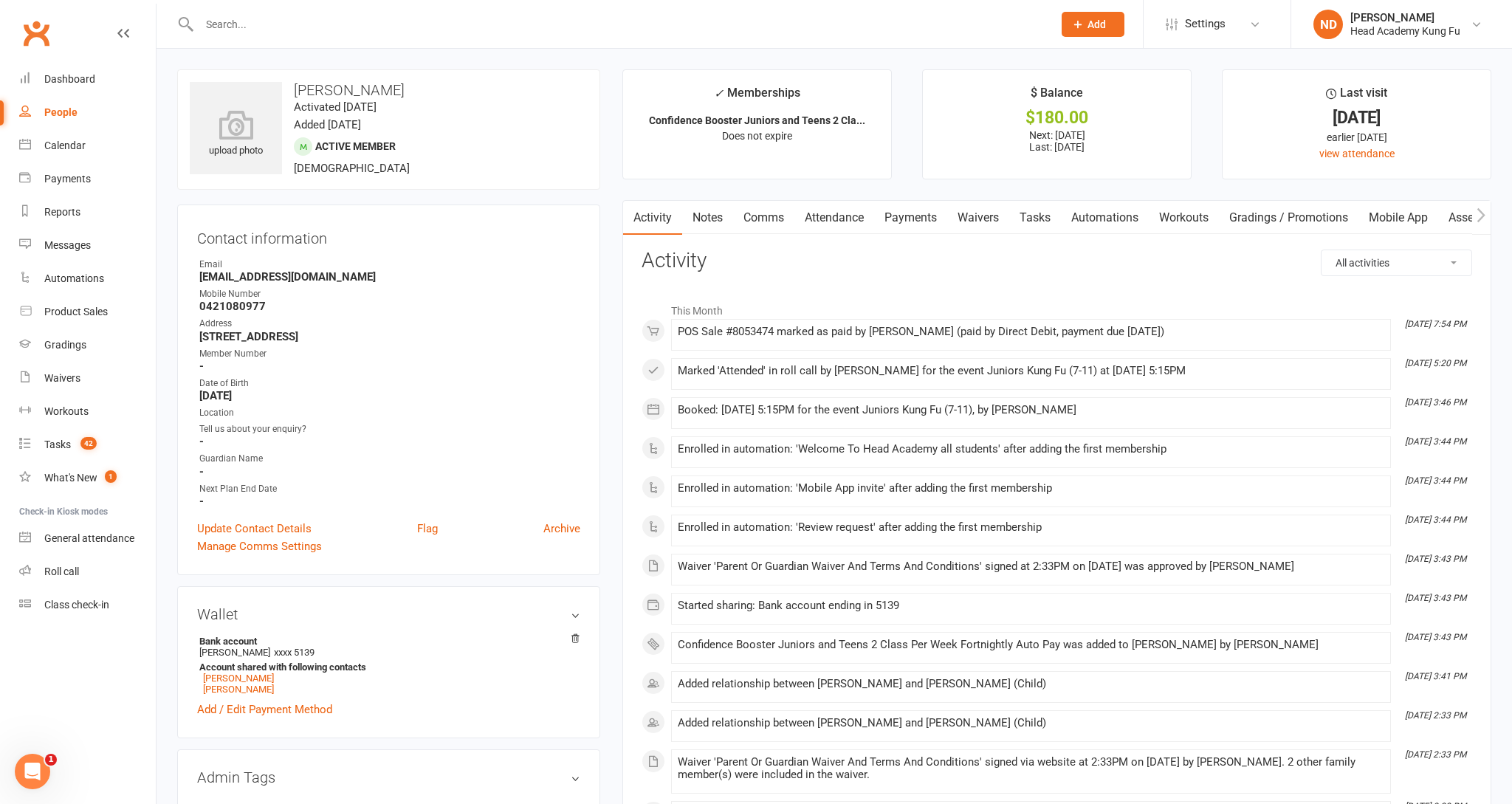
click at [711, 221] on link "Notes" at bounding box center [708, 217] width 51 height 34
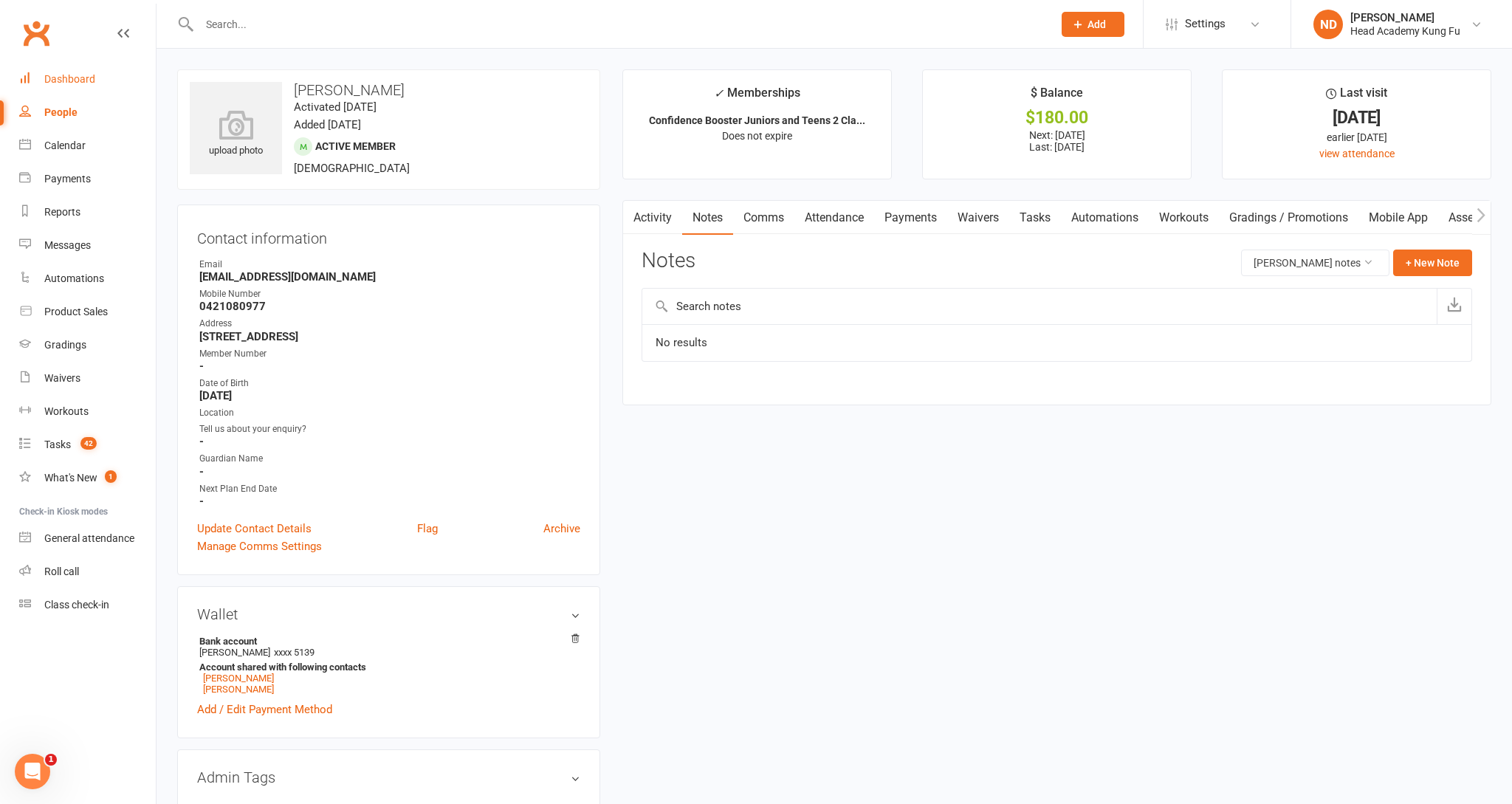
click at [77, 81] on div "Dashboard" at bounding box center [69, 79] width 51 height 12
